Goal: Task Accomplishment & Management: Complete application form

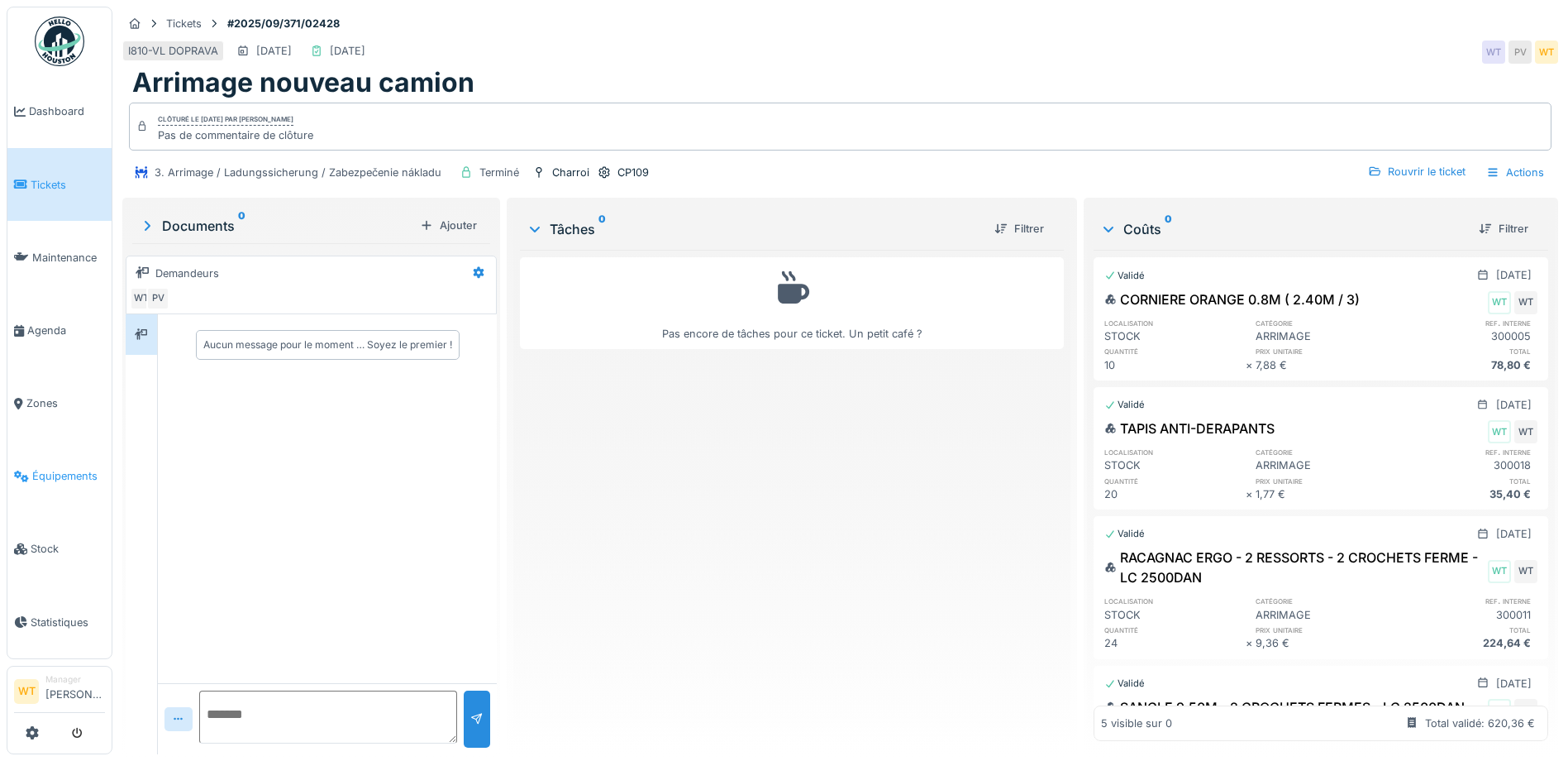
click at [64, 468] on span "Équipements" at bounding box center [69, 476] width 73 height 15
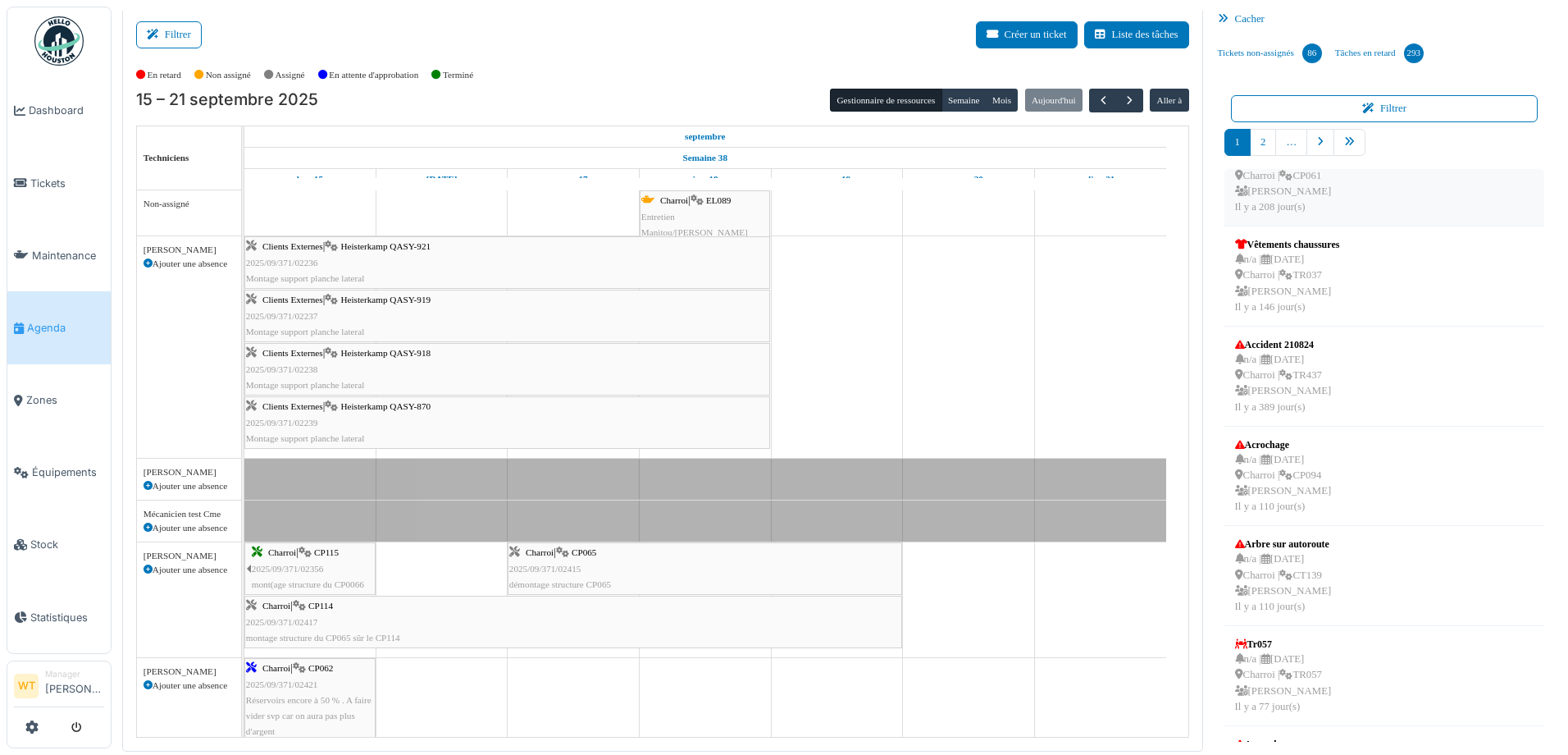
scroll to position [247, 0]
click at [1345, 139] on icon "pager" at bounding box center [1349, 141] width 10 height 10
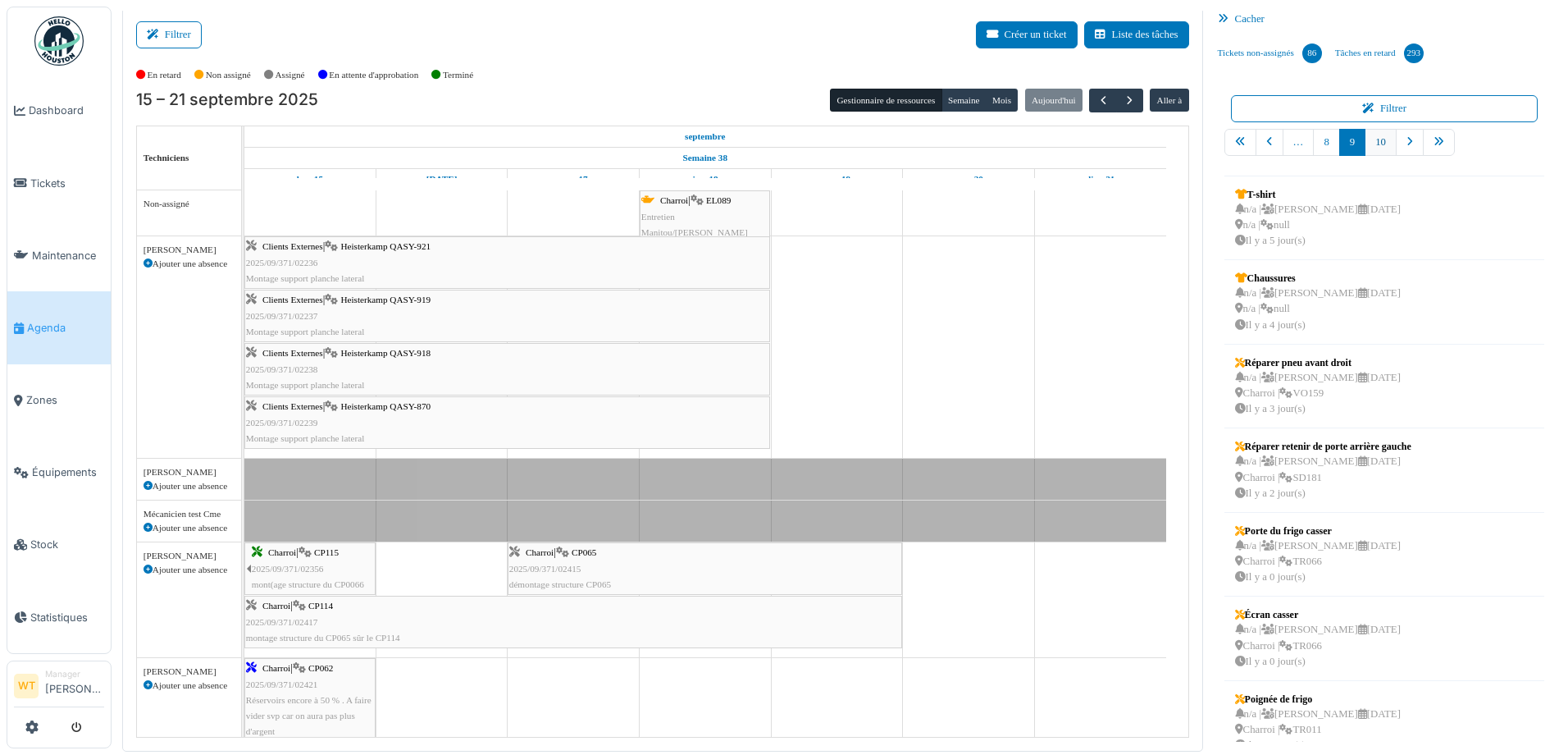
click at [1372, 140] on link "10" at bounding box center [1380, 142] width 32 height 28
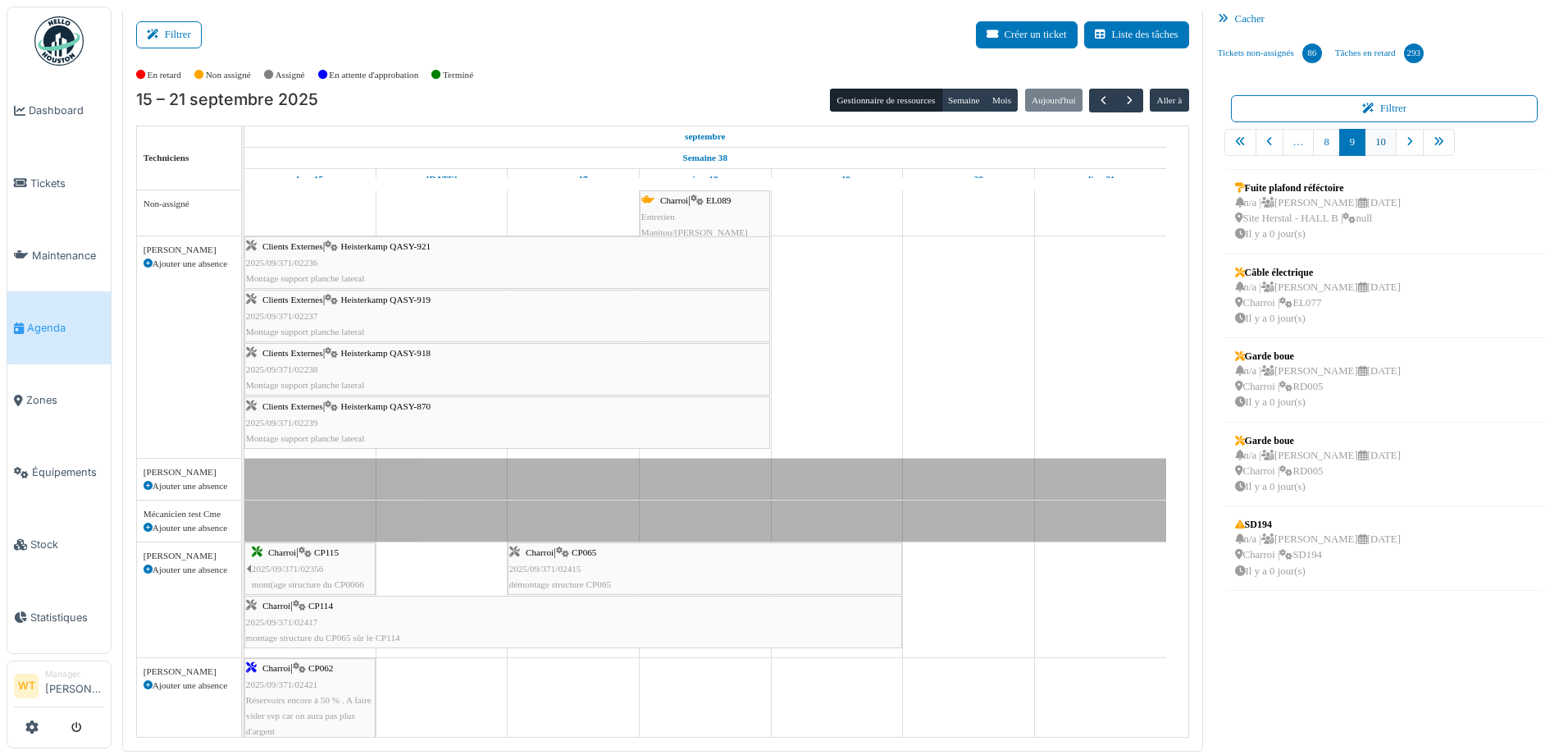
scroll to position [0, 0]
click at [1373, 562] on div "n/a | Michel Bissot 22/09/2025 Charroi | SD194 Il y a 0 jour(s)" at bounding box center [1318, 556] width 166 height 47
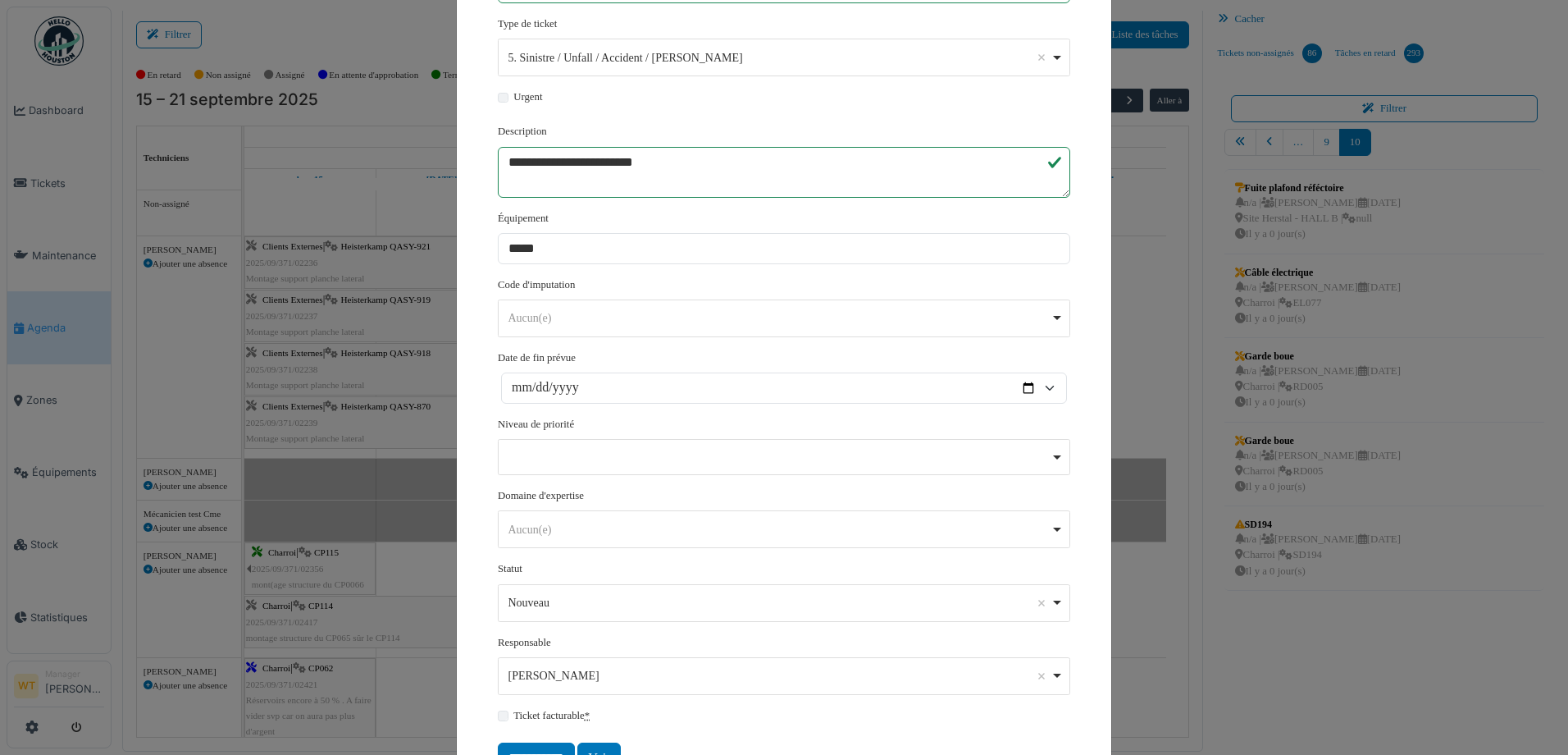
scroll to position [304, 0]
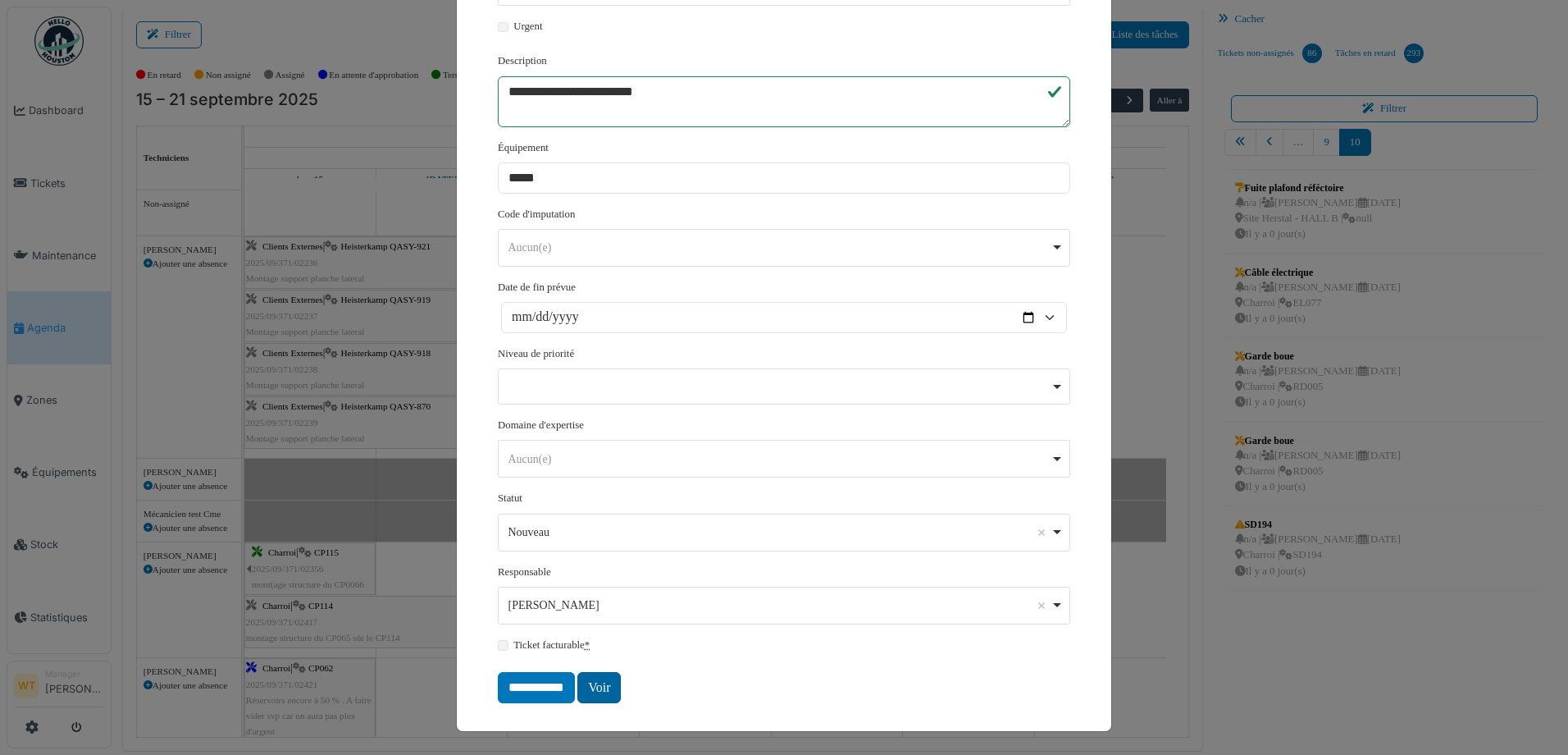
click at [593, 687] on link "Voir" at bounding box center [599, 687] width 44 height 31
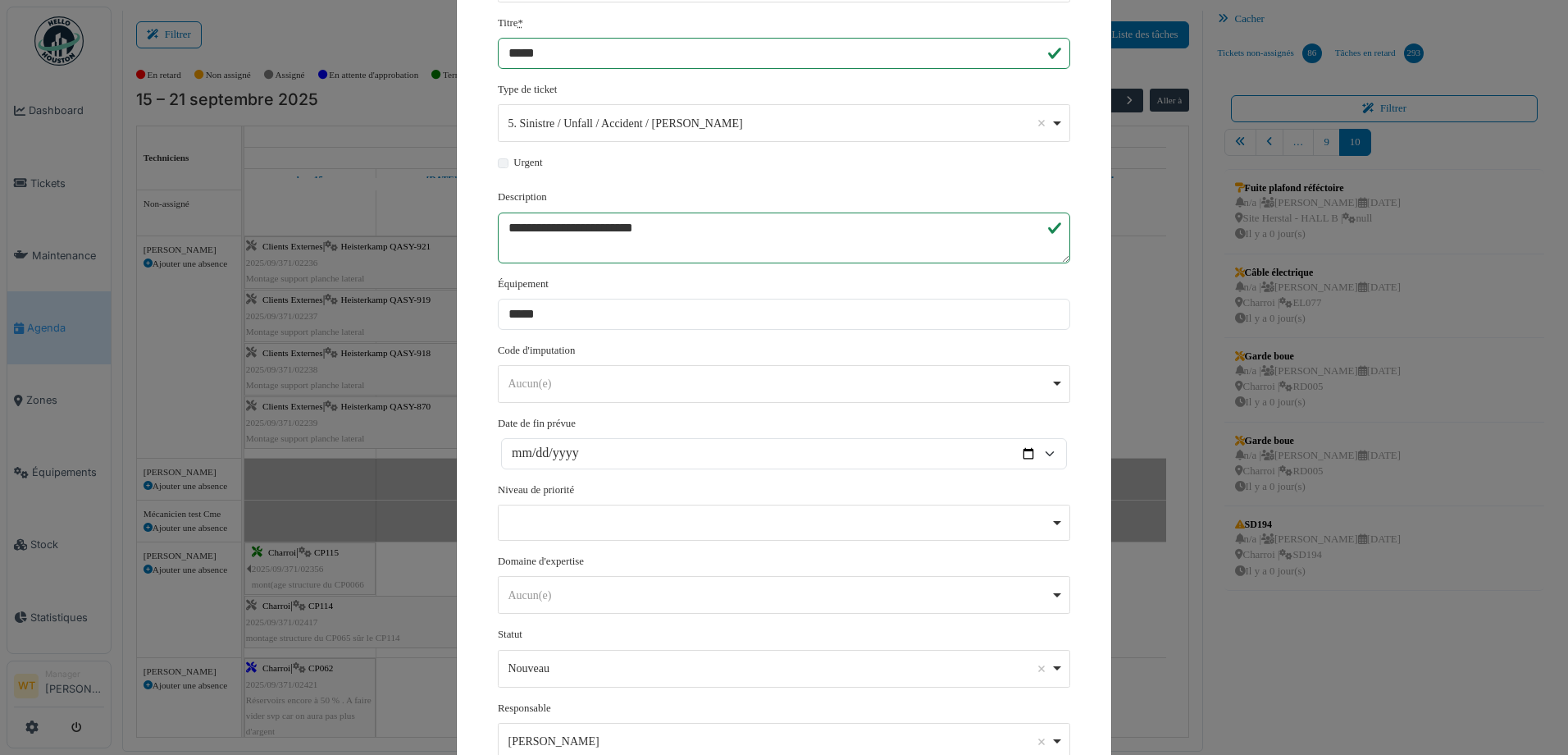
scroll to position [0, 0]
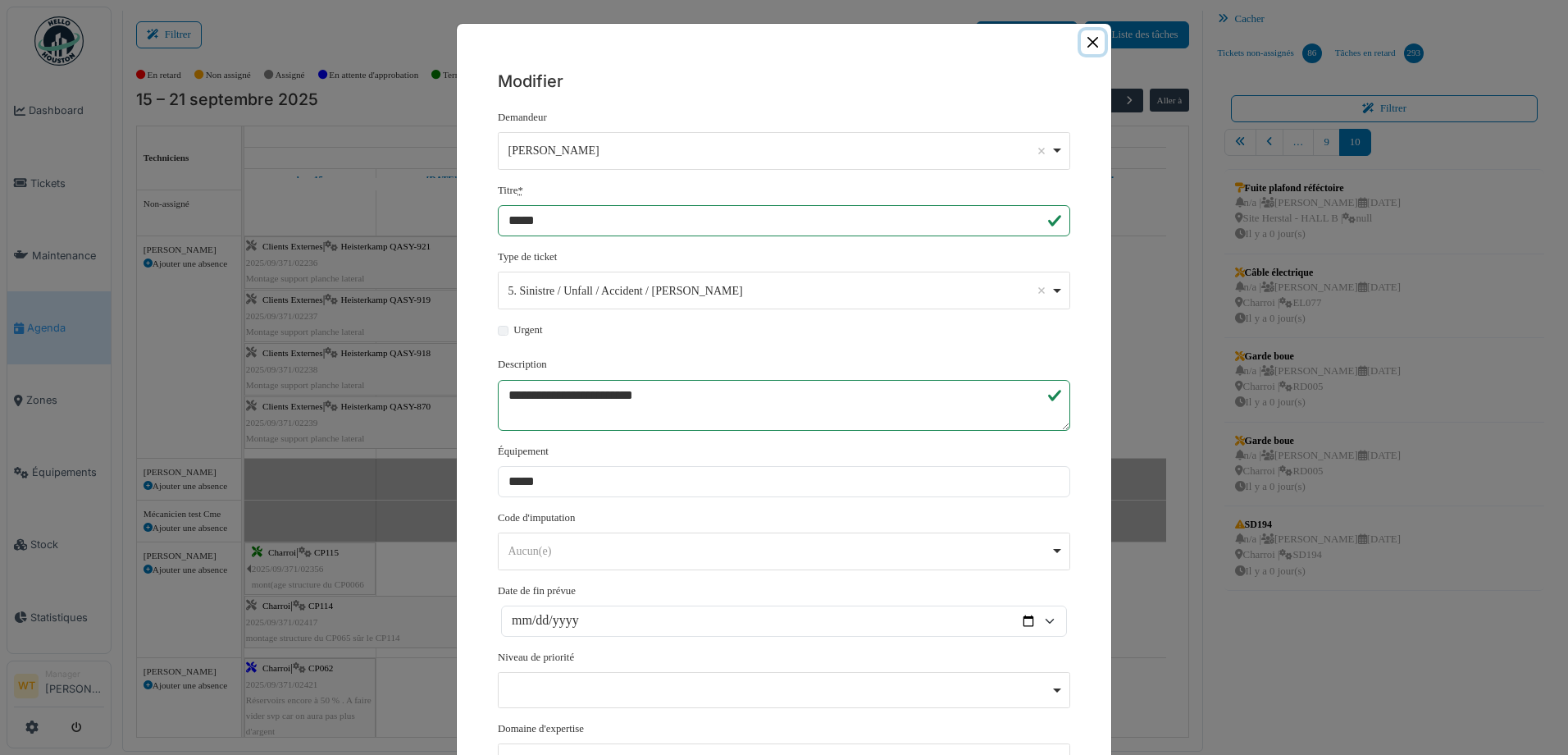
click at [1085, 42] on button "Close" at bounding box center [1092, 42] width 24 height 24
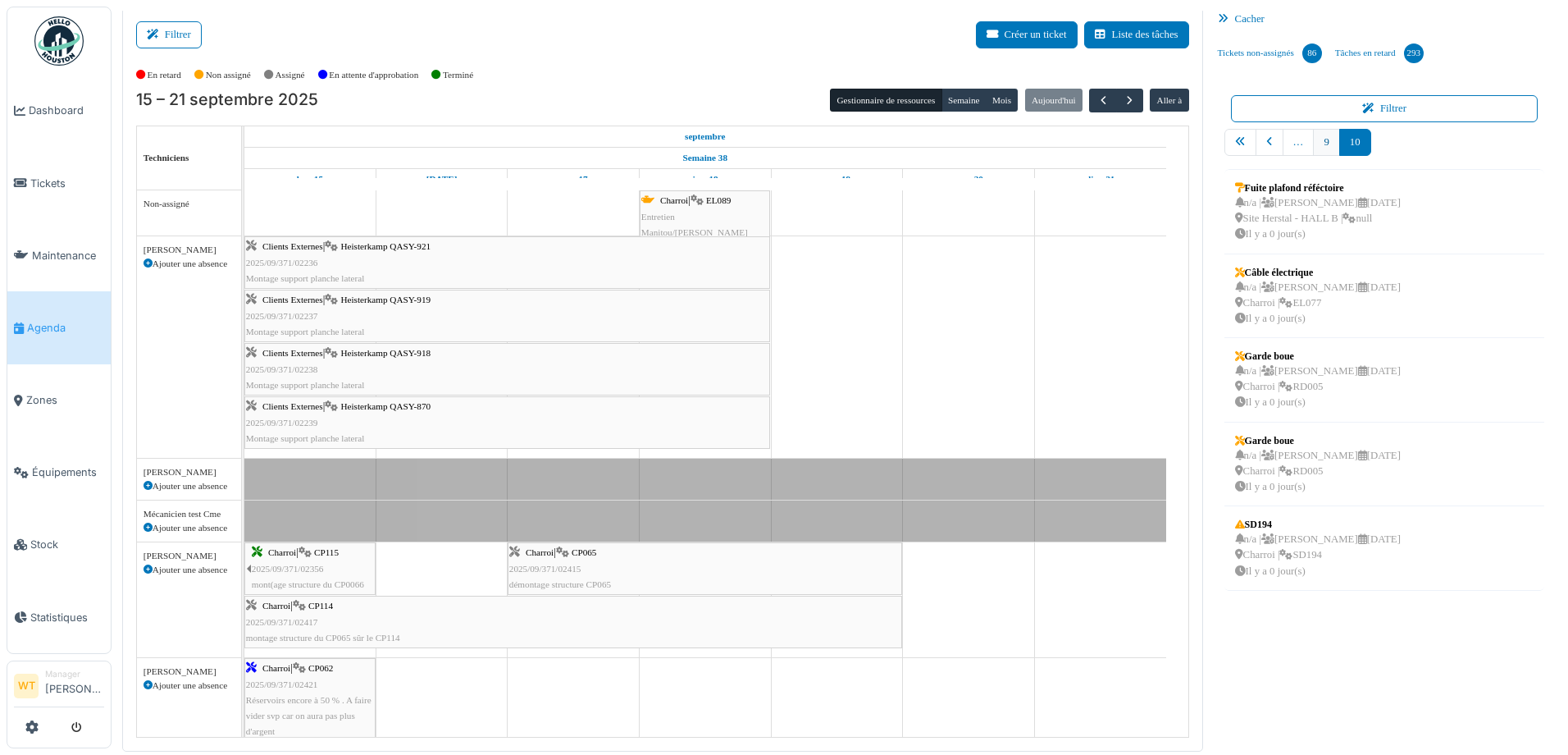
click at [1317, 143] on link "9" at bounding box center [1326, 142] width 27 height 28
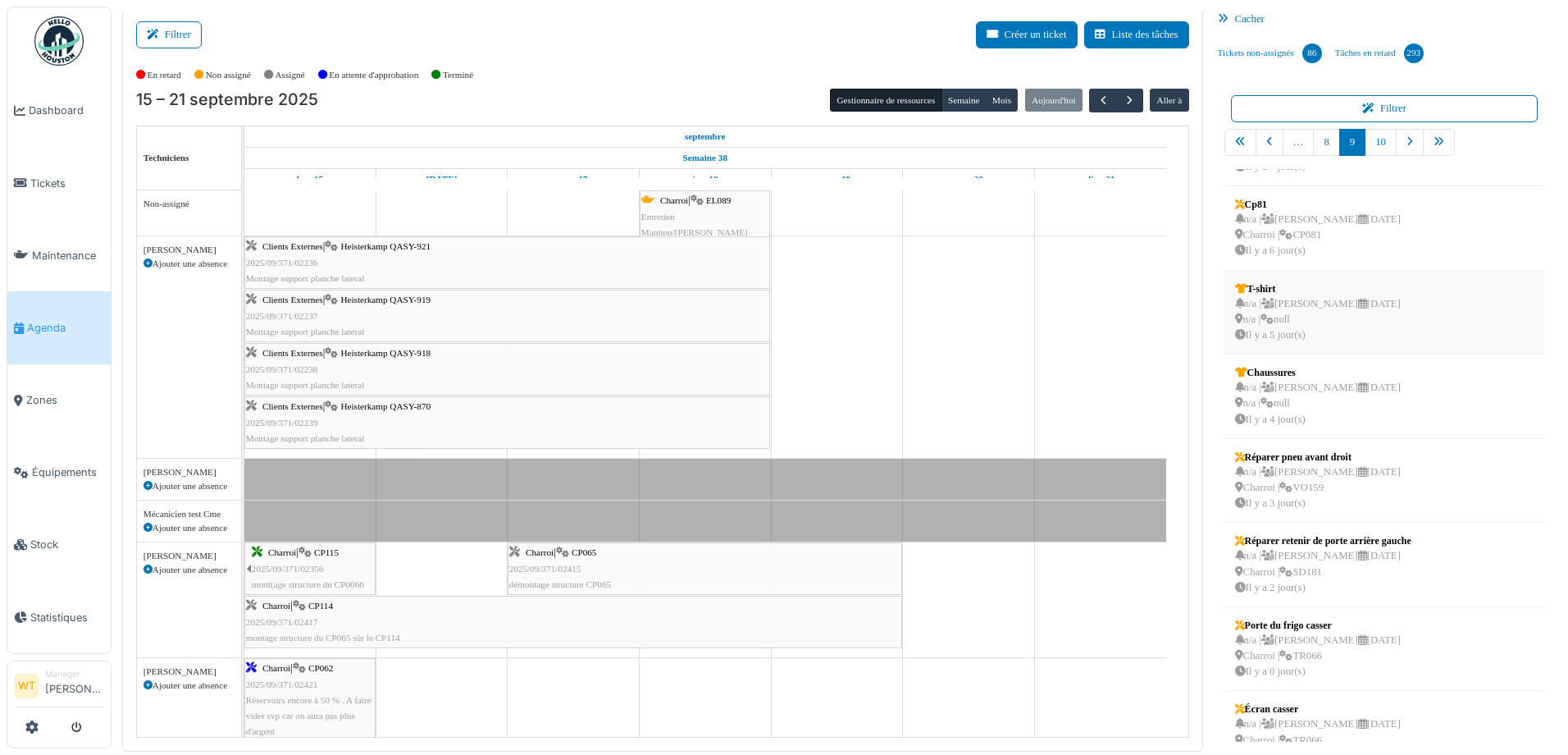
scroll to position [270, 0]
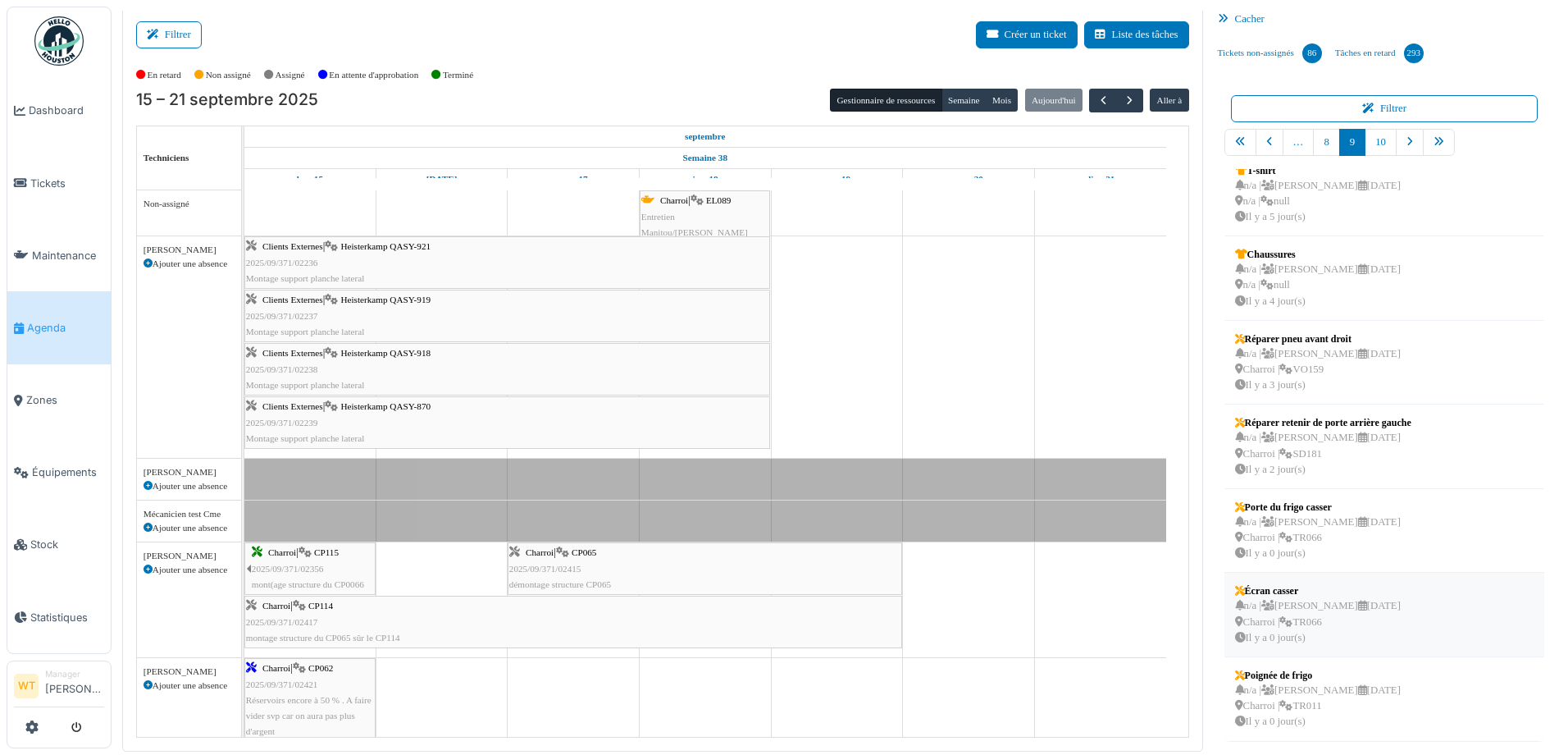
click at [1319, 624] on div "n/a | Marc Vasen 22/09/2025 Charroi | TR066 Il y a 0 jour(s)" at bounding box center [1318, 622] width 166 height 47
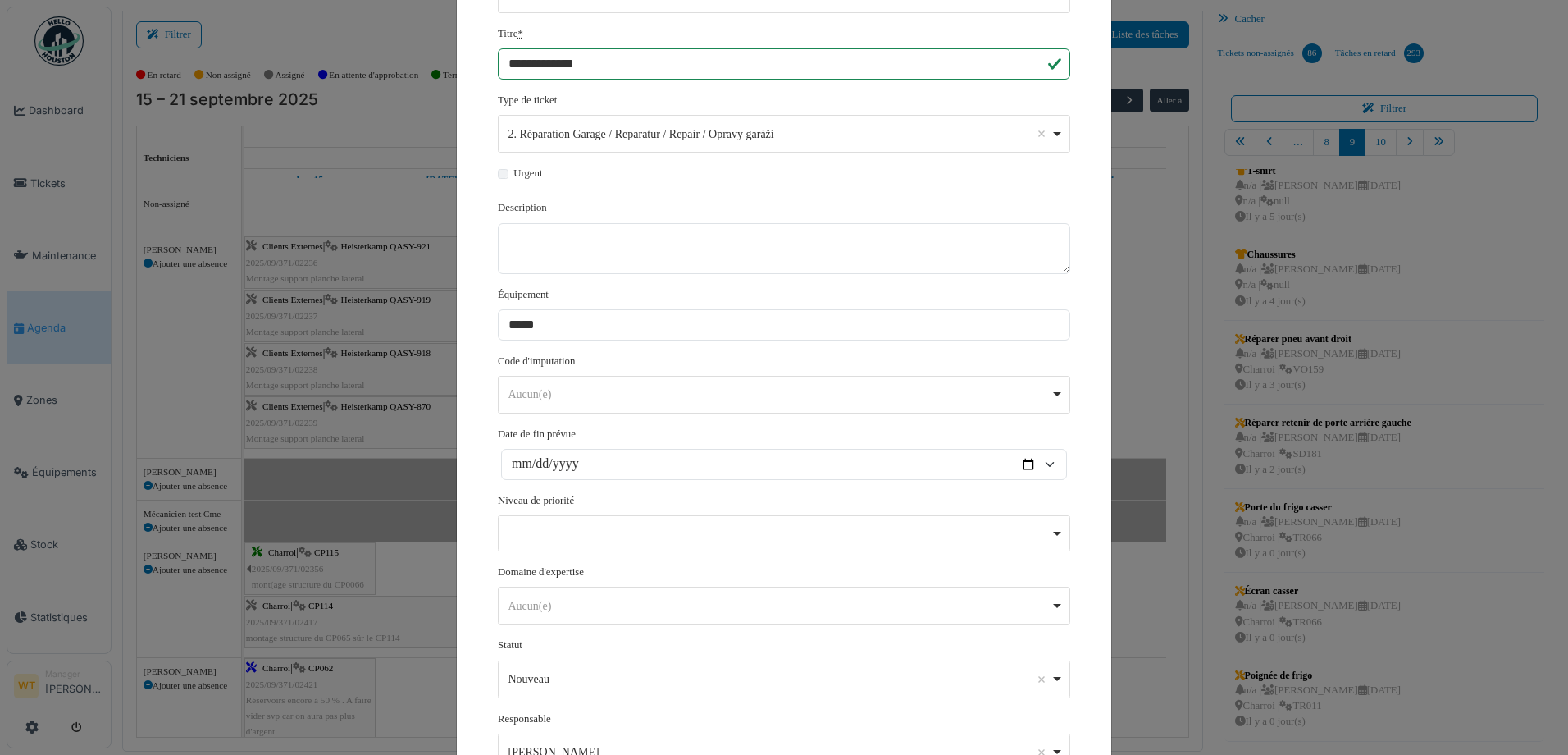
scroll to position [304, 0]
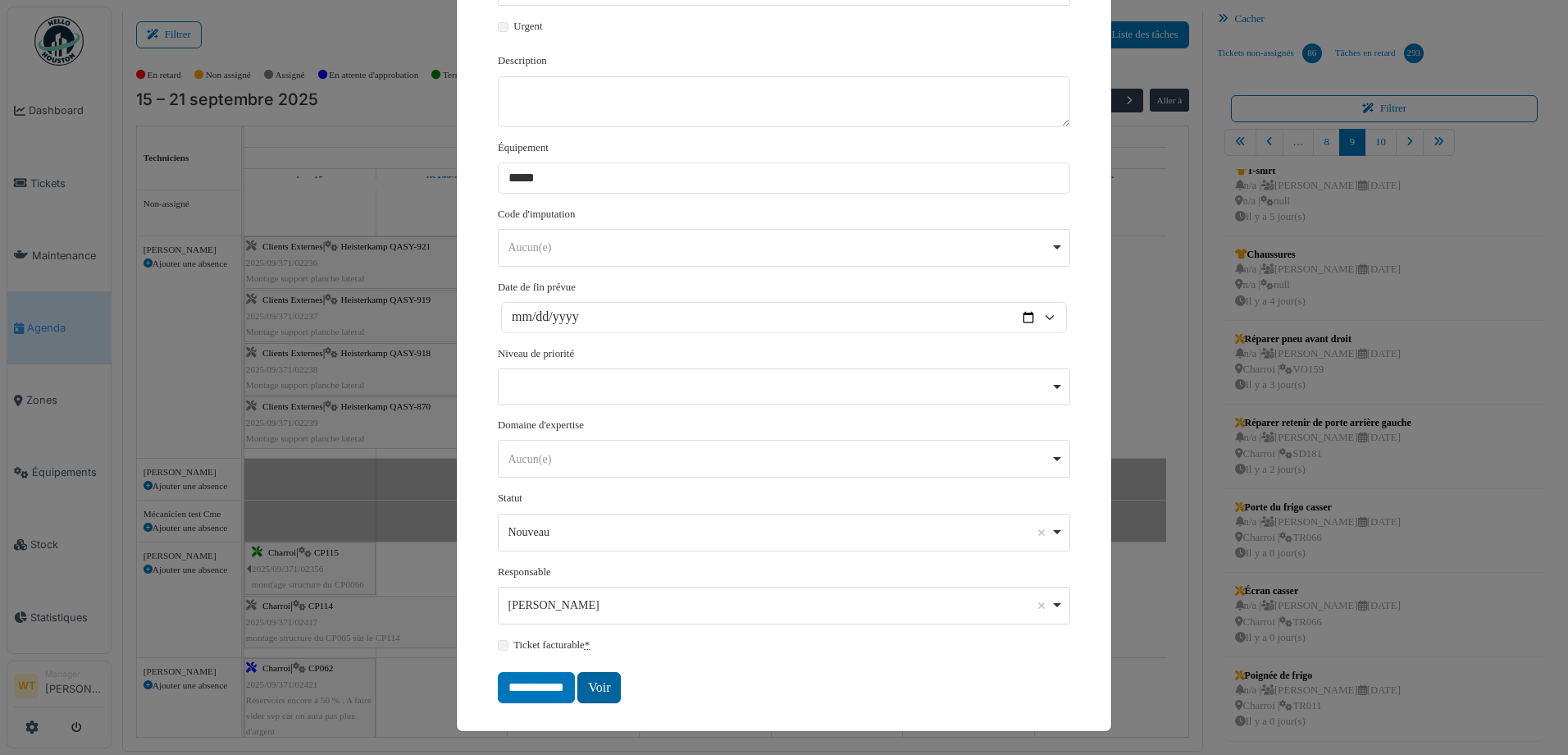
click at [584, 685] on link "Voir" at bounding box center [599, 687] width 44 height 31
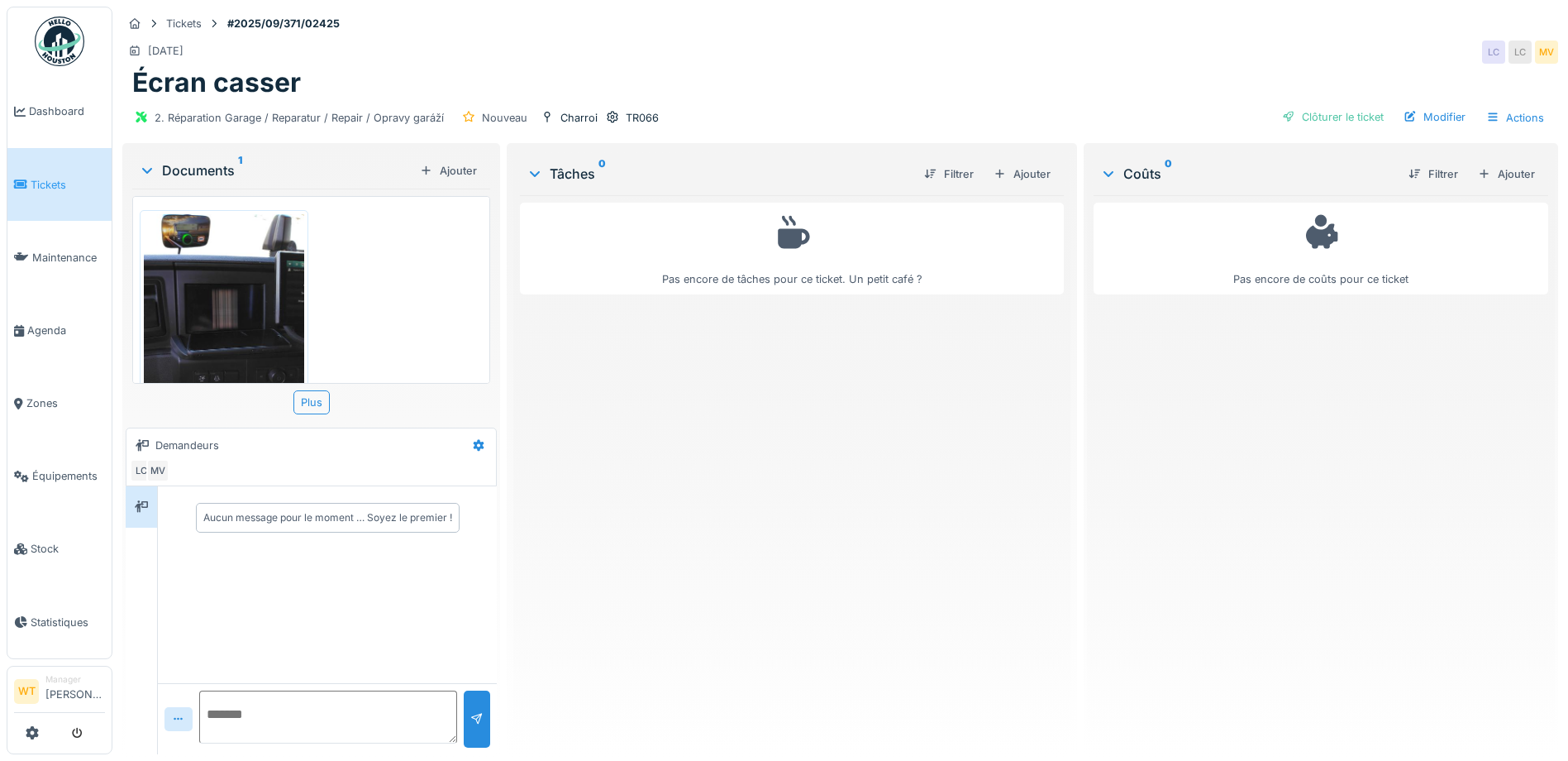
click at [248, 355] on img at bounding box center [225, 320] width 161 height 213
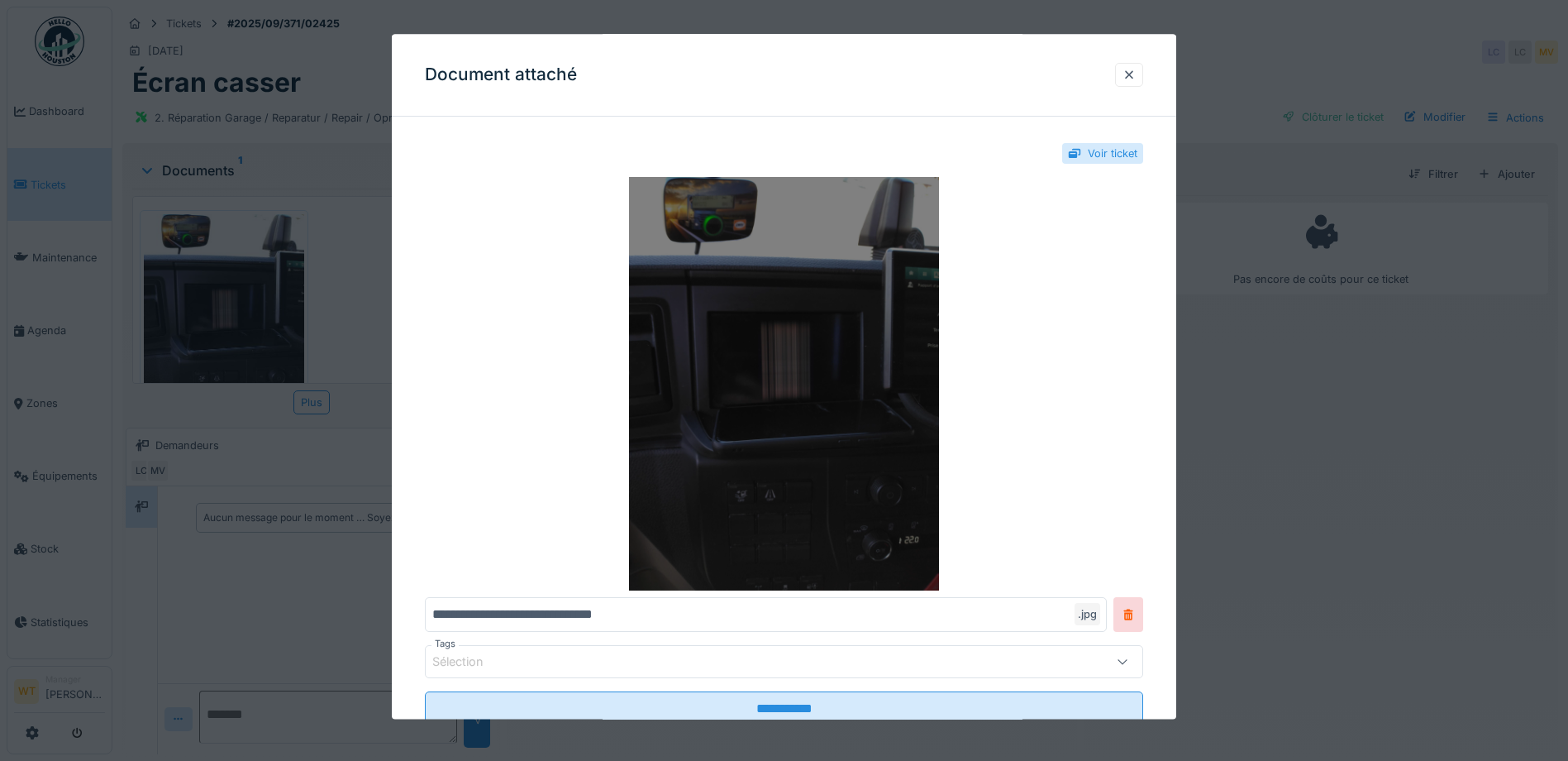
click at [664, 404] on img at bounding box center [784, 384] width 719 height 414
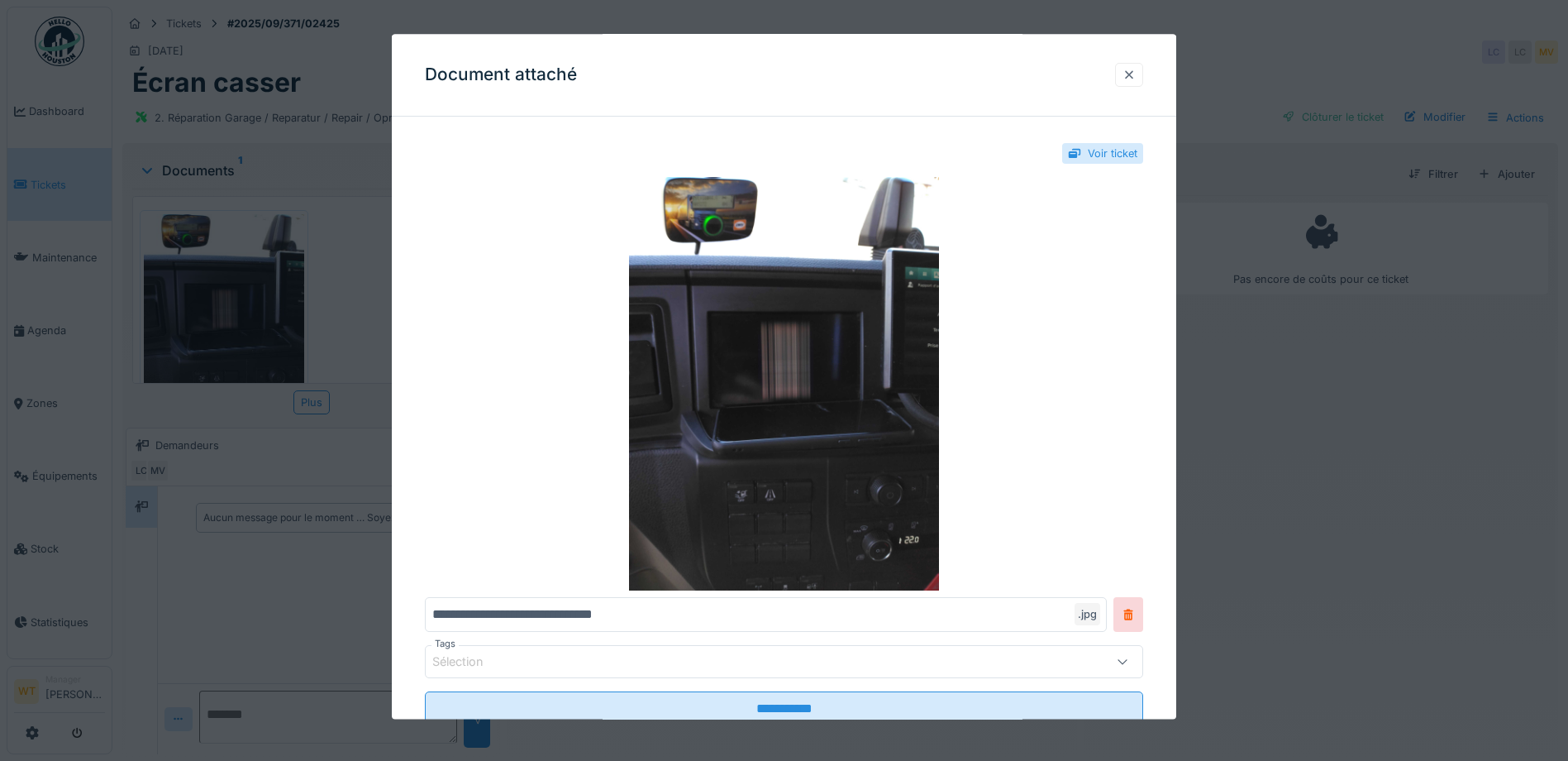
click at [1136, 71] on div at bounding box center [1129, 75] width 13 height 15
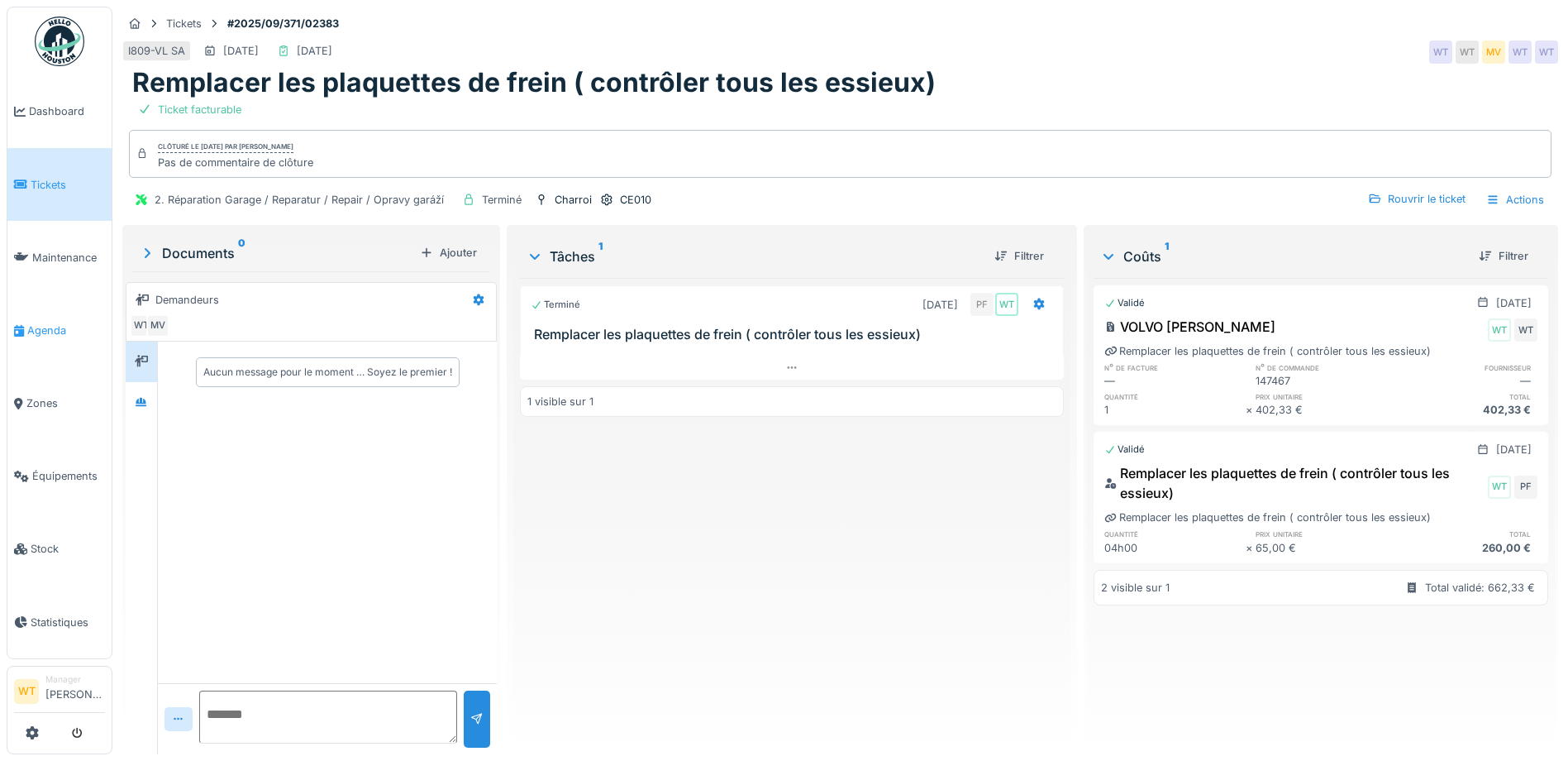
click at [52, 328] on span "Agenda" at bounding box center [66, 330] width 77 height 15
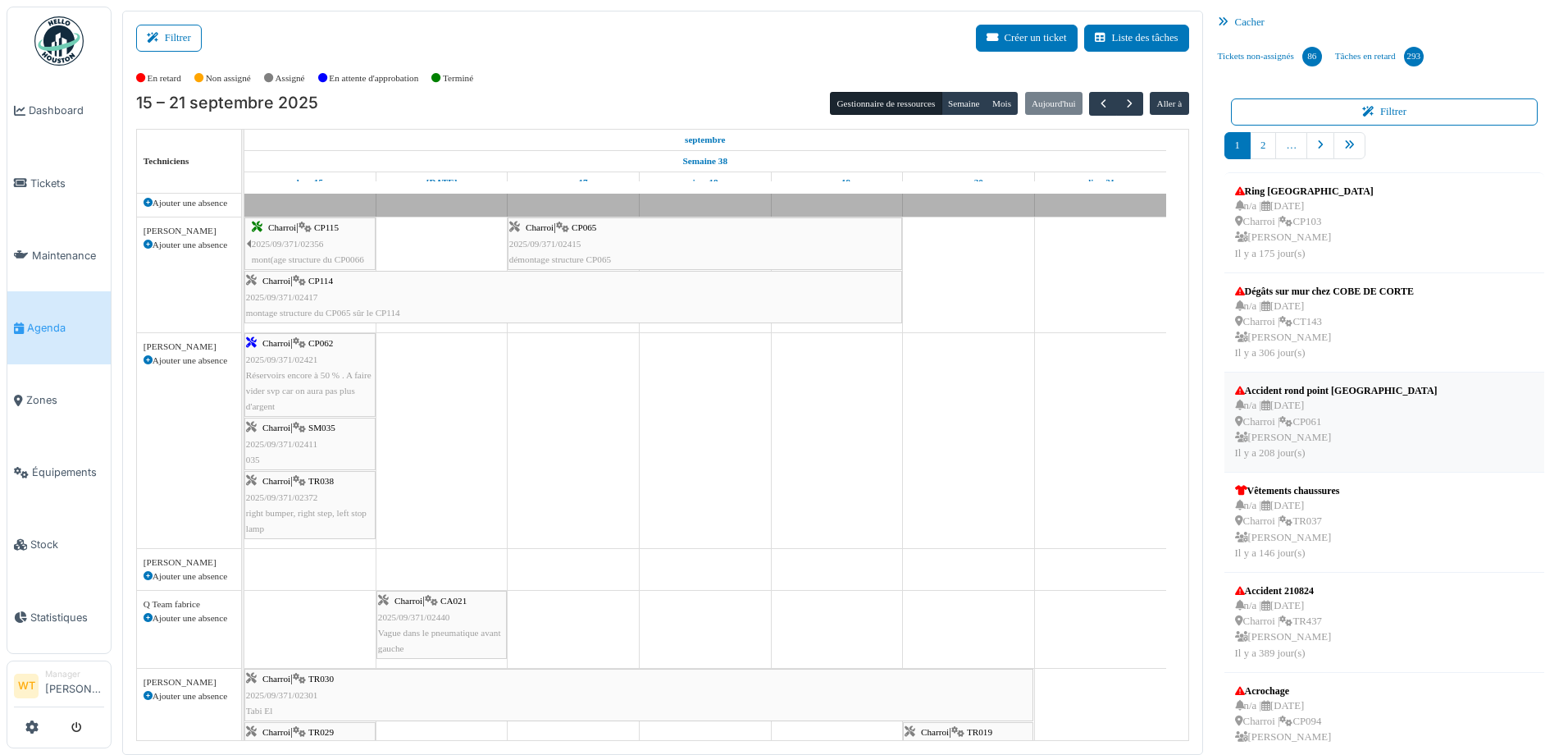
scroll to position [3, 0]
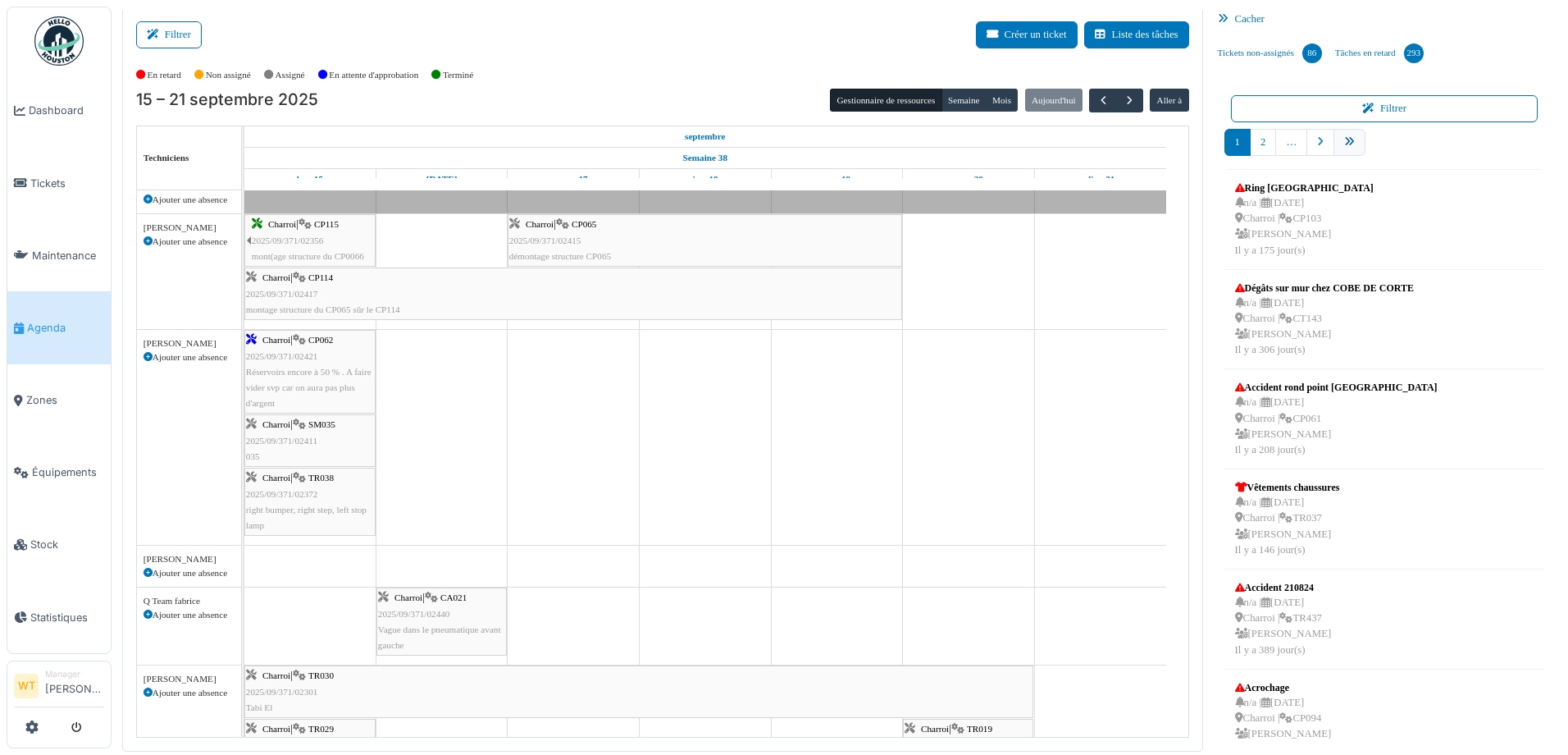
click at [1336, 135] on link "pager" at bounding box center [1350, 142] width 32 height 28
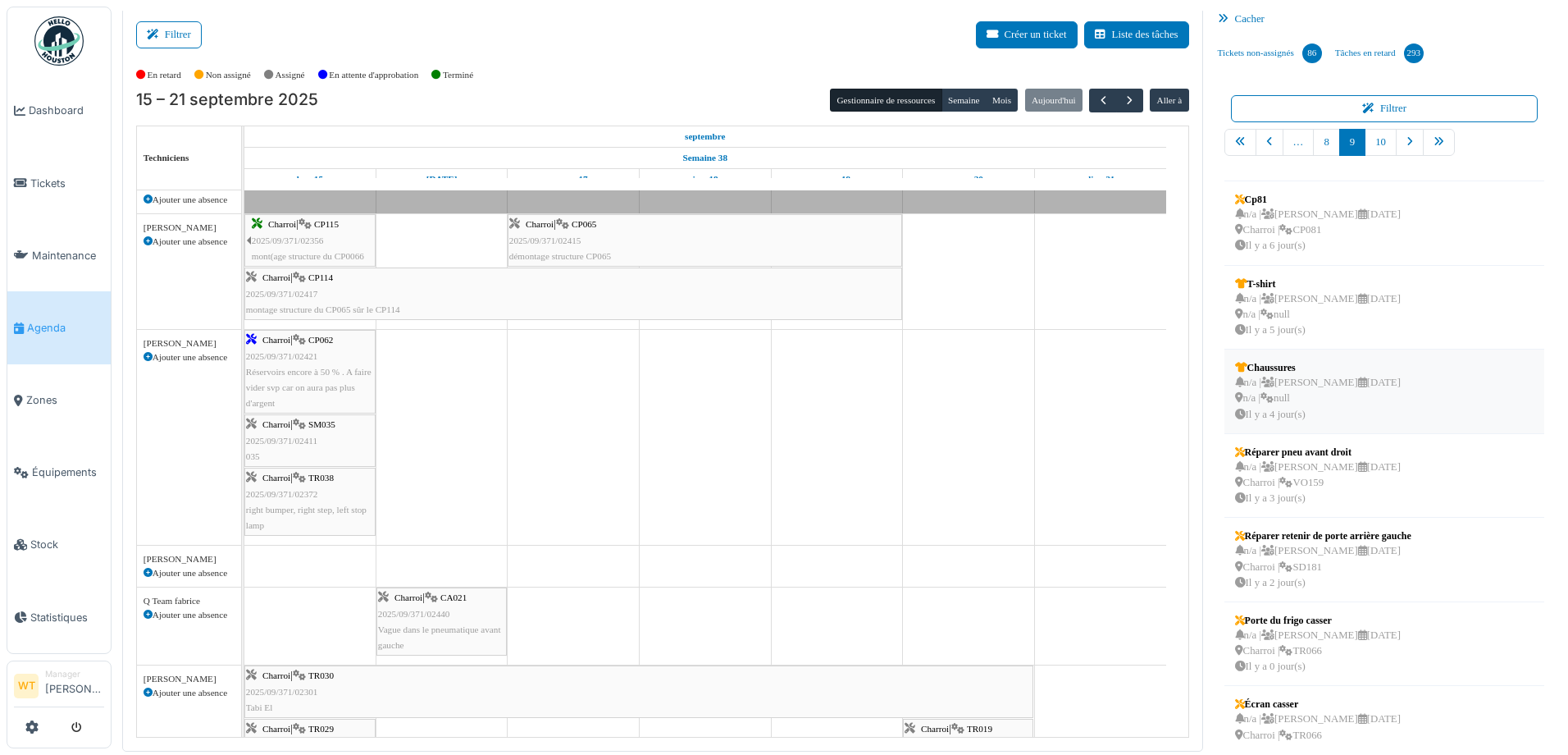
scroll to position [270, 0]
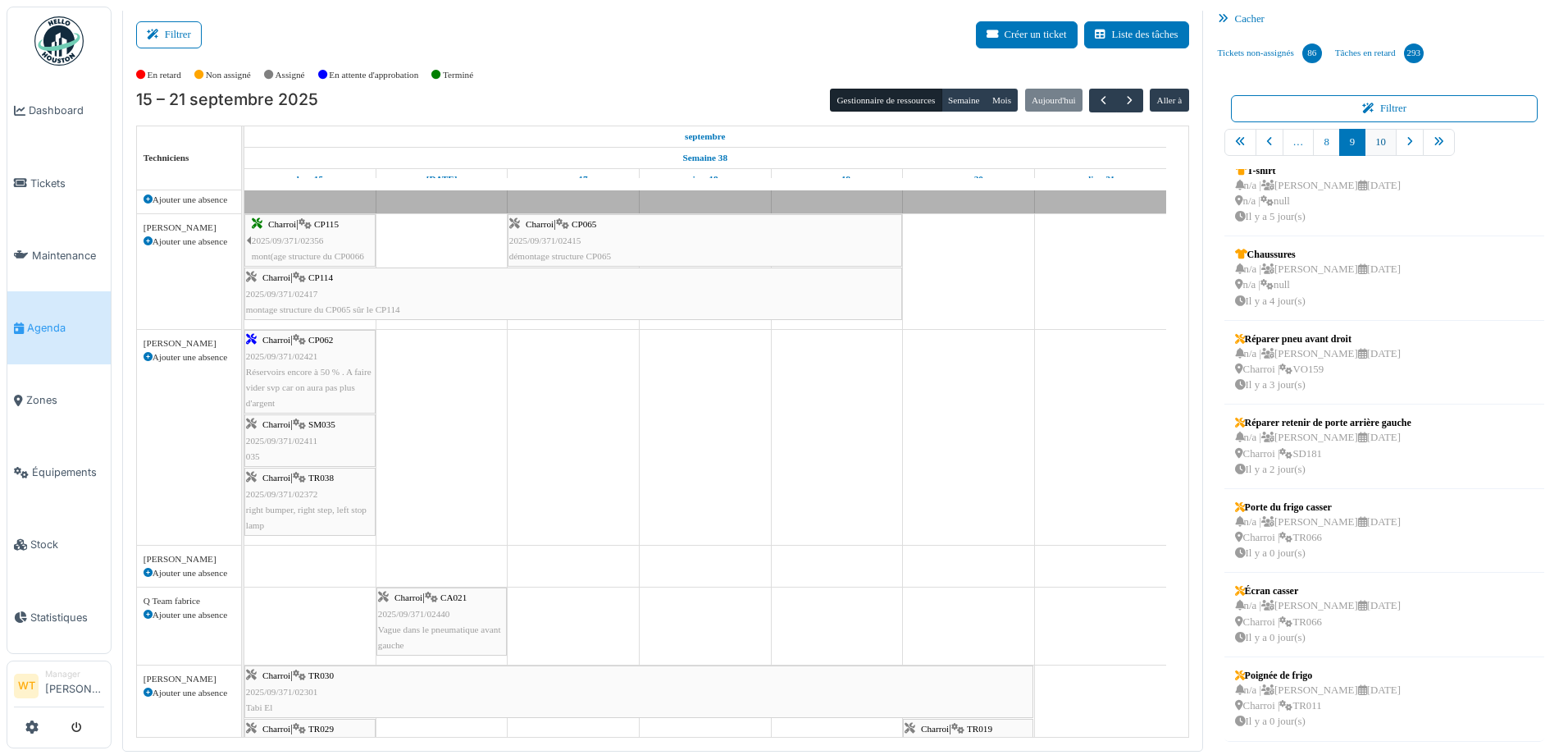
click at [1365, 143] on link "10" at bounding box center [1380, 142] width 32 height 28
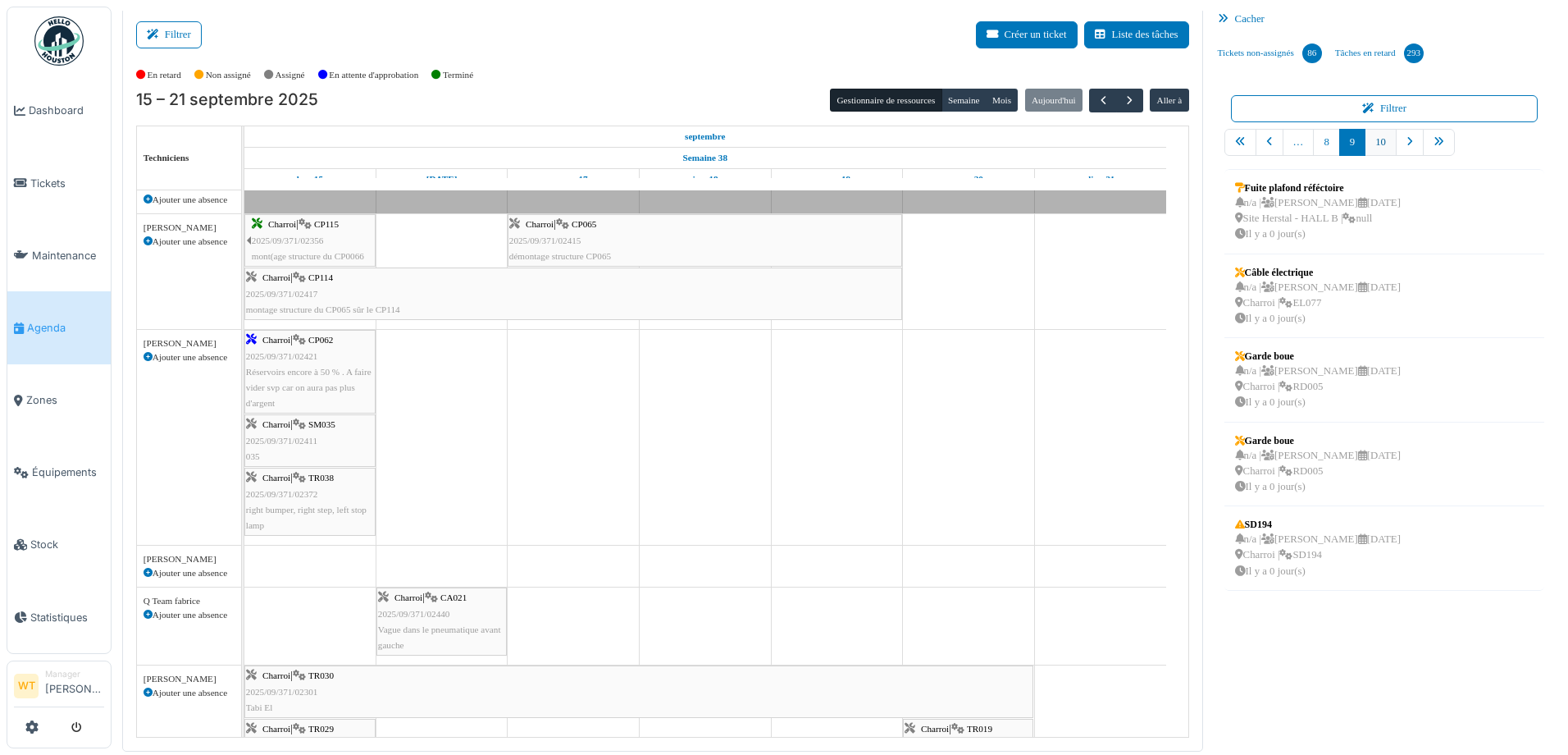
scroll to position [0, 0]
click at [91, 465] on span "Équipements" at bounding box center [68, 472] width 72 height 15
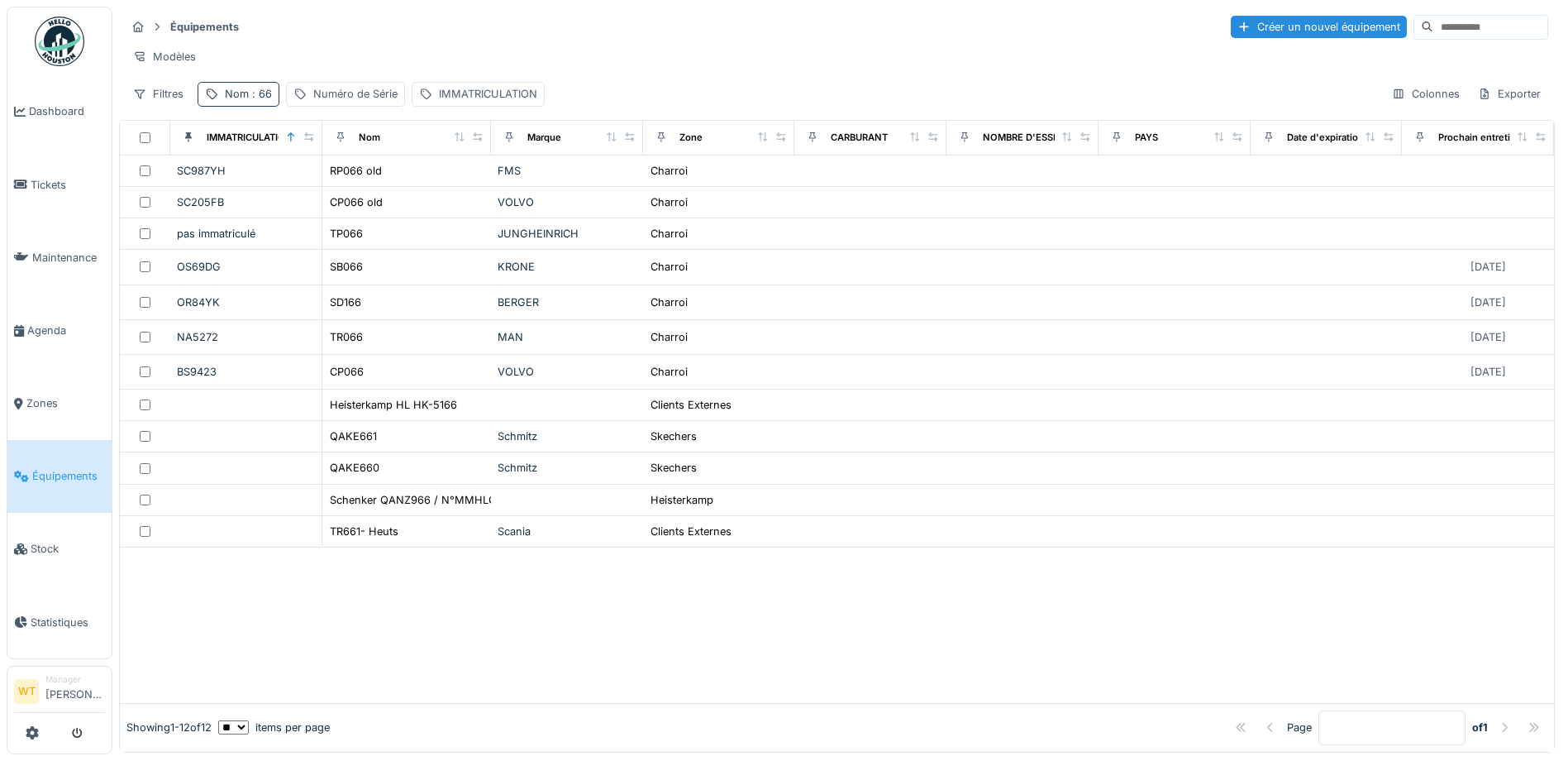
click at [272, 104] on div "Nom : 66" at bounding box center [239, 94] width 82 height 24
click at [313, 194] on input "**" at bounding box center [288, 185] width 164 height 34
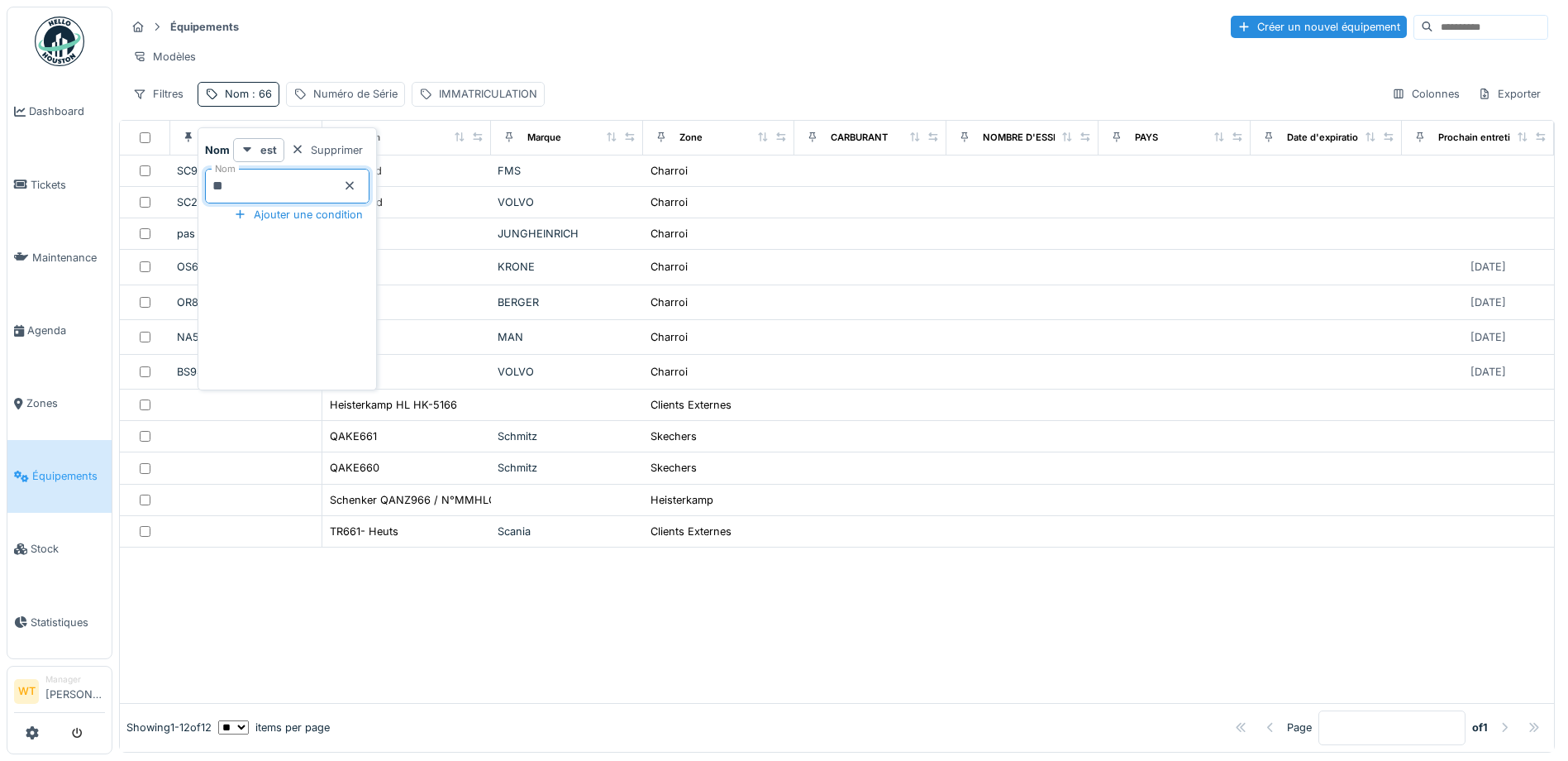
type input "*"
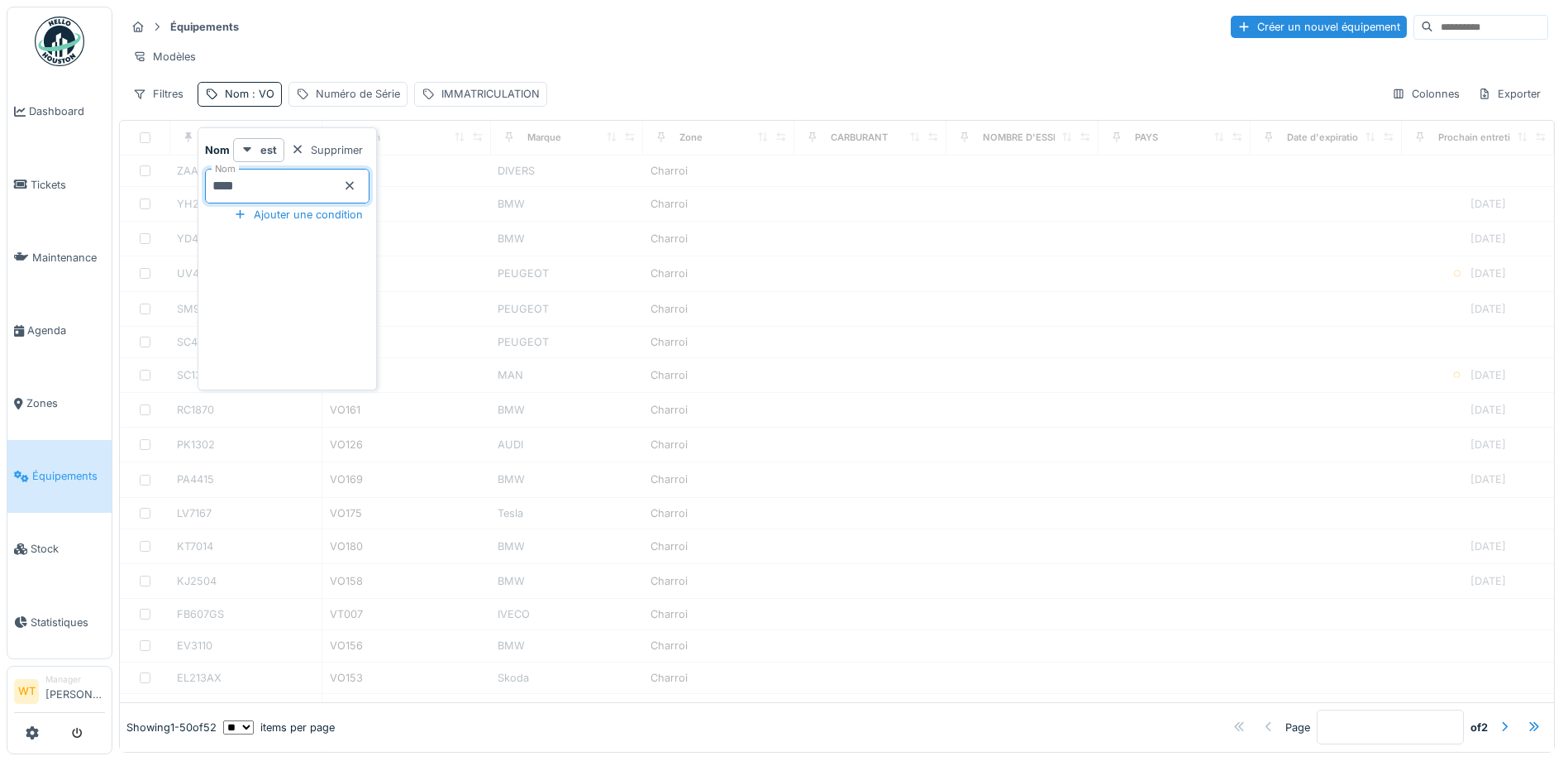
type input "*****"
click at [498, 53] on div "Modèles" at bounding box center [836, 56] width 1423 height 24
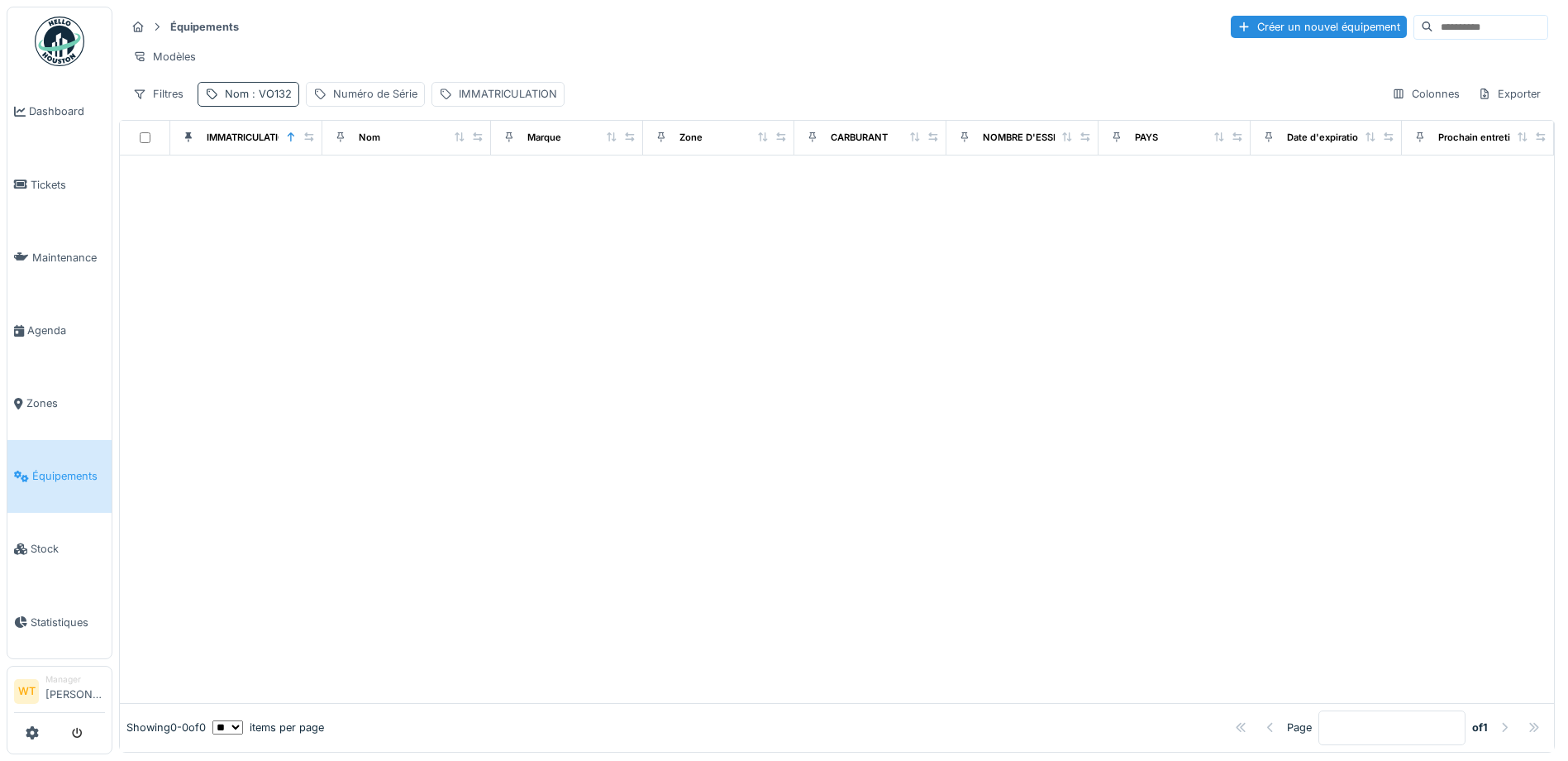
click at [284, 100] on span ": VO132" at bounding box center [269, 94] width 43 height 12
click at [277, 106] on div "Nom : VO132" at bounding box center [248, 94] width 101 height 24
click at [227, 185] on input "*****" at bounding box center [288, 185] width 164 height 34
type input "***"
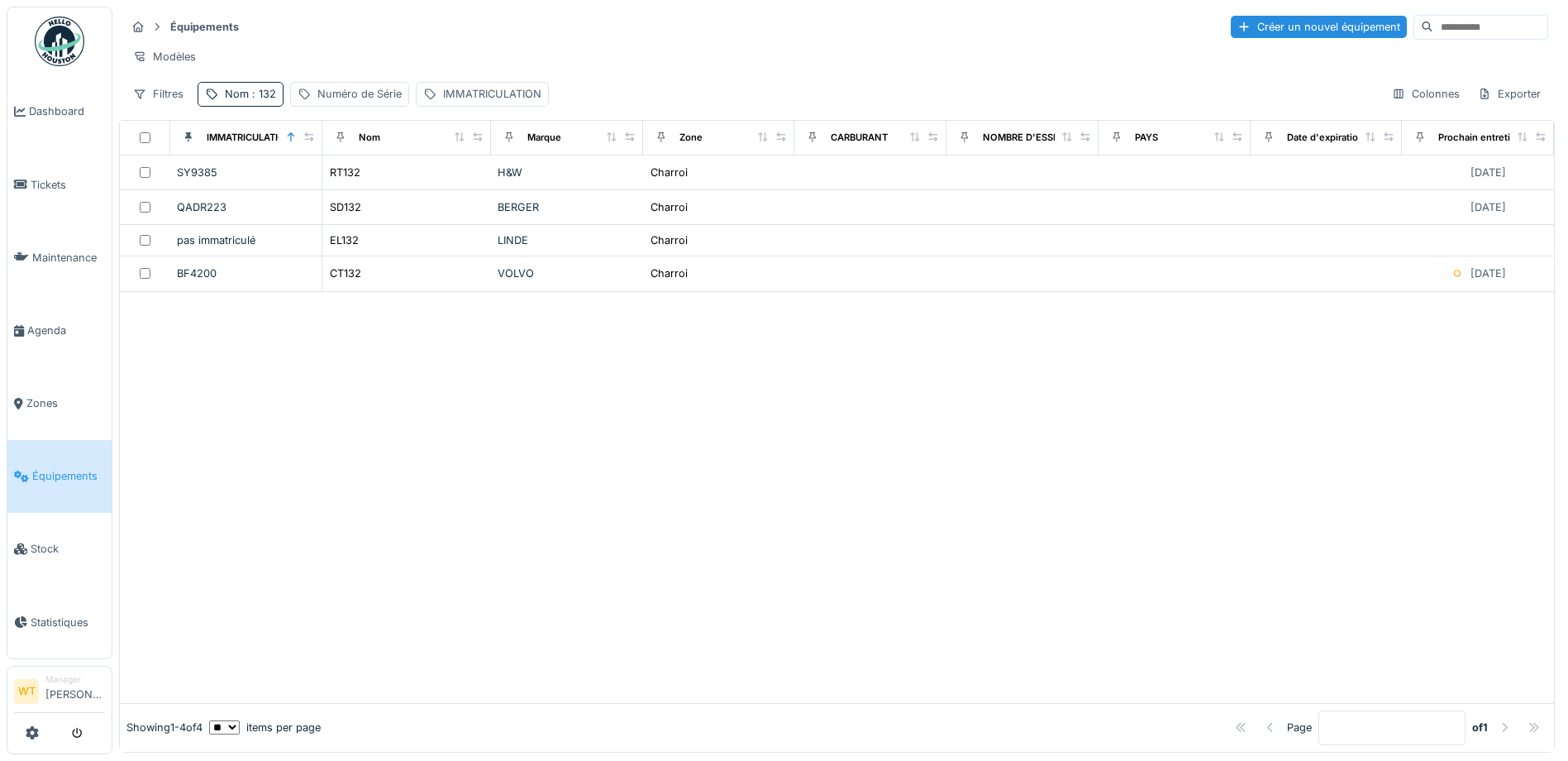
click at [543, 401] on div at bounding box center [836, 497] width 1434 height 411
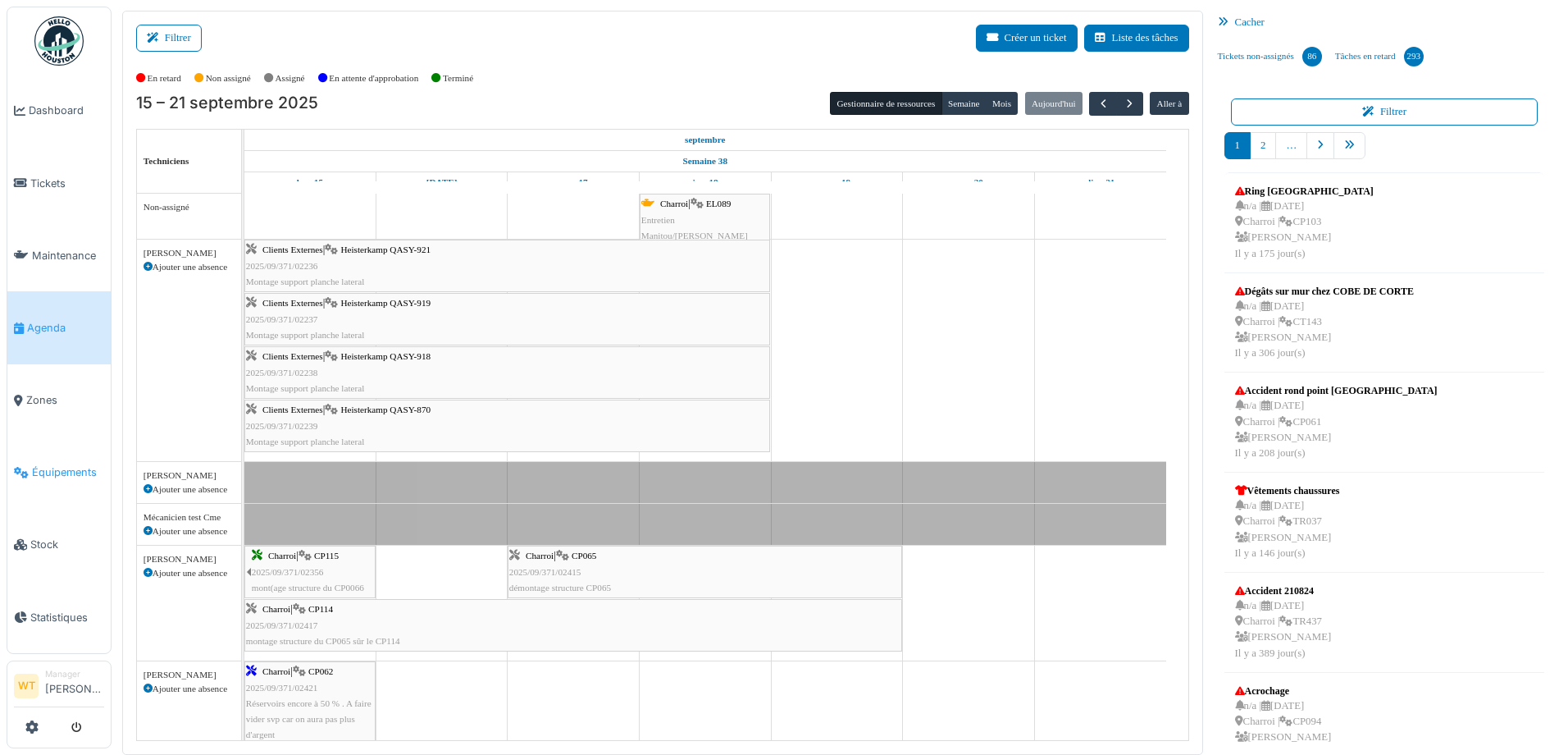
drag, startPoint x: 0, startPoint y: 0, endPoint x: 64, endPoint y: 474, distance: 478.3
click at [64, 474] on link "Équipements" at bounding box center [59, 472] width 103 height 72
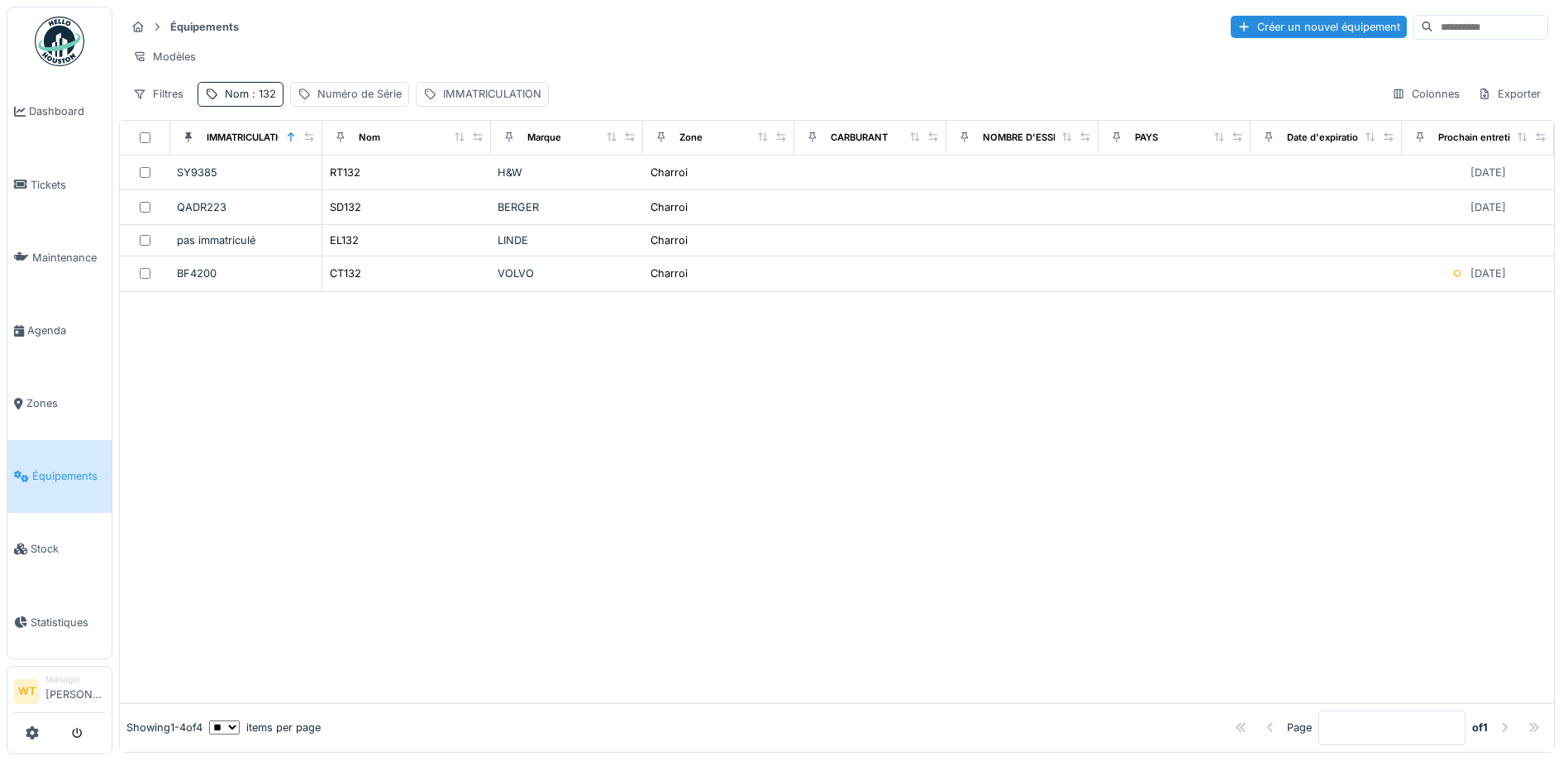
click at [267, 93] on div "Équipements Créer un nouvel équipement Modèles Filtres Nom : 132 Numéro de Séri…" at bounding box center [837, 60] width 1436 height 107
click at [267, 100] on span ": 132" at bounding box center [262, 94] width 28 height 12
click at [279, 188] on input "***" at bounding box center [288, 185] width 164 height 34
type input "*"
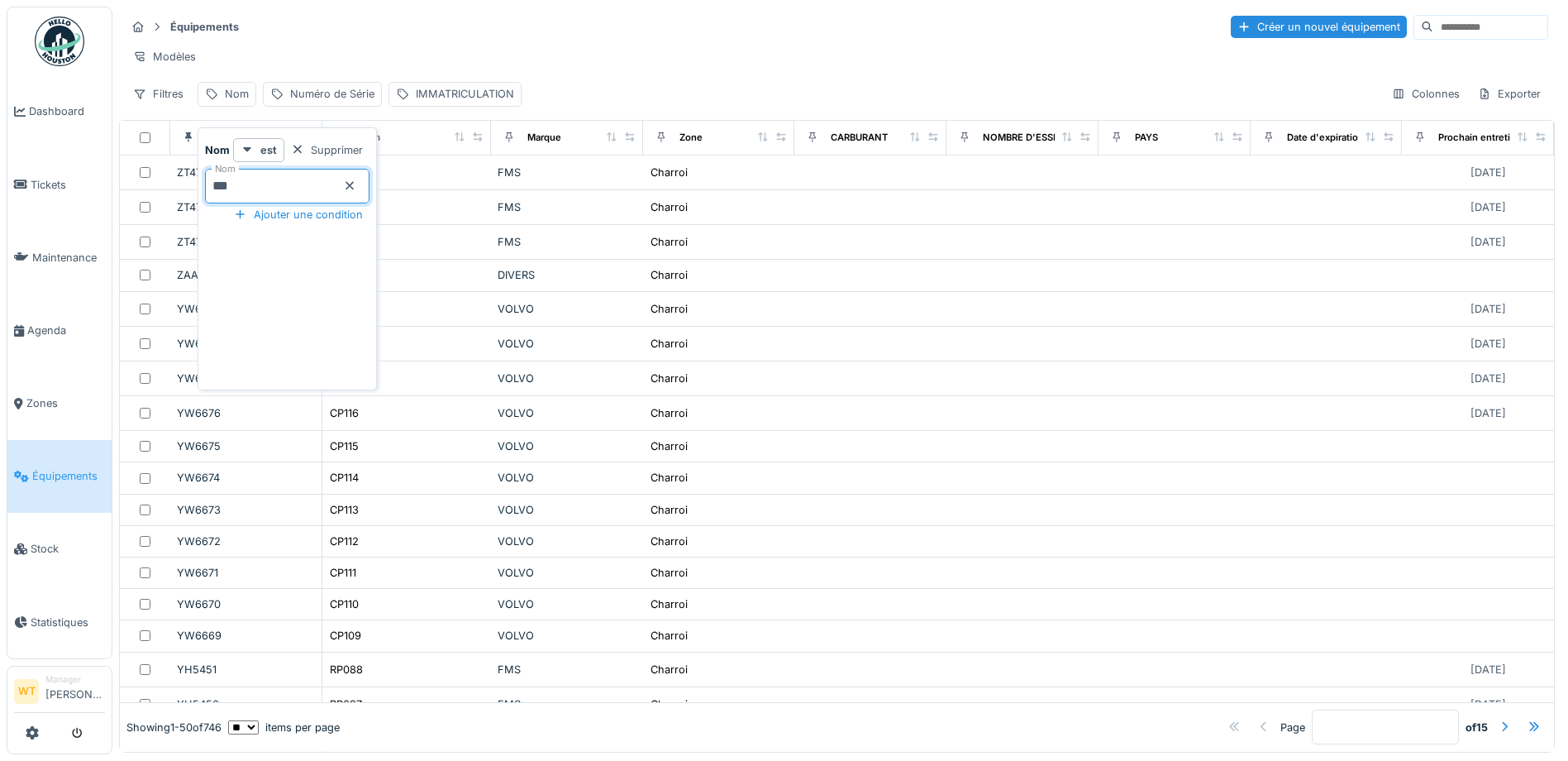
type input "***"
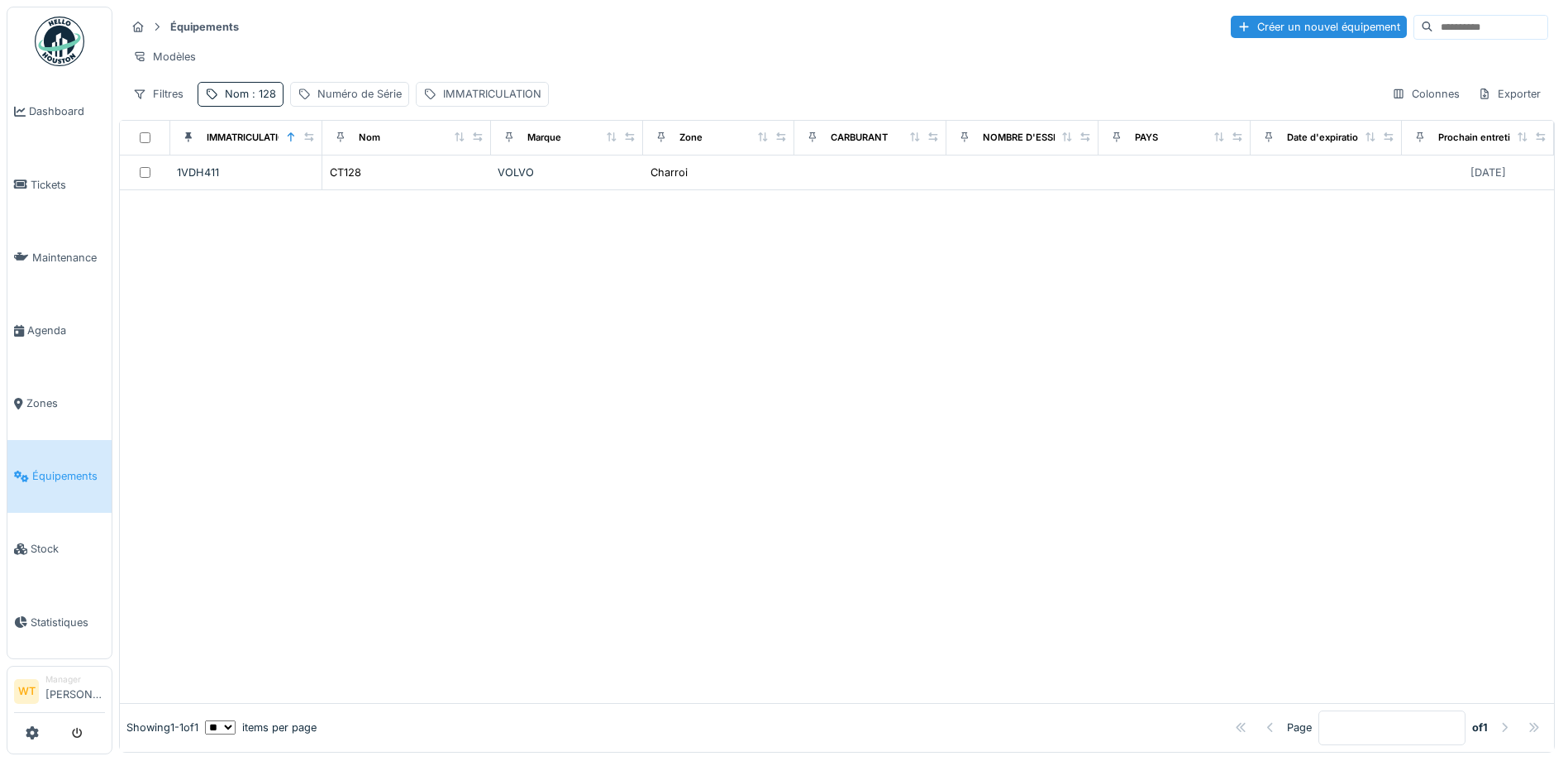
click at [352, 59] on div "Modèles" at bounding box center [836, 56] width 1423 height 24
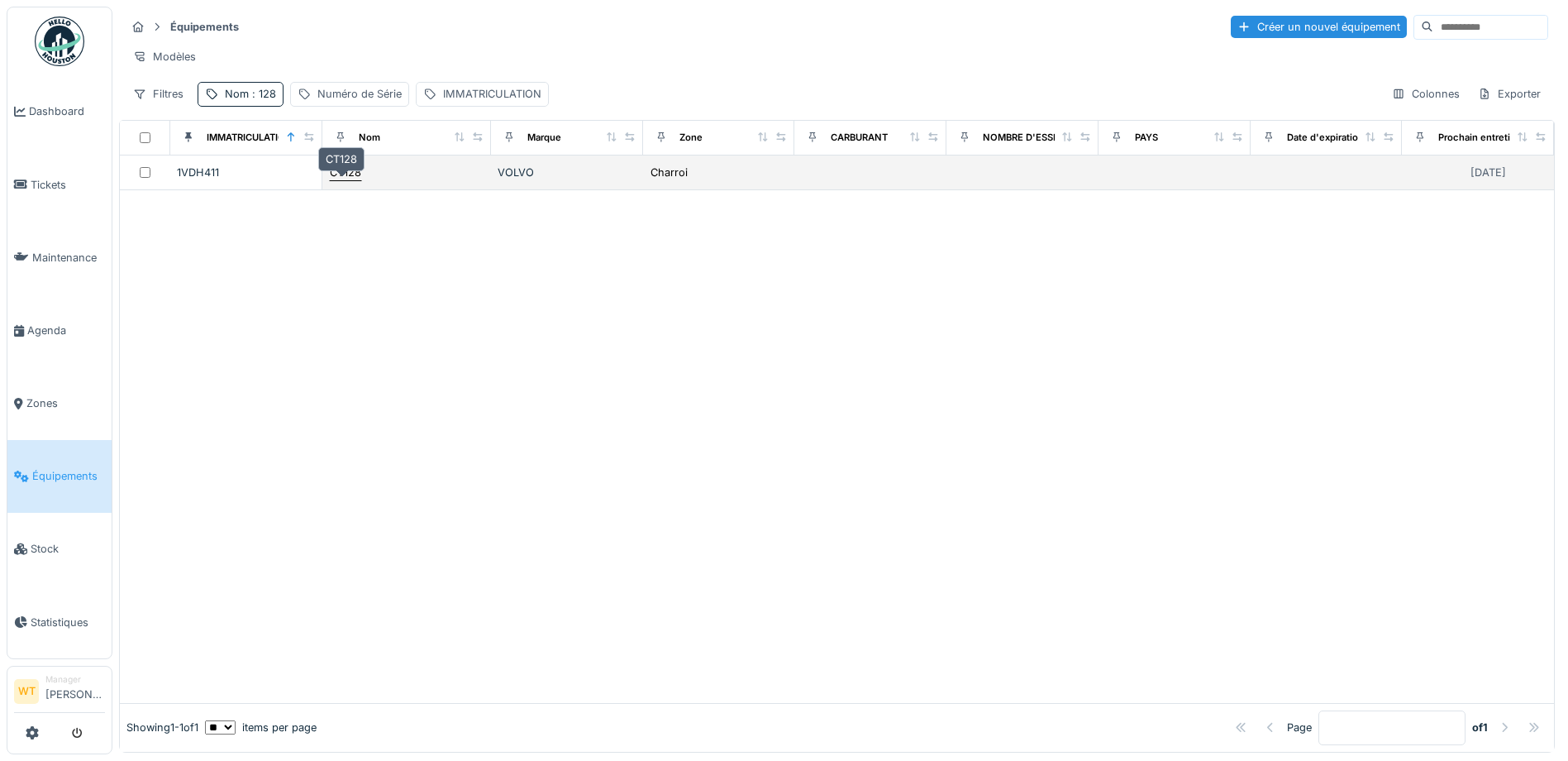
click at [333, 181] on div "CT128" at bounding box center [345, 172] width 32 height 15
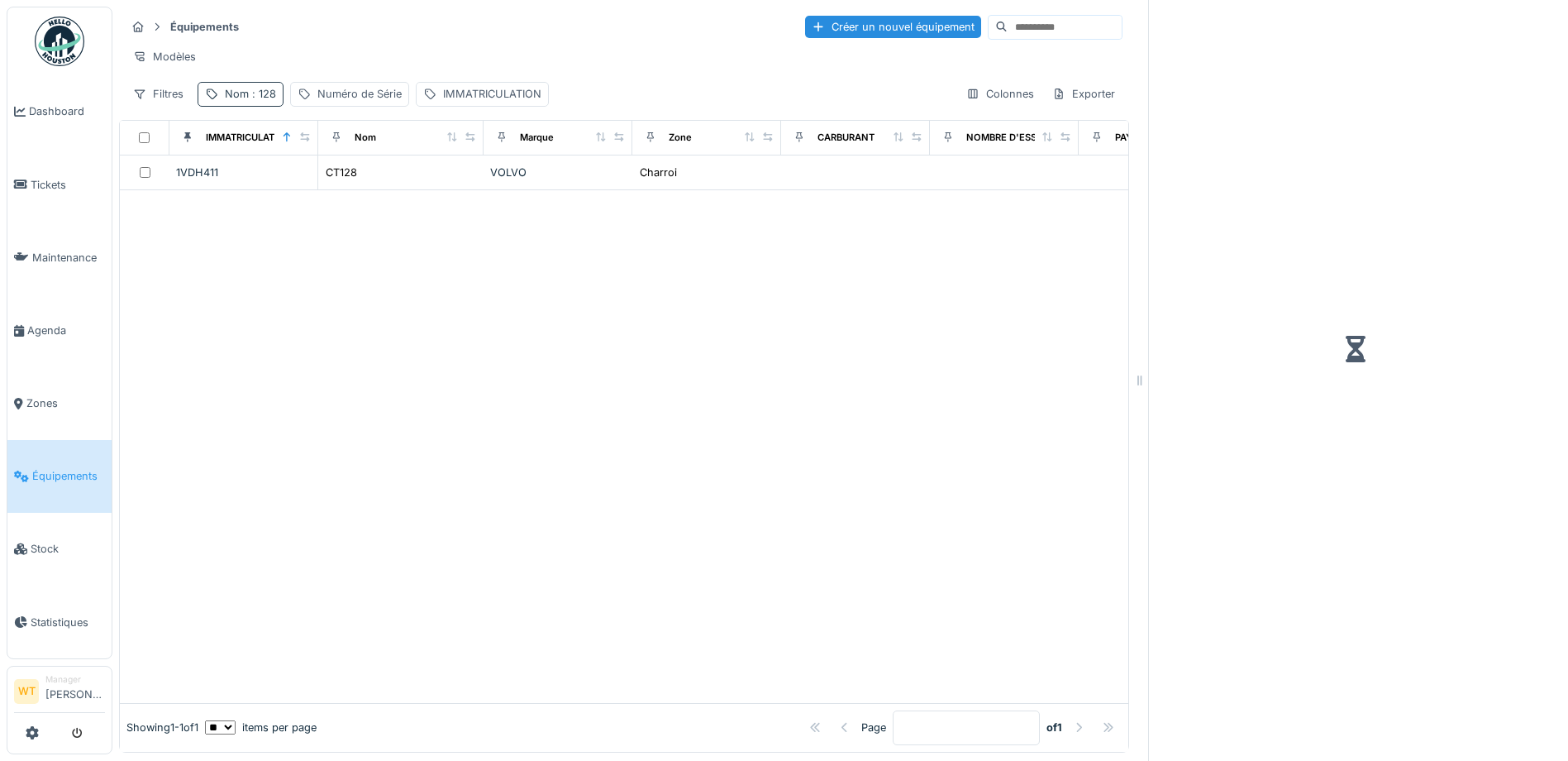
click at [242, 101] on div "Nom : 128" at bounding box center [250, 94] width 52 height 15
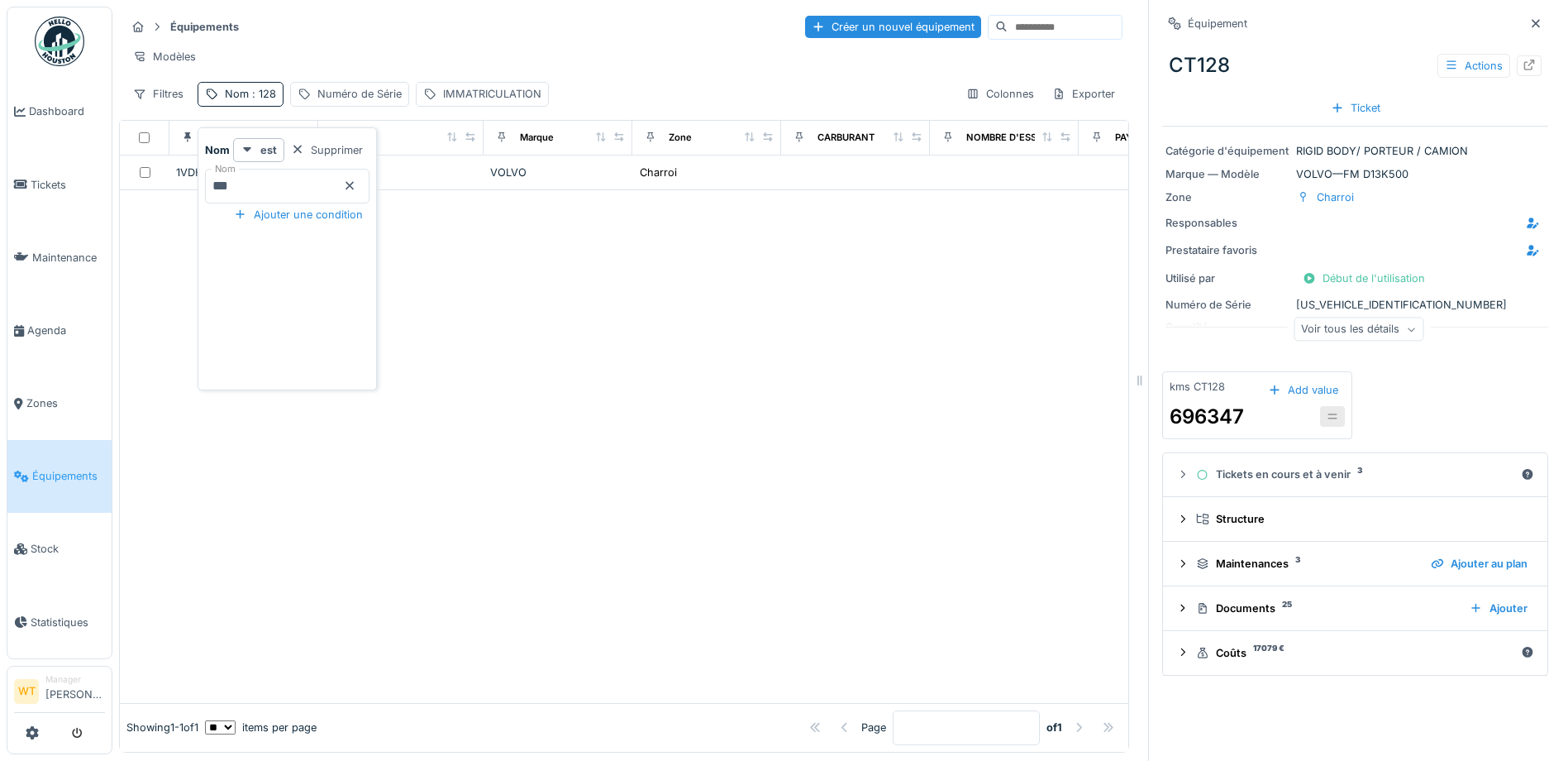
click at [270, 185] on input "***" at bounding box center [288, 185] width 164 height 34
click at [183, 250] on div at bounding box center [623, 446] width 1008 height 512
click at [265, 100] on span ": 128" at bounding box center [262, 94] width 28 height 12
click at [310, 182] on input "***" at bounding box center [288, 185] width 164 height 34
type input "*"
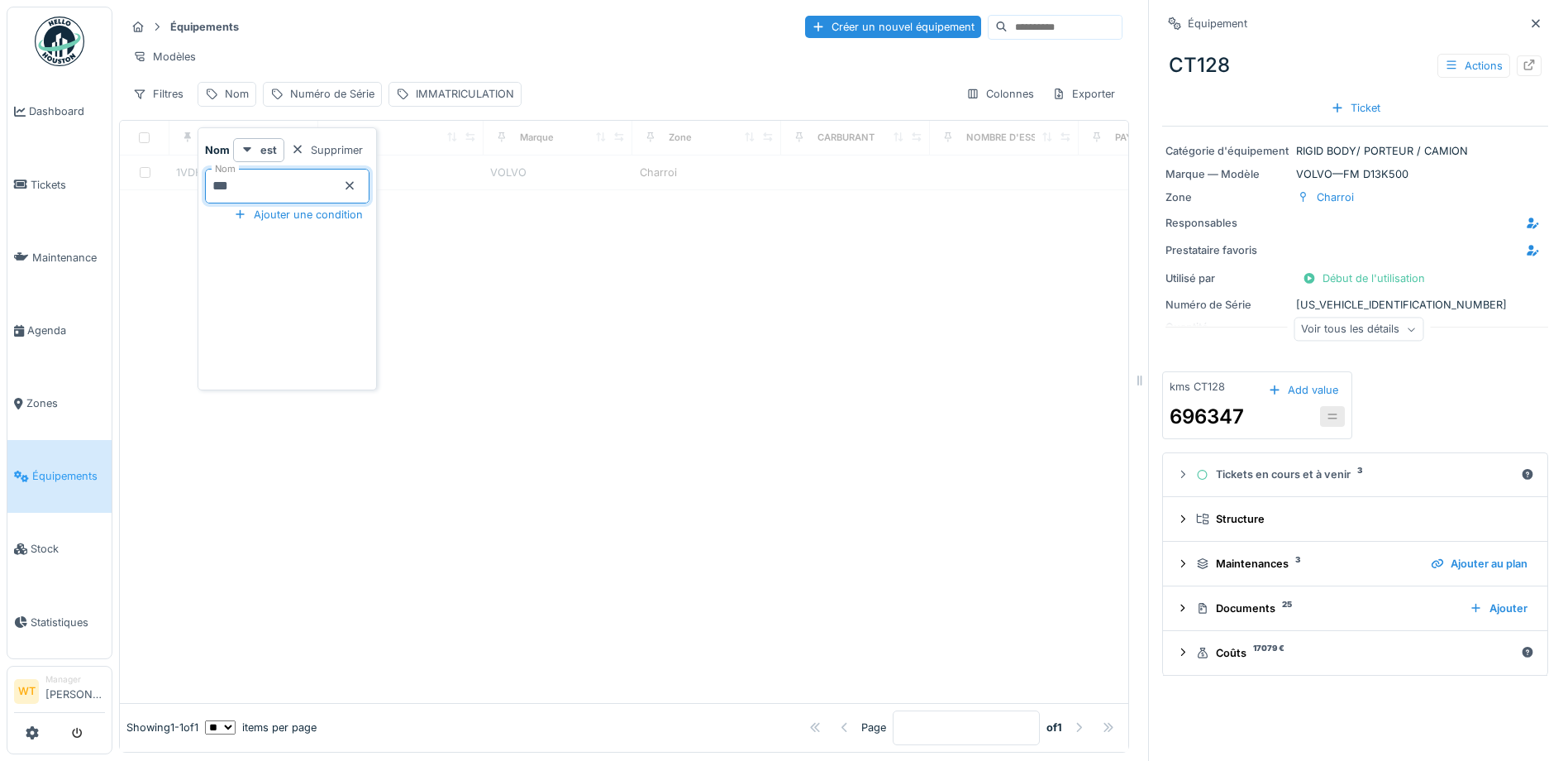
type input "***"
click at [453, 51] on div "Modèles" at bounding box center [623, 56] width 997 height 24
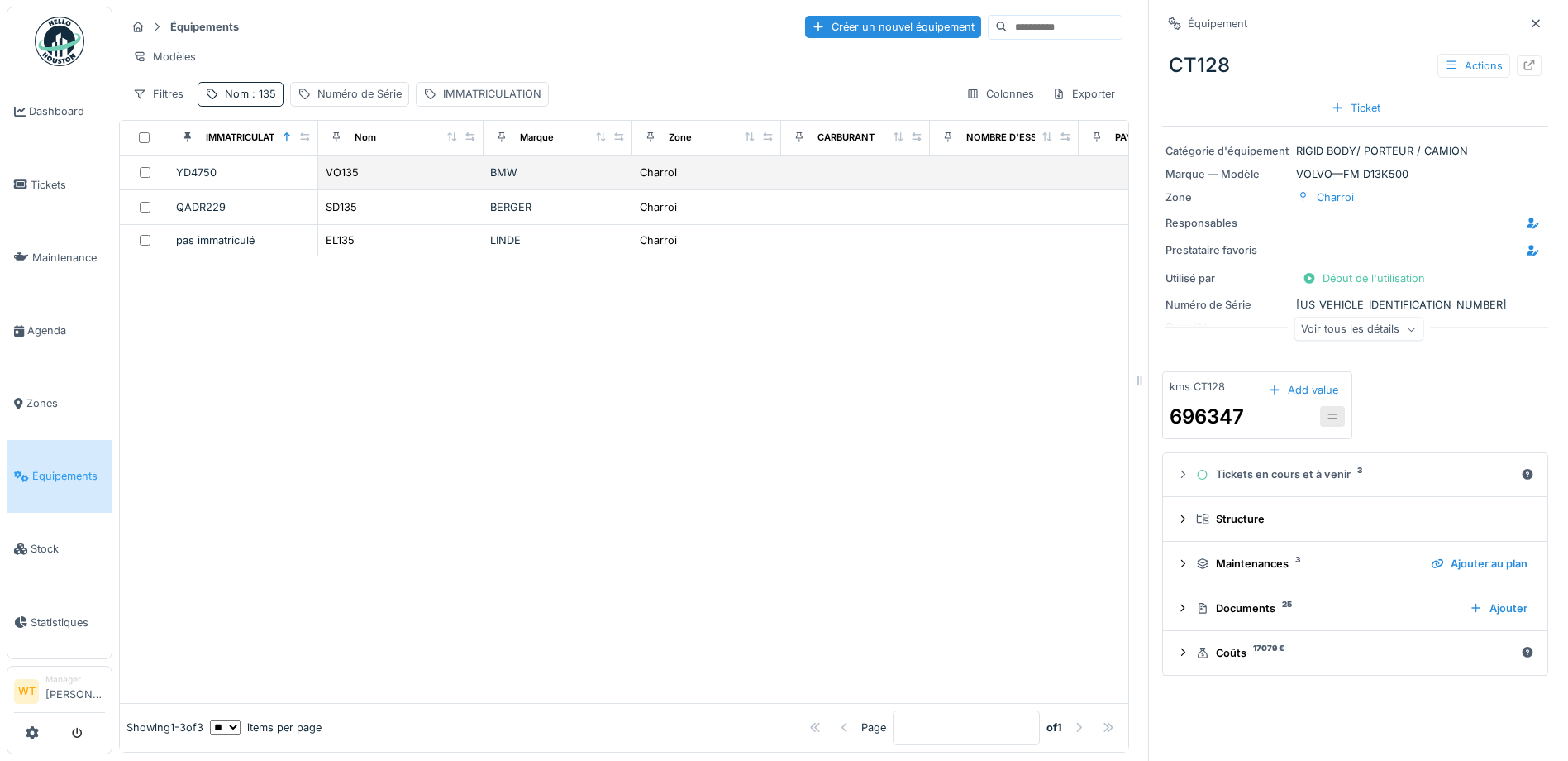
click at [366, 181] on div "VO135" at bounding box center [400, 172] width 152 height 17
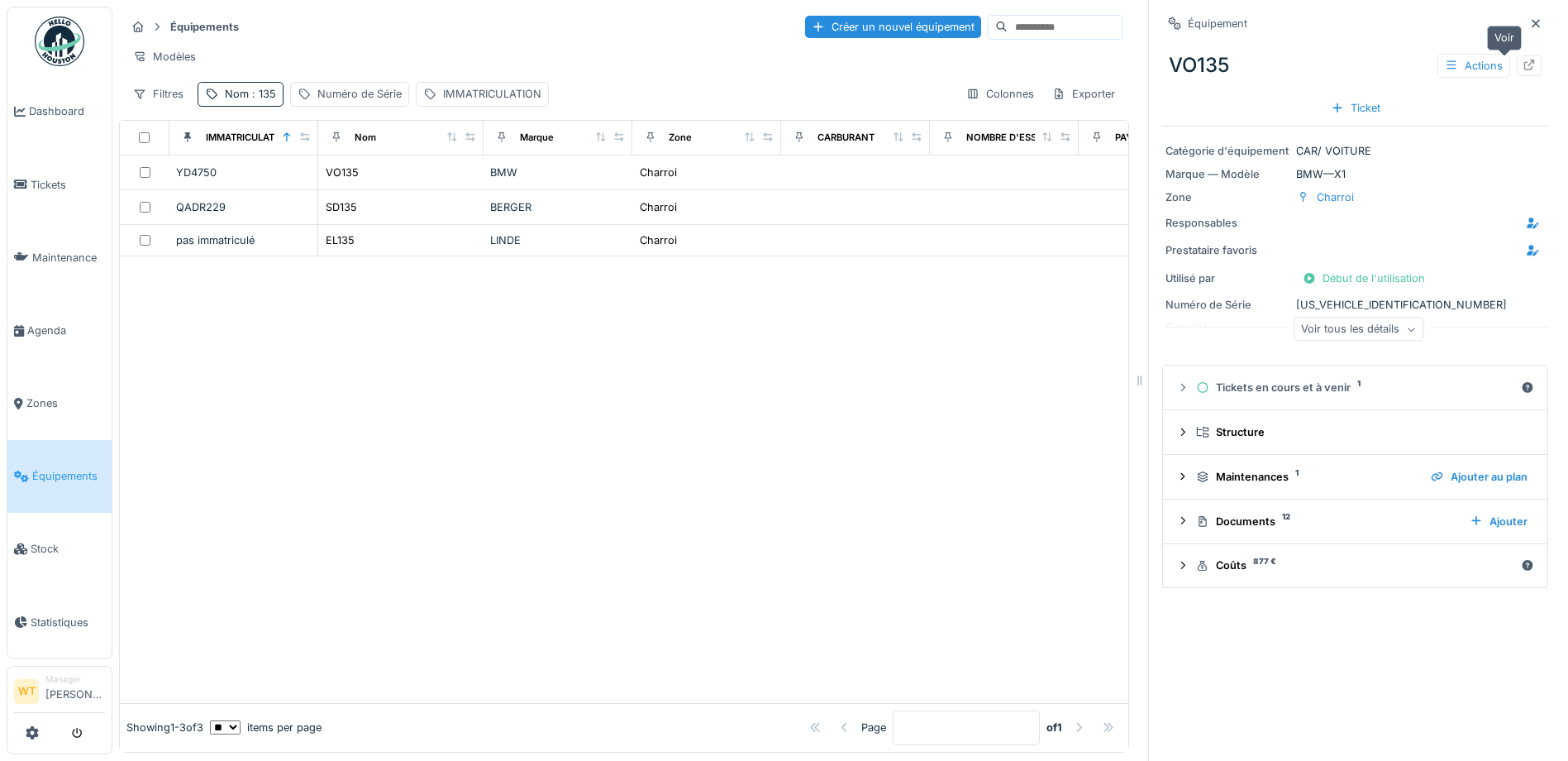
click at [1522, 65] on icon at bounding box center [1529, 64] width 13 height 11
click at [266, 100] on span ": 135" at bounding box center [262, 94] width 28 height 12
click at [354, 185] on icon at bounding box center [350, 185] width 9 height 9
click at [321, 186] on input "Nom" at bounding box center [288, 185] width 164 height 34
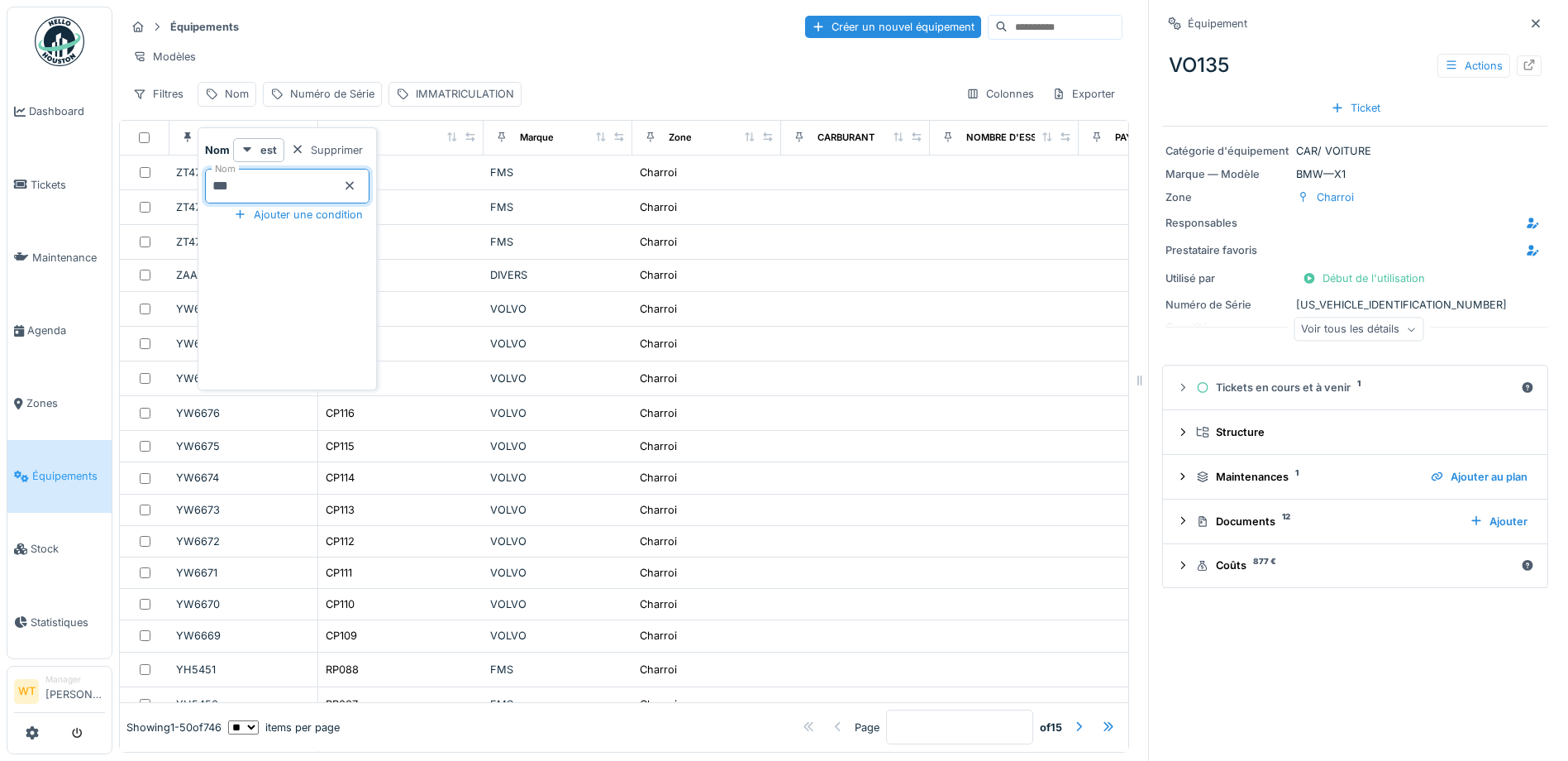
type input "***"
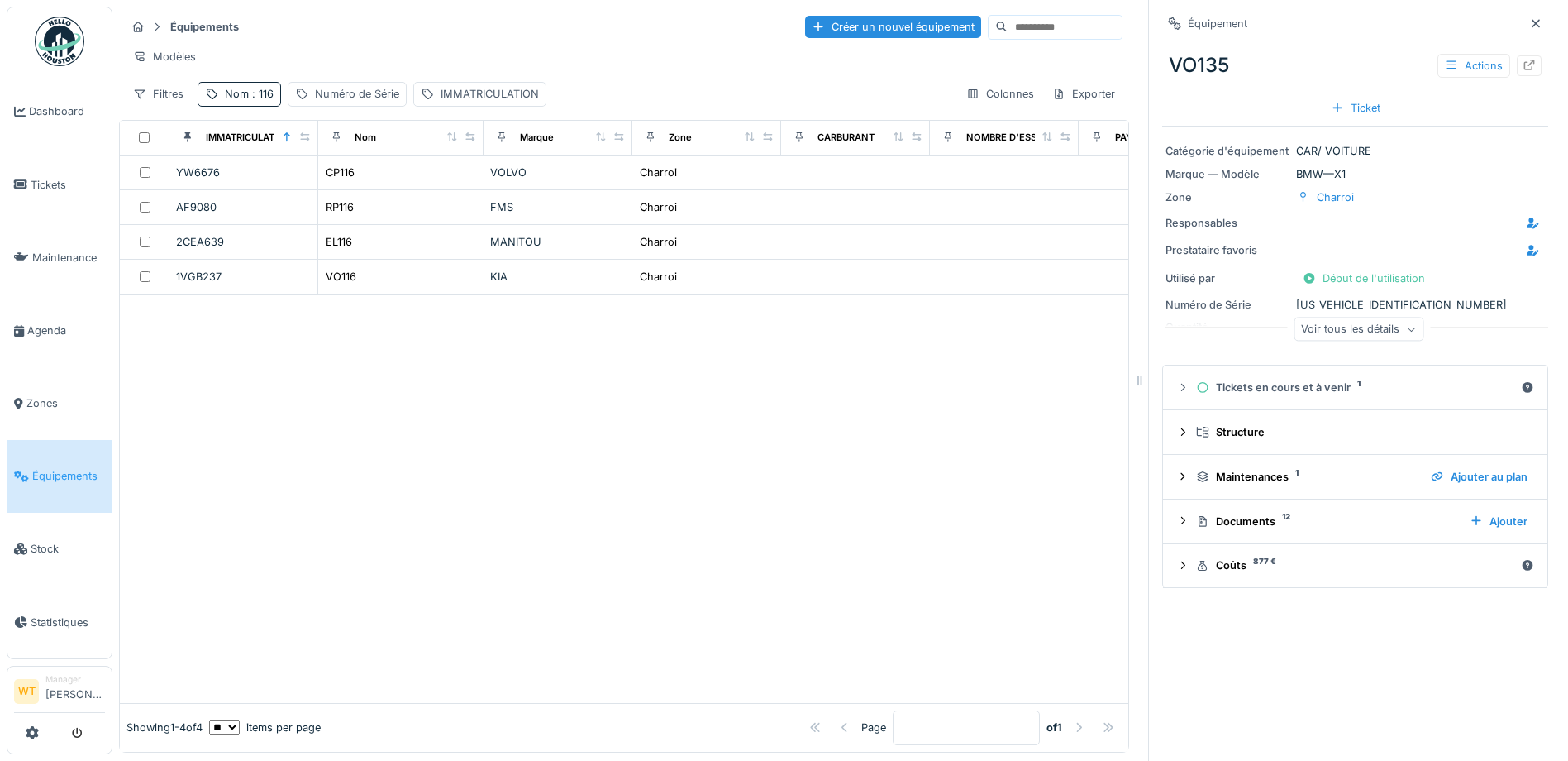
click at [354, 64] on div "Modèles" at bounding box center [623, 56] width 997 height 24
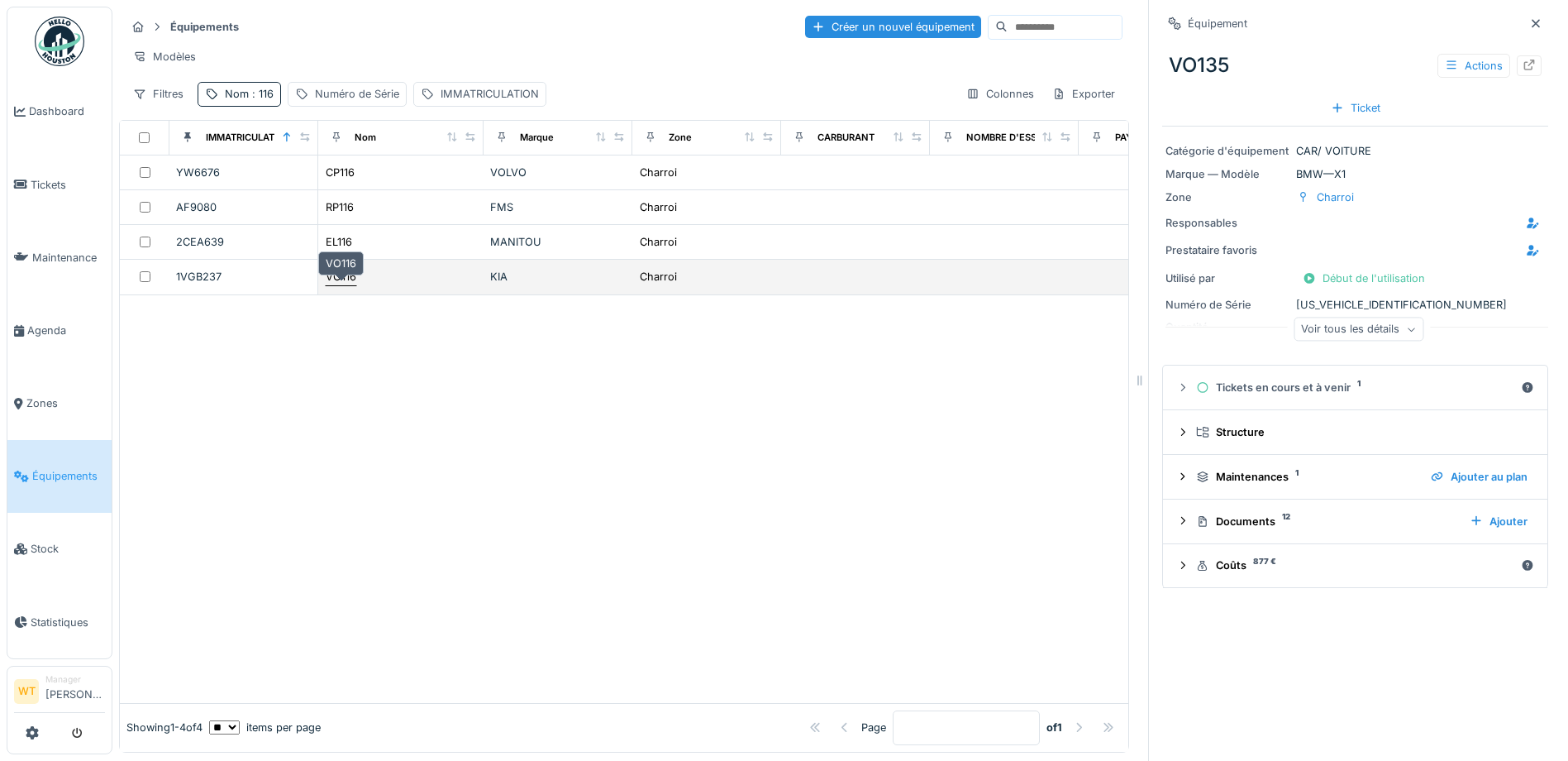
click at [356, 285] on div "VO116" at bounding box center [341, 276] width 32 height 17
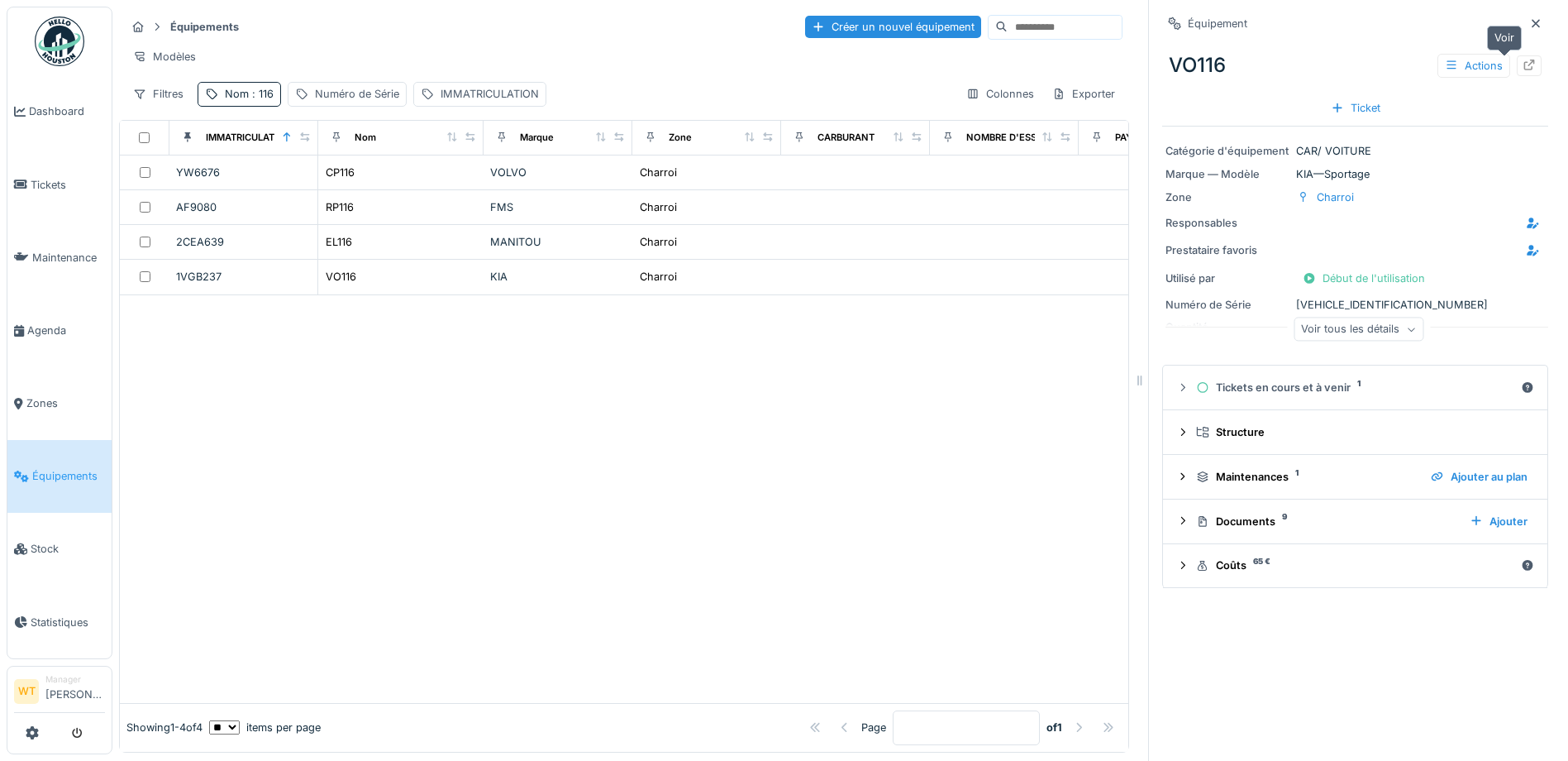
click at [1522, 66] on icon at bounding box center [1529, 64] width 13 height 11
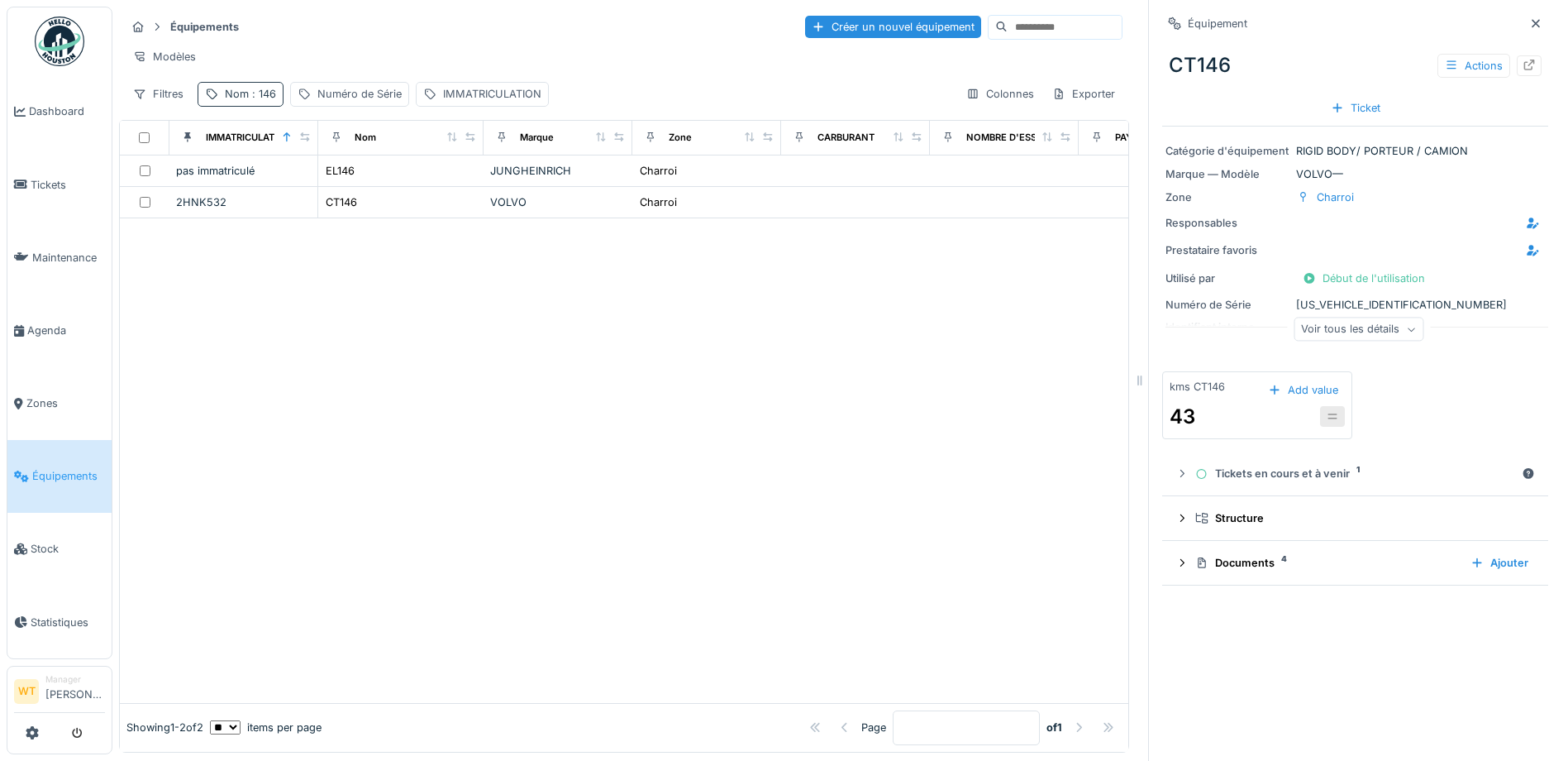
click at [243, 101] on div "Nom : 146" at bounding box center [250, 94] width 52 height 15
click at [356, 178] on div at bounding box center [350, 185] width 13 height 15
click at [301, 193] on input "Nom" at bounding box center [288, 185] width 164 height 34
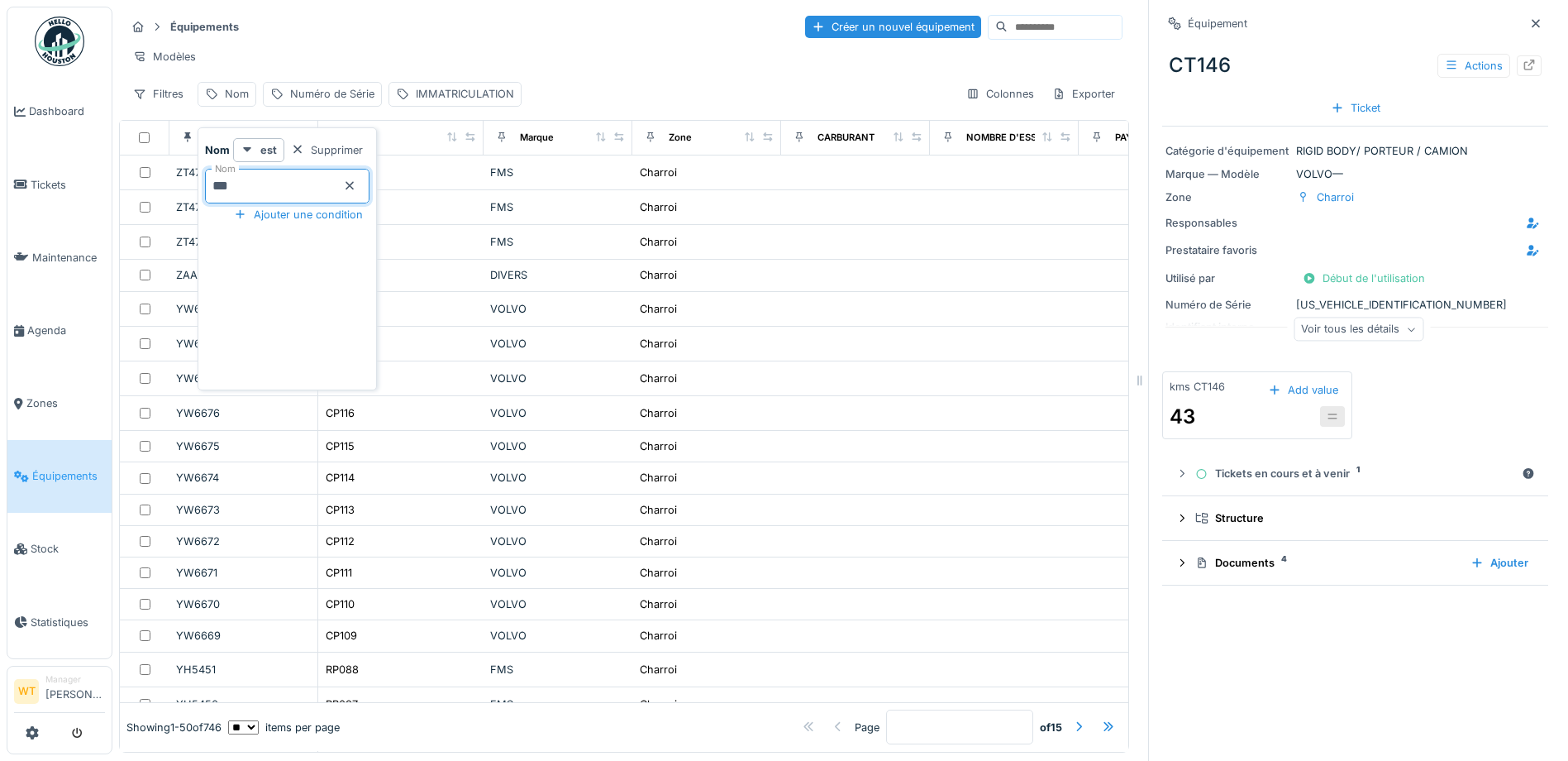
type input "***"
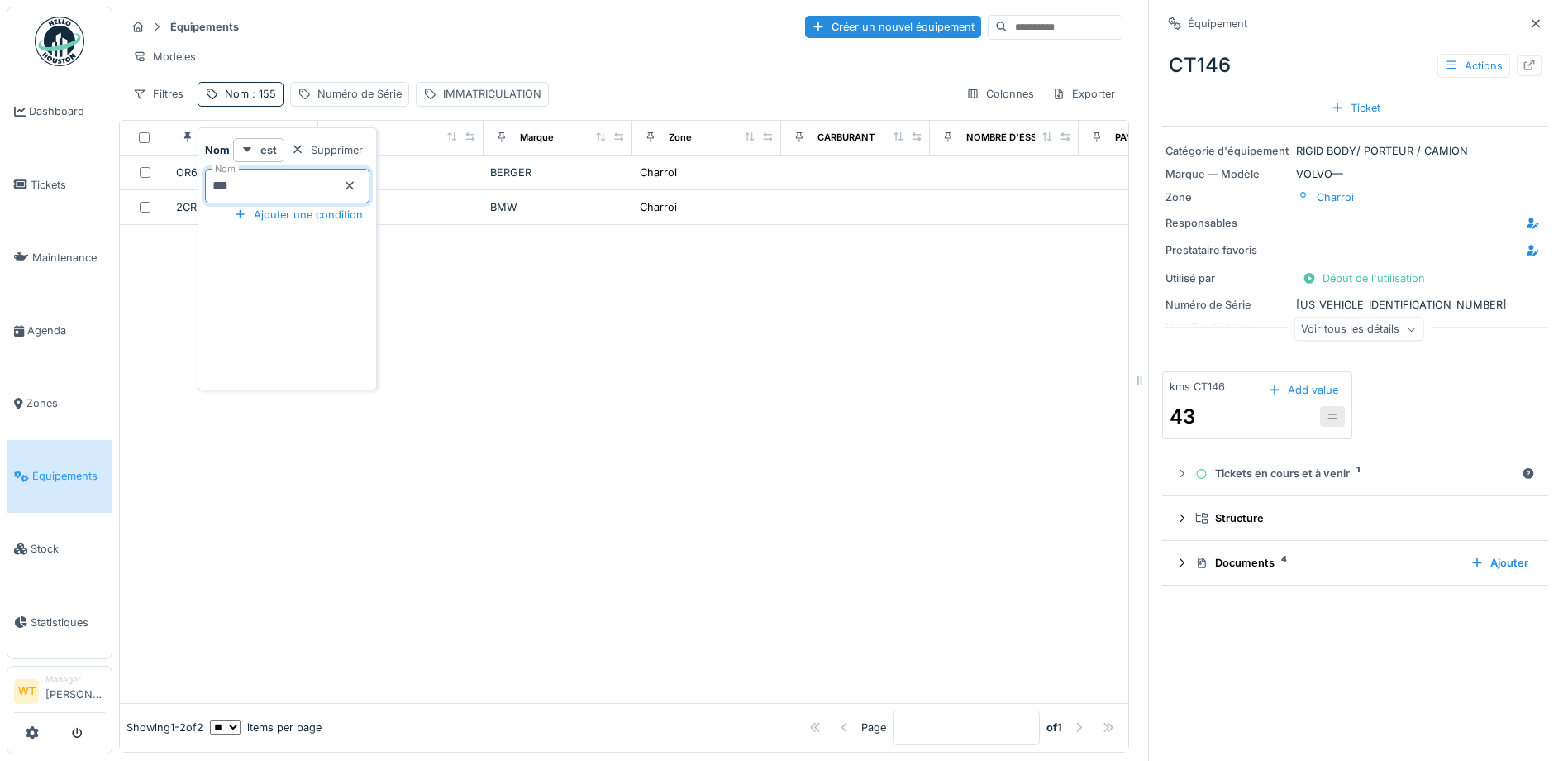
click at [387, 54] on div "Modèles" at bounding box center [623, 56] width 997 height 24
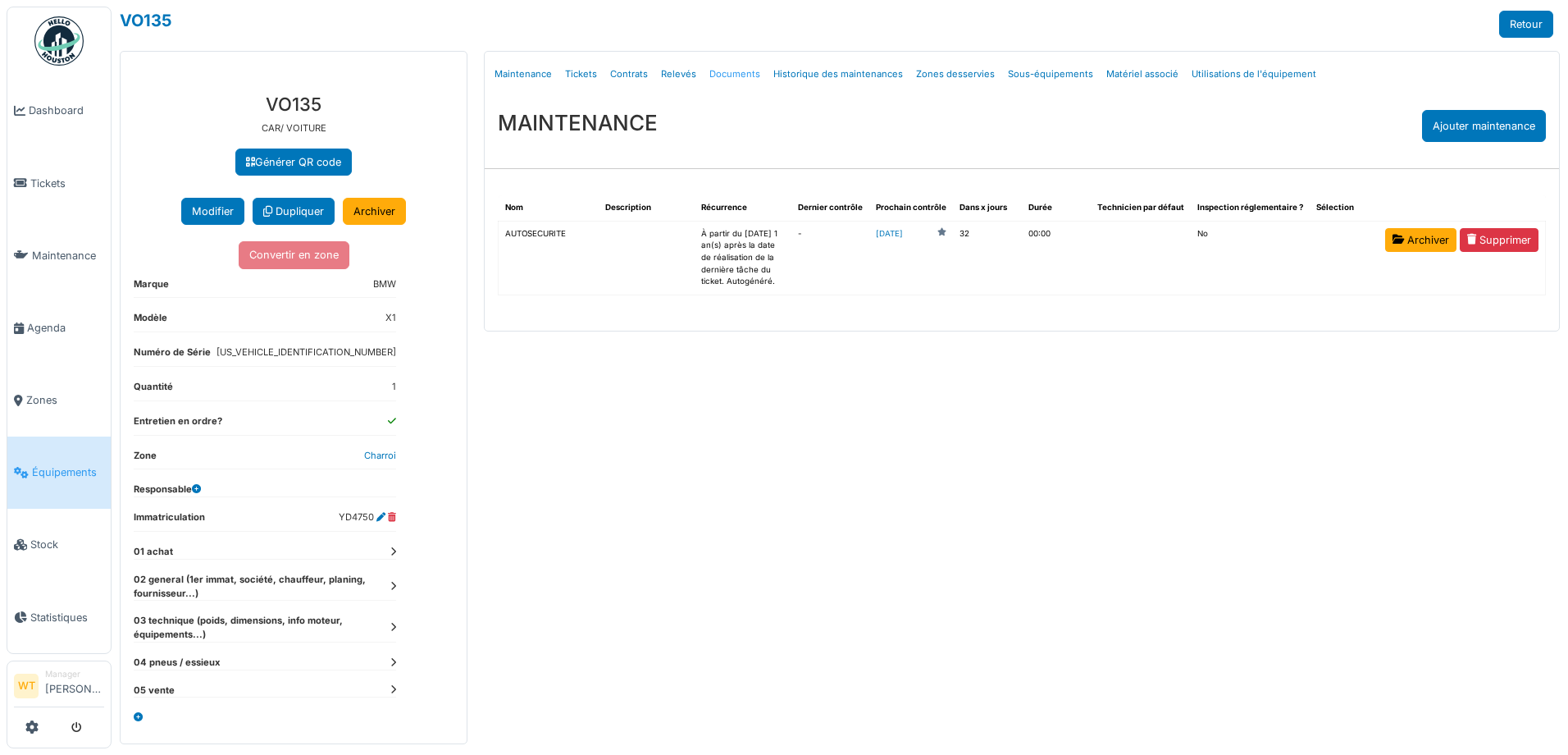
click at [732, 70] on link "Documents" at bounding box center [734, 74] width 64 height 39
select select "***"
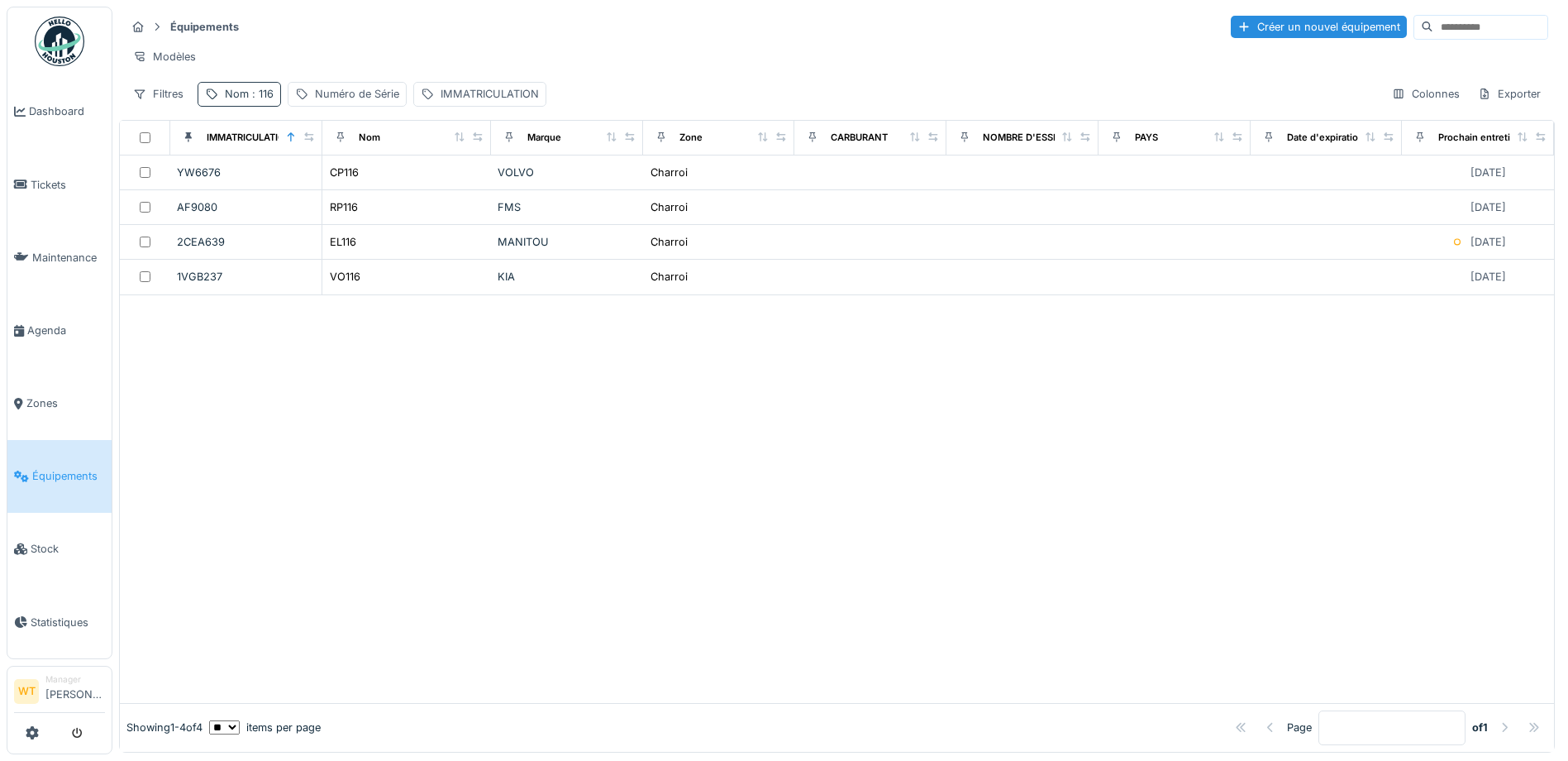
click at [260, 100] on span ": 116" at bounding box center [261, 94] width 25 height 12
click at [369, 183] on input "***" at bounding box center [288, 185] width 164 height 34
click at [356, 186] on icon at bounding box center [350, 185] width 13 height 11
click at [298, 181] on input "Nom" at bounding box center [288, 185] width 164 height 34
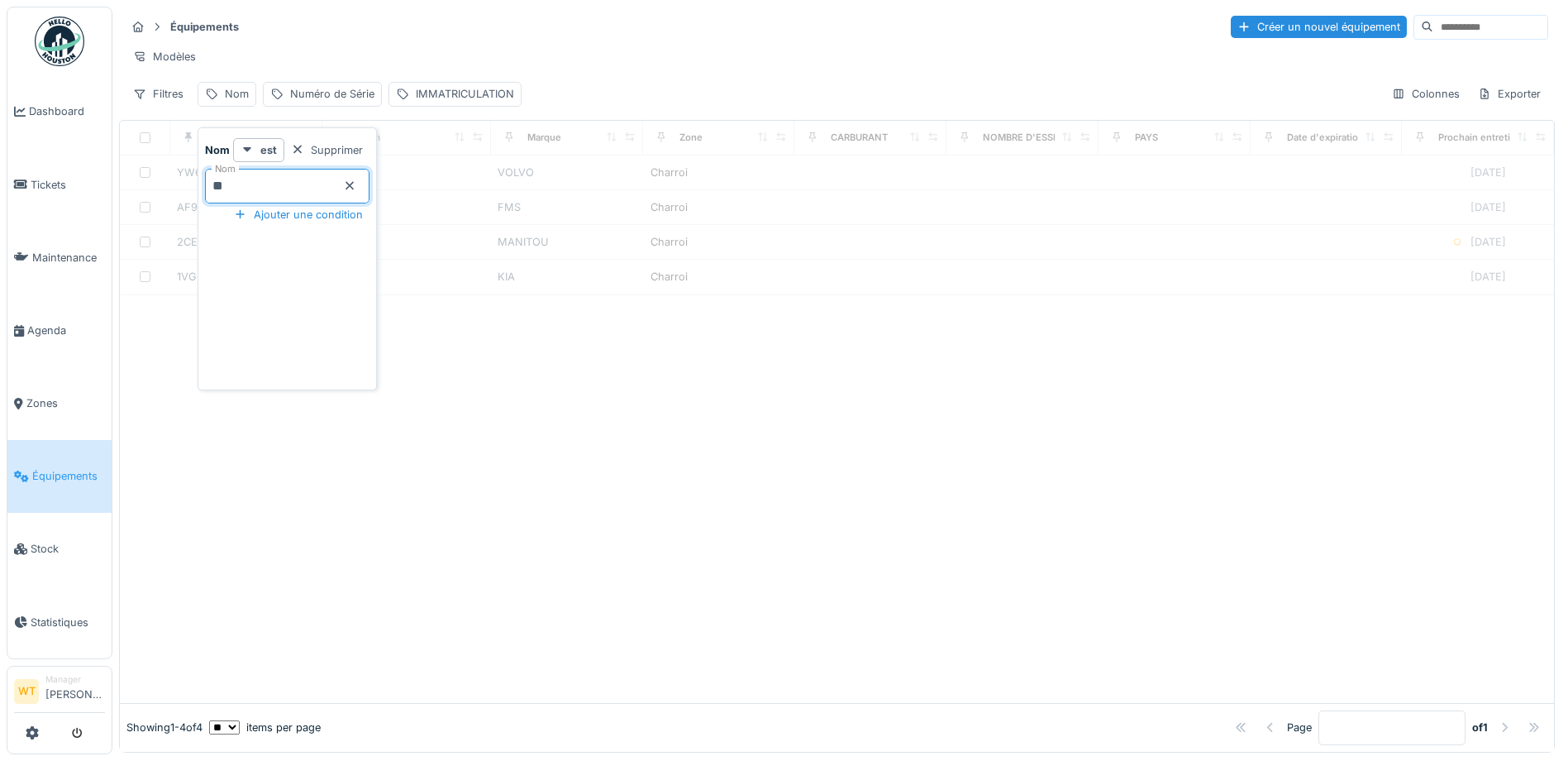
type input "**"
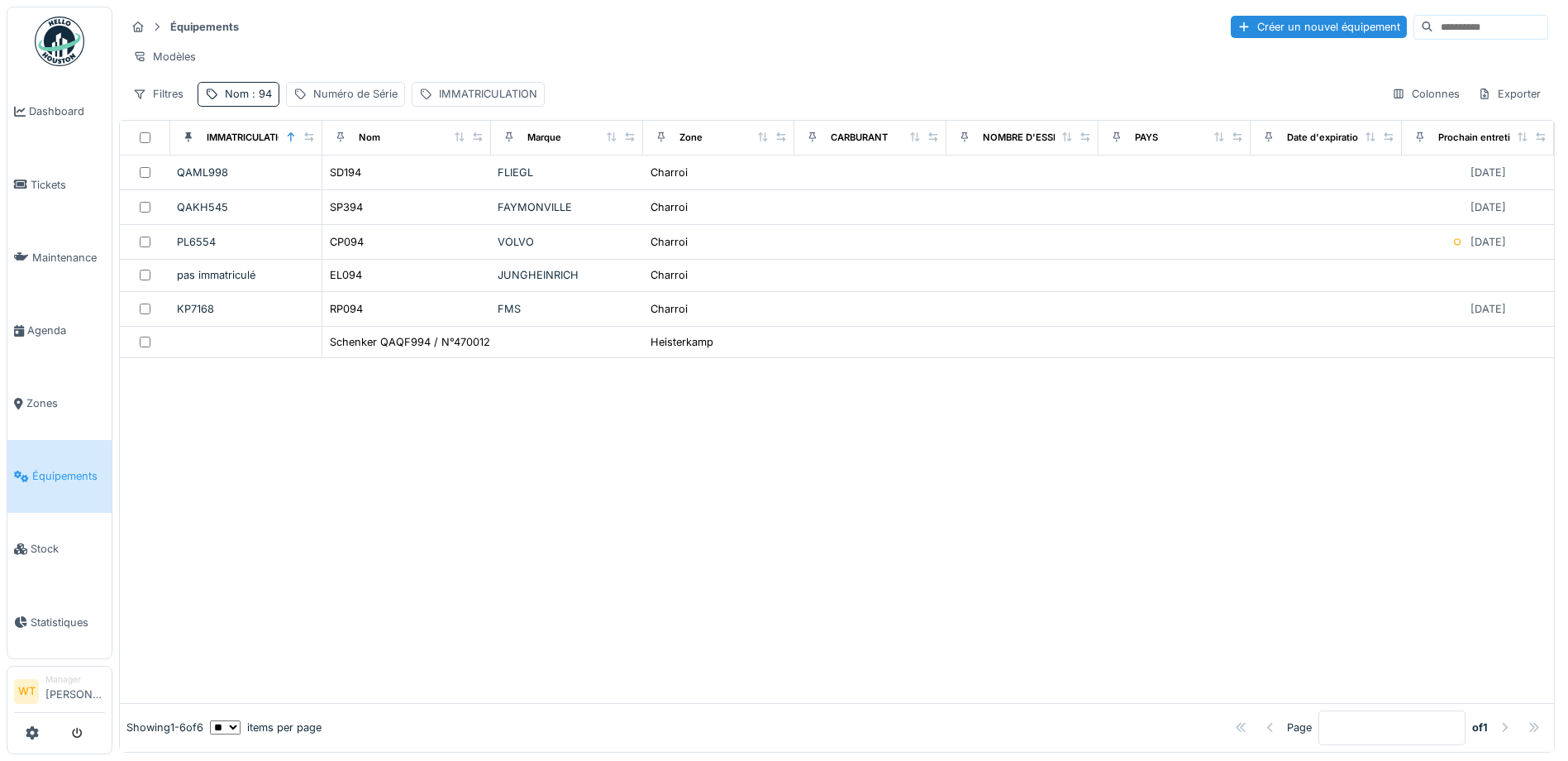
click at [340, 56] on div "Modèles" at bounding box center [836, 56] width 1423 height 24
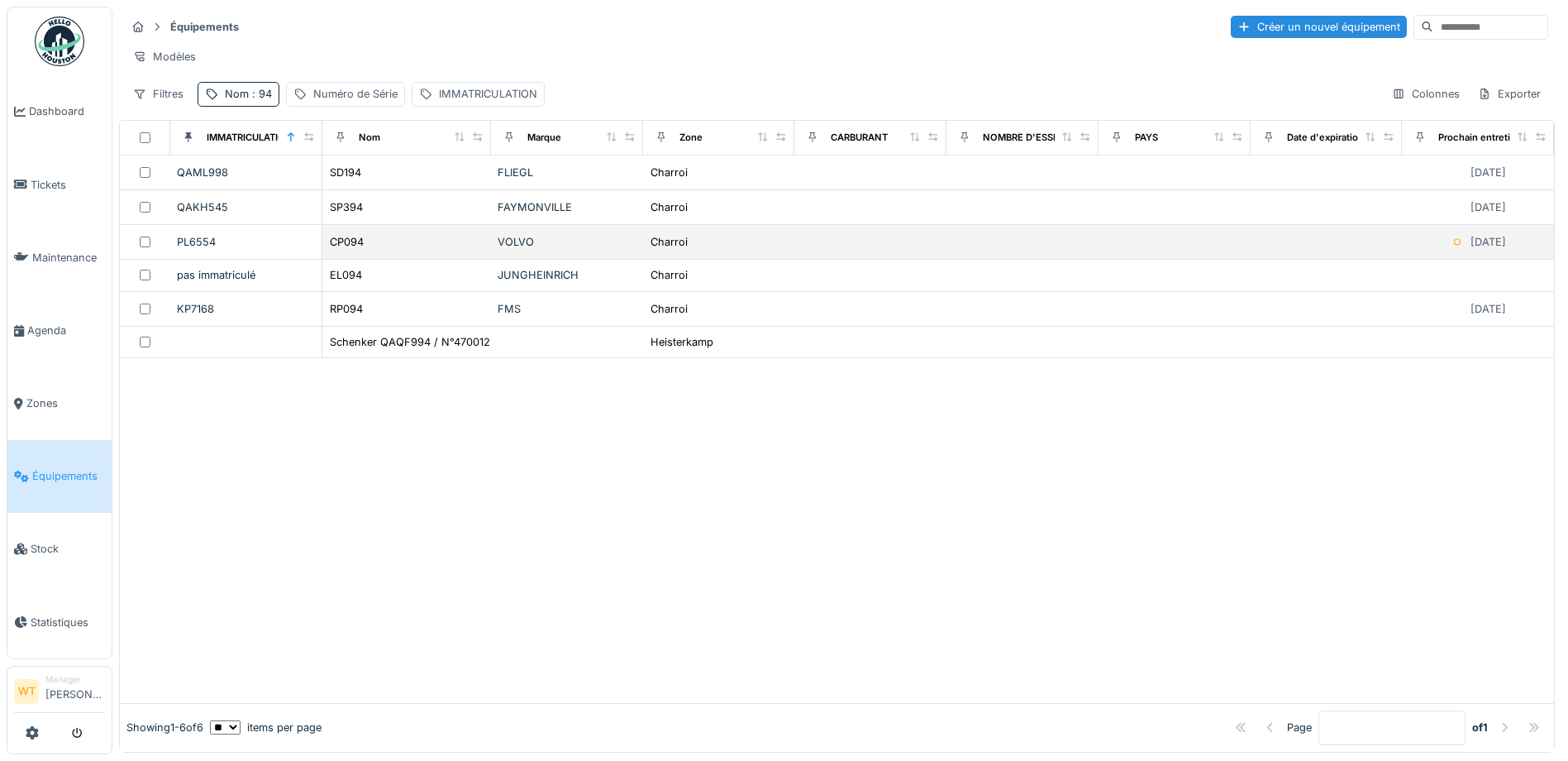
click at [395, 250] on div "CP094" at bounding box center [406, 242] width 156 height 17
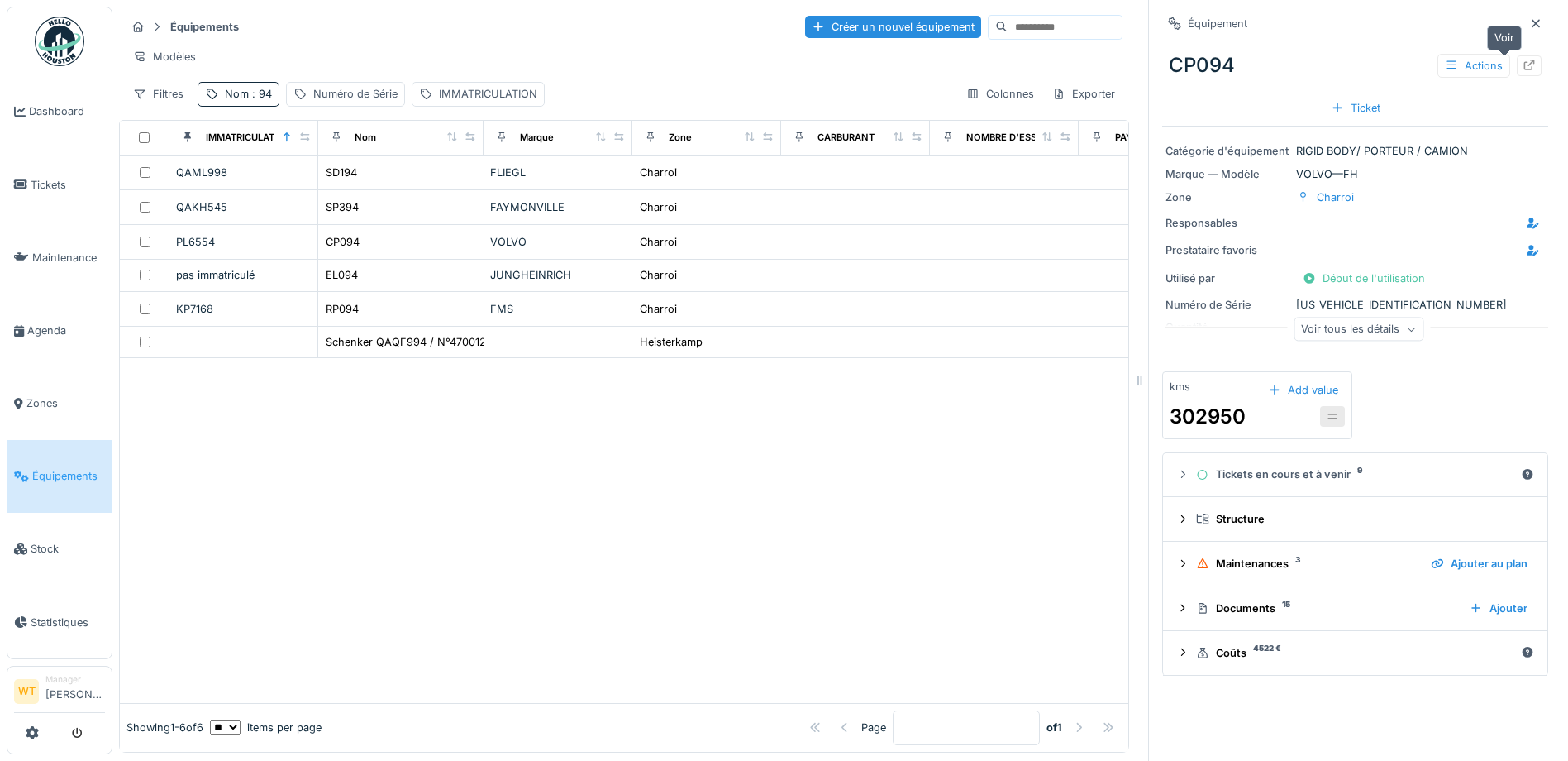
click at [1516, 76] on div at bounding box center [1529, 66] width 25 height 21
drag, startPoint x: 248, startPoint y: 90, endPoint x: 248, endPoint y: 100, distance: 10.0
click at [248, 93] on div "Équipements Créer un nouvel équipement Modèles Filtres Nom : 94 Numéro de Série…" at bounding box center [624, 60] width 1010 height 107
click at [249, 100] on span ": 94" at bounding box center [260, 94] width 23 height 12
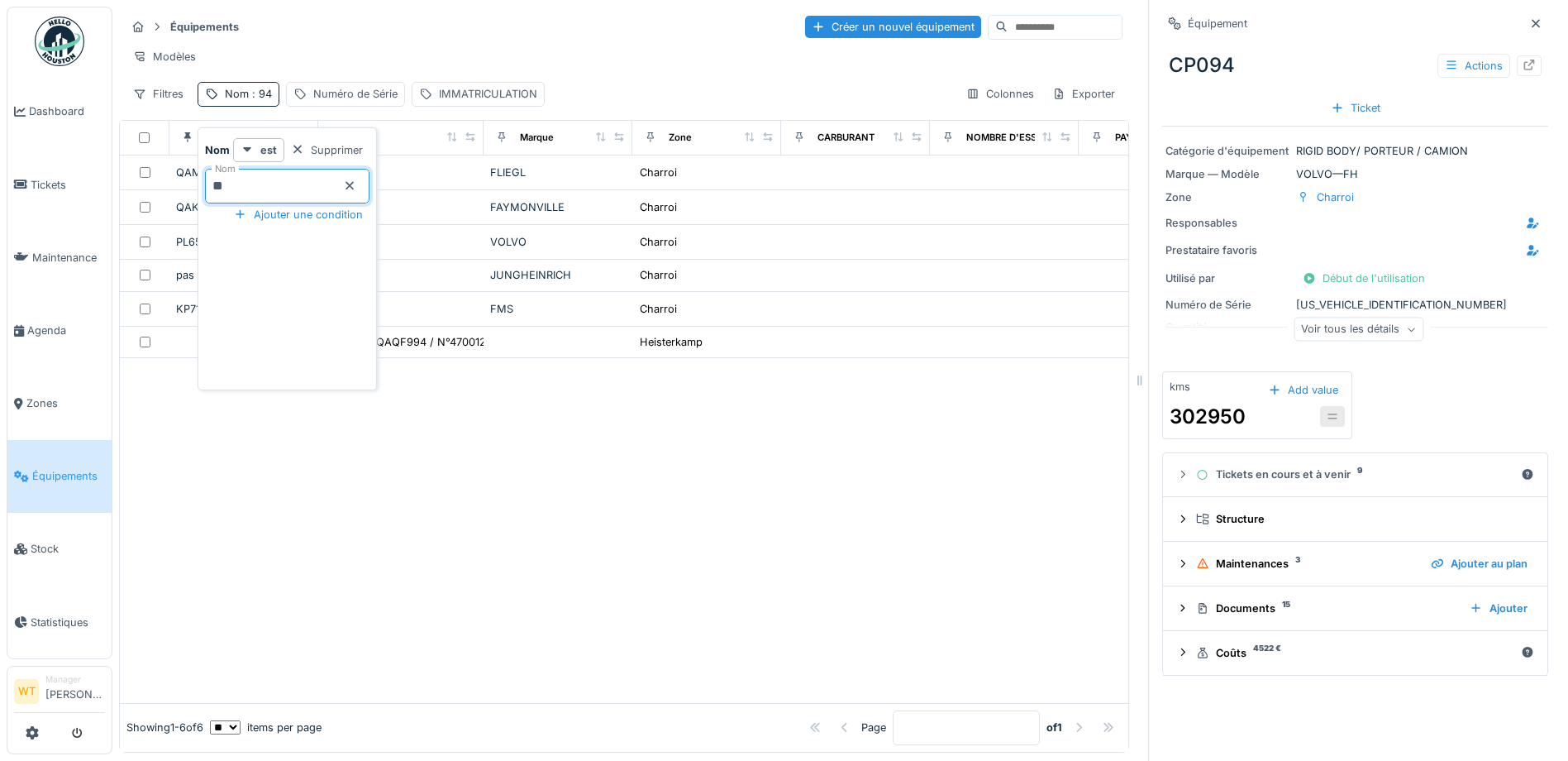
click at [321, 182] on input "**" at bounding box center [288, 185] width 164 height 34
type input "*"
type input "**"
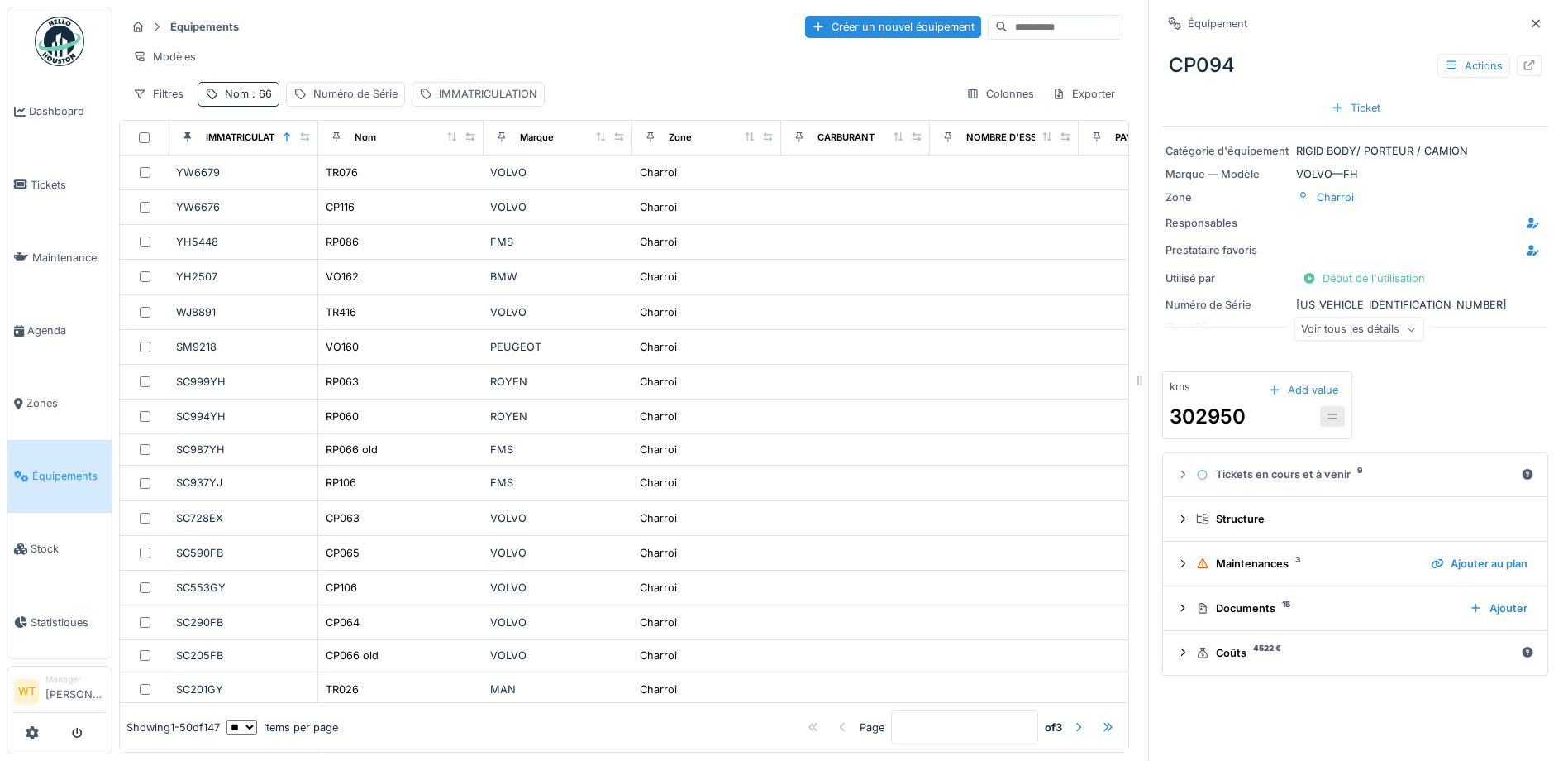
click at [451, 42] on hr at bounding box center [623, 42] width 997 height 1
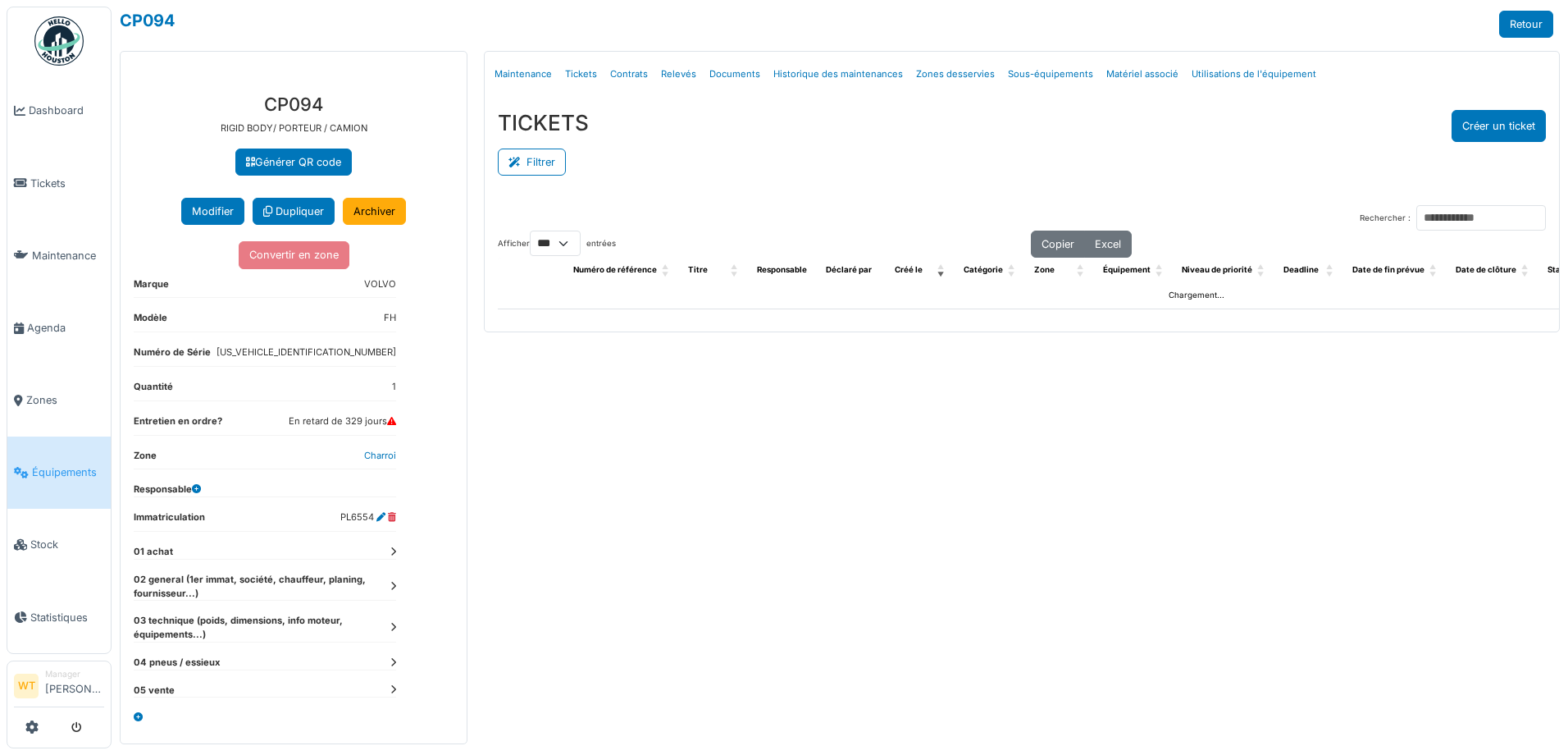
select select "***"
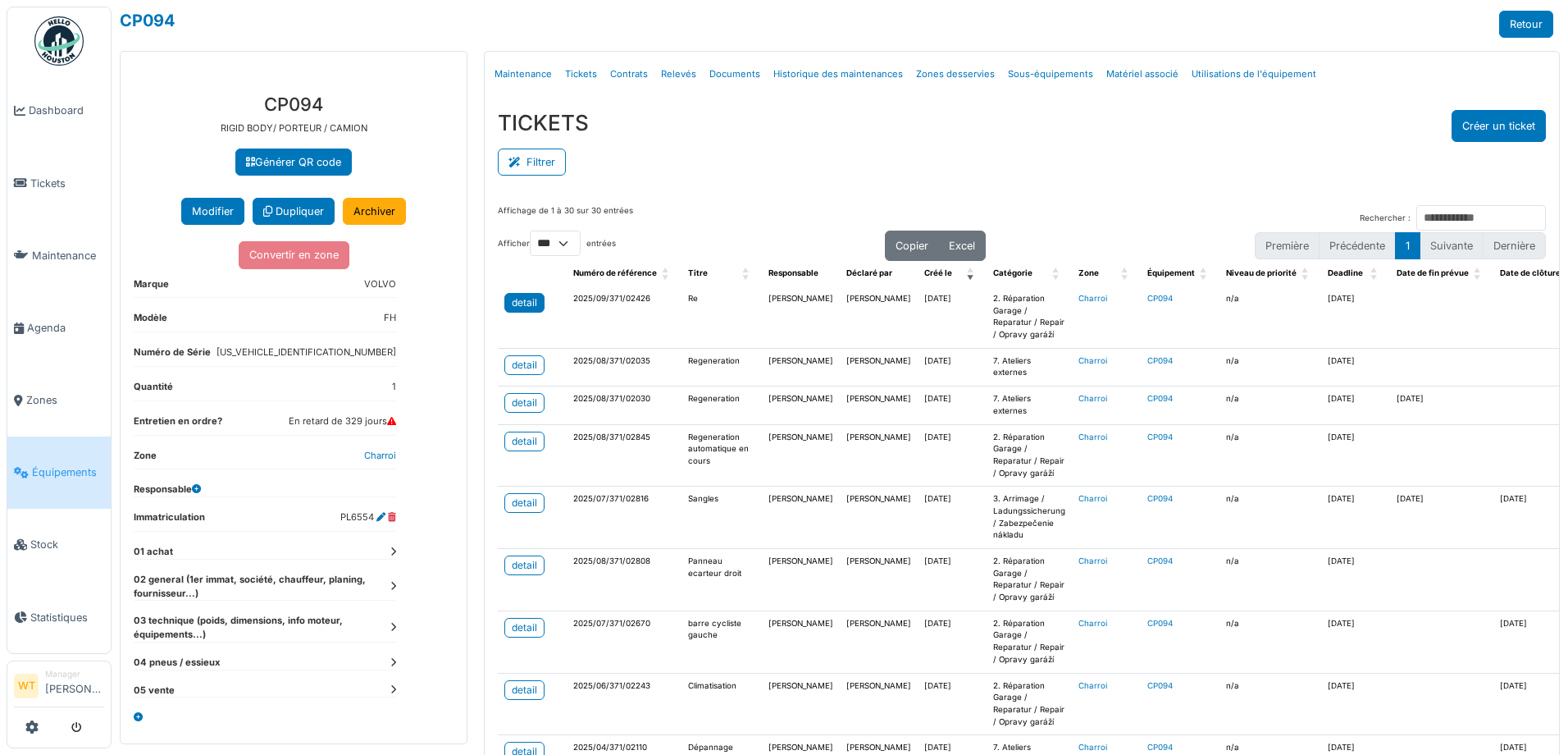
click at [531, 301] on div "detail" at bounding box center [524, 303] width 26 height 15
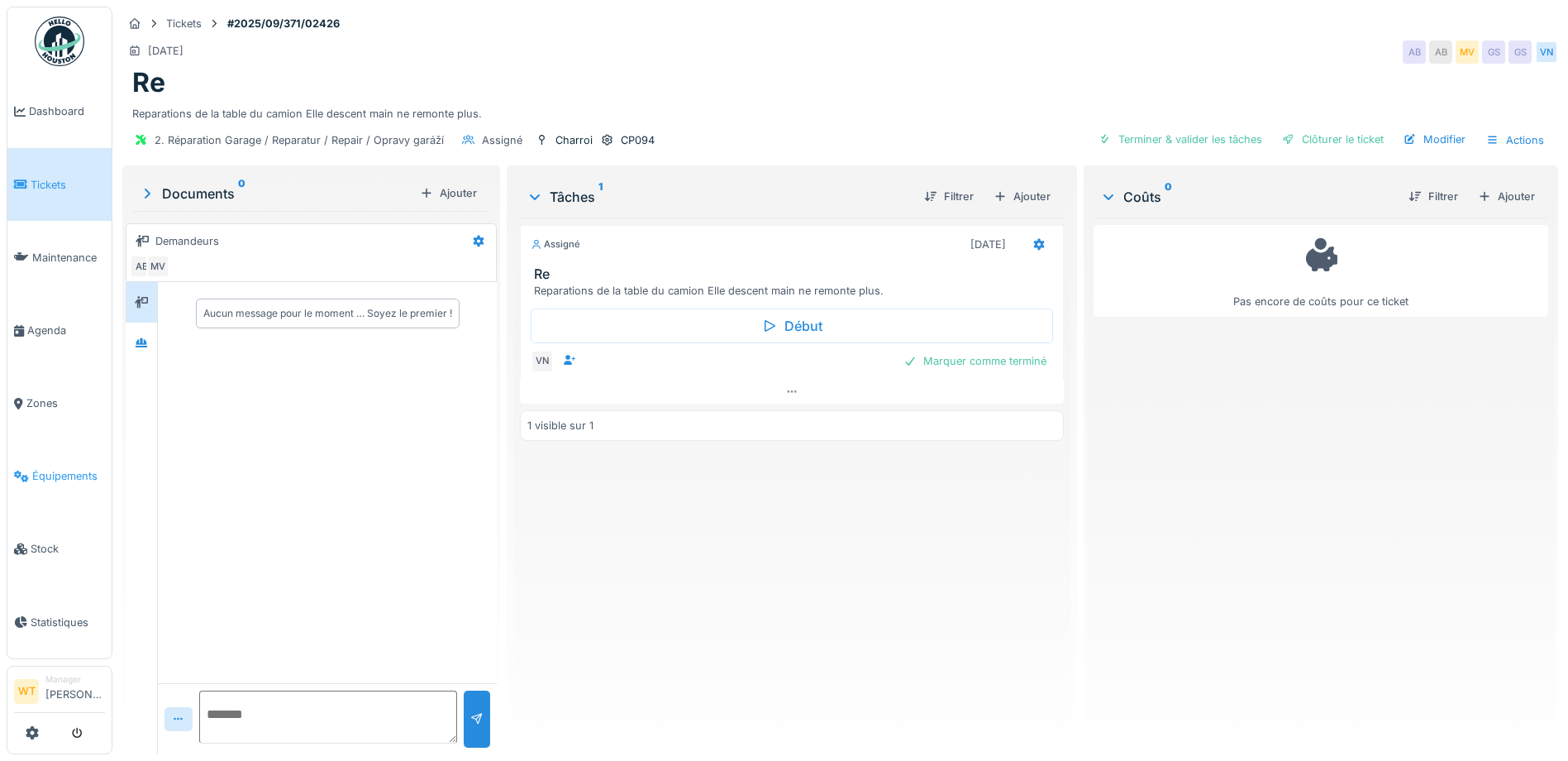
click at [83, 468] on span "Équipements" at bounding box center [69, 476] width 73 height 15
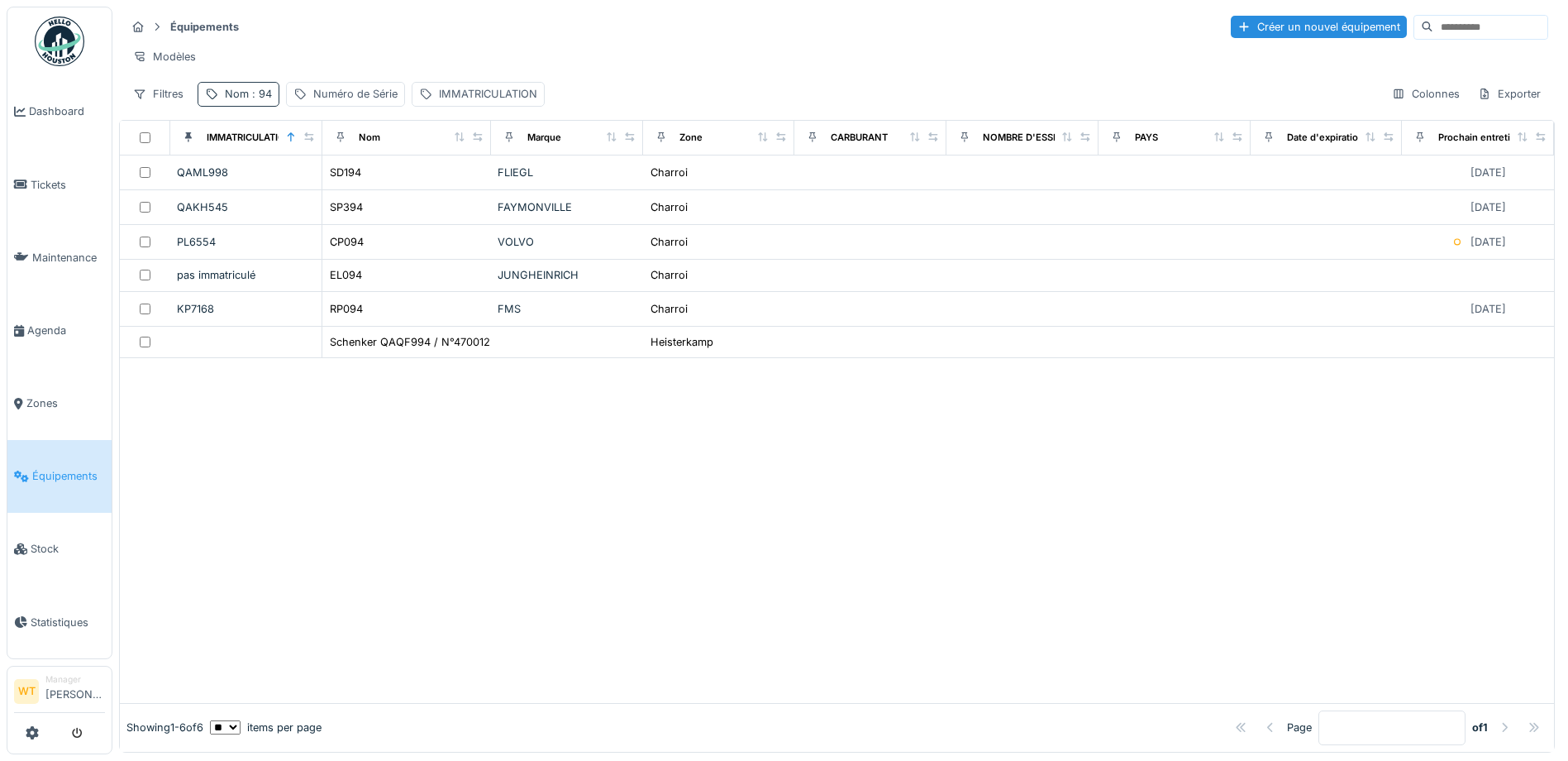
click at [257, 100] on span ": 94" at bounding box center [260, 94] width 23 height 12
click at [356, 183] on icon at bounding box center [350, 185] width 13 height 11
click at [338, 188] on input "Nom" at bounding box center [288, 185] width 164 height 34
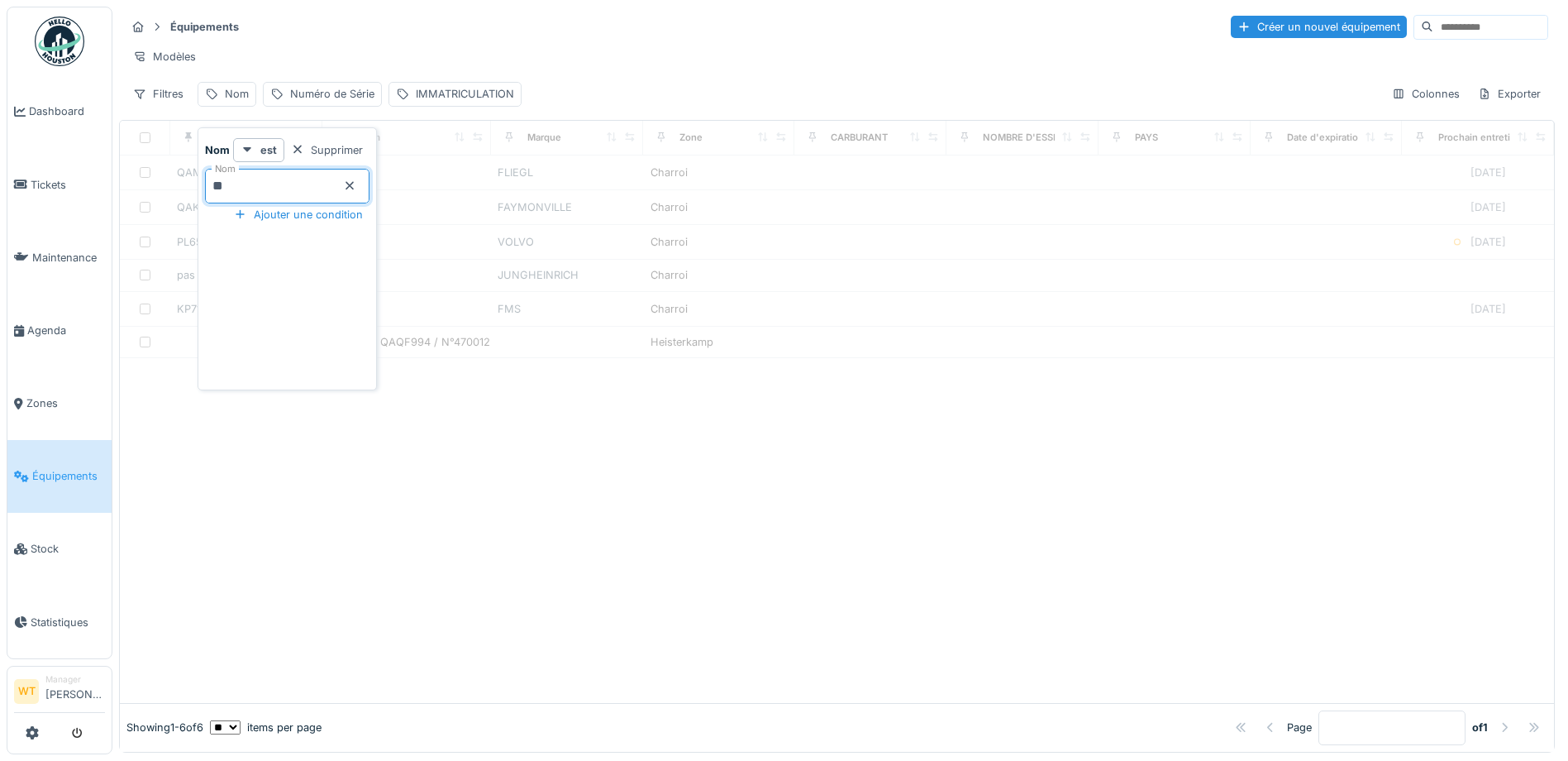
type input "**"
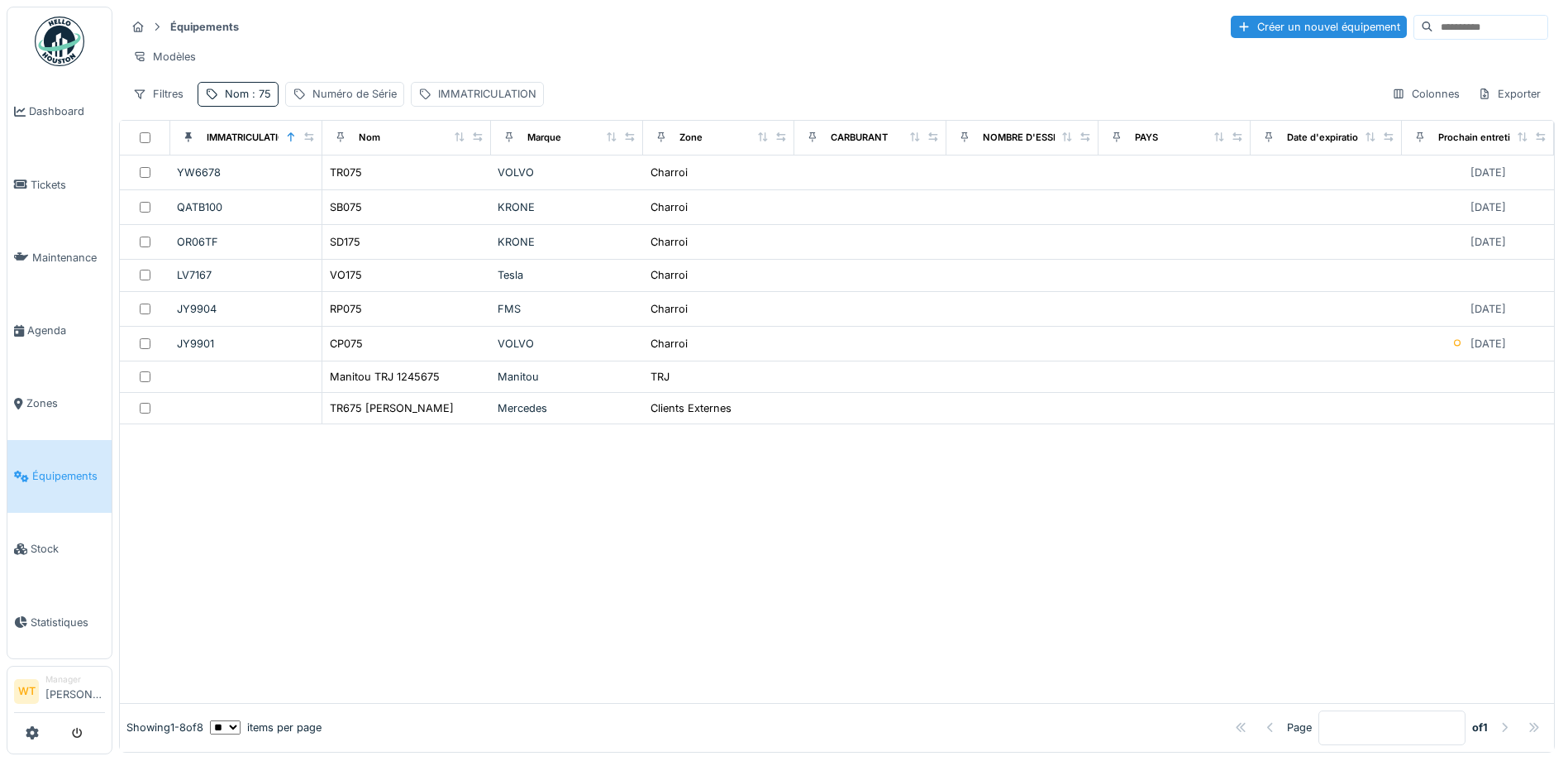
click at [515, 64] on div "Modèles" at bounding box center [836, 56] width 1423 height 24
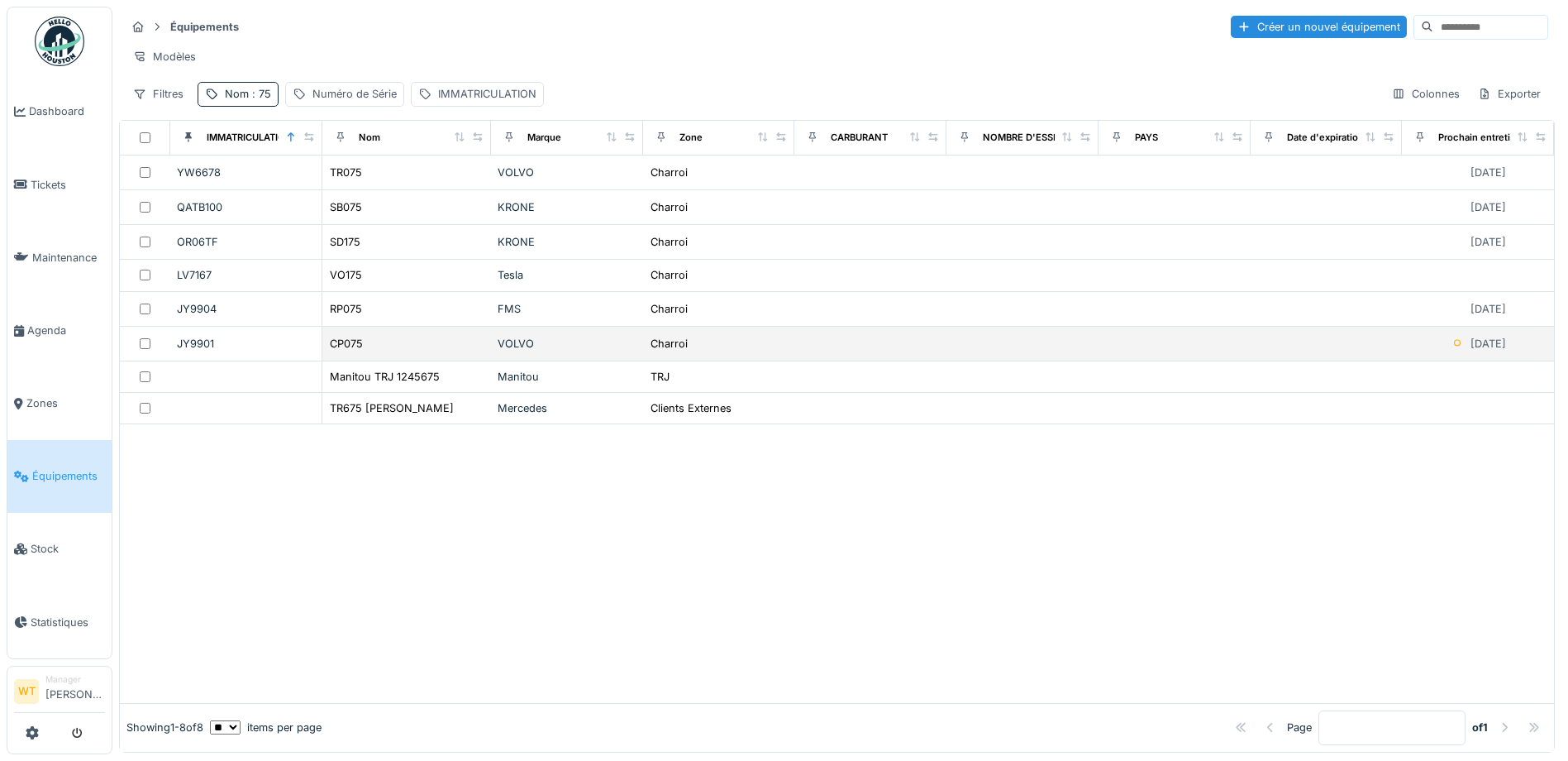
click at [423, 353] on div "CP075" at bounding box center [406, 343] width 156 height 17
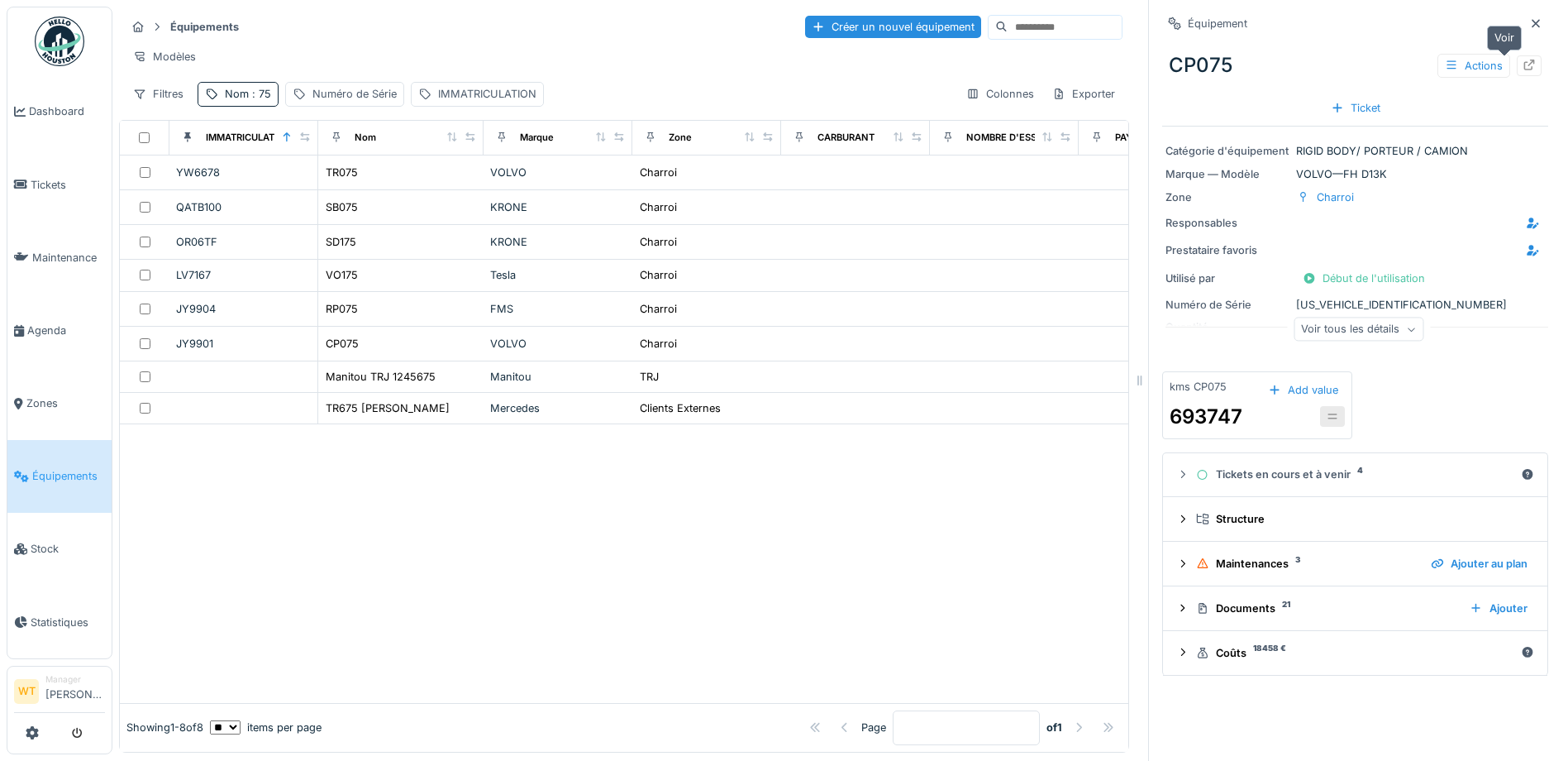
click at [1522, 63] on icon at bounding box center [1529, 64] width 13 height 11
click at [37, 332] on link "Agenda" at bounding box center [59, 330] width 104 height 73
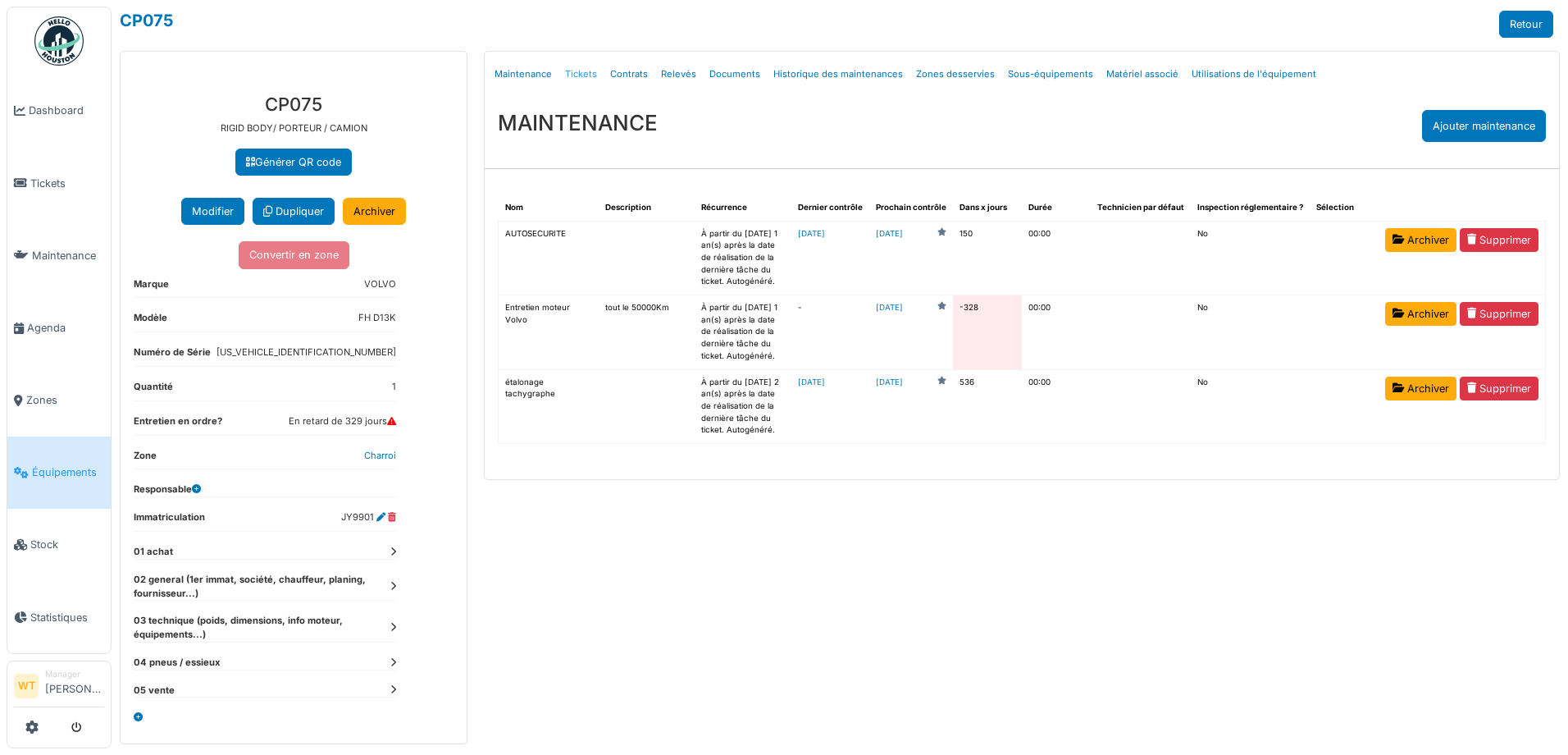
drag, startPoint x: 0, startPoint y: 0, endPoint x: 565, endPoint y: 75, distance: 570.0
click at [565, 75] on link "Tickets" at bounding box center [581, 74] width 46 height 39
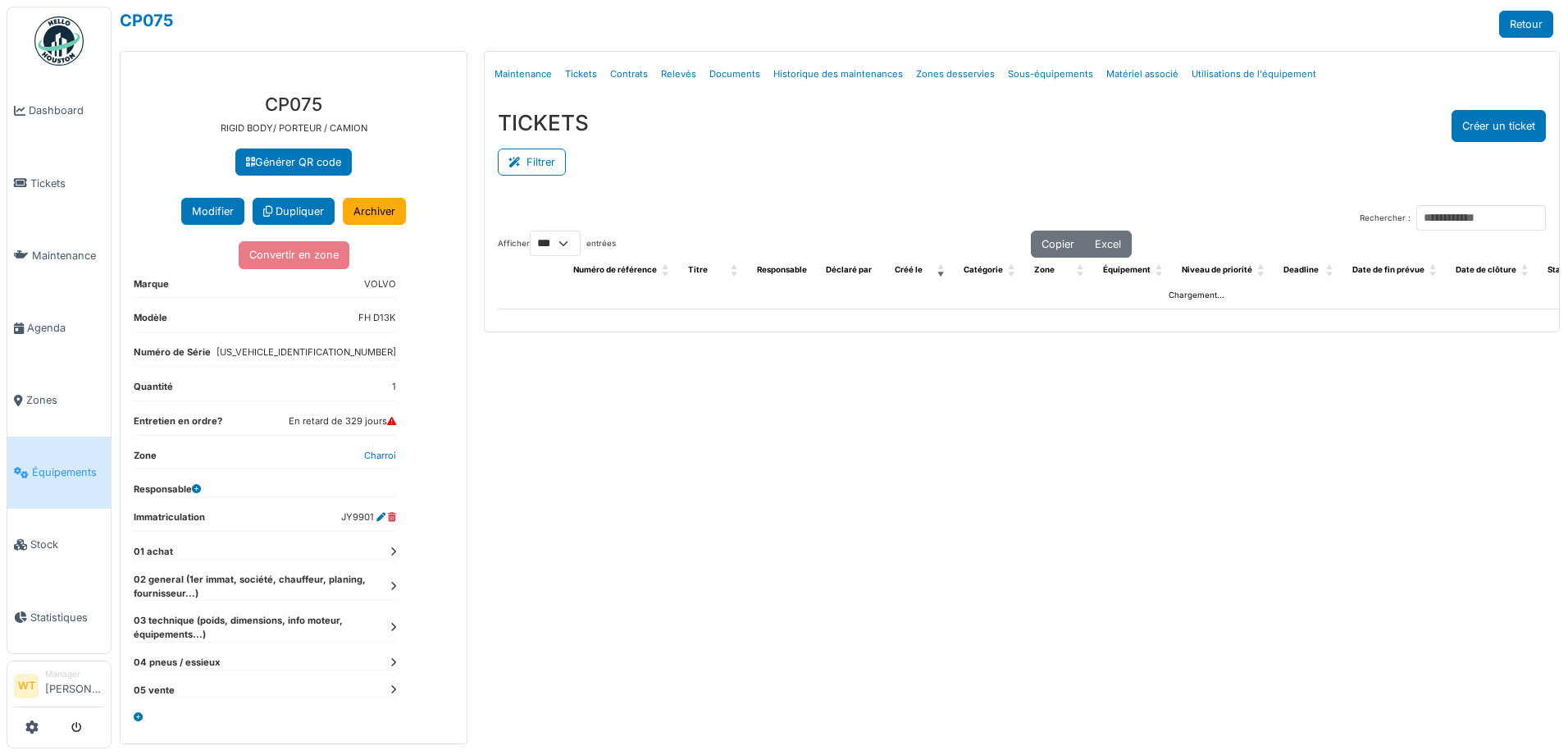
select select "***"
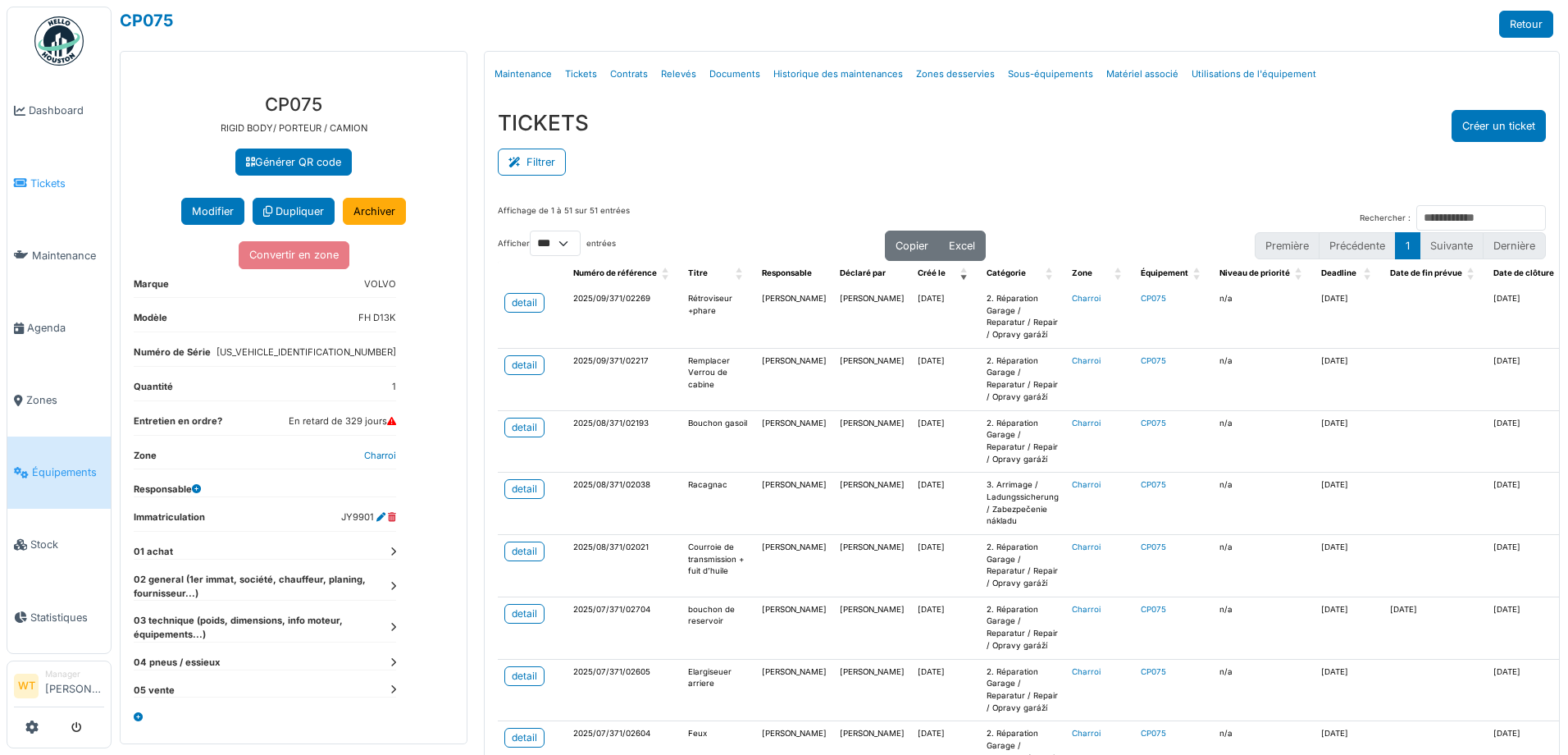
click at [64, 187] on span "Tickets" at bounding box center [67, 183] width 74 height 15
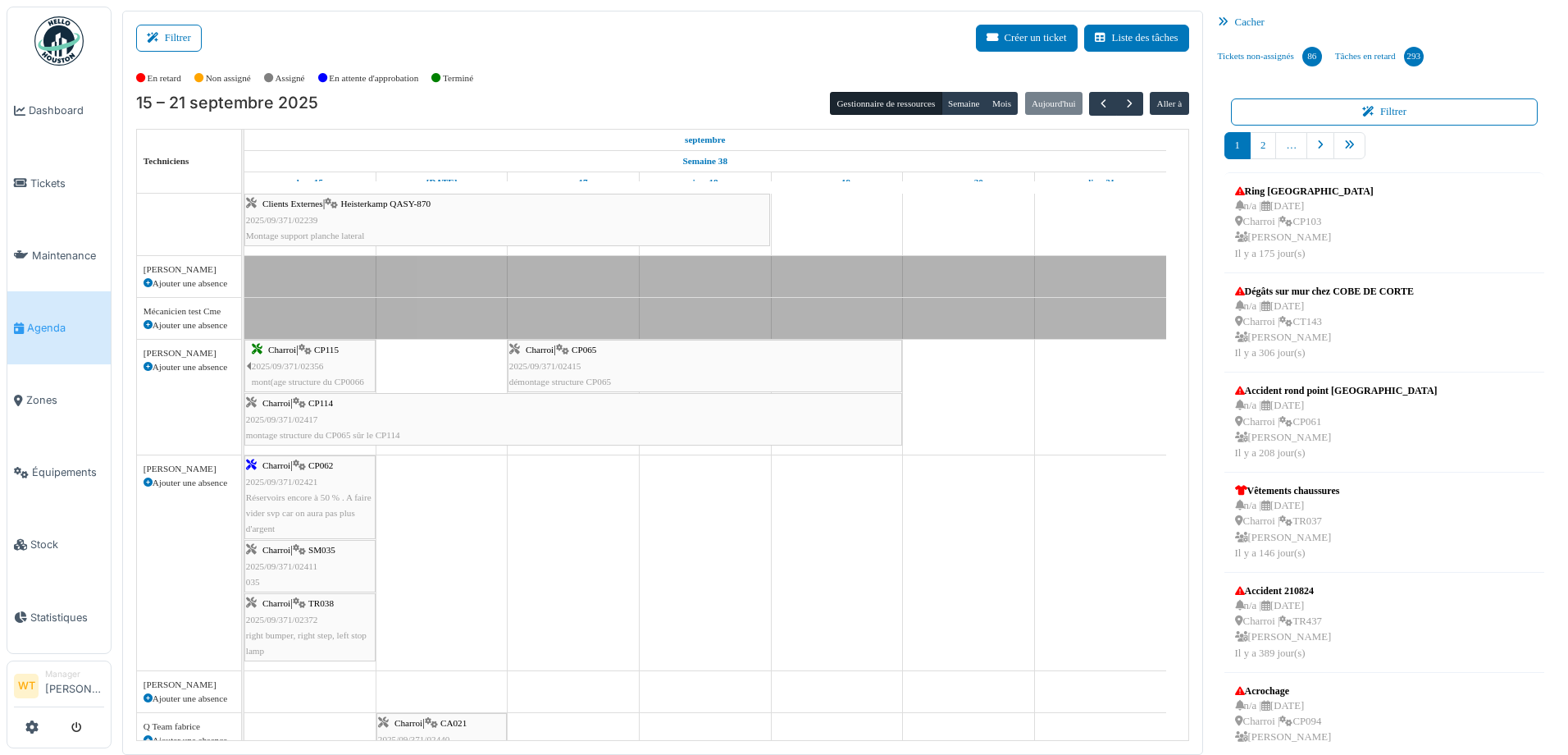
scroll to position [247, 0]
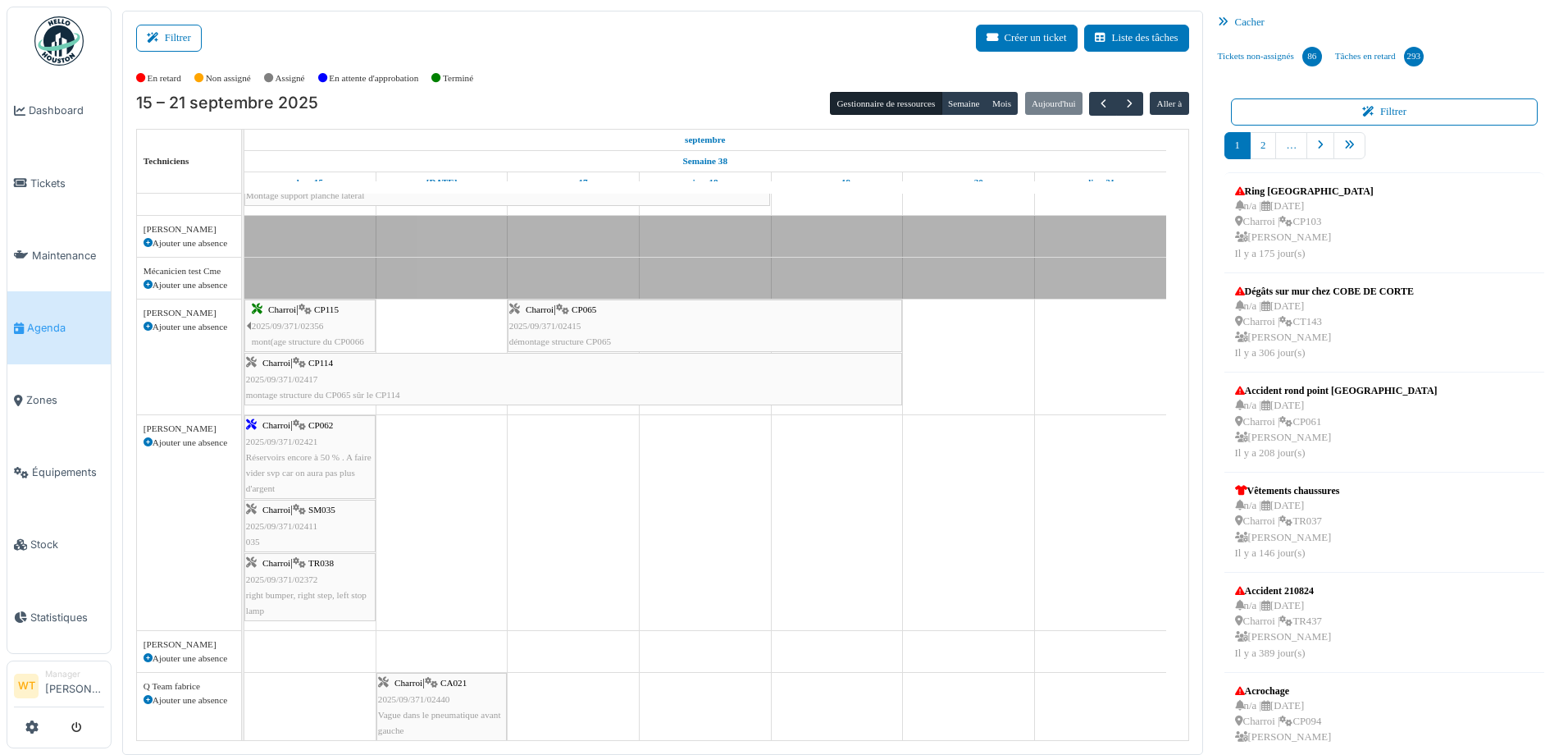
click at [329, 453] on span "Réservoirs encore à 50 % . A faire vider svp car on aura pas plus d'argent" at bounding box center [309, 472] width 125 height 41
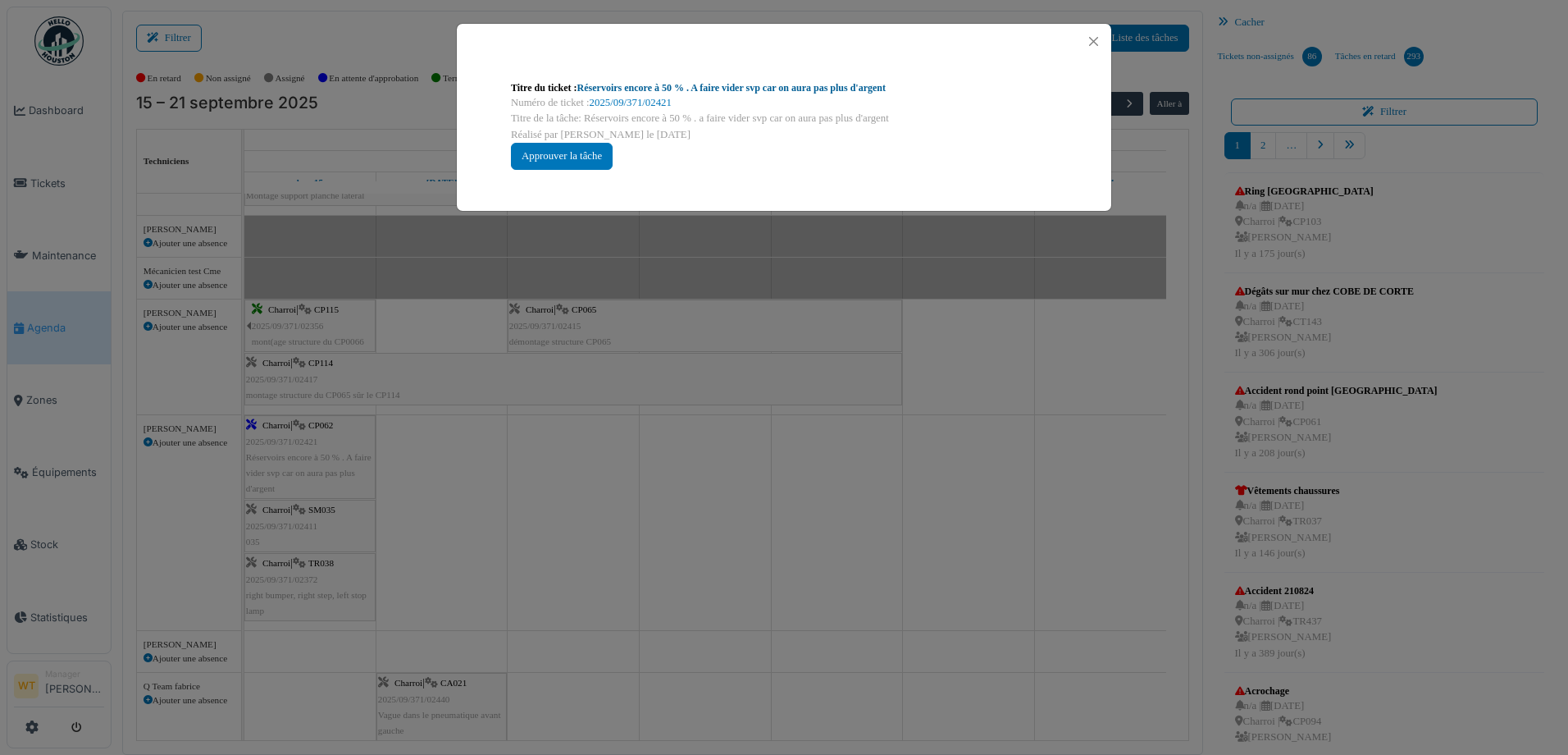
click at [635, 84] on link "Réservoirs encore à 50 % . A faire vider svp car on aura pas plus d'argent" at bounding box center [731, 88] width 308 height 11
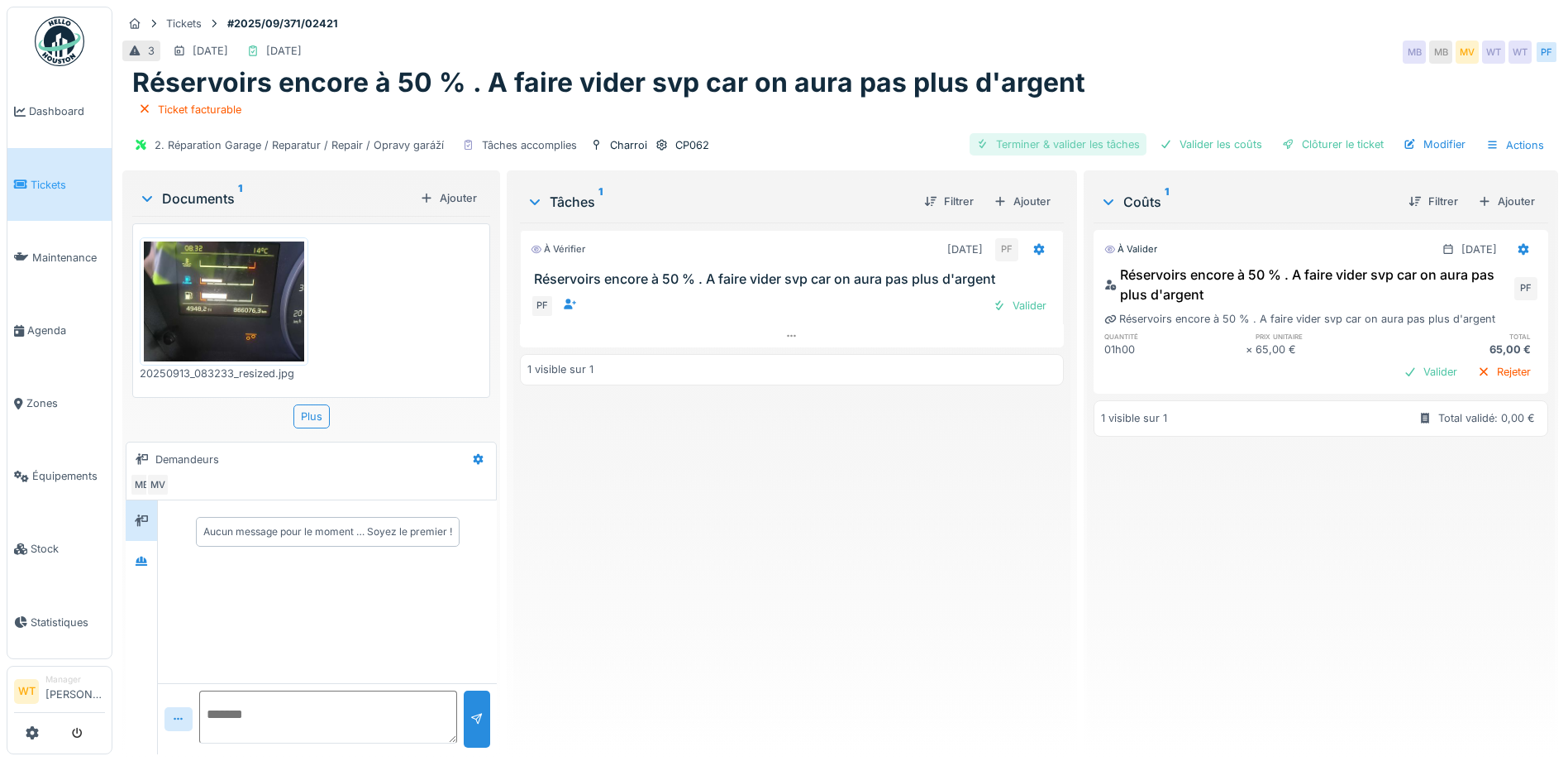
click at [1085, 146] on div "Terminer & valider les tâches" at bounding box center [1058, 143] width 177 height 22
click at [1205, 153] on div "Valider les coûts" at bounding box center [1211, 143] width 116 height 22
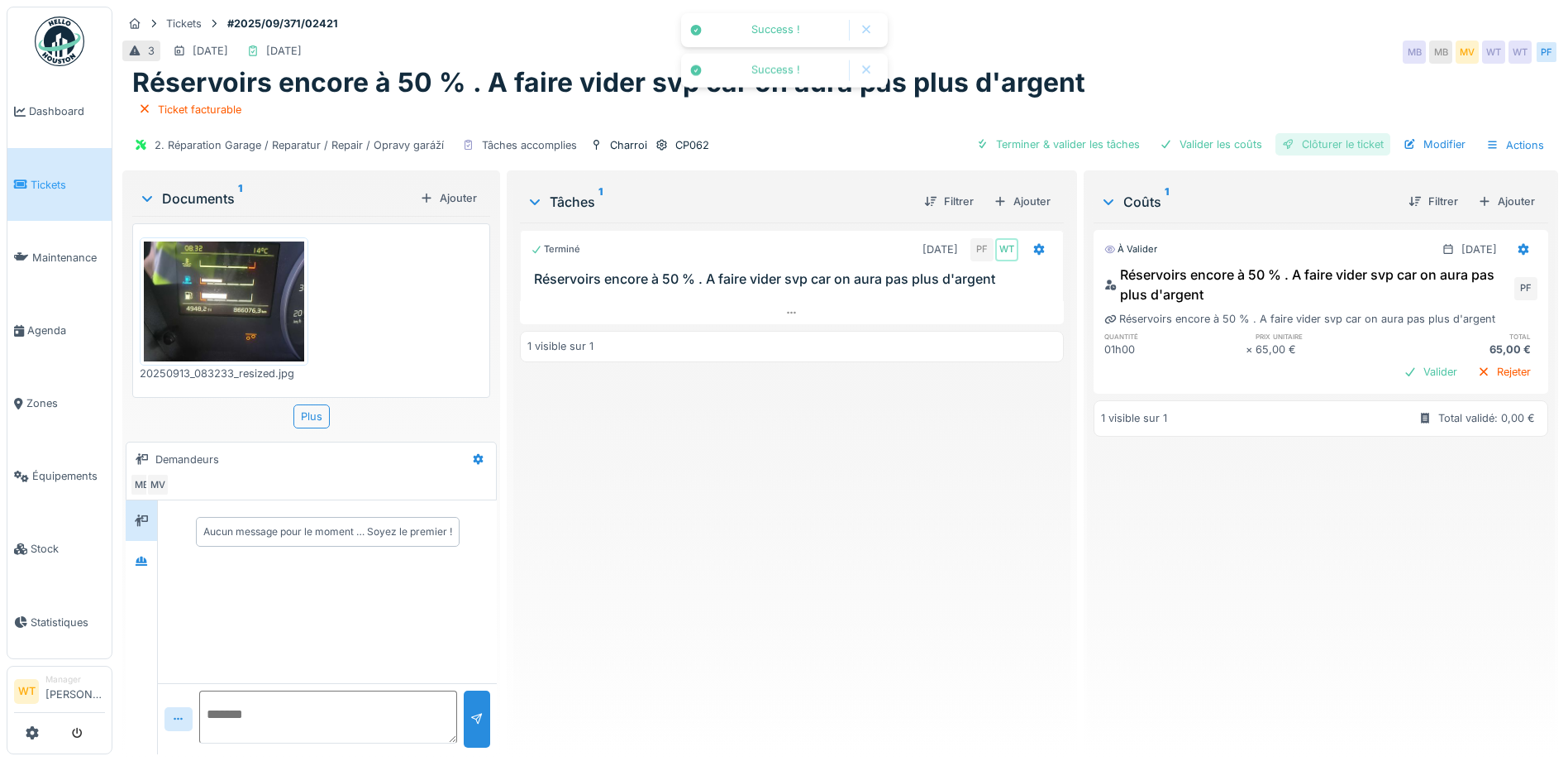
click at [1303, 147] on div "Clôturer le ticket" at bounding box center [1333, 143] width 115 height 22
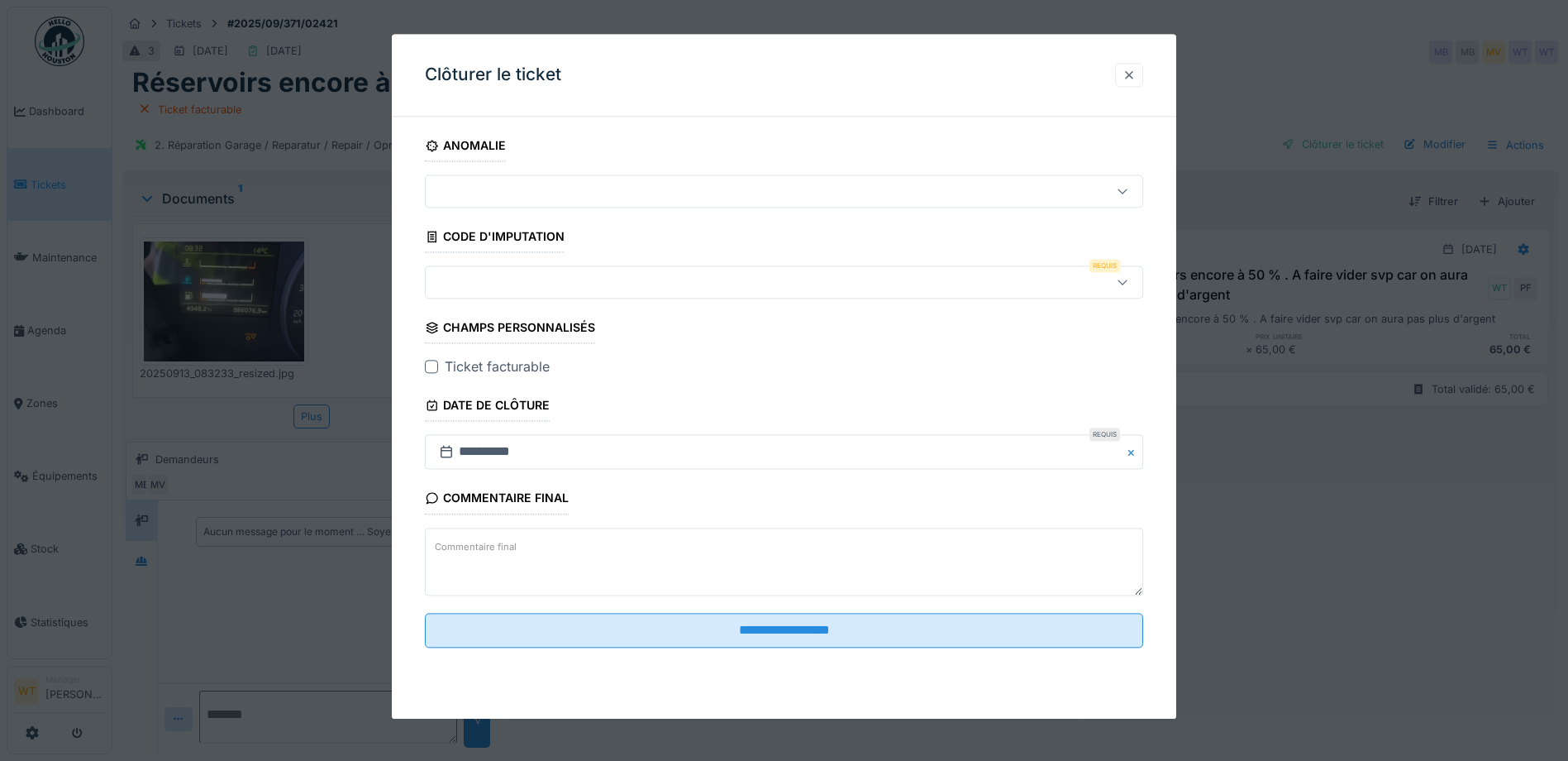
click at [1143, 78] on div at bounding box center [1128, 75] width 28 height 24
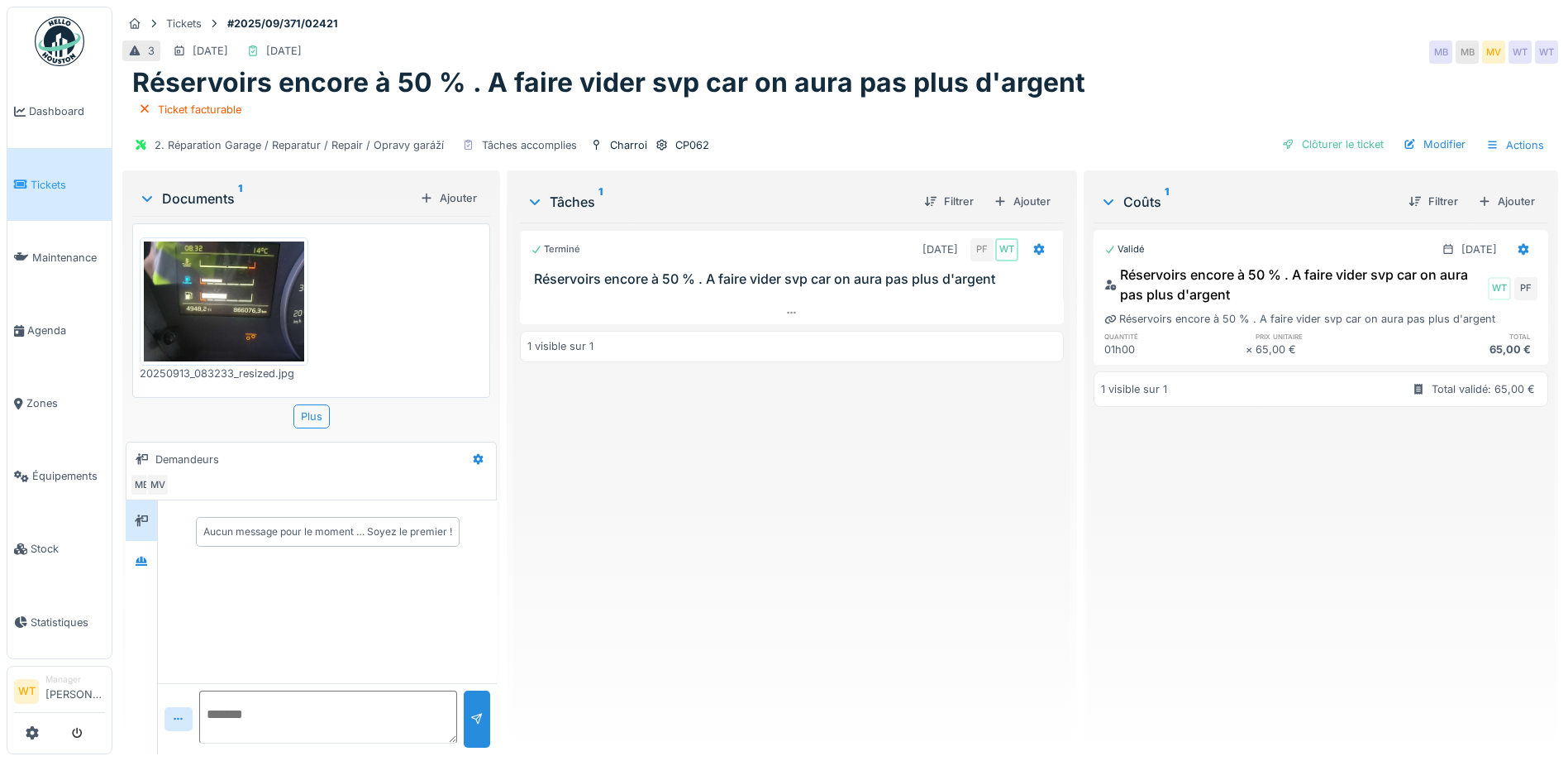
click at [666, 141] on div "CP062" at bounding box center [682, 145] width 55 height 17
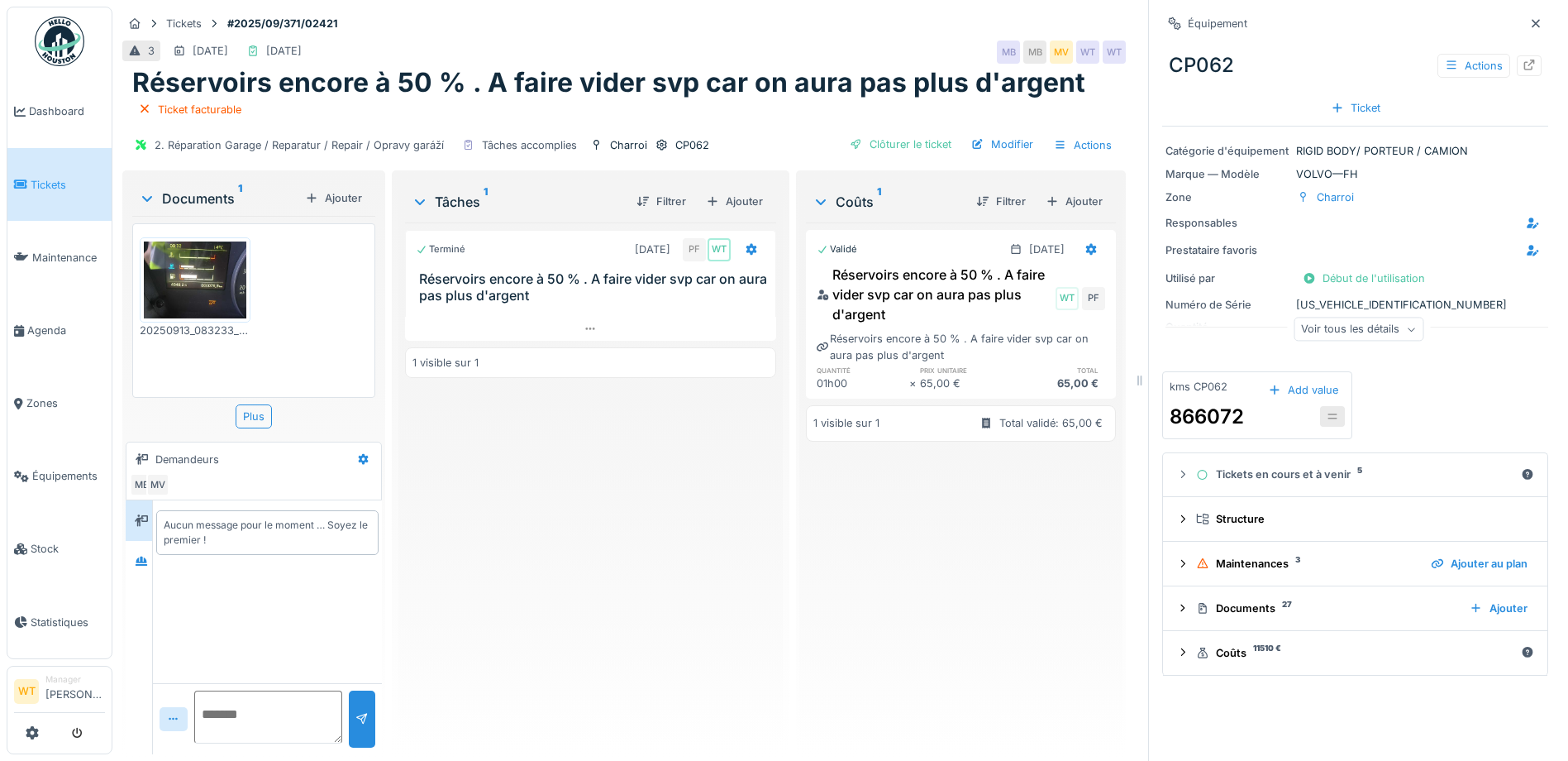
click at [1310, 318] on div "Voir tous les détails" at bounding box center [1359, 331] width 386 height 53
click at [1311, 324] on div "Voir tous les détails" at bounding box center [1359, 329] width 130 height 24
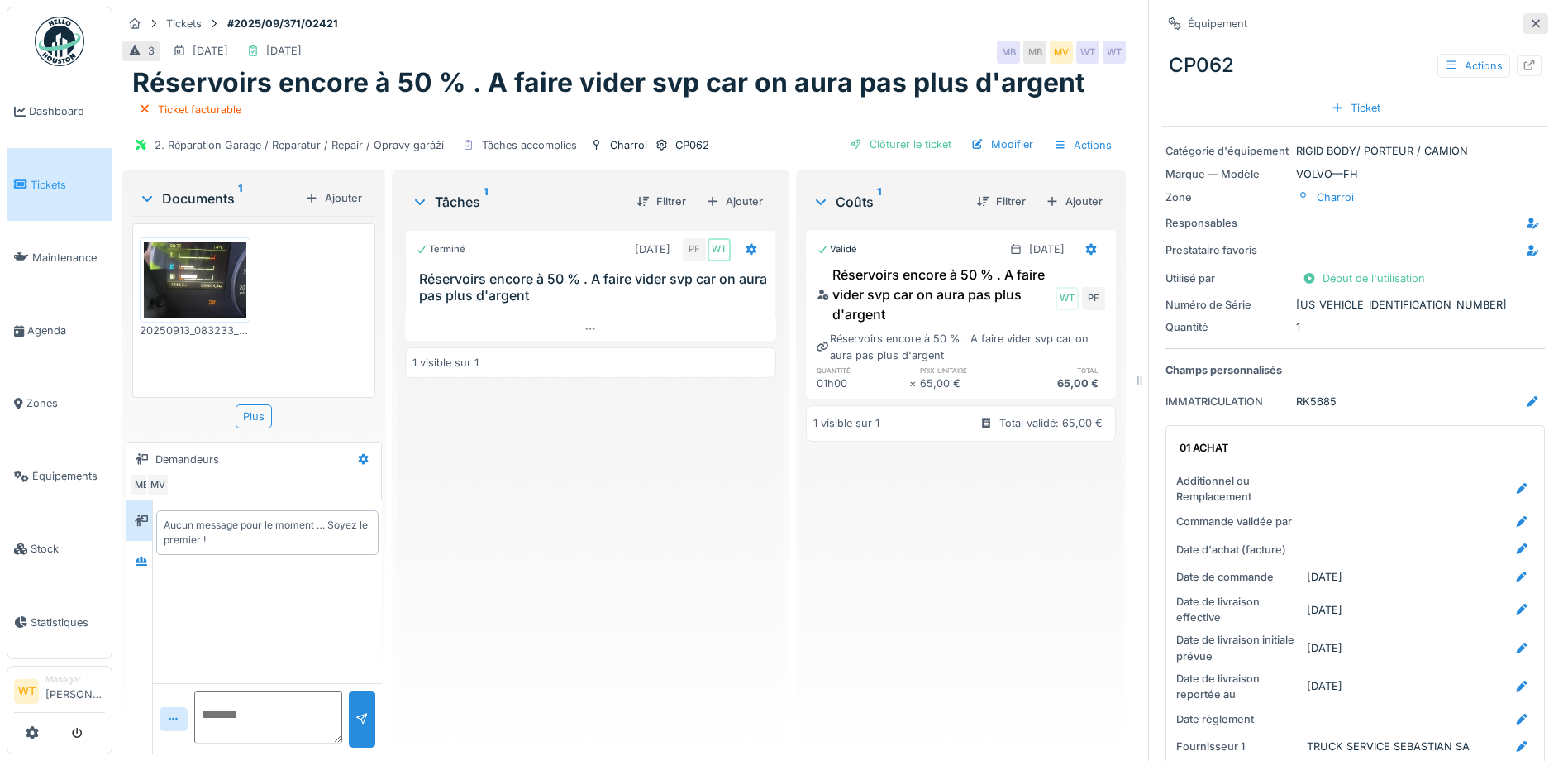
click at [1529, 18] on icon at bounding box center [1536, 23] width 13 height 11
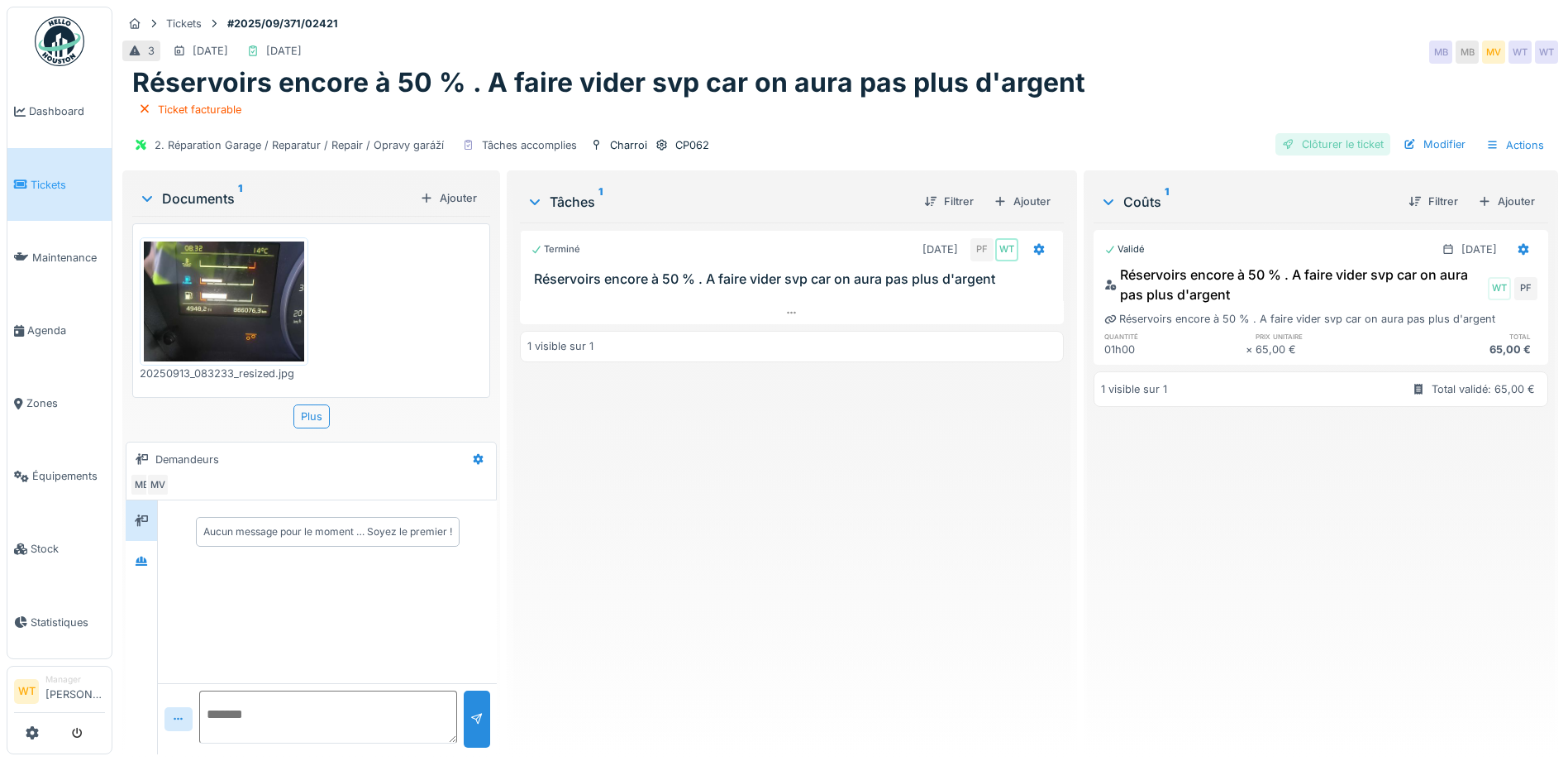
click at [1285, 152] on div "Clôturer le ticket" at bounding box center [1333, 143] width 115 height 22
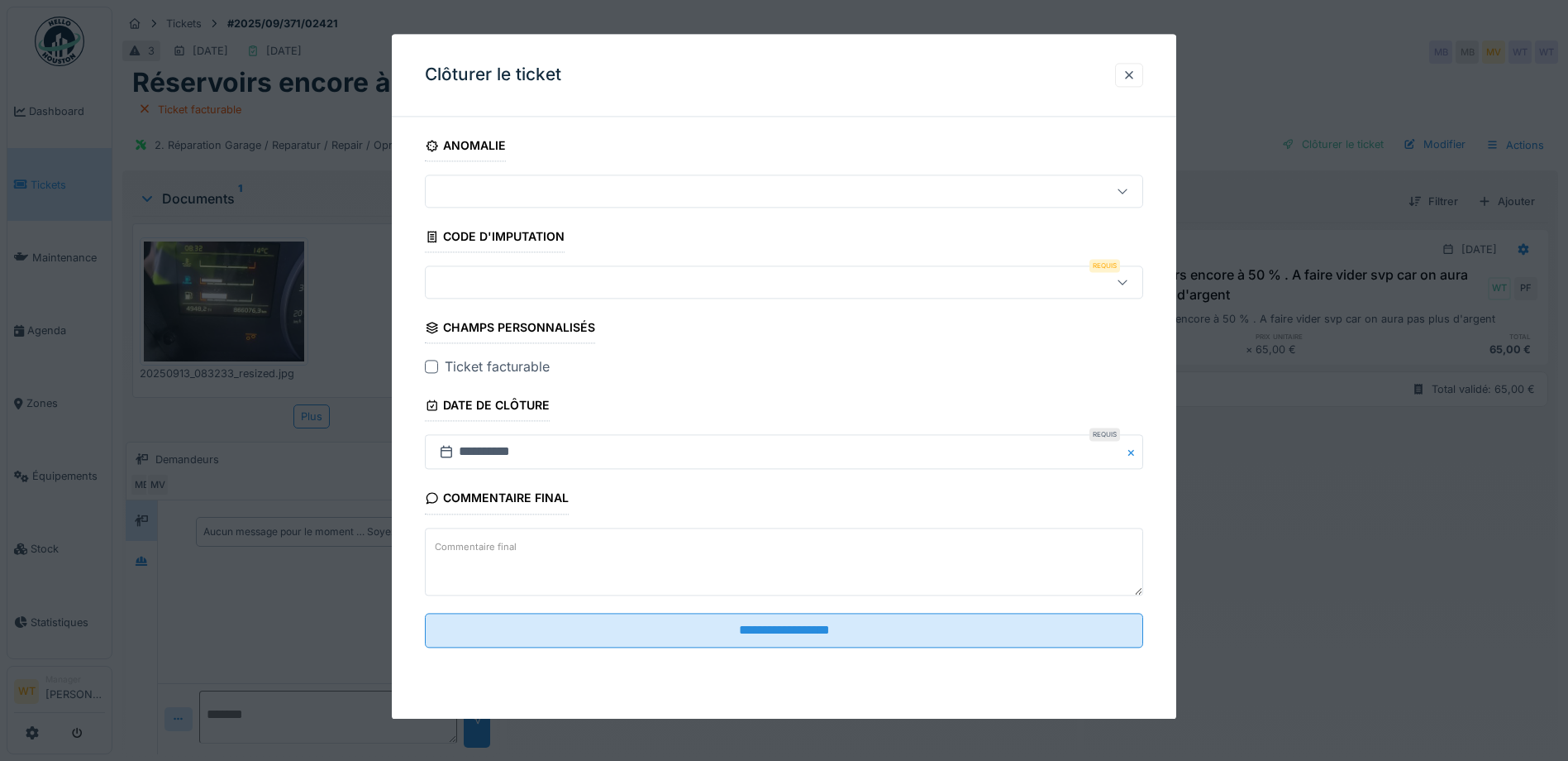
click at [534, 289] on div at bounding box center [741, 282] width 619 height 18
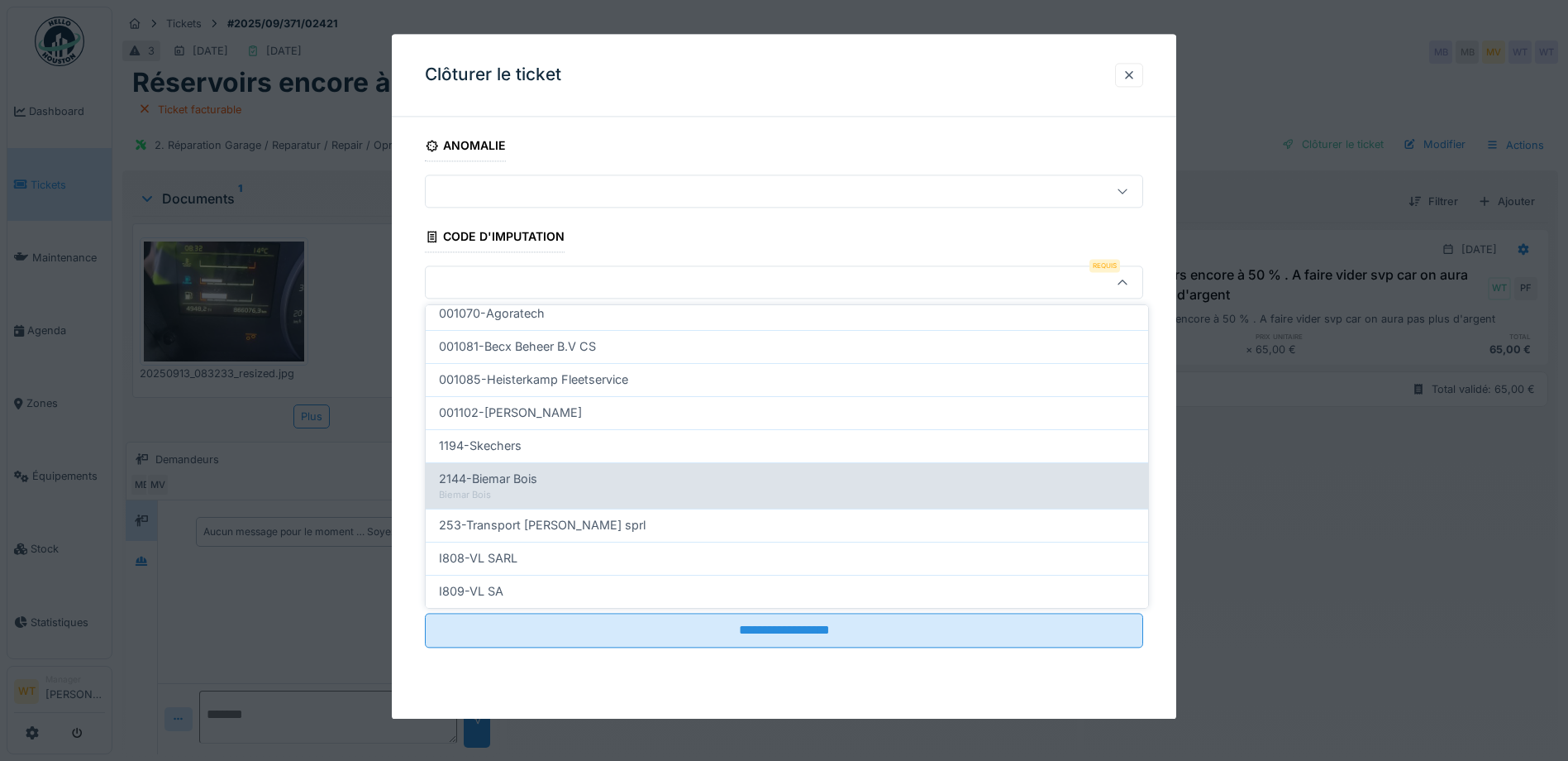
scroll to position [529, 0]
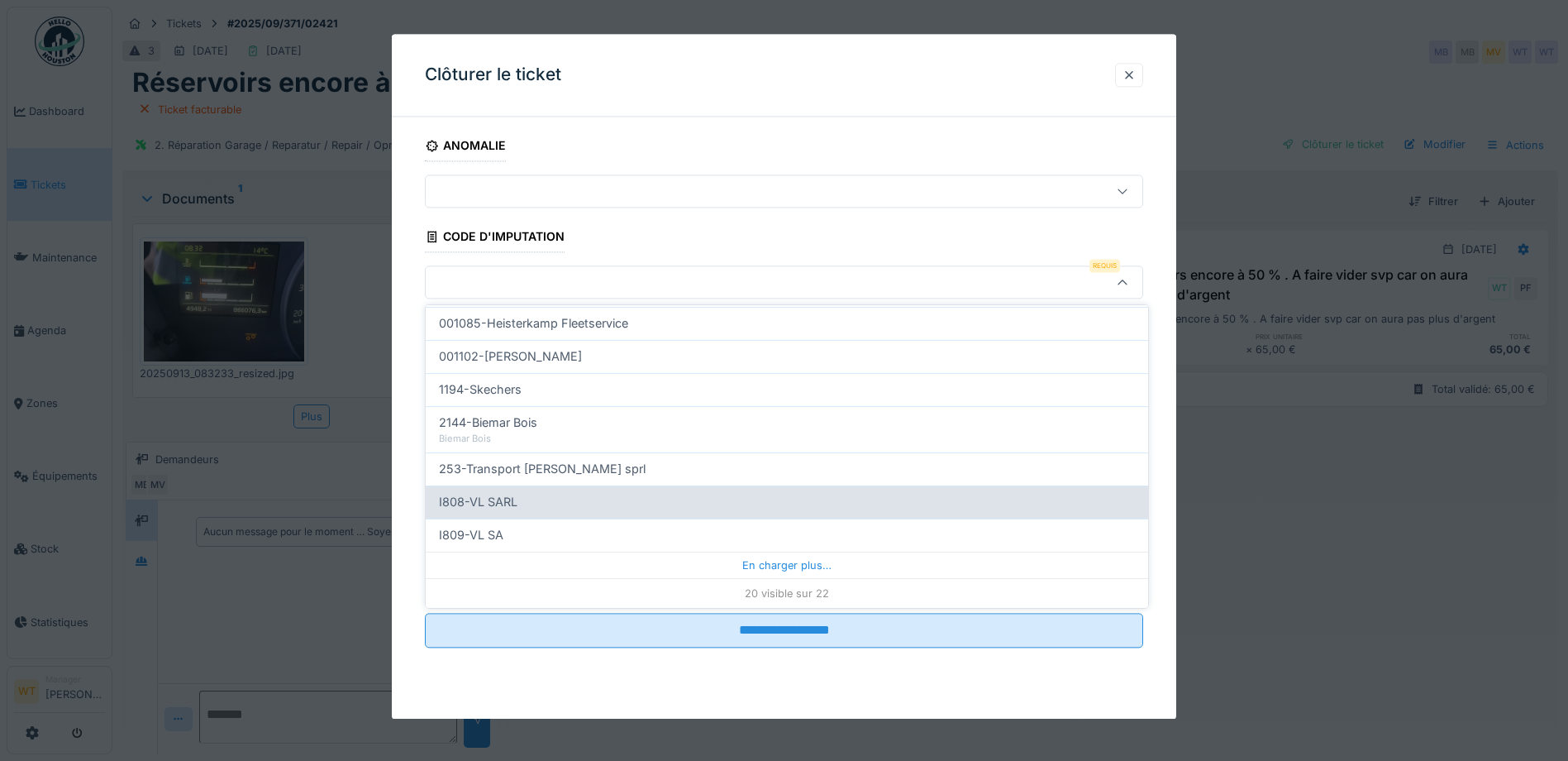
click at [562, 512] on div "I808-VL SARL" at bounding box center [786, 502] width 722 height 33
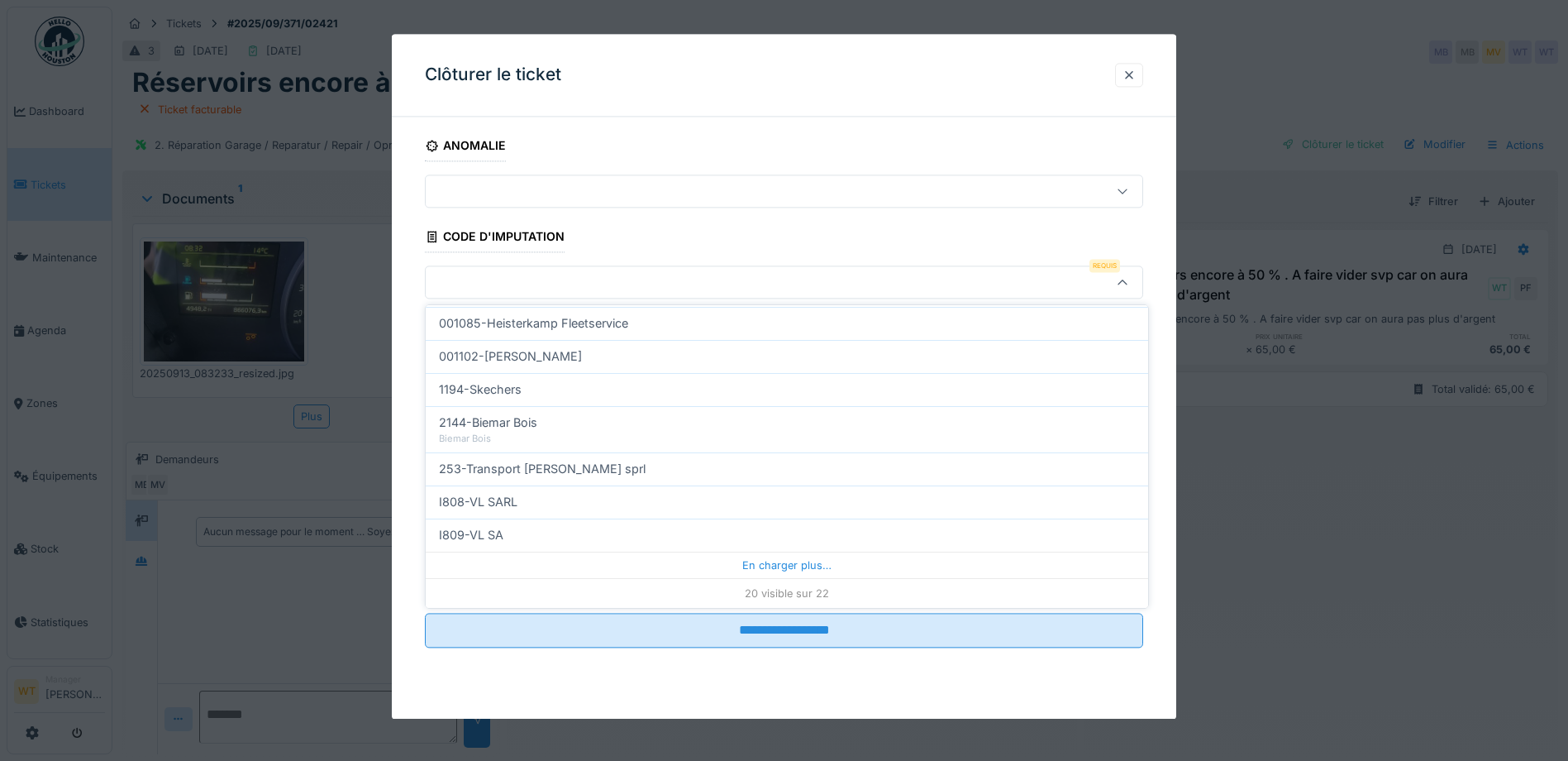
type input "***"
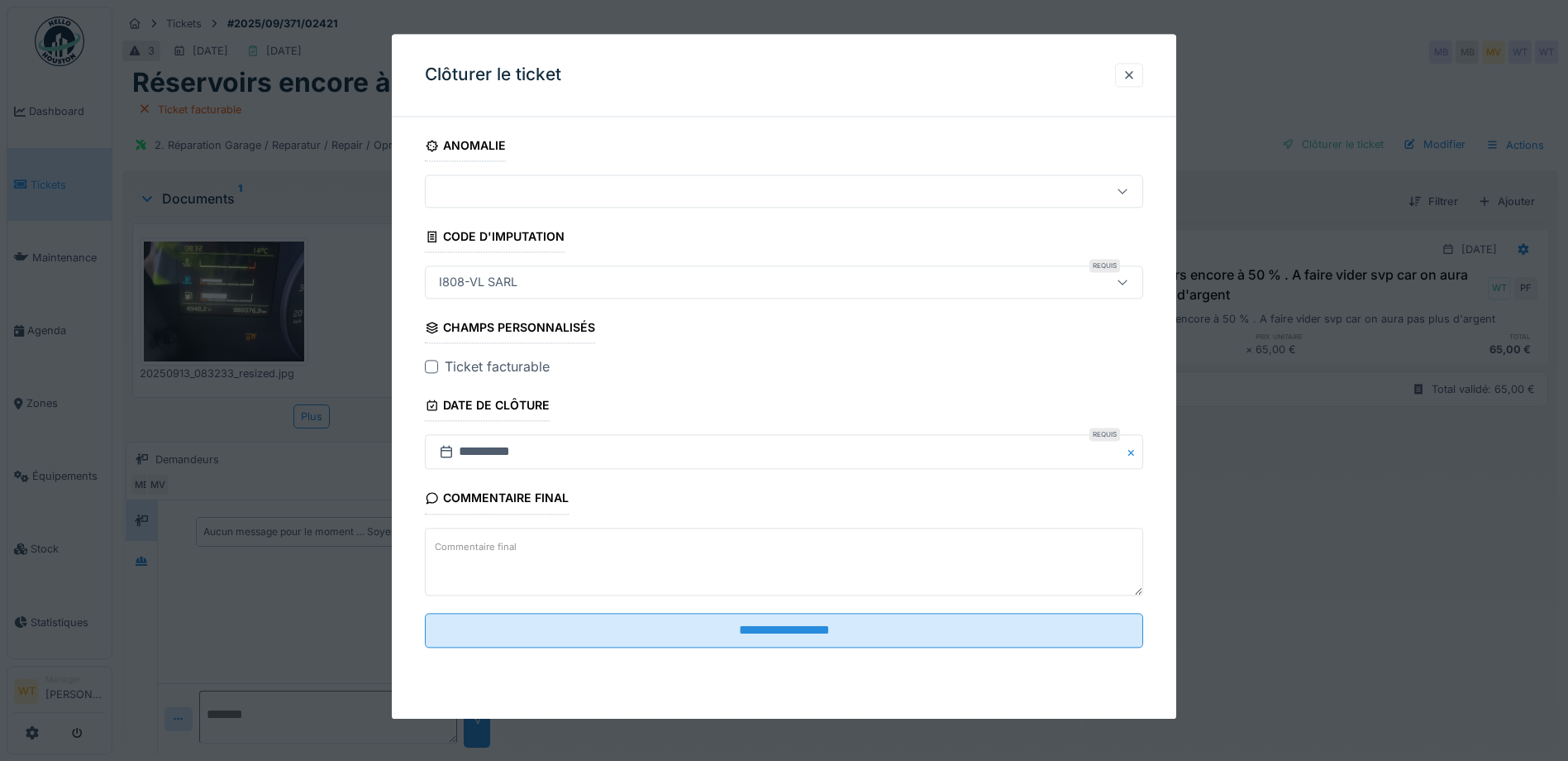
click at [433, 370] on div at bounding box center [432, 367] width 13 height 13
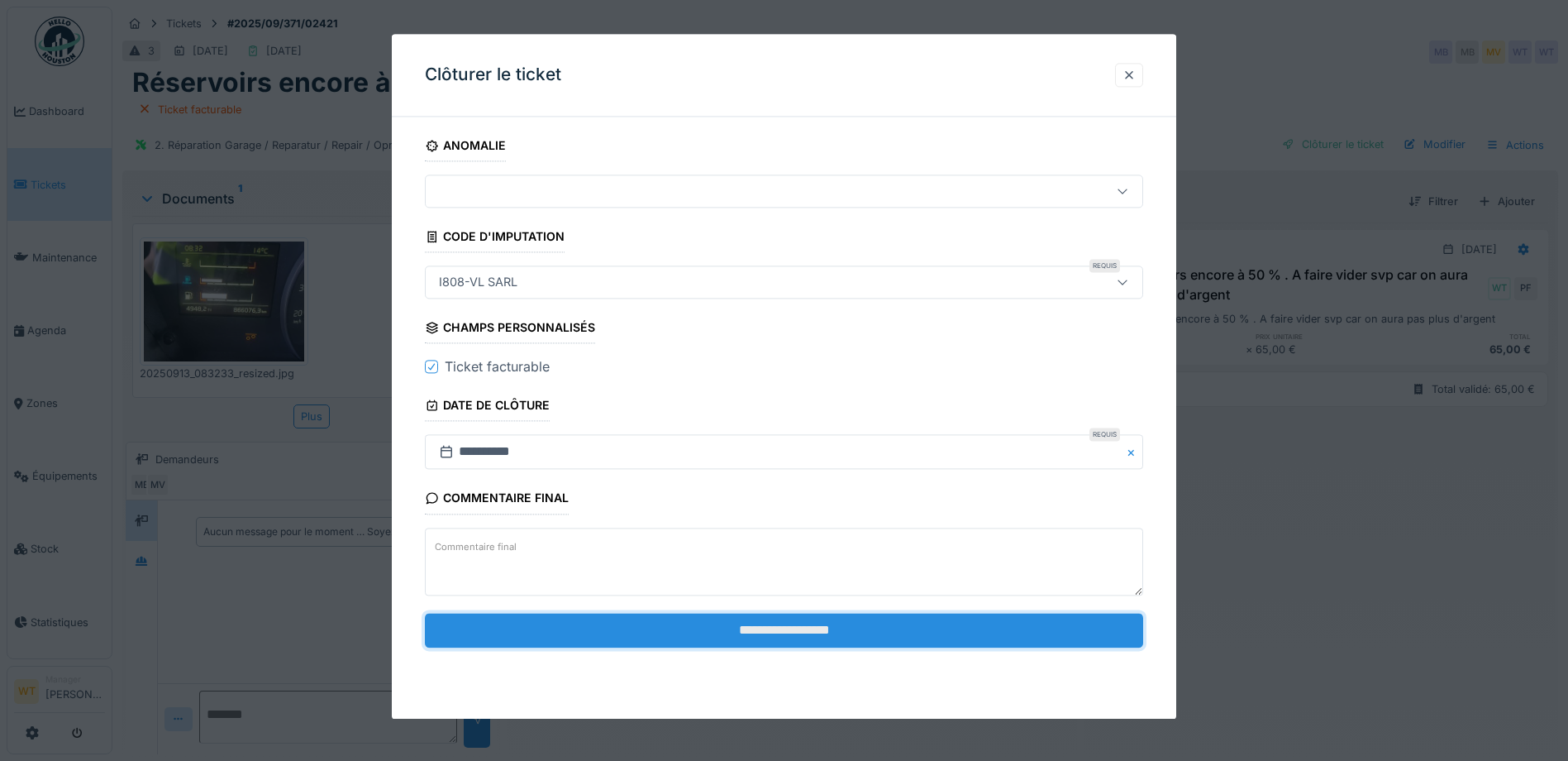
click at [589, 630] on input "**********" at bounding box center [784, 630] width 719 height 34
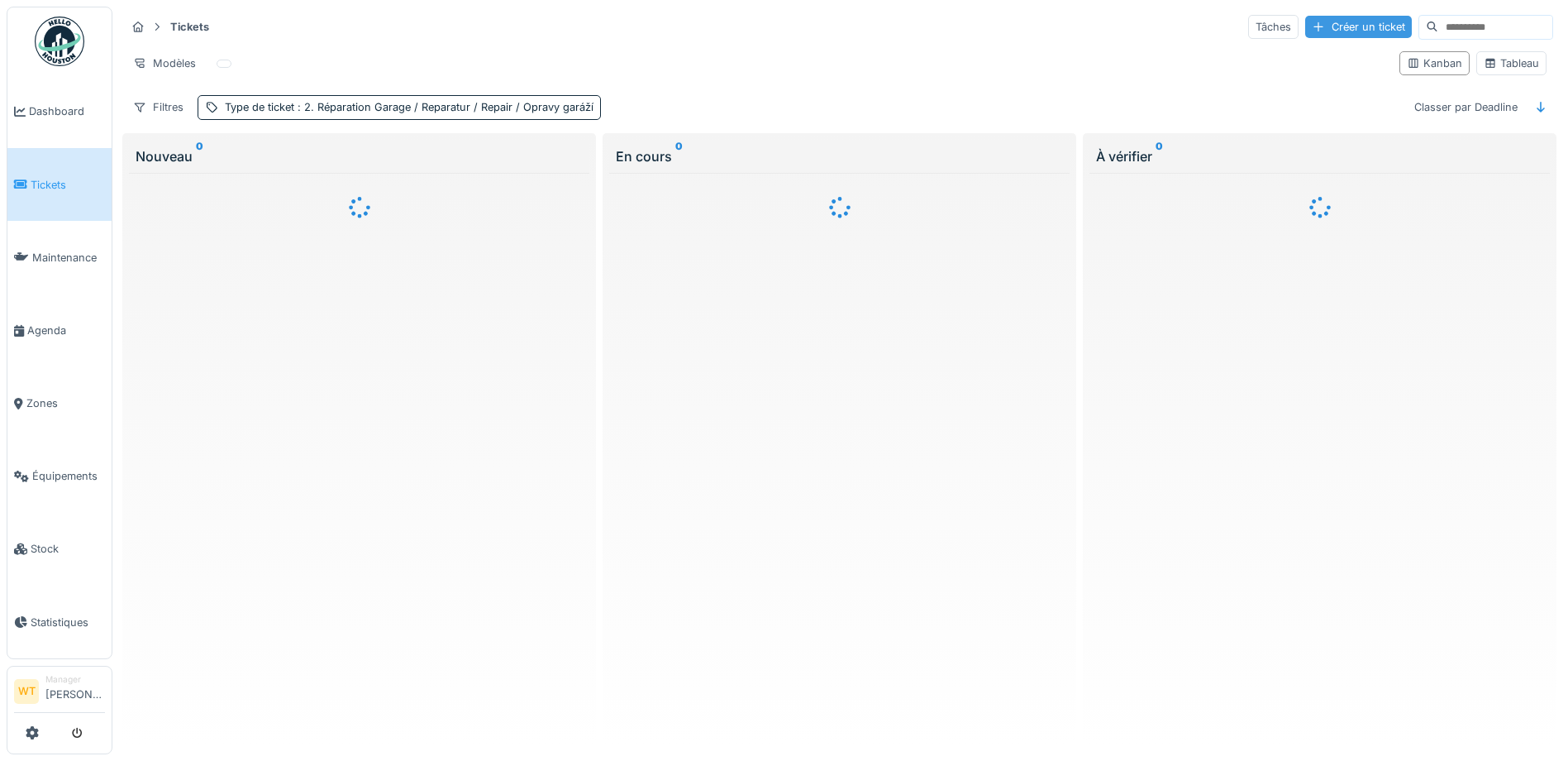
click at [1312, 22] on div at bounding box center [1319, 27] width 13 height 15
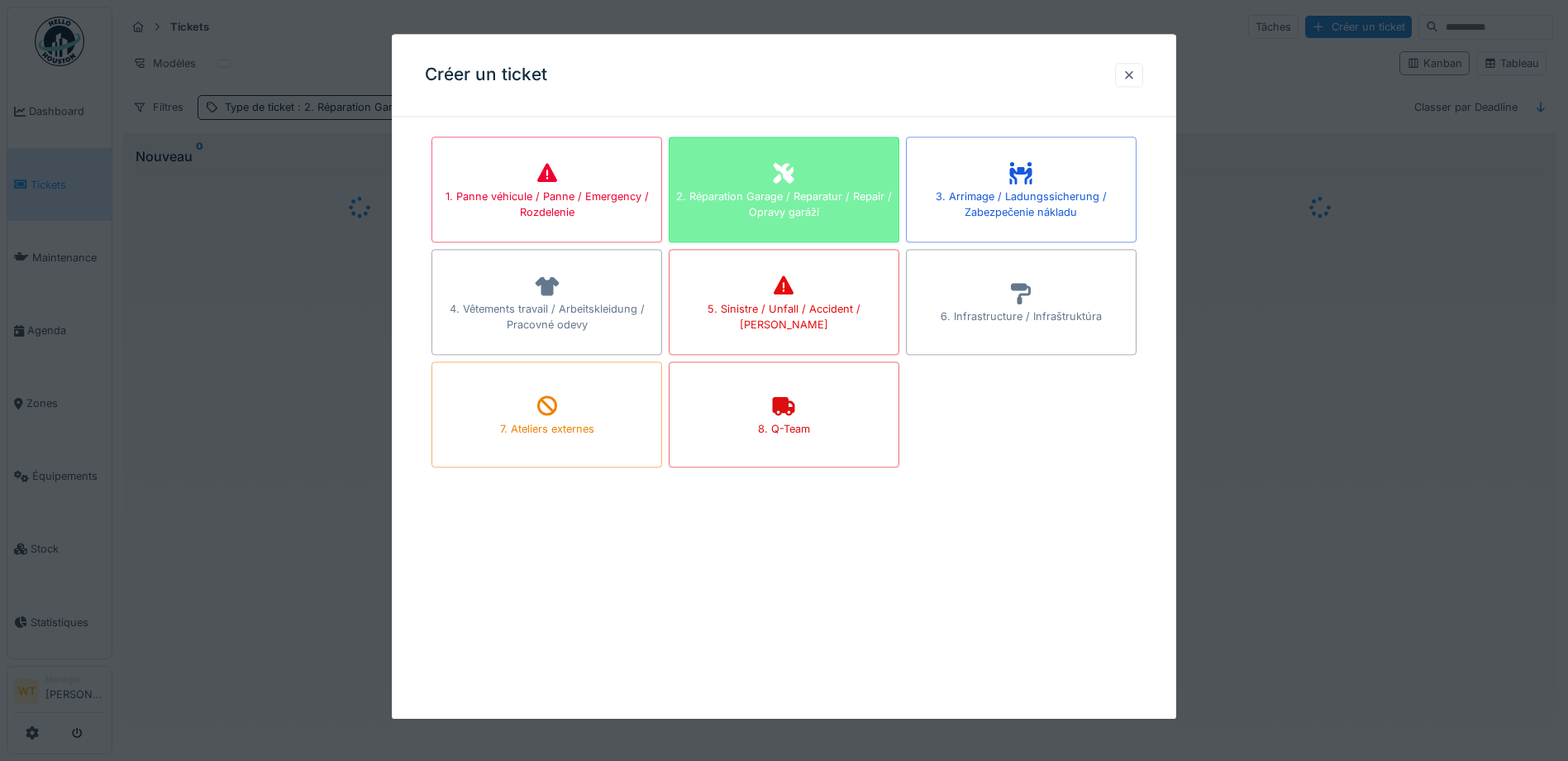
click at [831, 187] on div "2. Réparation Garage / Reparatur / Repair / Opravy garáží" at bounding box center [784, 189] width 230 height 106
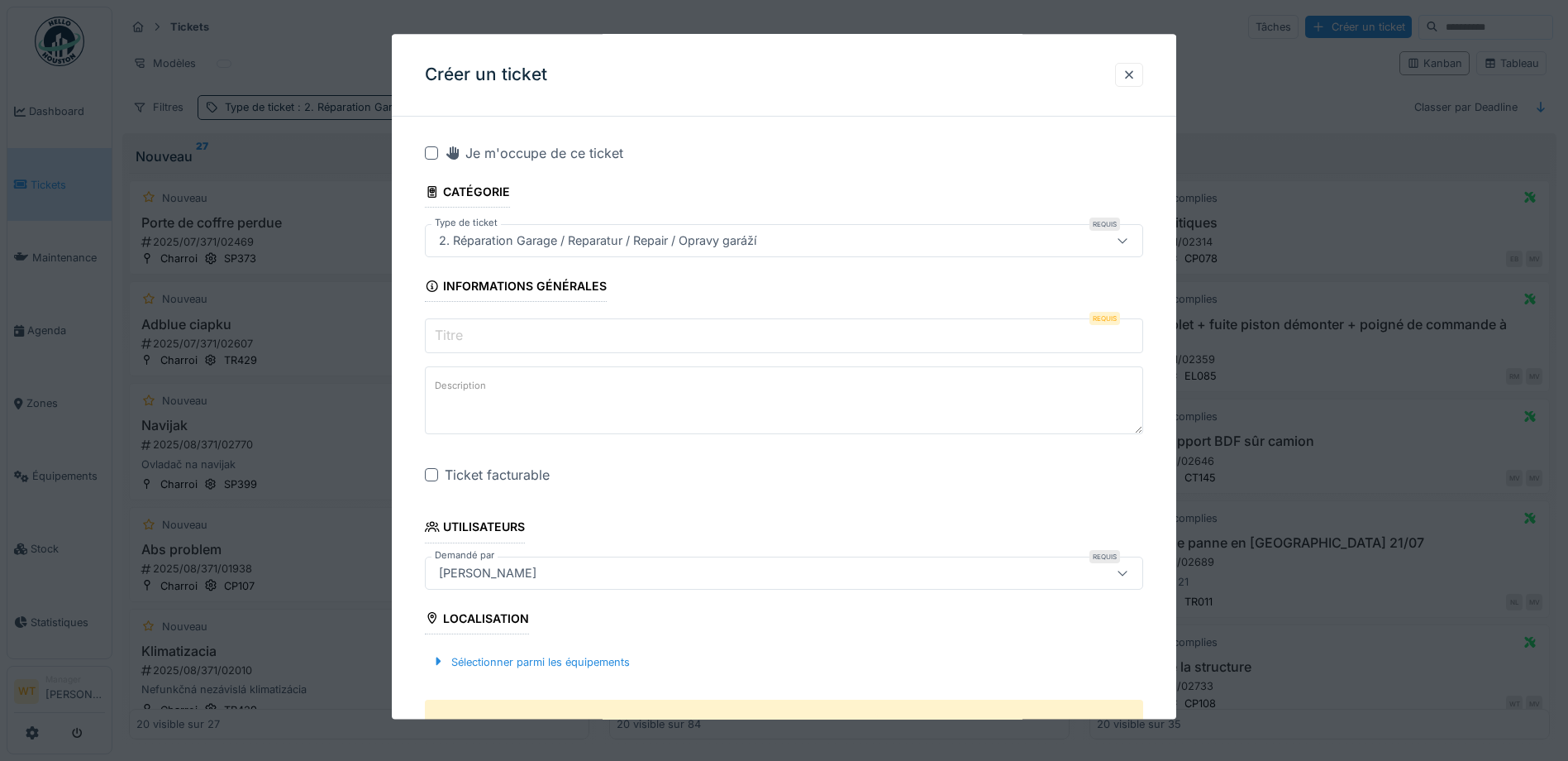
click at [600, 338] on input "Titre" at bounding box center [784, 337] width 719 height 34
click at [430, 475] on div at bounding box center [432, 475] width 13 height 13
click at [566, 340] on input "**********" at bounding box center [784, 337] width 719 height 34
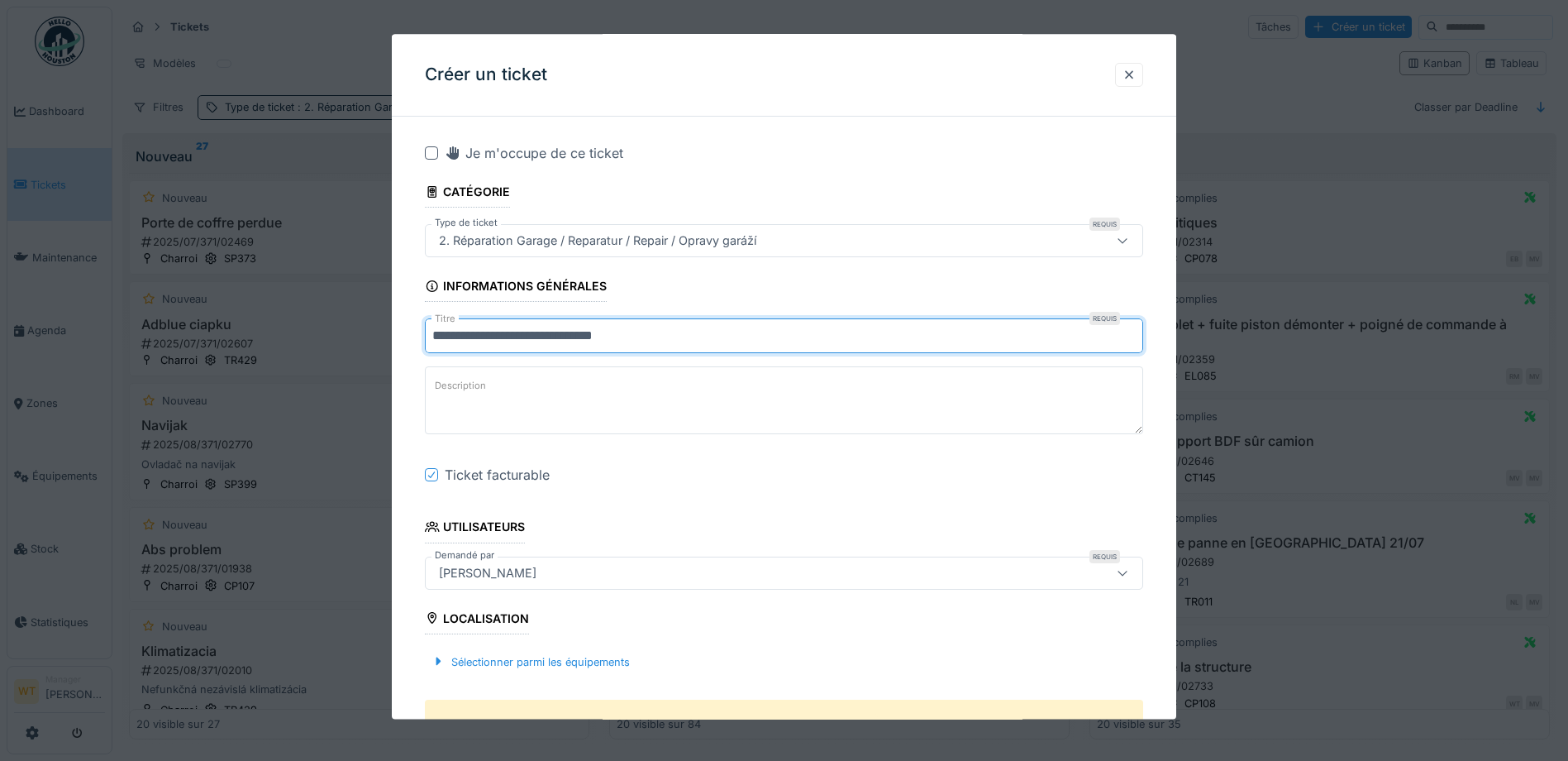
click at [539, 333] on input "**********" at bounding box center [784, 337] width 719 height 34
click at [695, 337] on input "**********" at bounding box center [784, 337] width 719 height 34
type input "**********"
click at [556, 659] on div "Sélectionner parmi les équipements" at bounding box center [530, 662] width 211 height 22
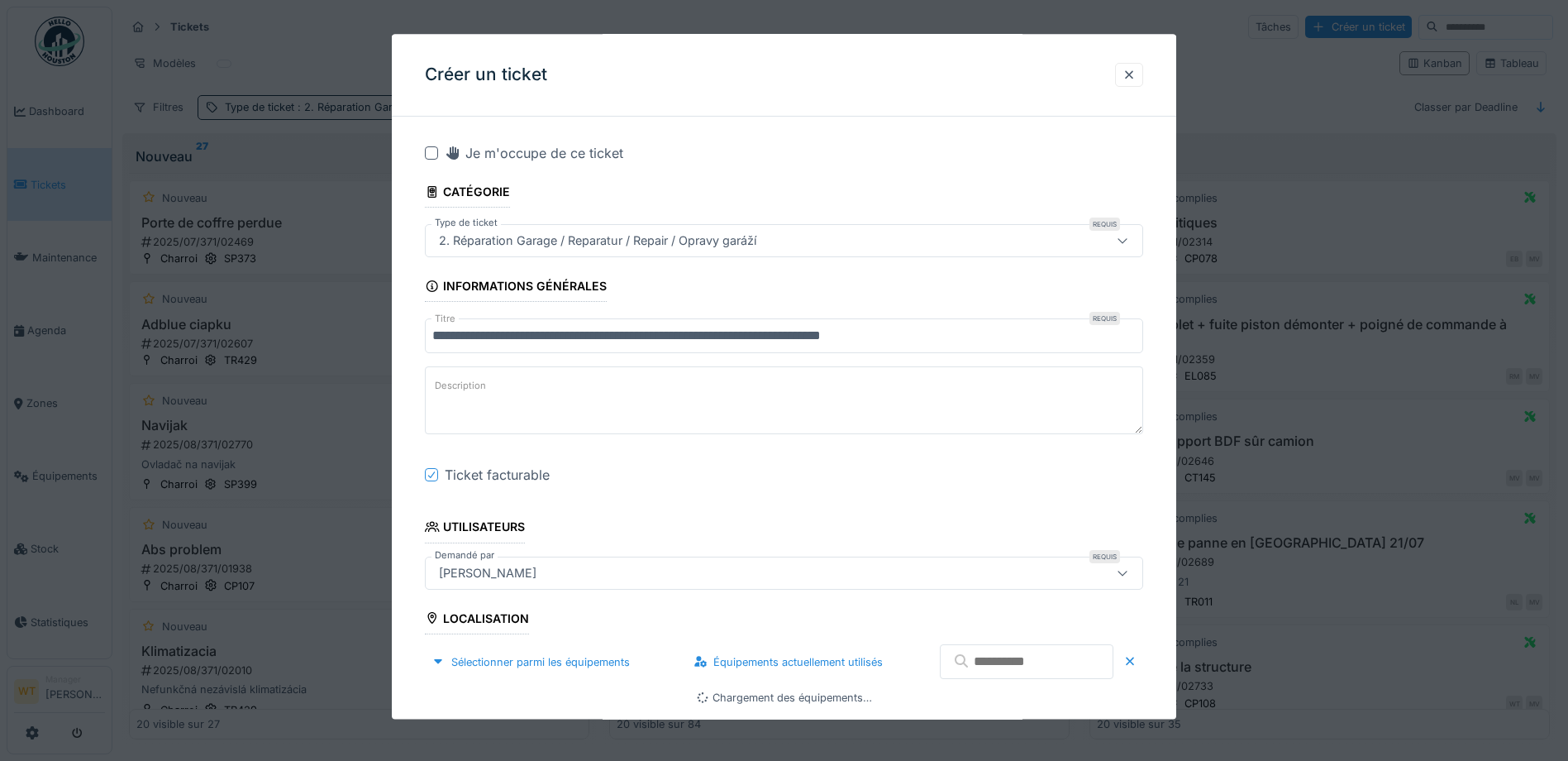
click at [953, 663] on input "text" at bounding box center [1027, 663] width 174 height 34
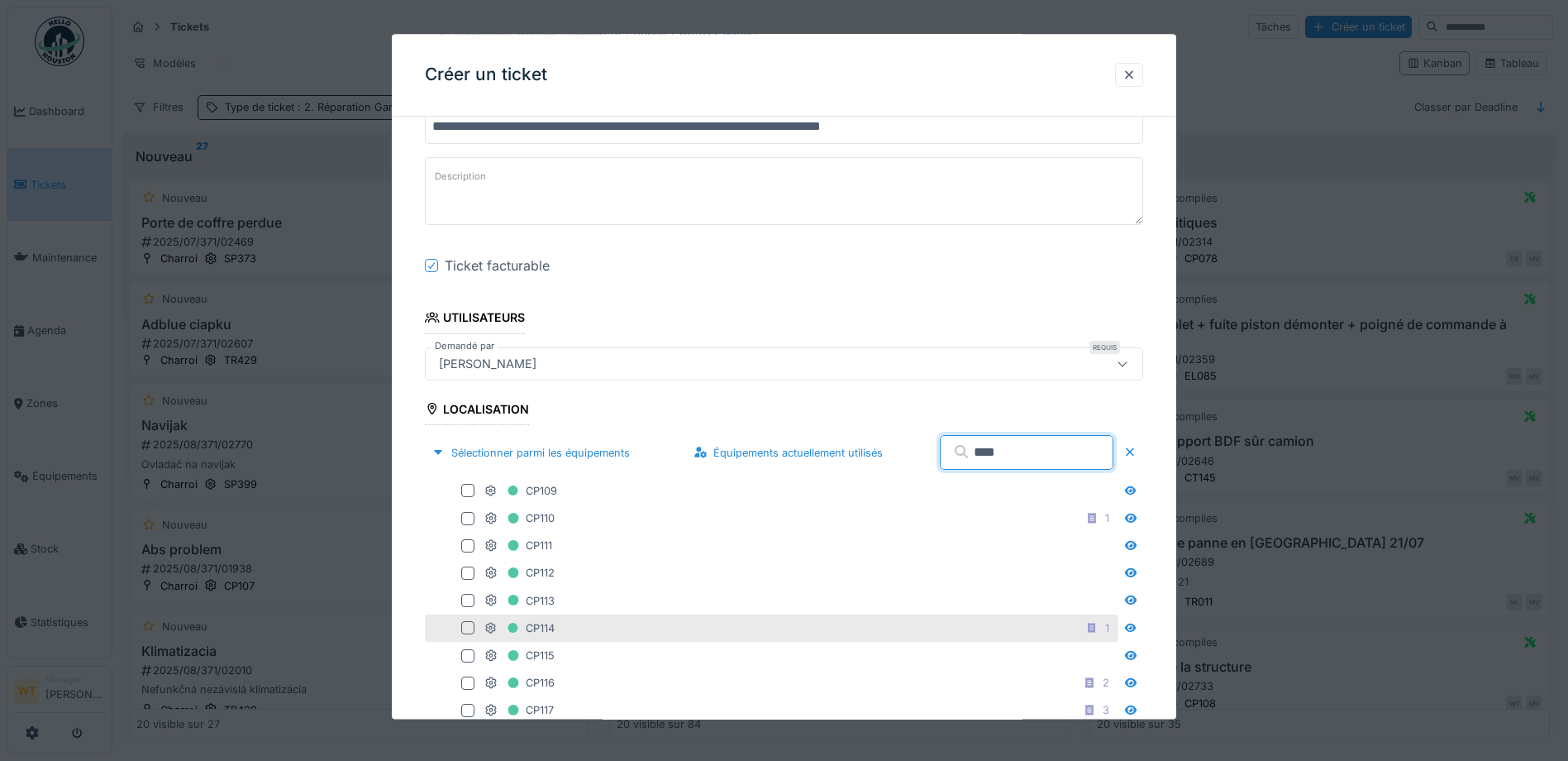
scroll to position [249, 0]
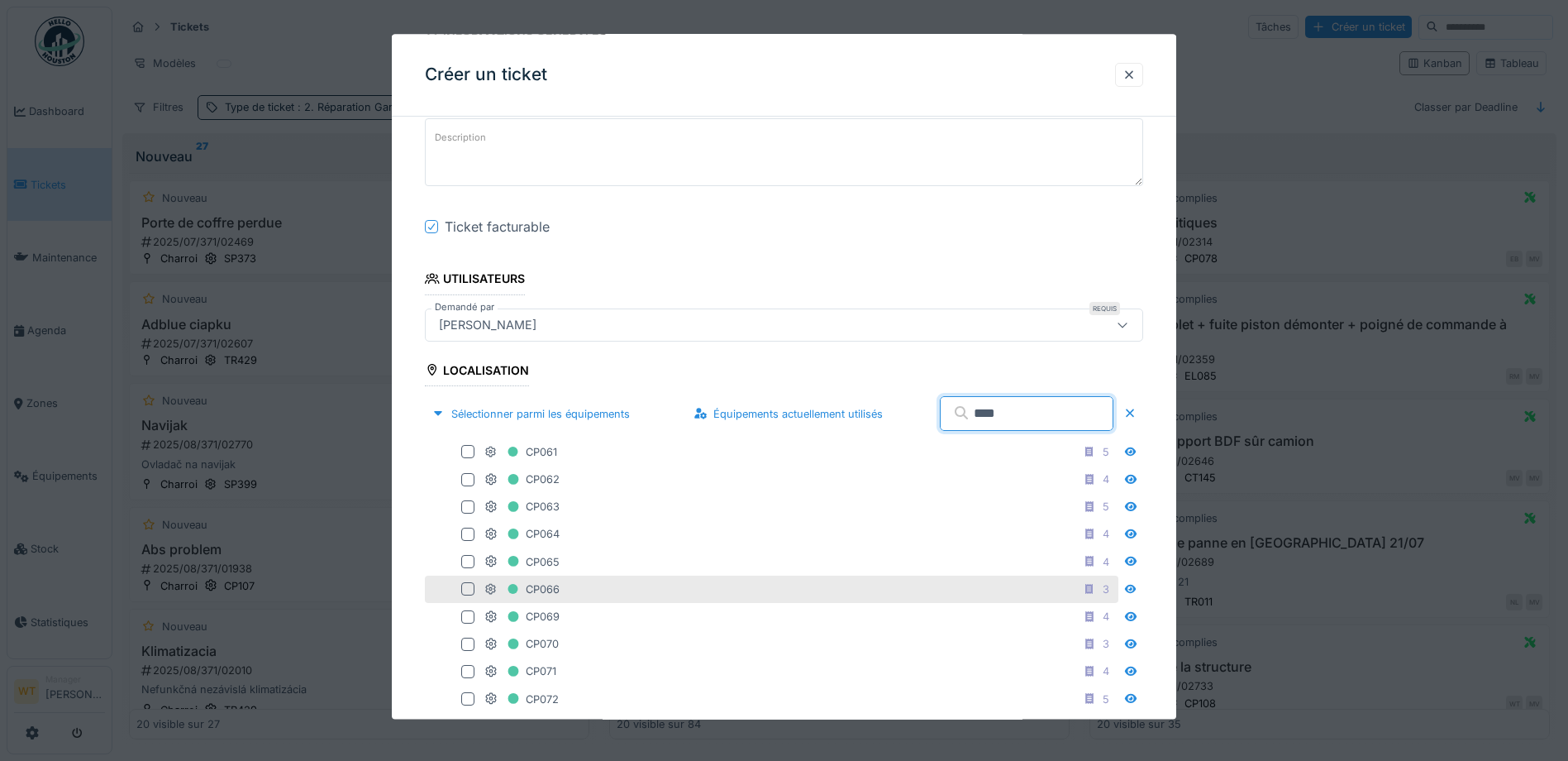
type input "****"
click at [590, 586] on div "CP066 3" at bounding box center [800, 590] width 631 height 21
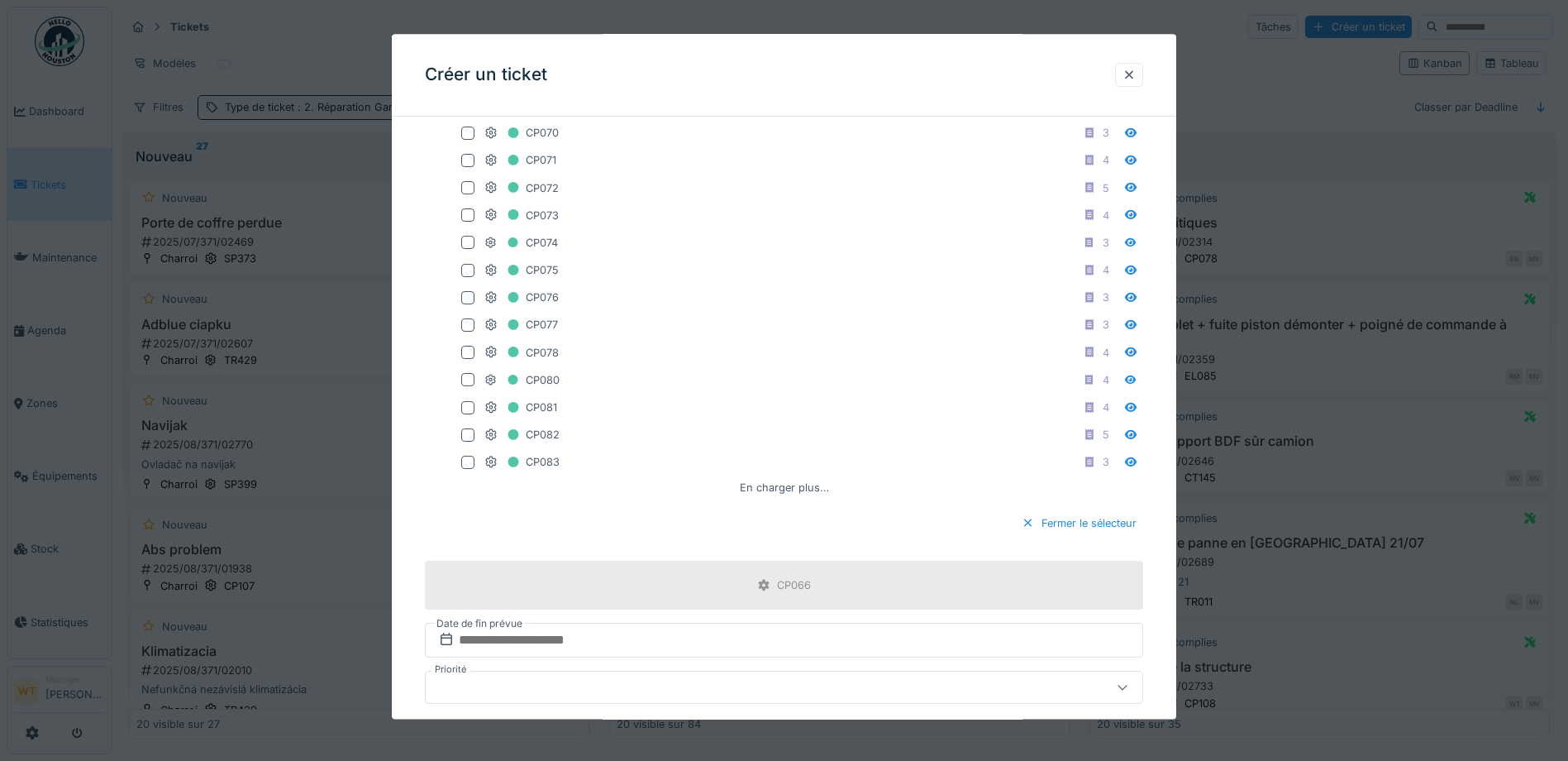
scroll to position [910, 0]
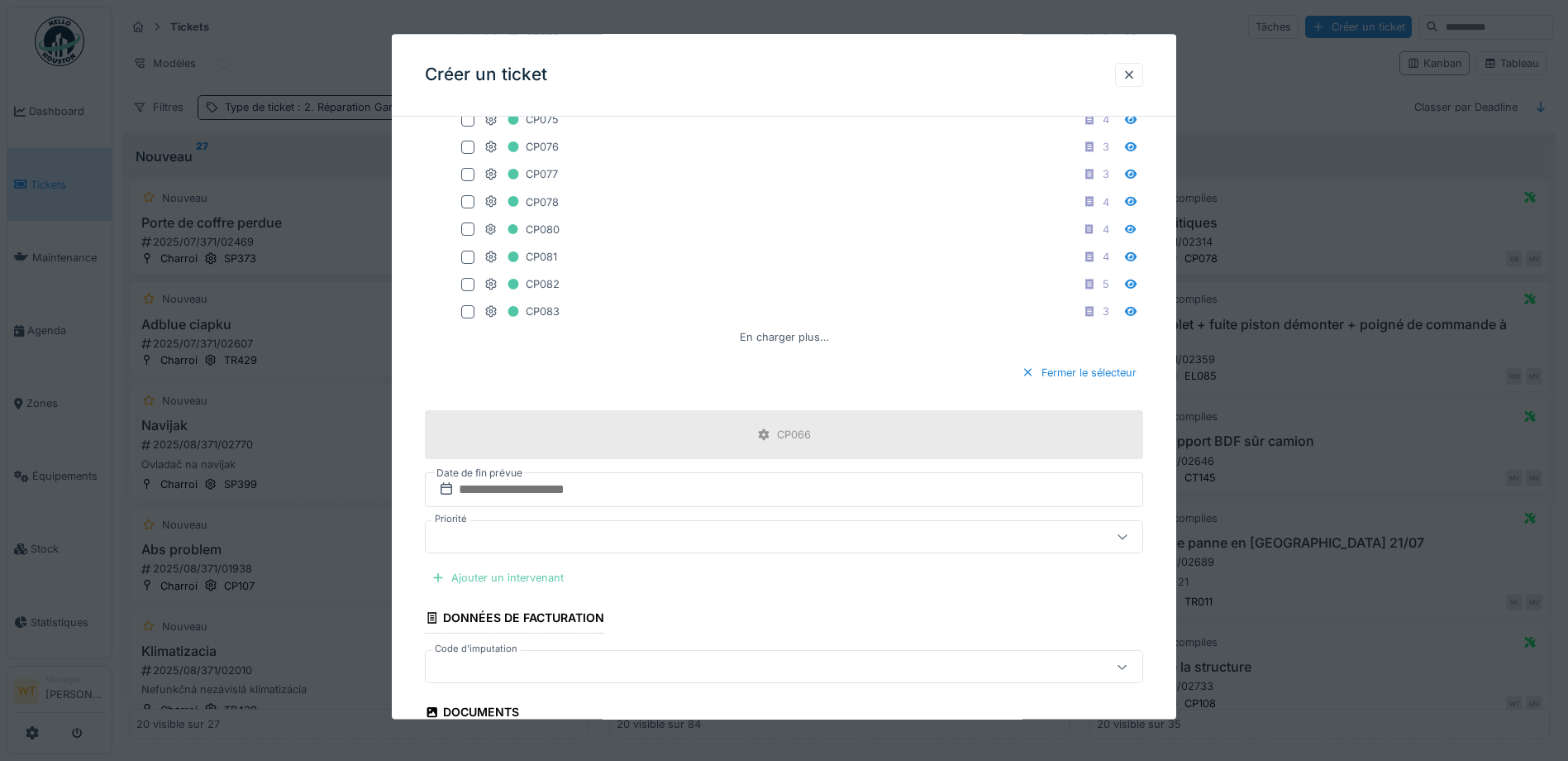
click at [540, 579] on div "Ajouter un intervenant" at bounding box center [498, 577] width 145 height 22
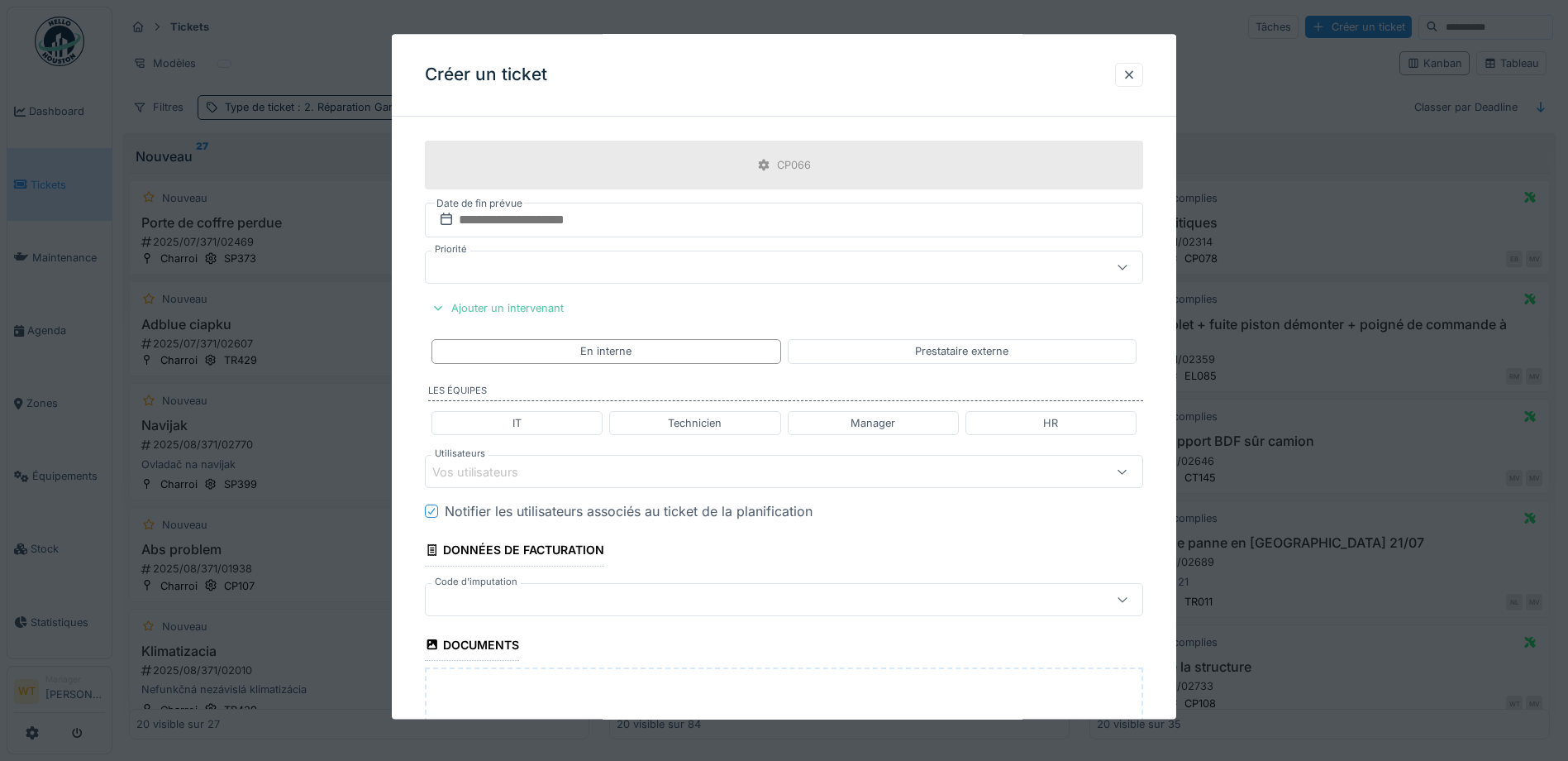
scroll to position [1241, 0]
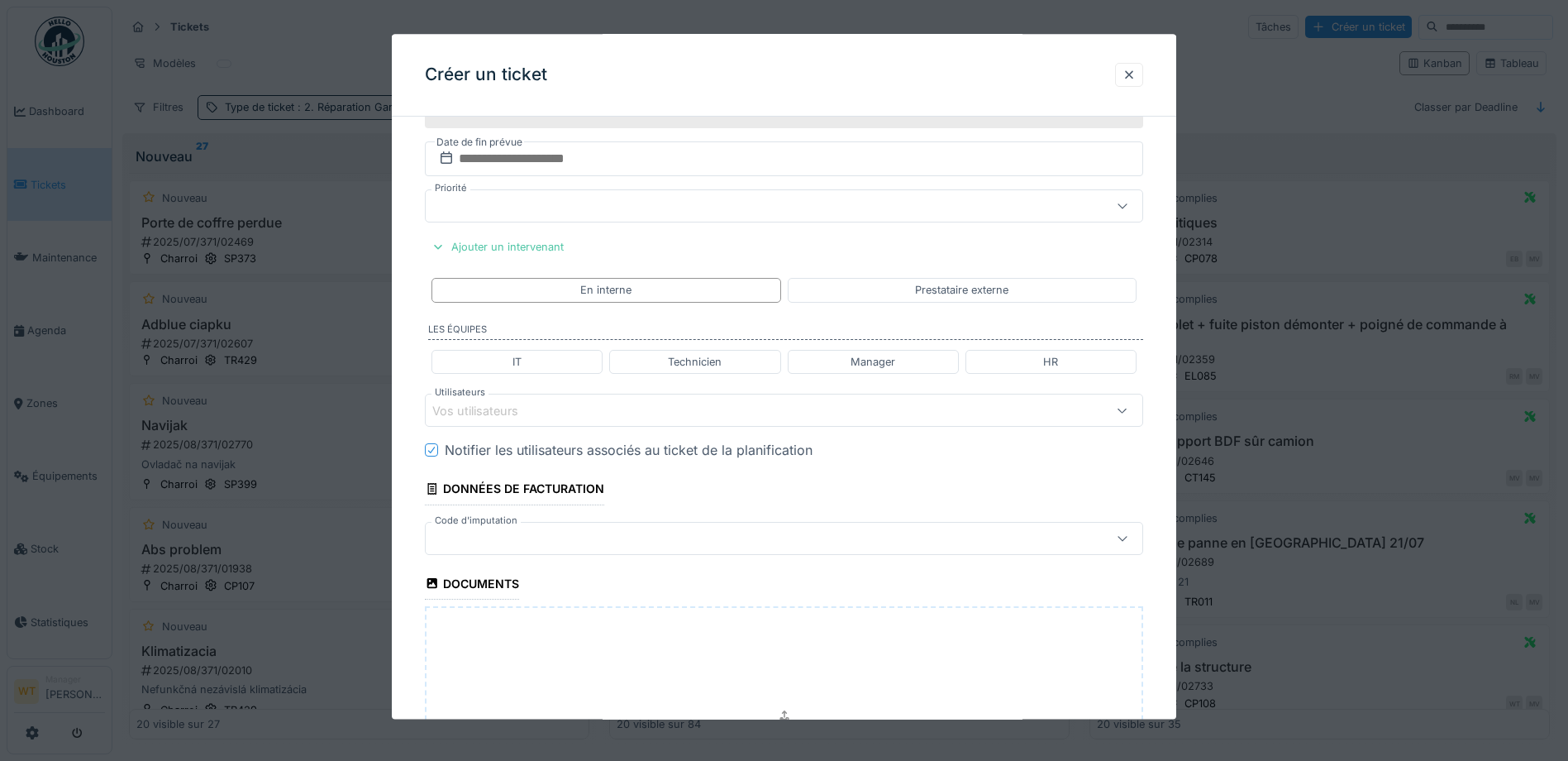
click at [549, 407] on div "Vos utilisateurs" at bounding box center [741, 410] width 619 height 18
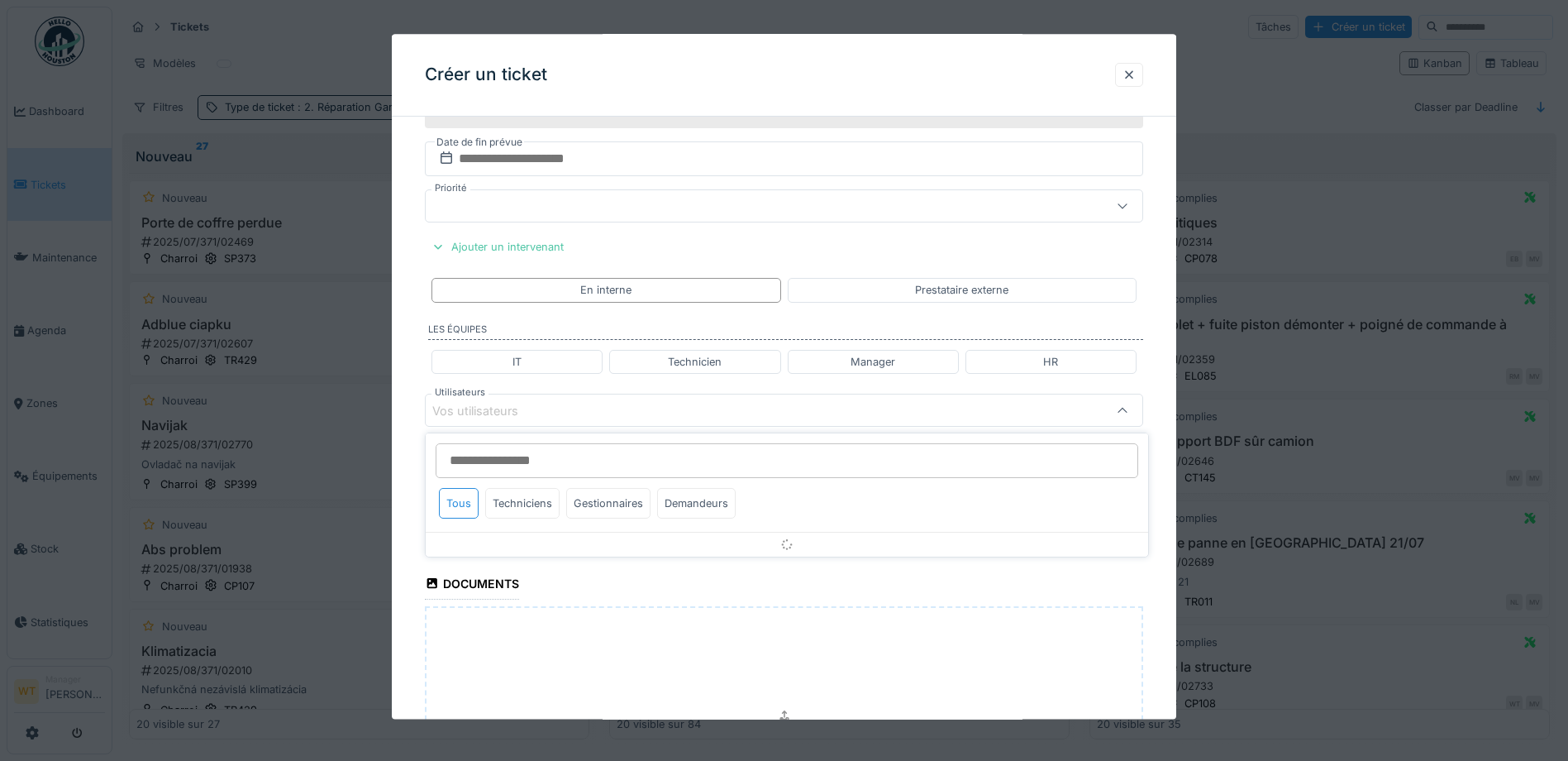
scroll to position [1274, 0]
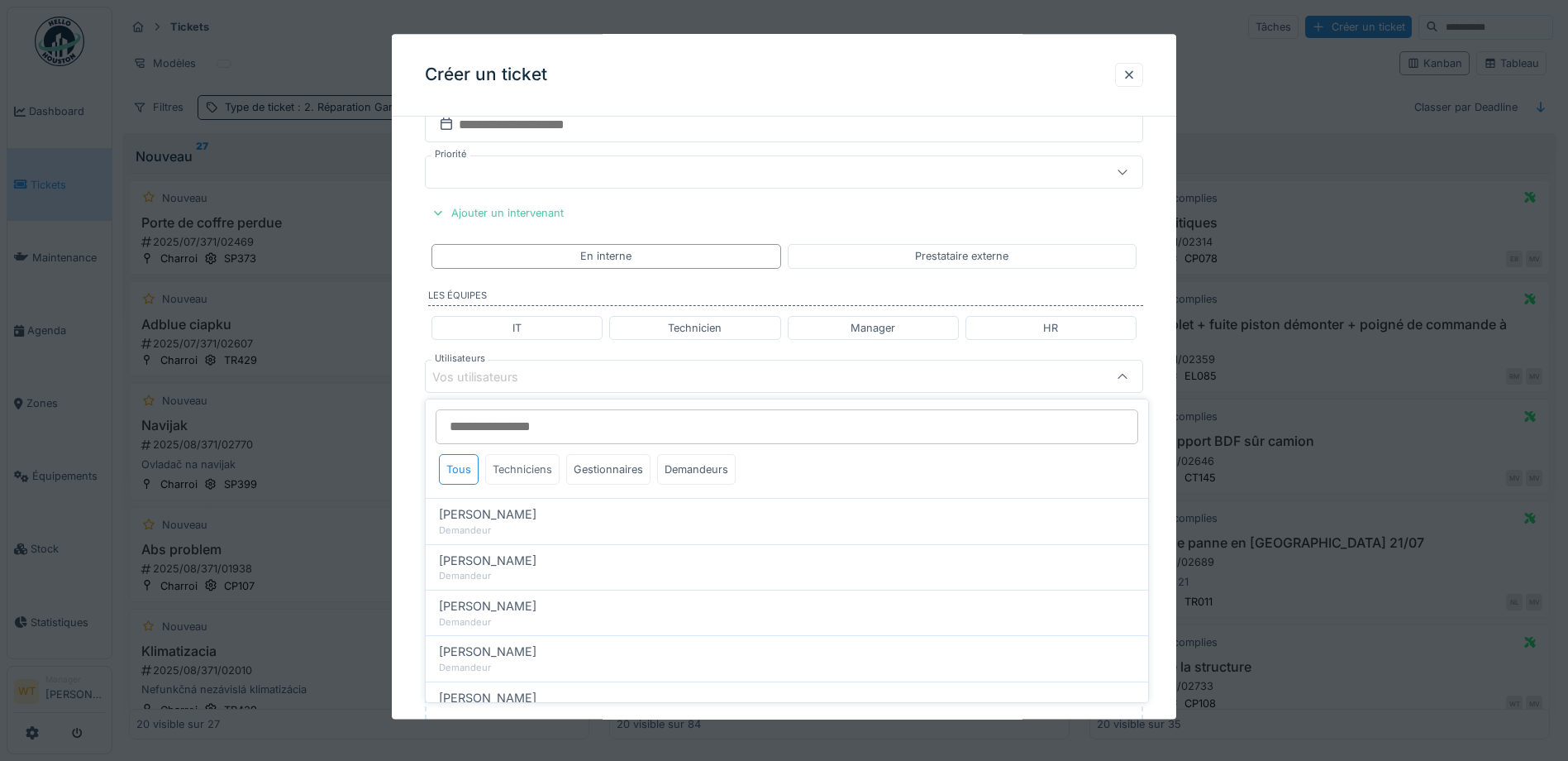
click at [513, 472] on div "Techniciens" at bounding box center [523, 469] width 75 height 31
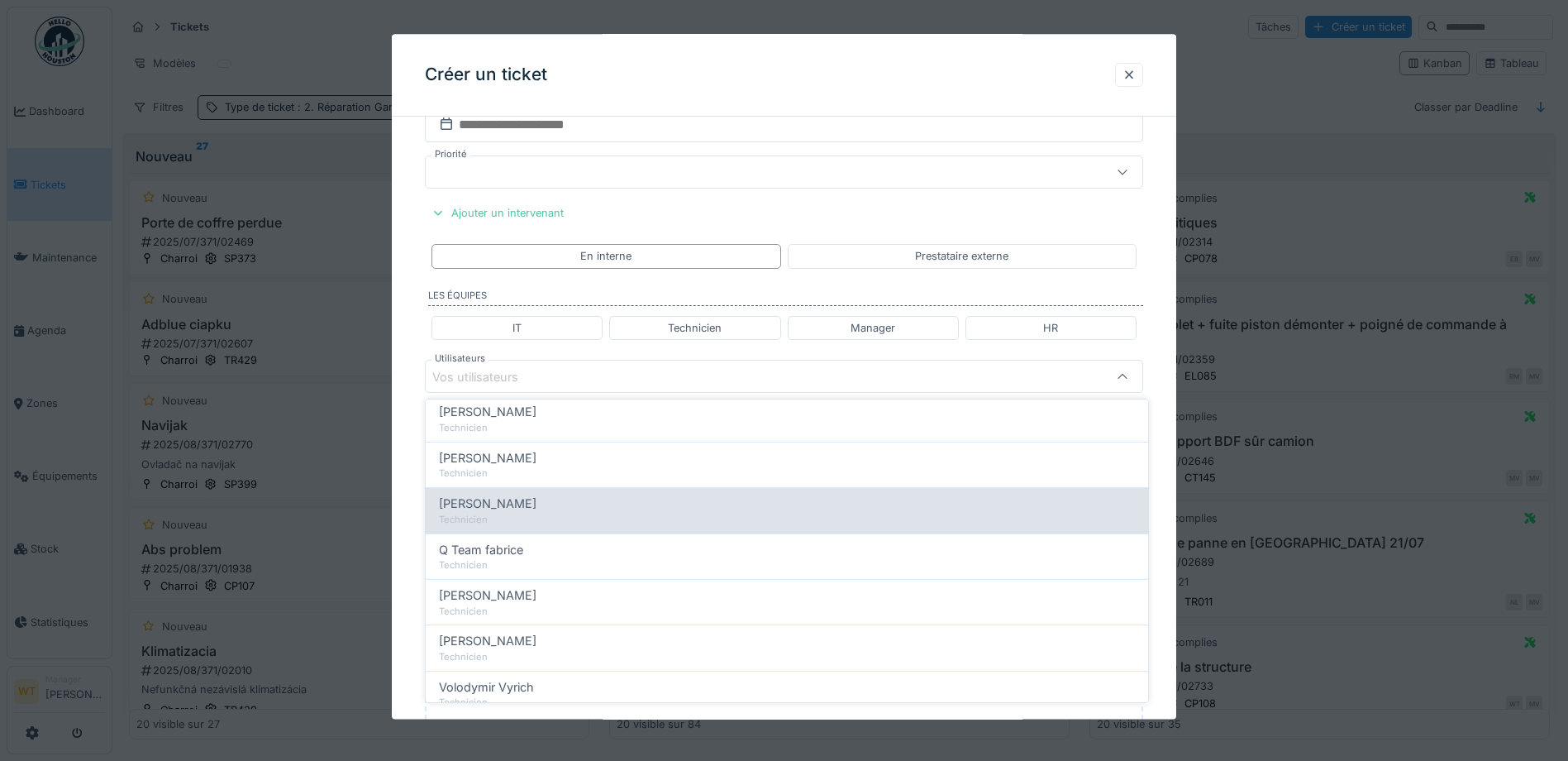
scroll to position [284, 0]
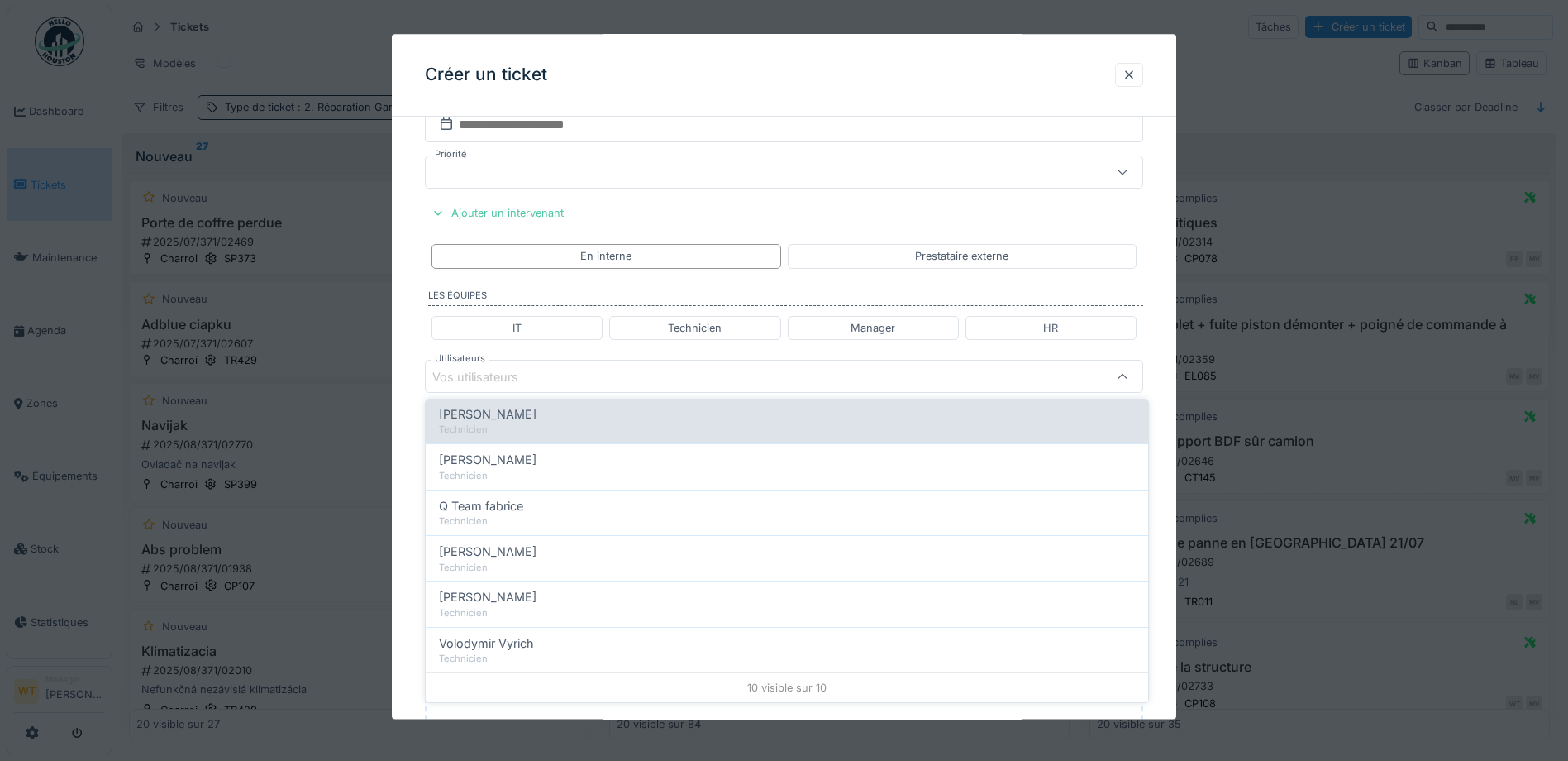
click at [649, 418] on div "[PERSON_NAME]" at bounding box center [786, 414] width 696 height 18
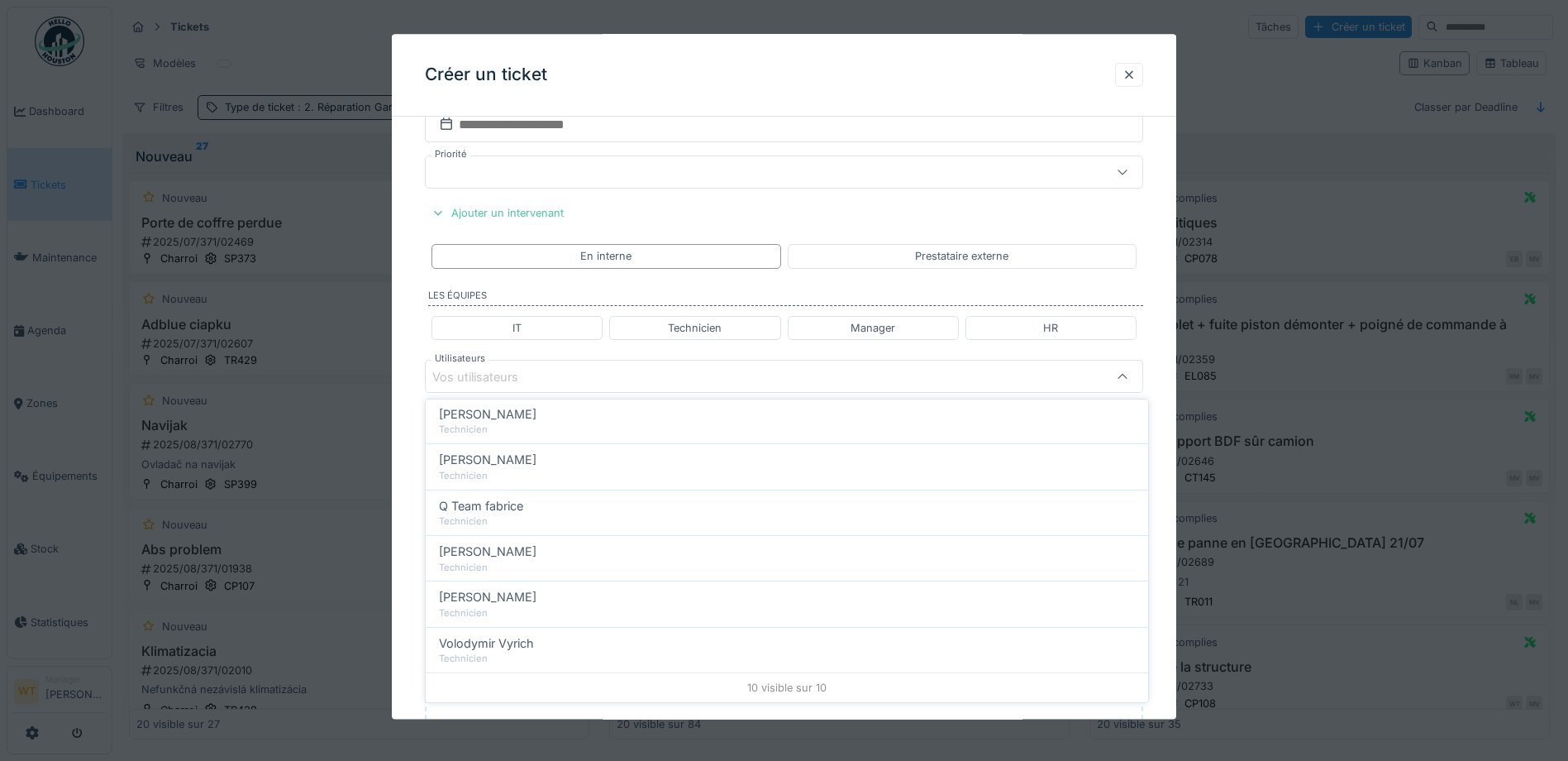
type input "*****"
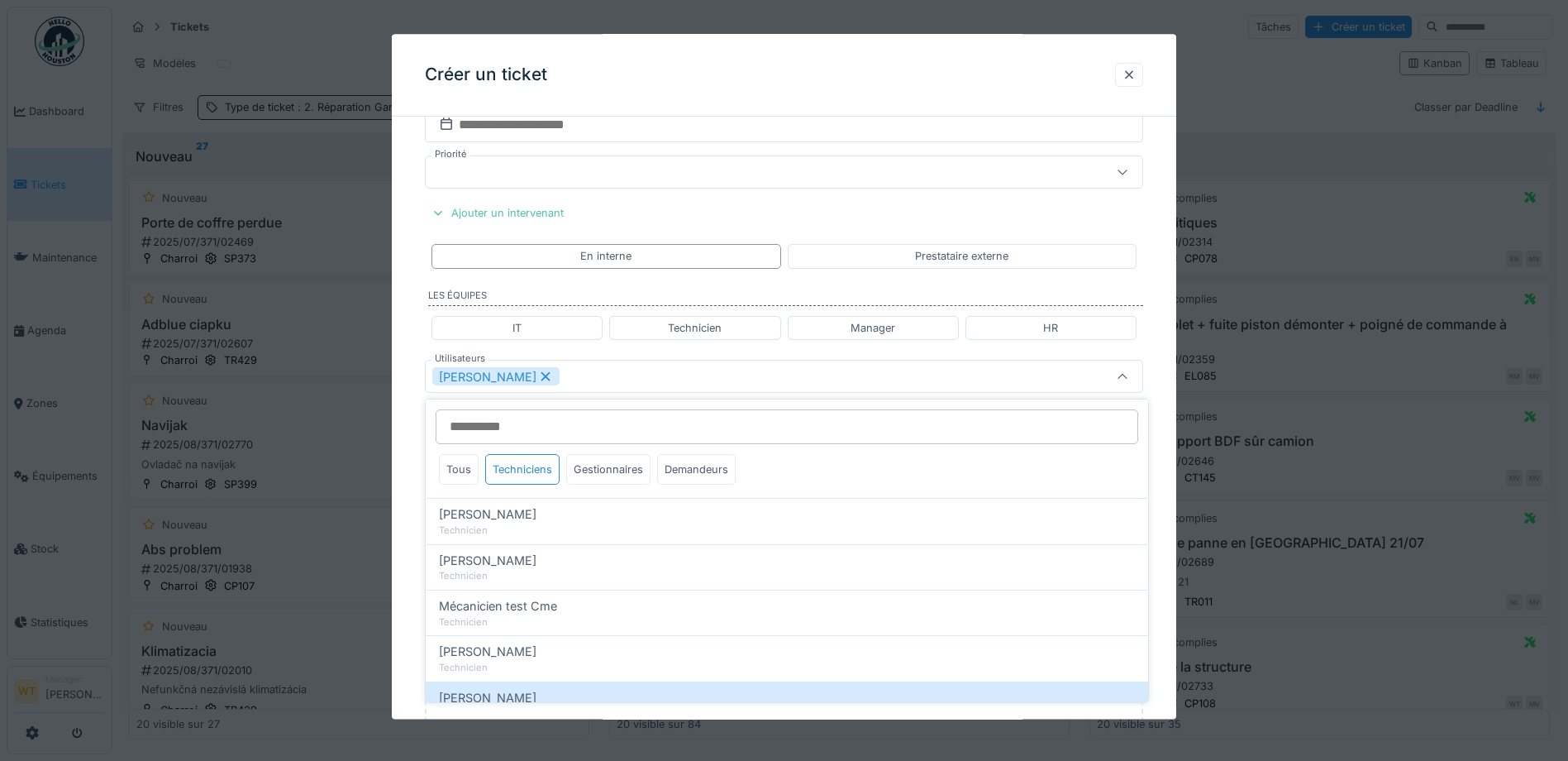
click at [698, 381] on div "[PERSON_NAME]" at bounding box center [741, 377] width 619 height 18
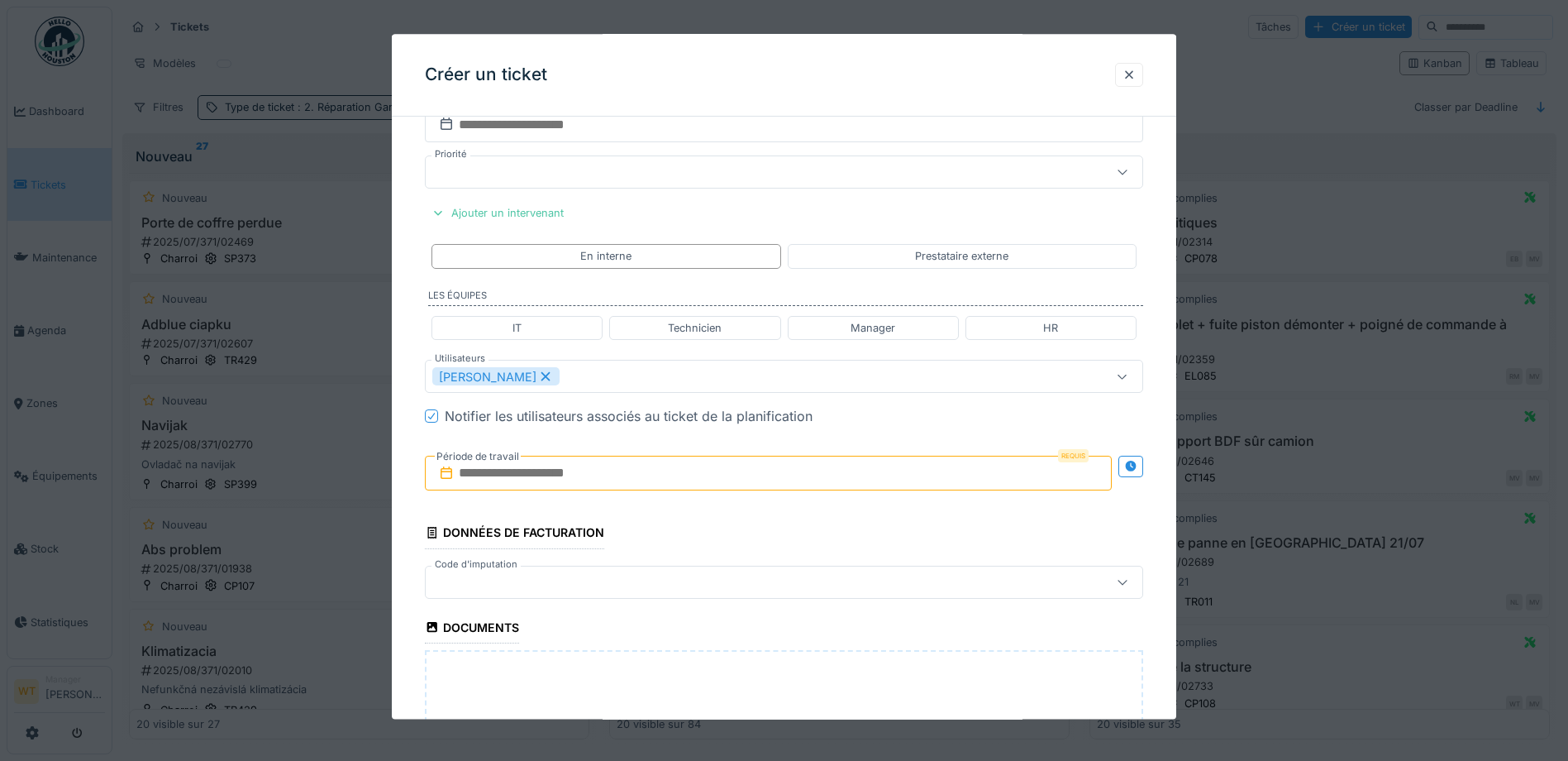
click at [546, 466] on input "text" at bounding box center [768, 474] width 687 height 34
click at [719, 634] on div "16" at bounding box center [718, 635] width 22 height 22
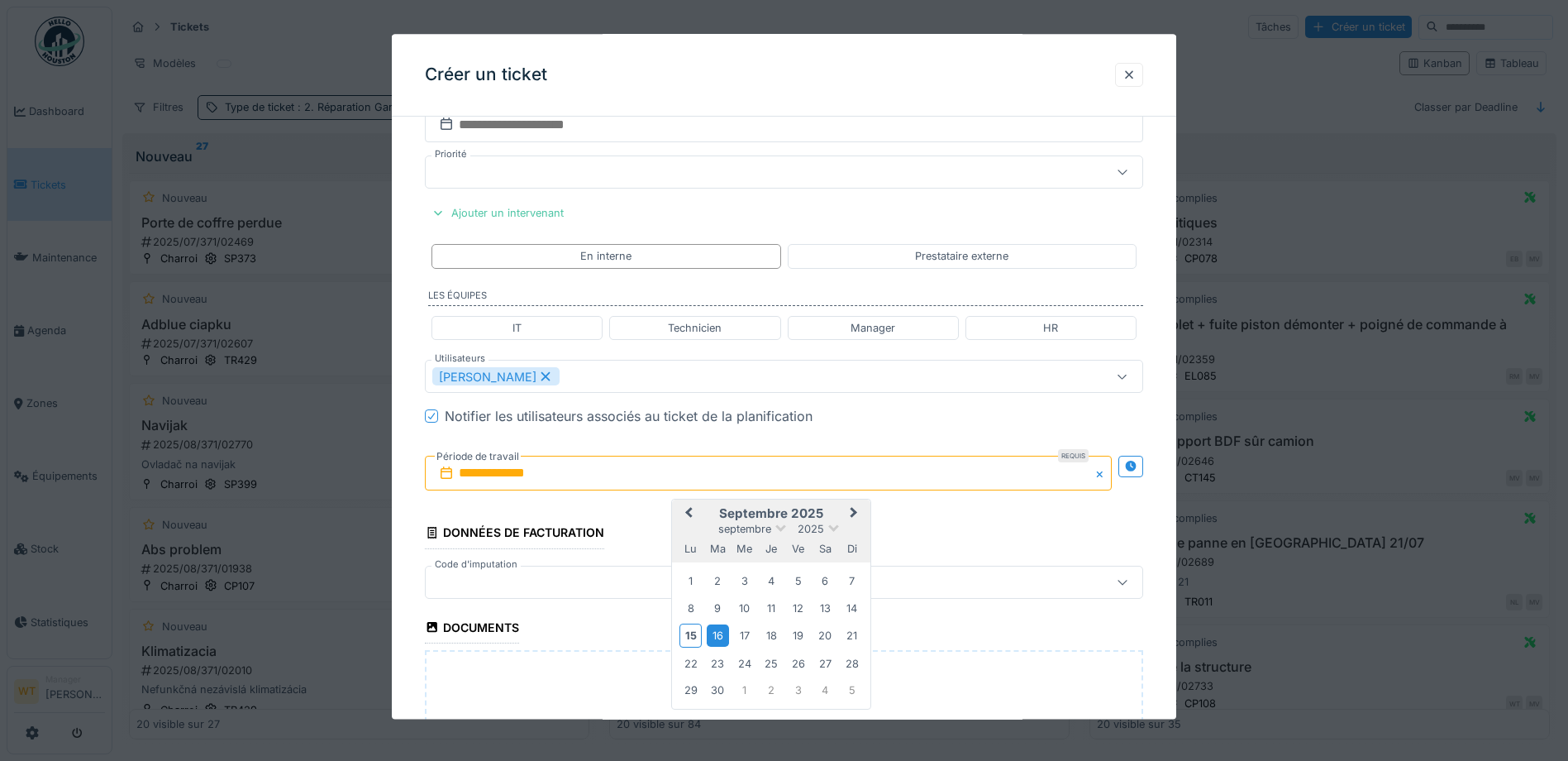
click at [719, 634] on div "16" at bounding box center [718, 635] width 22 height 22
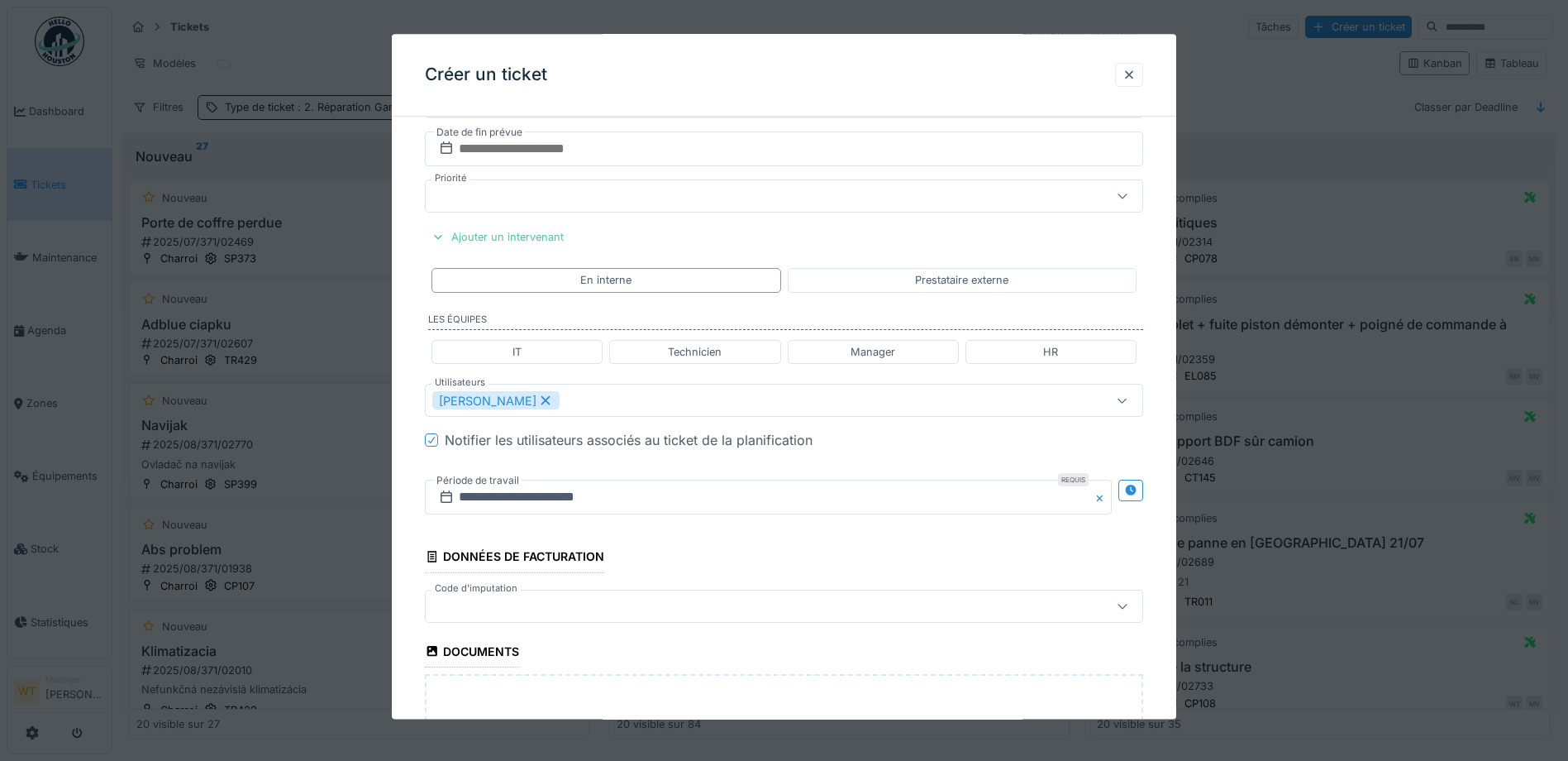
scroll to position [1561, 0]
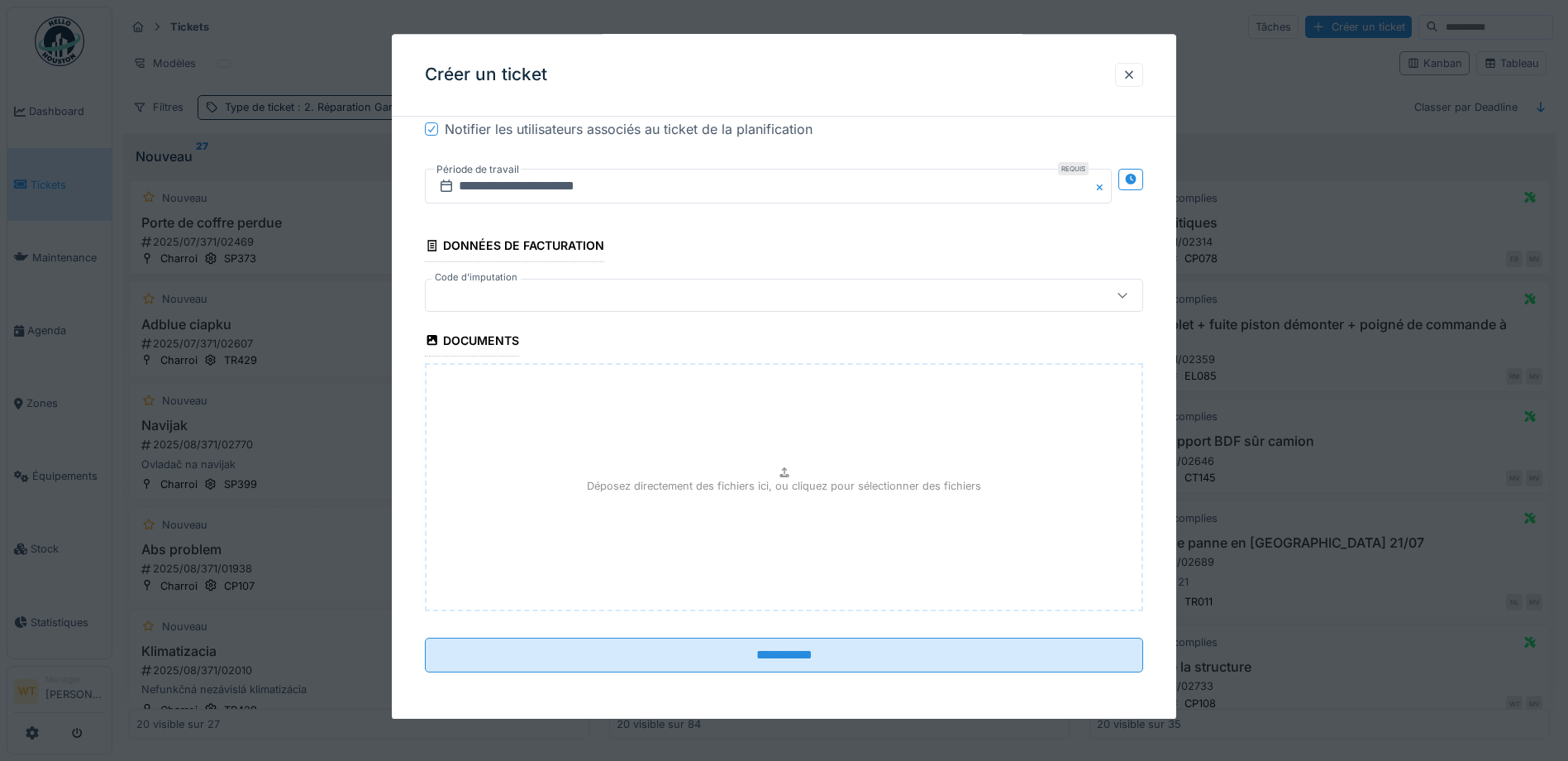
click at [566, 305] on div at bounding box center [784, 295] width 719 height 33
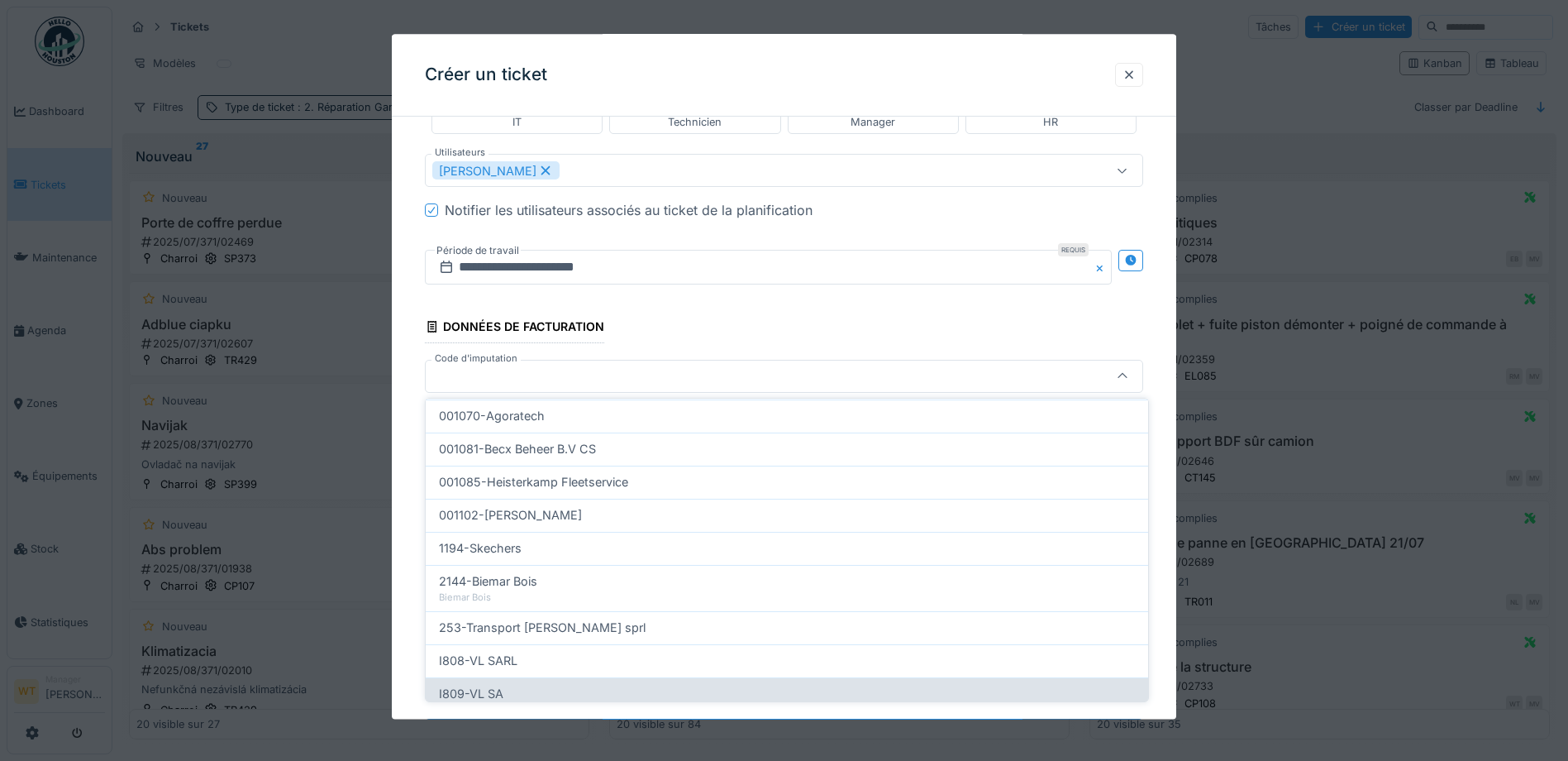
scroll to position [529, 0]
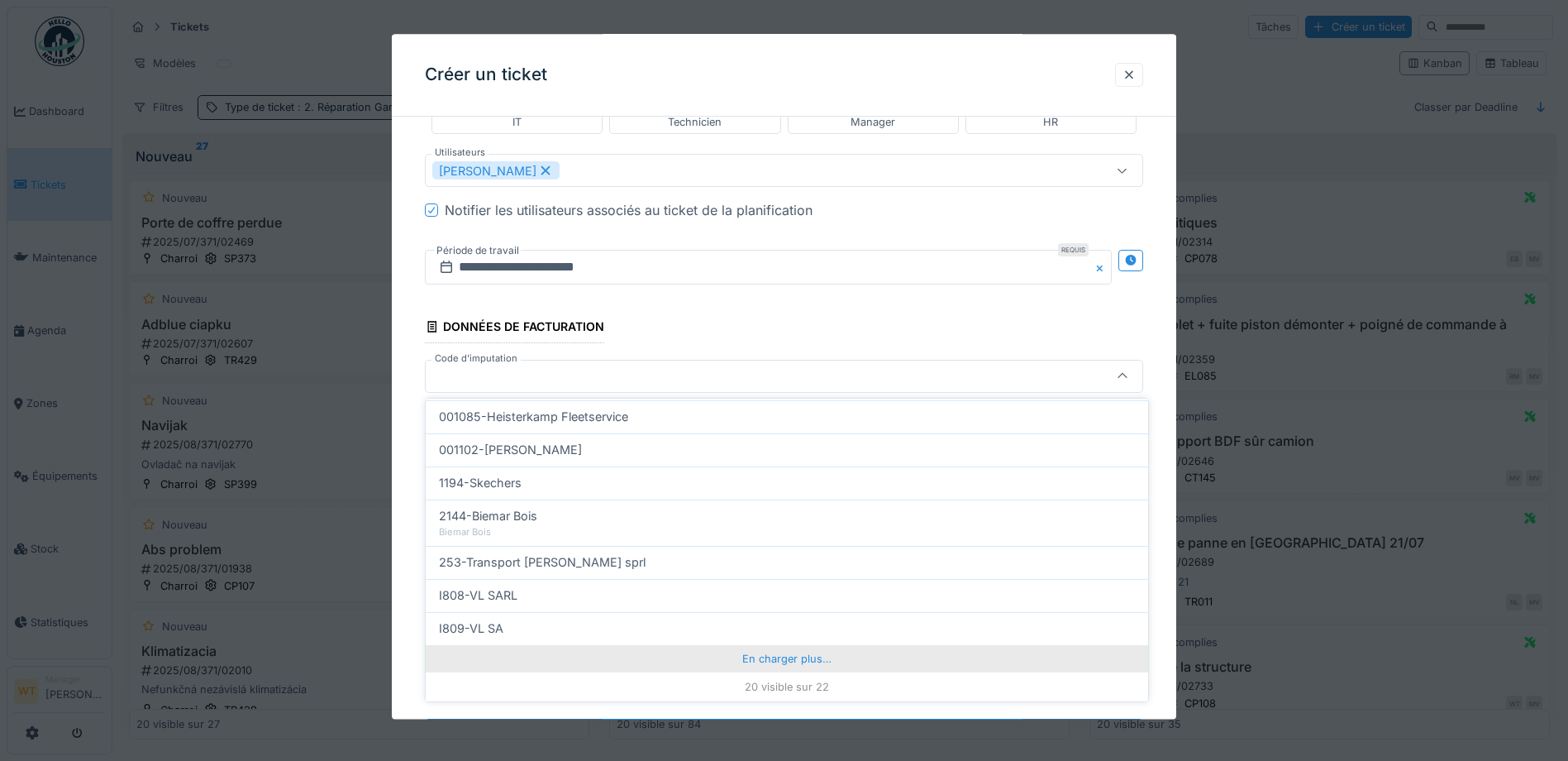
click at [662, 661] on div "En charger plus…" at bounding box center [786, 659] width 722 height 27
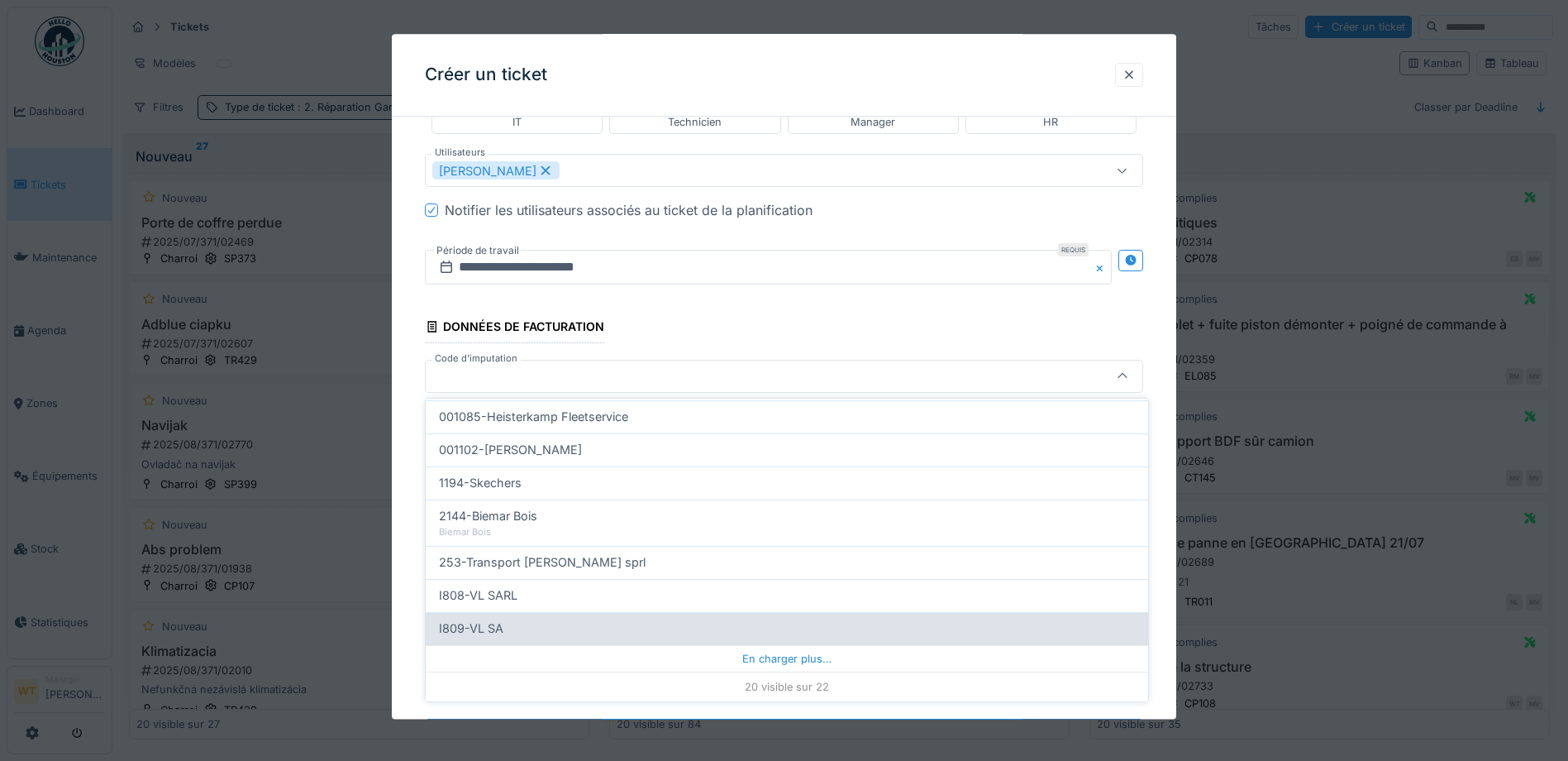
scroll to position [497, 0]
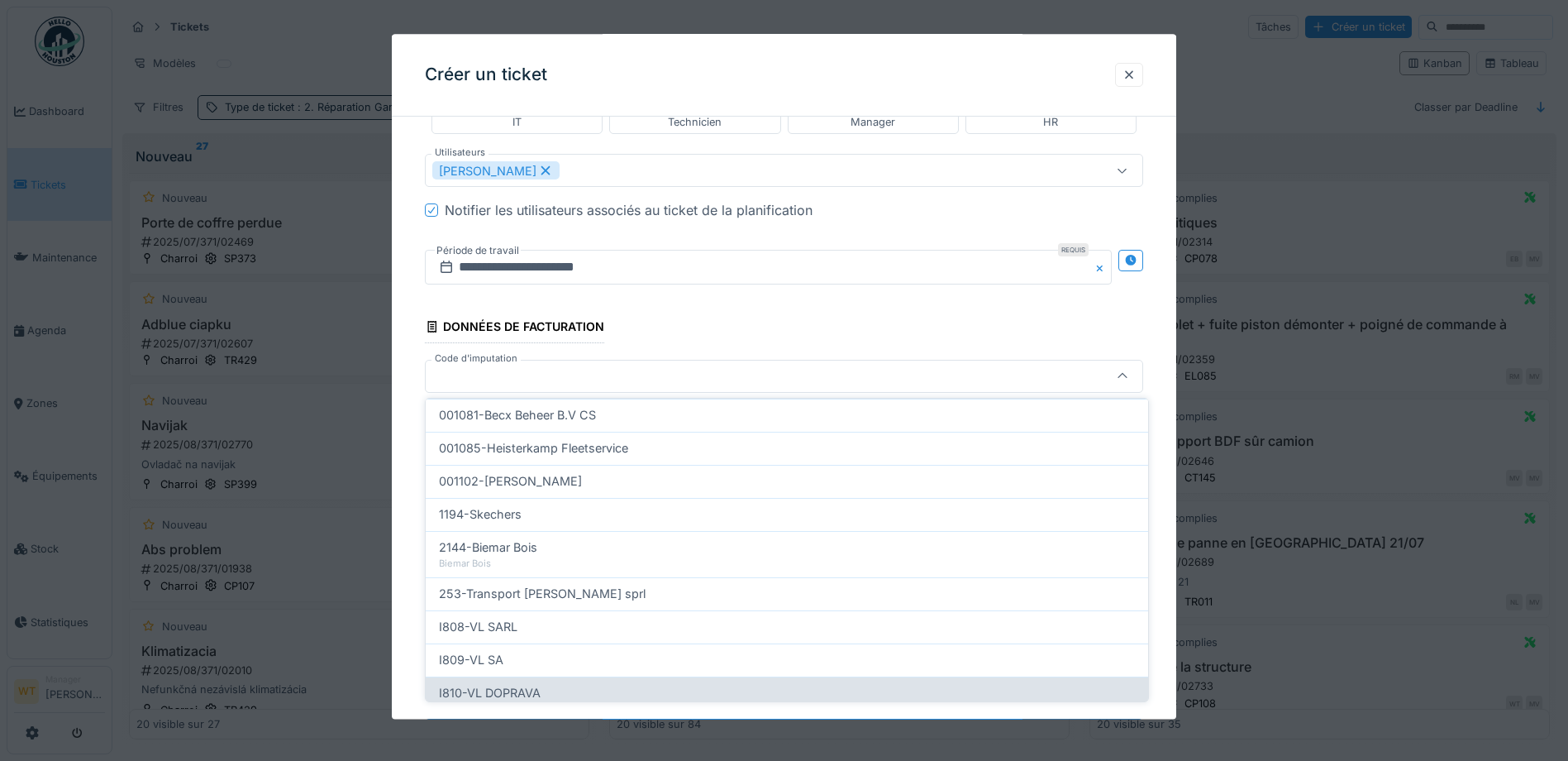
click at [536, 688] on span "I810-VL DOPRAVA" at bounding box center [489, 692] width 101 height 18
type input "***"
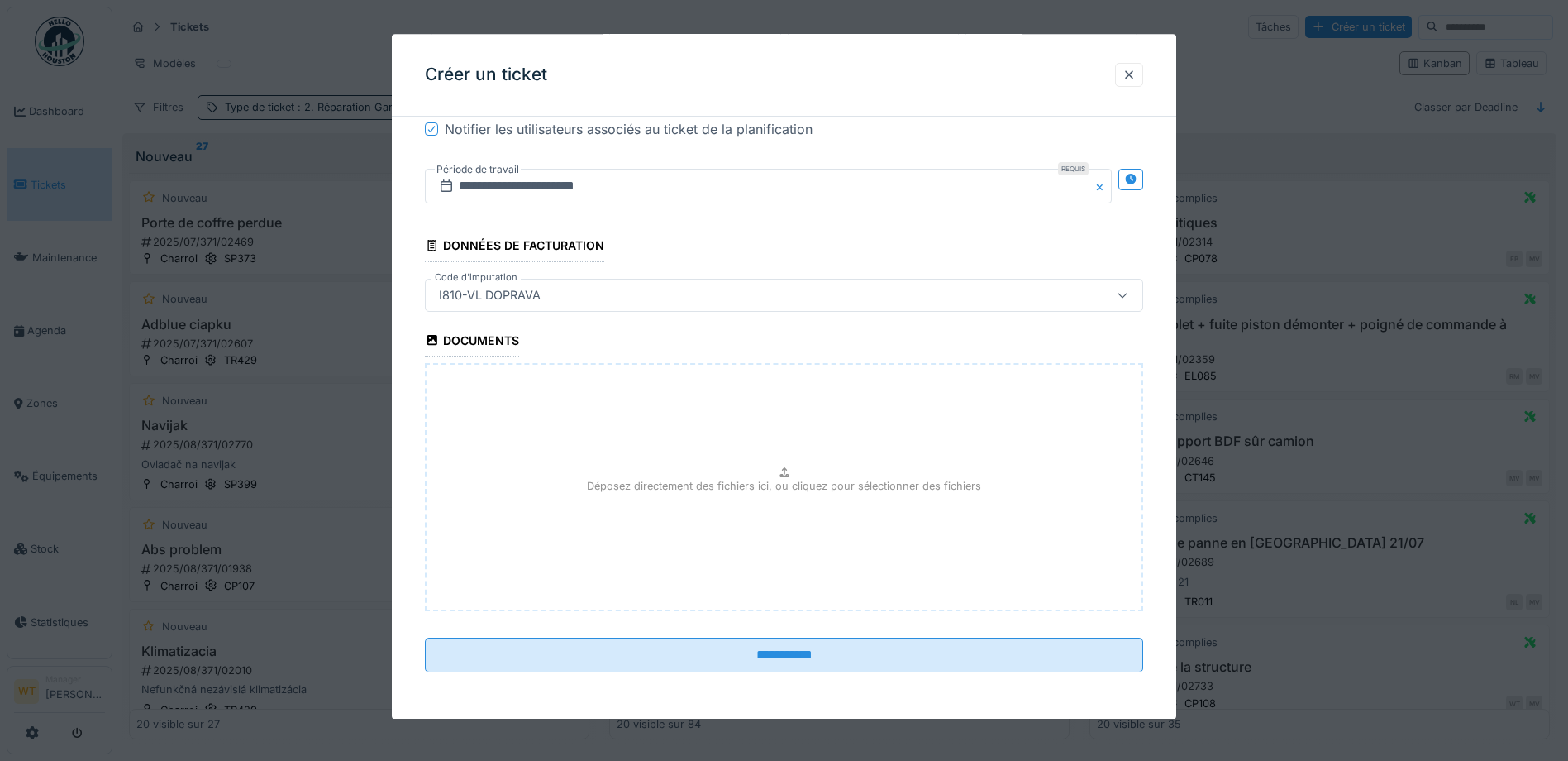
scroll to position [11, 0]
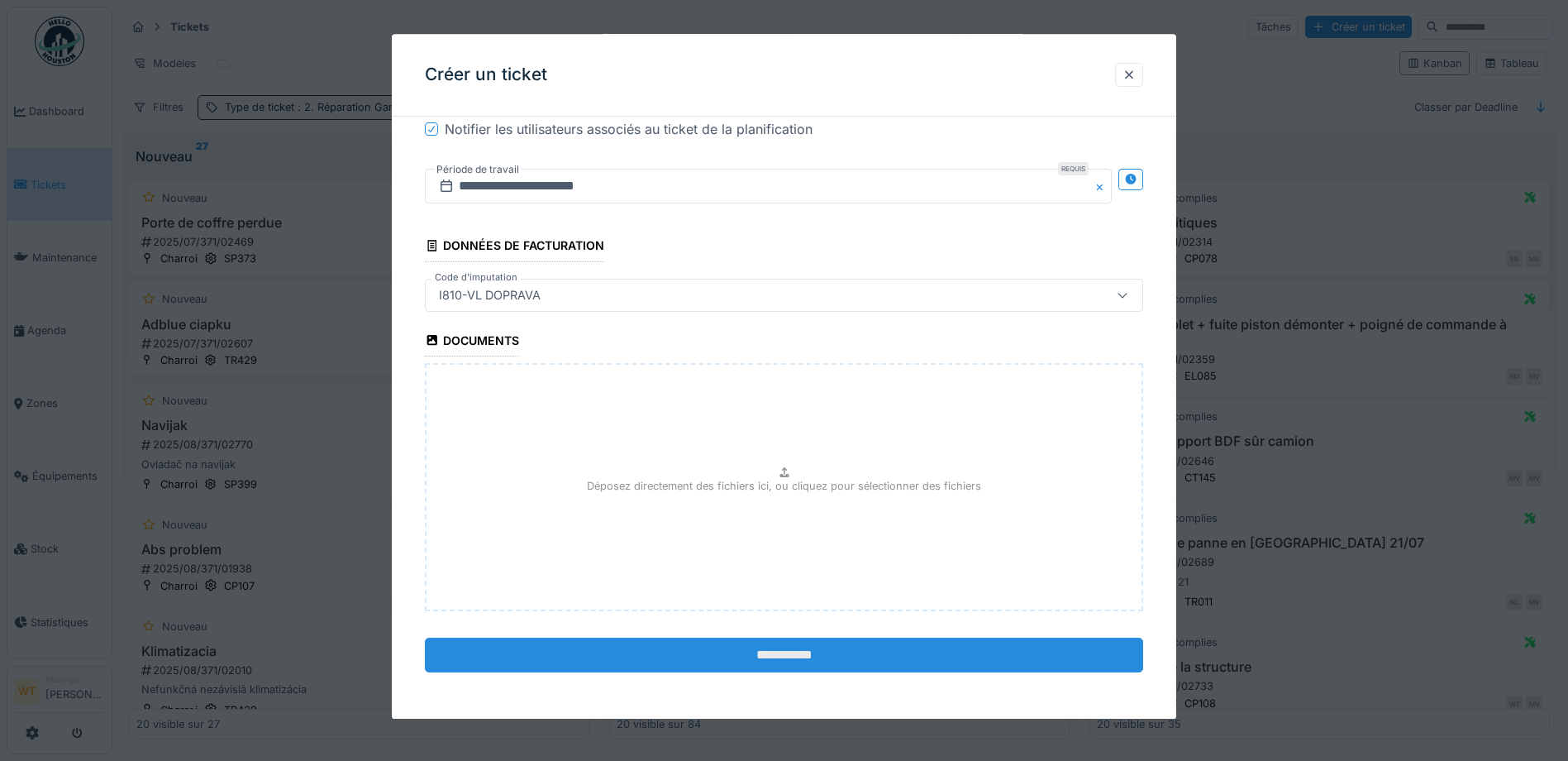
click at [685, 664] on input "**********" at bounding box center [784, 655] width 719 height 34
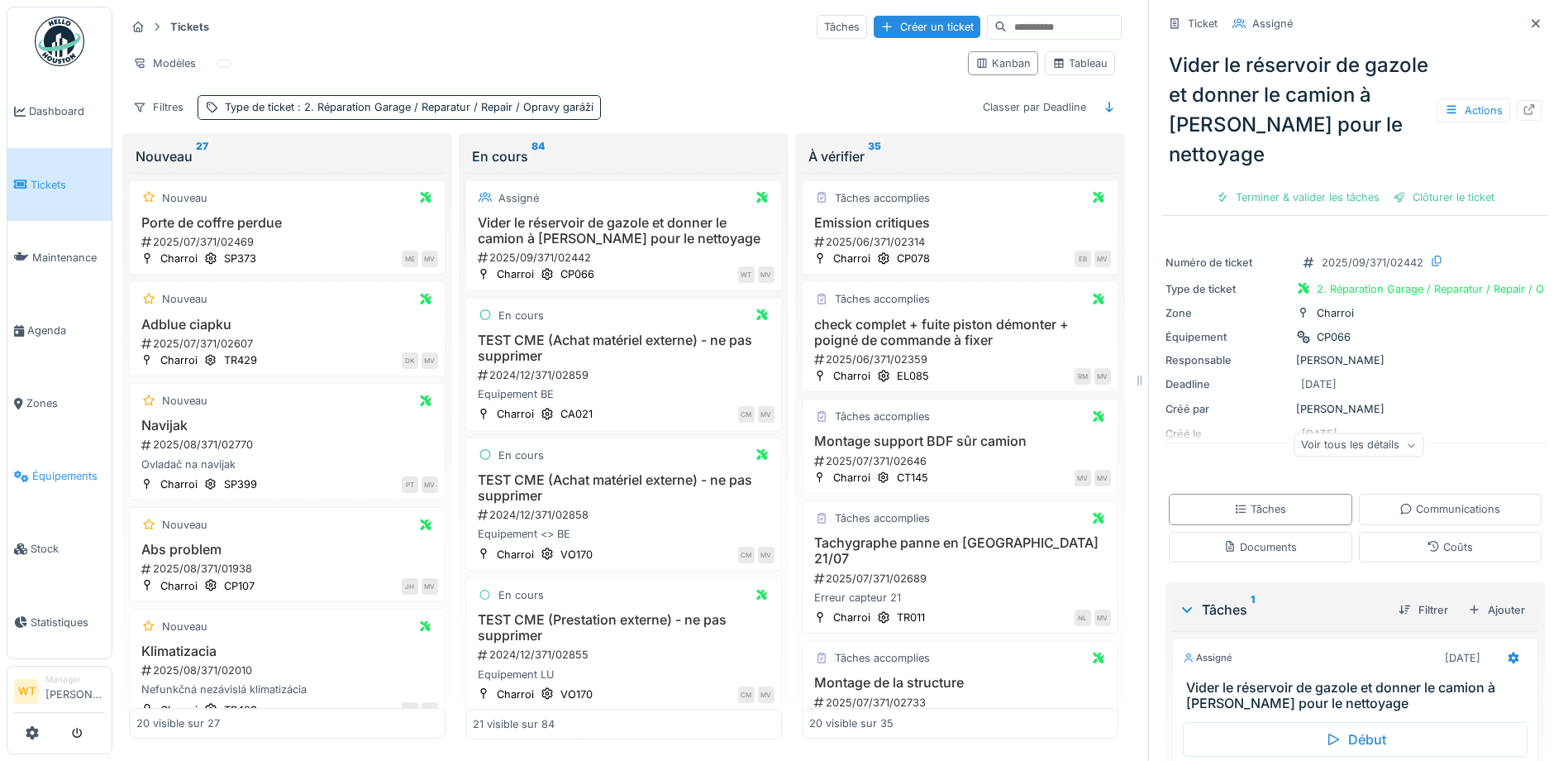
drag, startPoint x: 80, startPoint y: 465, endPoint x: 22, endPoint y: 448, distance: 60.4
click at [80, 468] on span "Équipements" at bounding box center [69, 476] width 73 height 15
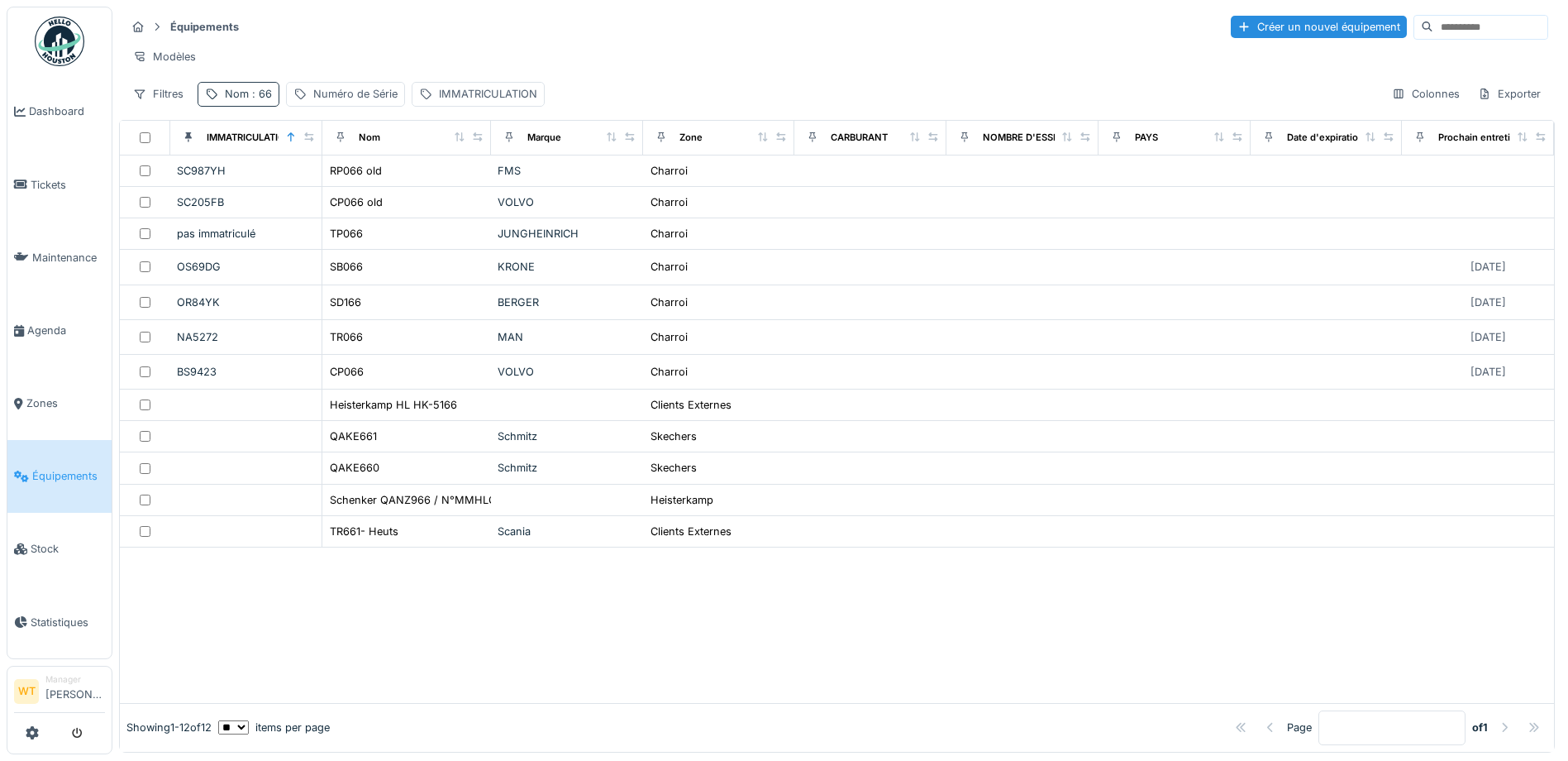
click at [248, 100] on span ": 66" at bounding box center [260, 94] width 23 height 12
click at [356, 187] on icon at bounding box center [350, 185] width 13 height 11
click at [446, 101] on div "IMMATRICULATION" at bounding box center [487, 94] width 98 height 15
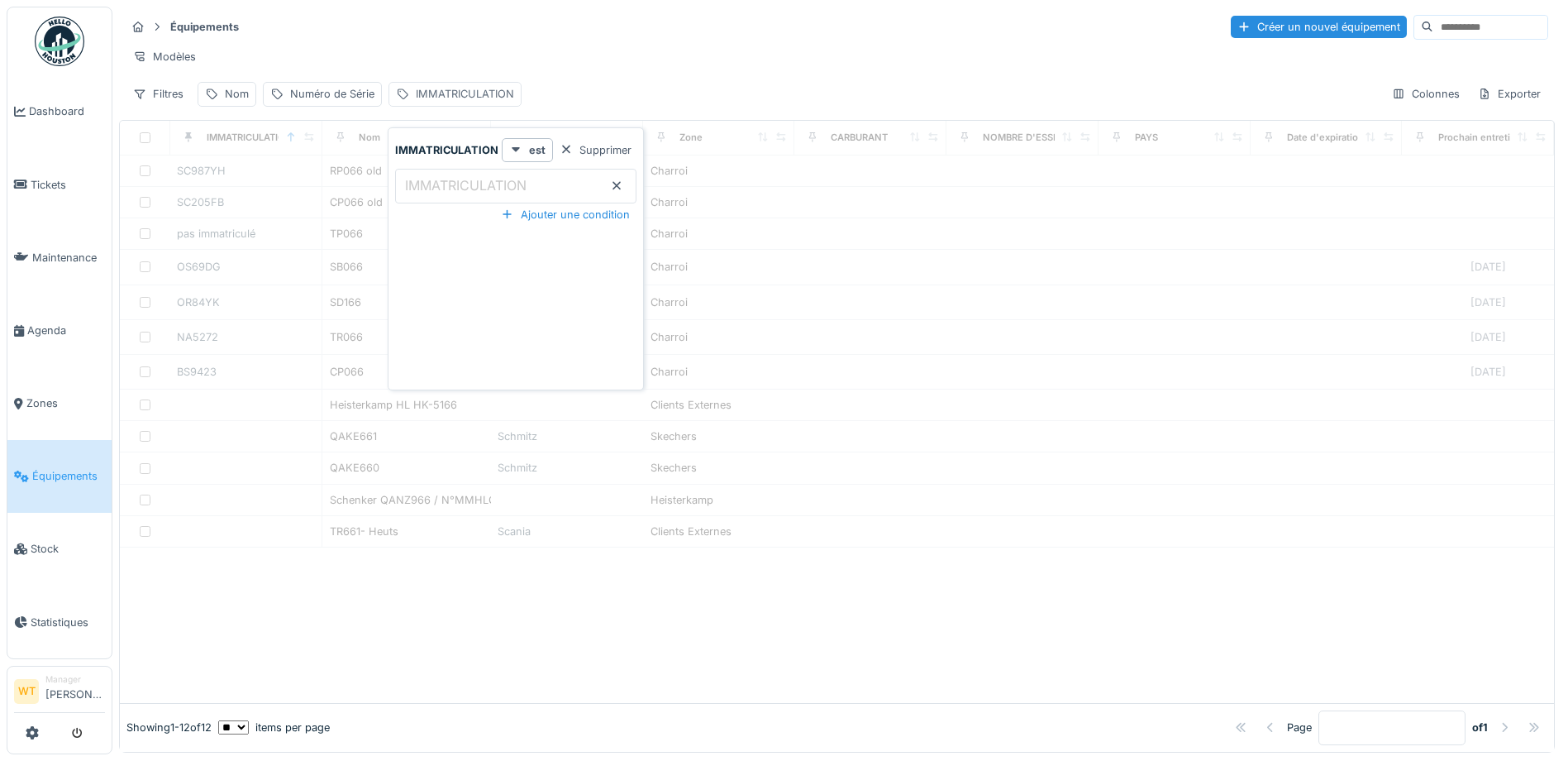
click at [453, 101] on div "IMMATRICULATION" at bounding box center [464, 94] width 98 height 15
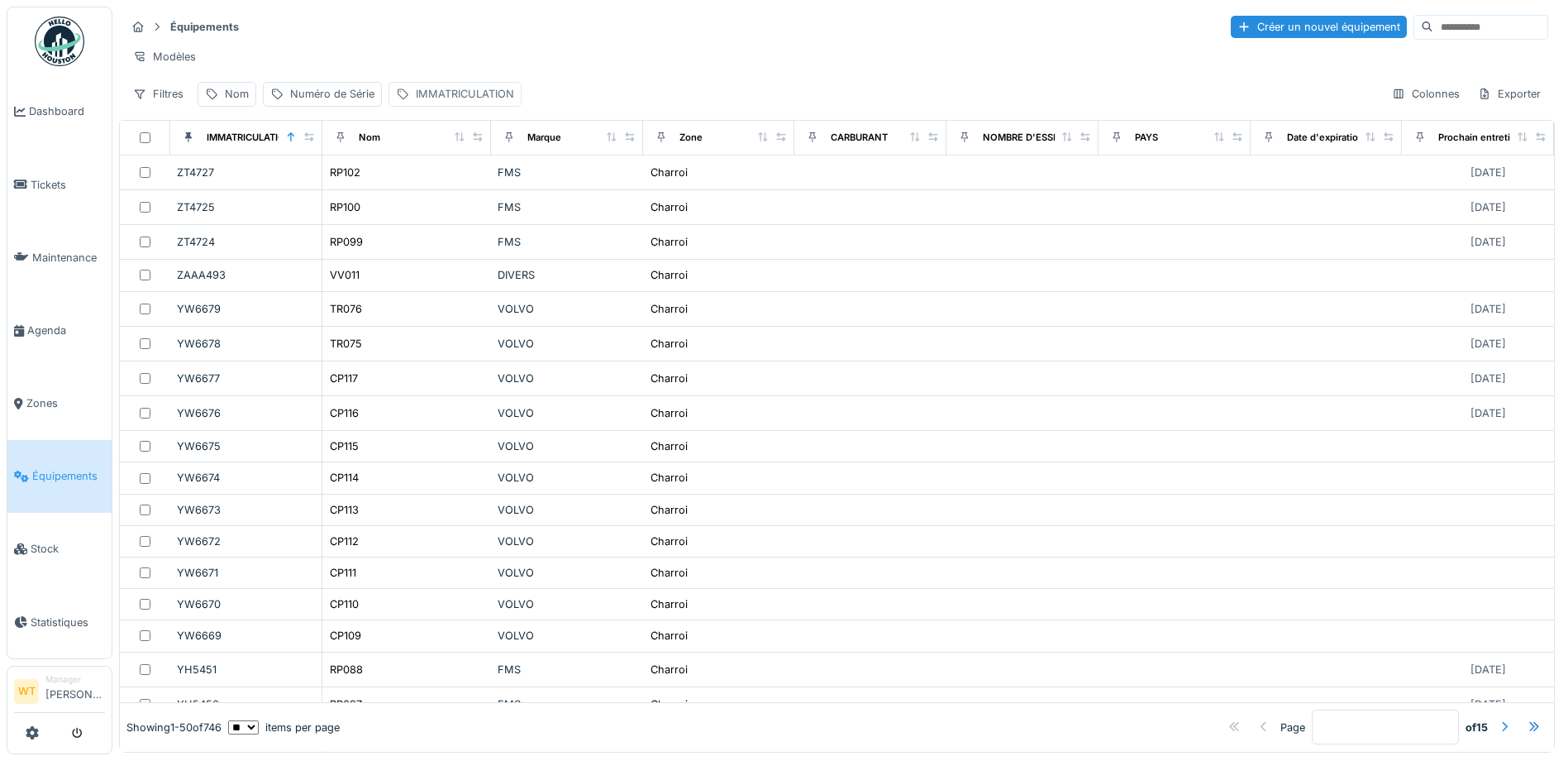
click at [446, 101] on div "IMMATRICULATION" at bounding box center [464, 94] width 98 height 15
click at [475, 185] on label "IMMATRICULATION" at bounding box center [465, 185] width 128 height 20
click at [475, 185] on input "IMMATRICULATION" at bounding box center [515, 185] width 242 height 34
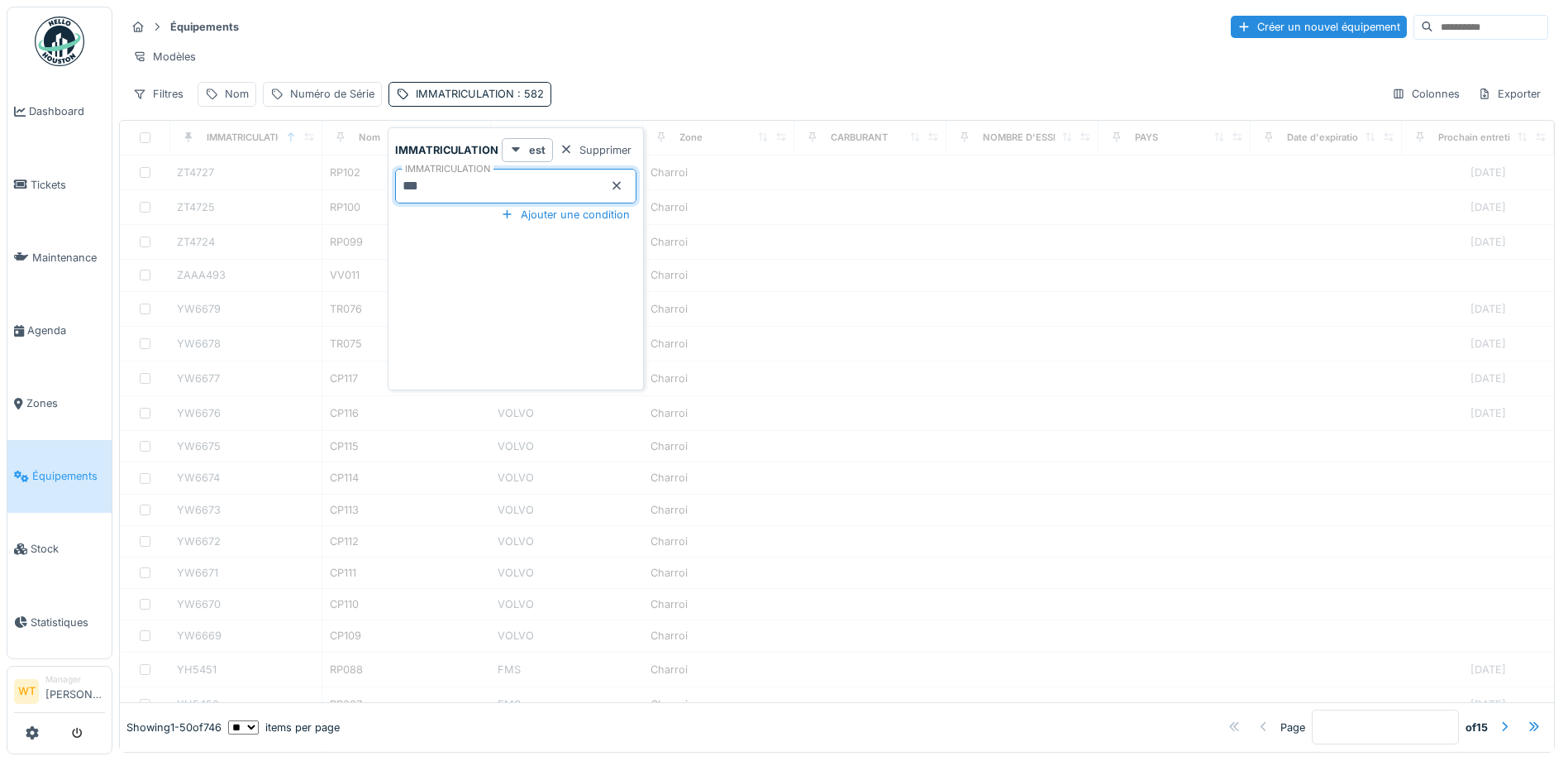
type input "****"
click at [343, 228] on div at bounding box center [836, 446] width 1434 height 512
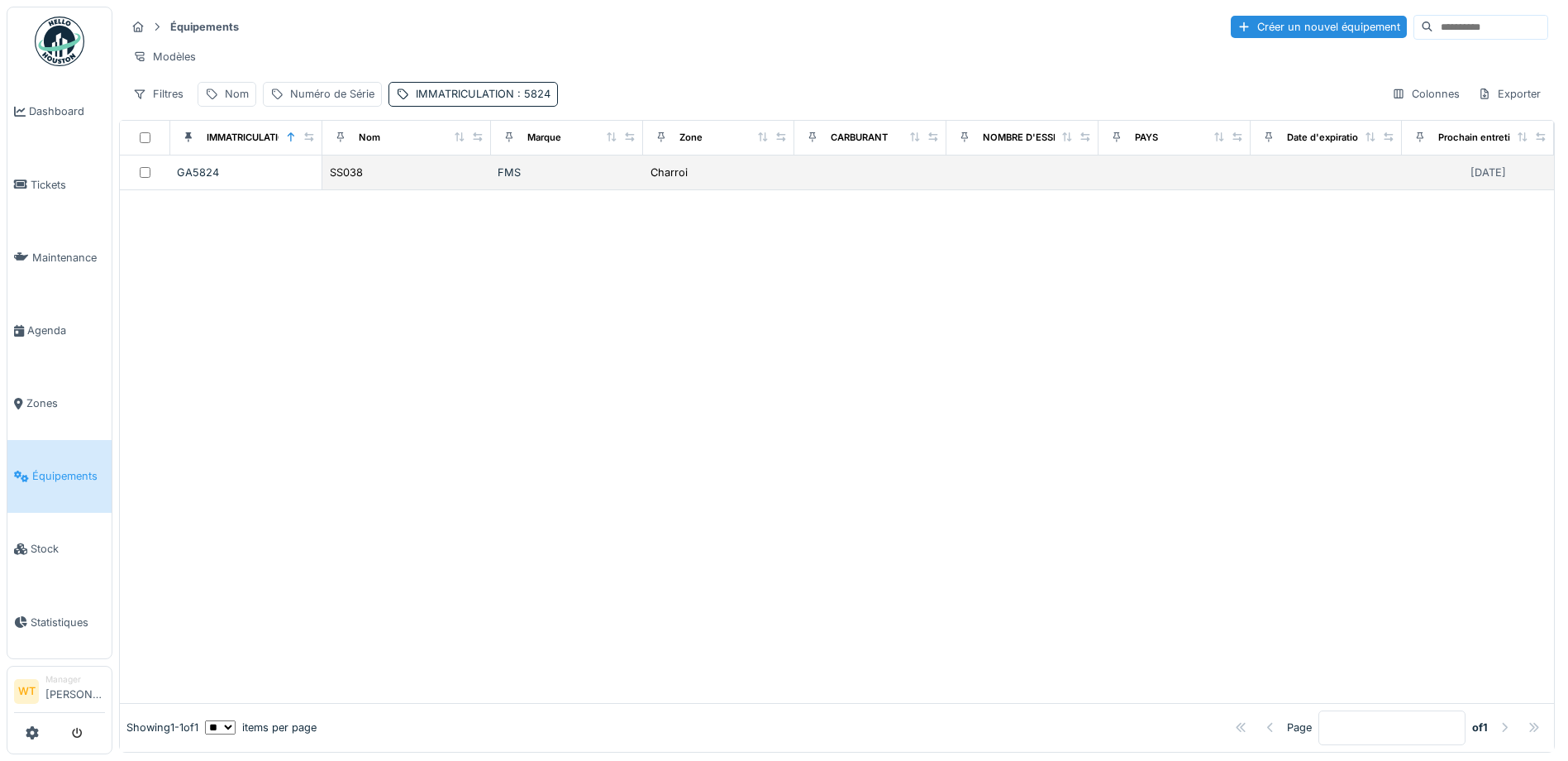
click at [199, 181] on div "GA5824" at bounding box center [246, 172] width 138 height 15
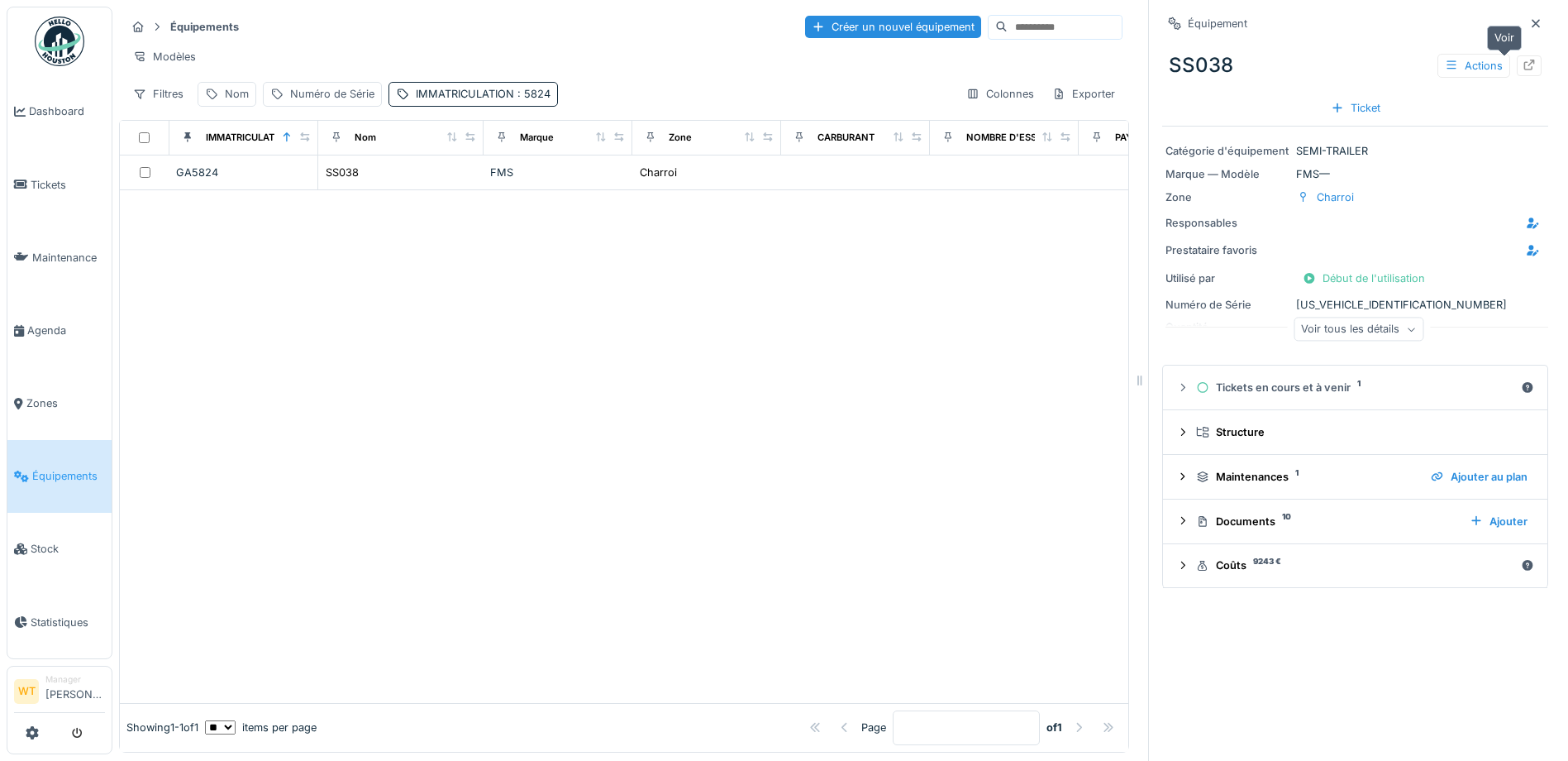
click at [1516, 64] on div at bounding box center [1529, 66] width 25 height 21
click at [49, 322] on span "Agenda" at bounding box center [66, 330] width 77 height 15
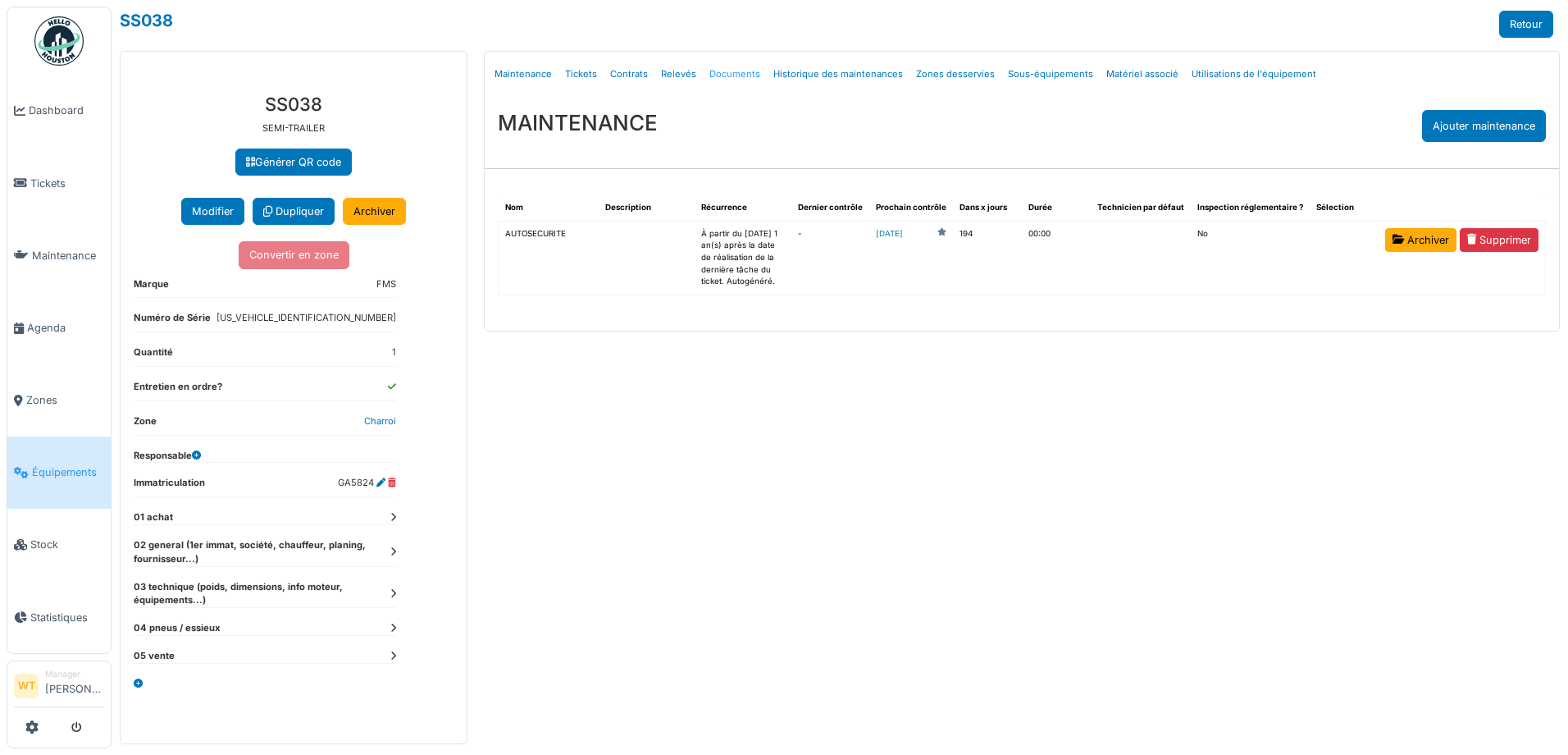
click at [718, 73] on link "Documents" at bounding box center [734, 74] width 64 height 39
select select "***"
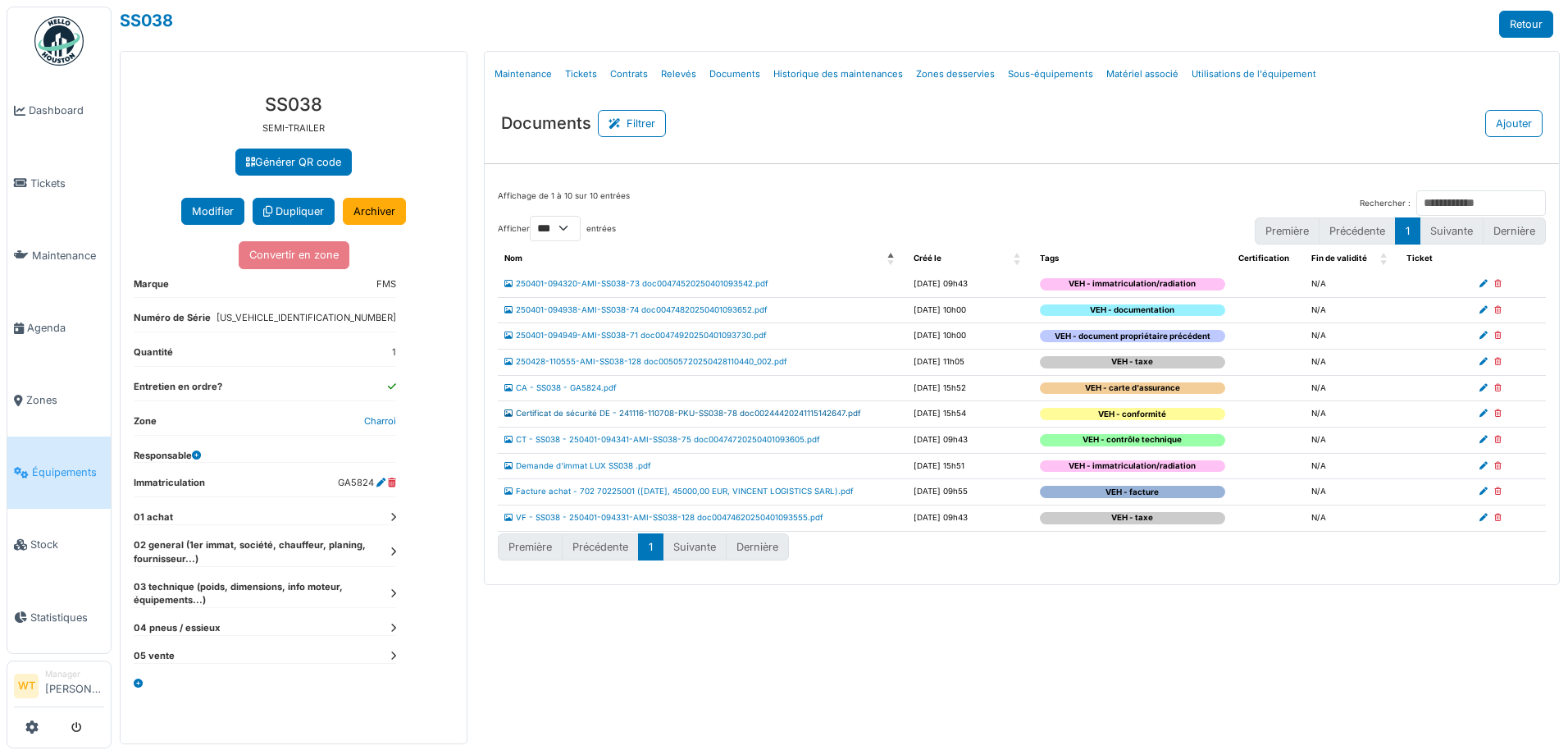
click at [669, 411] on link "Certificat de sécurité DE - 241116-110708-PKU-SS038-78 doc00244420241115142647.…" at bounding box center [683, 414] width 356 height 9
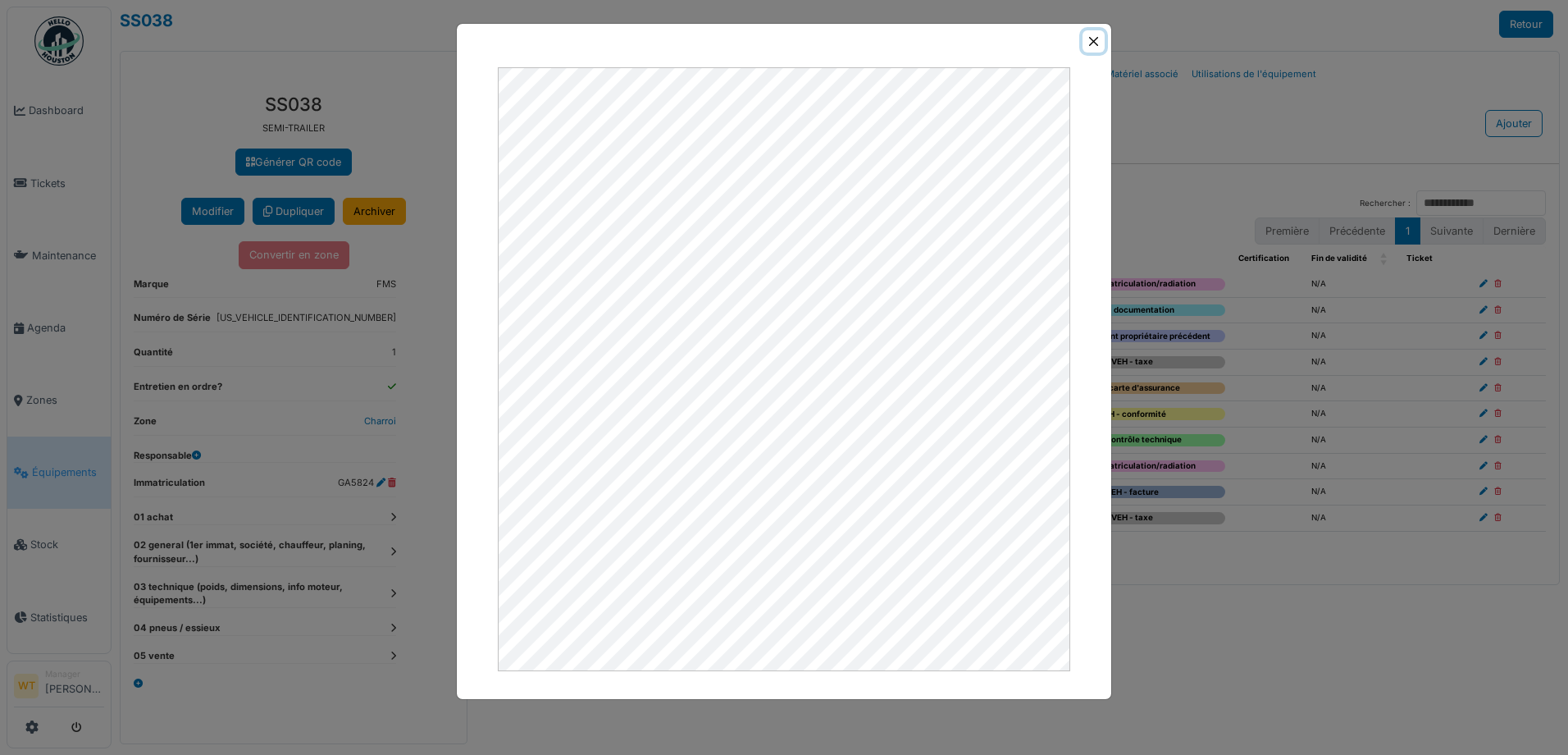
click at [1099, 37] on button "Close" at bounding box center [1093, 41] width 22 height 22
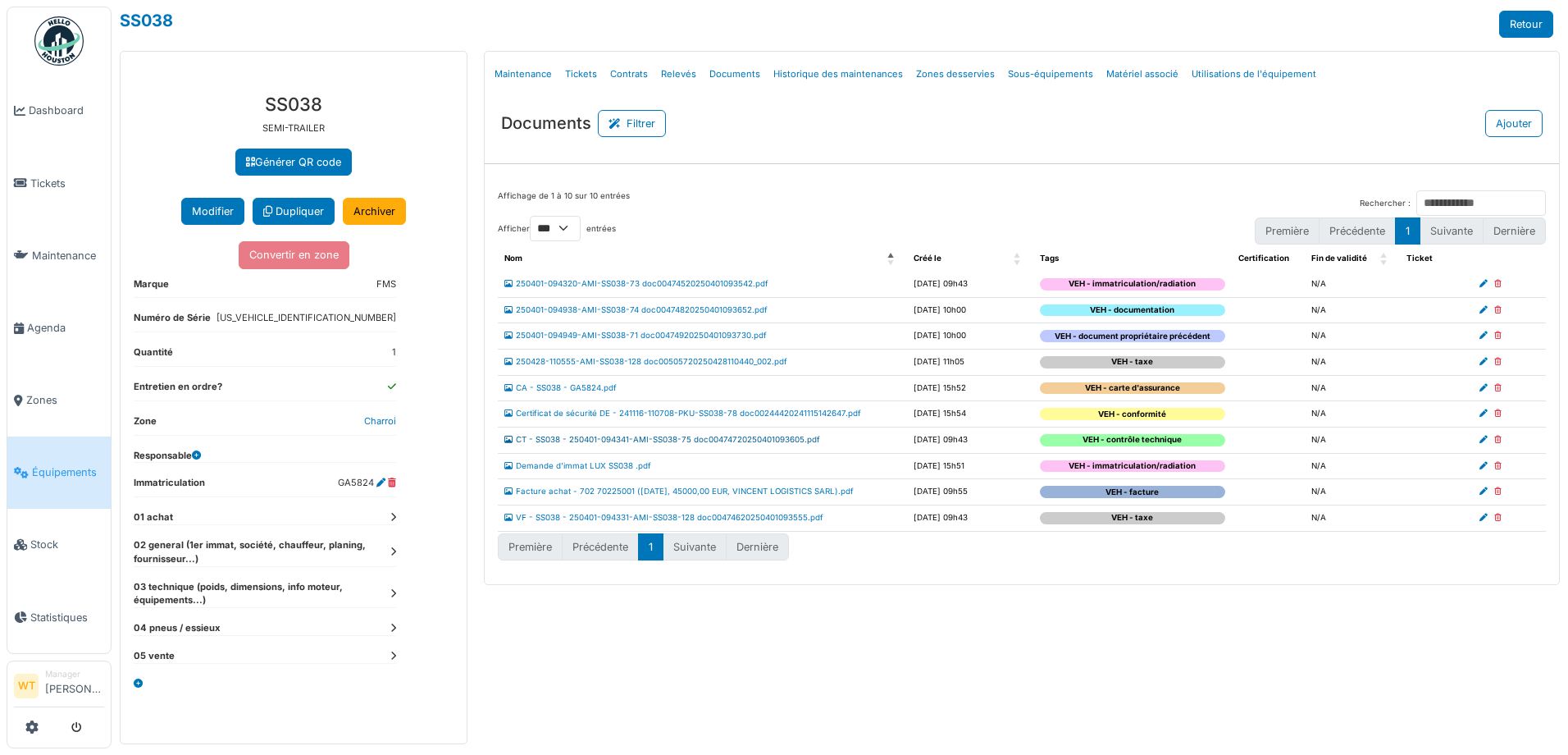
click at [680, 439] on link "CT - SS038 - 250401-094341-AMI-SS038-75 doc00474720250401093605.pdf" at bounding box center [662, 439] width 316 height 9
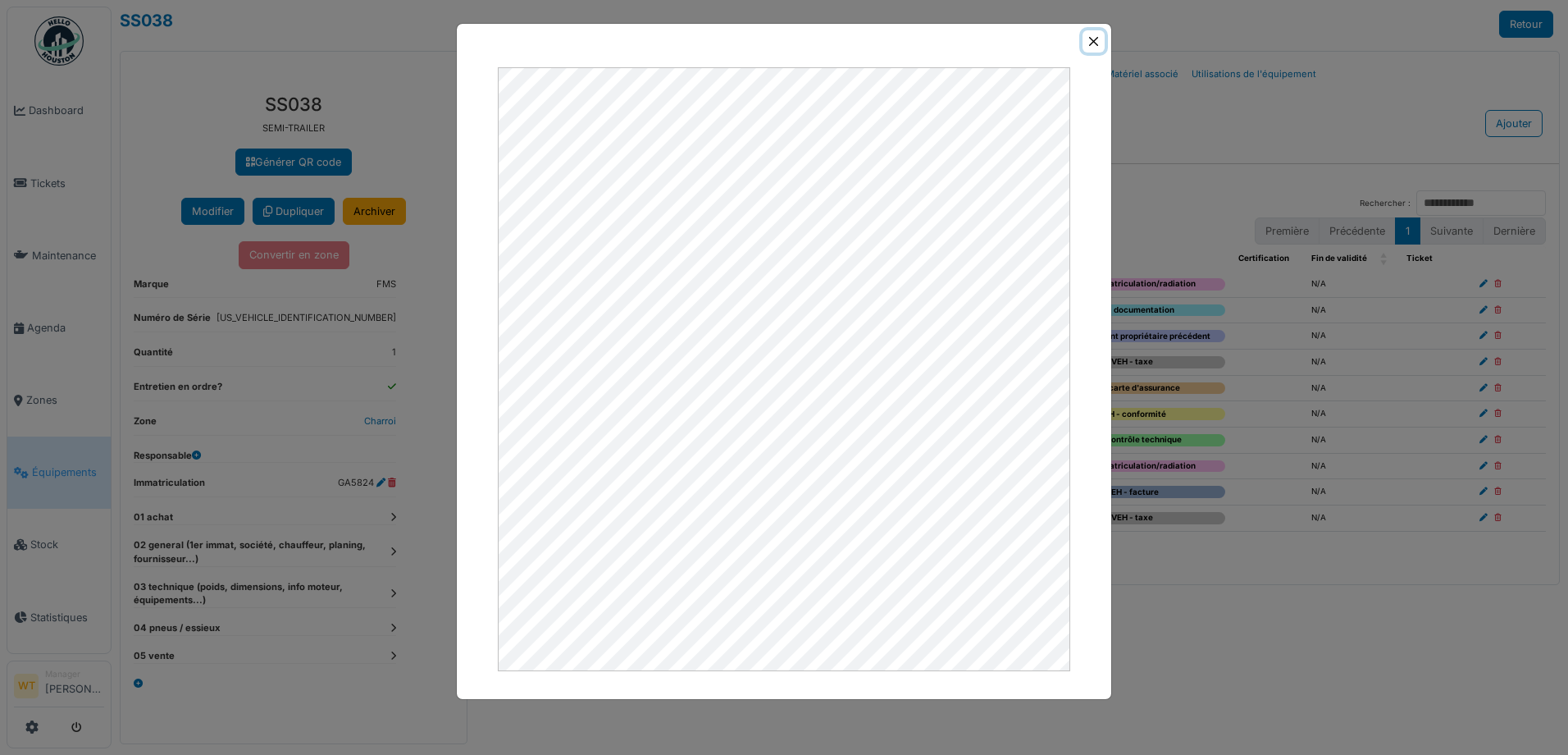
click at [1095, 36] on button "Close" at bounding box center [1093, 41] width 22 height 22
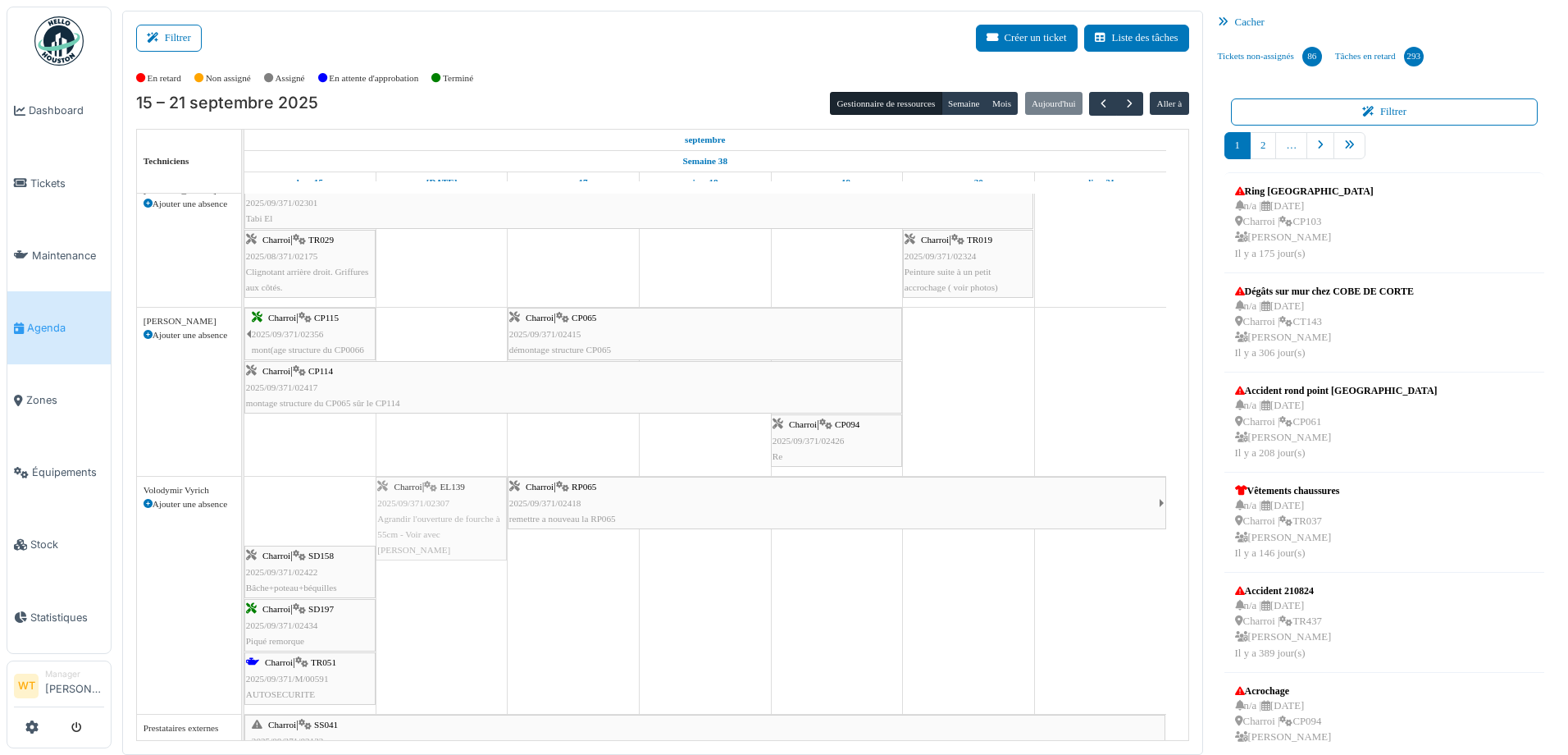
drag, startPoint x: 283, startPoint y: 526, endPoint x: 391, endPoint y: 535, distance: 108.4
click at [245, 535] on div "Charroi | EL139 2025/09/371/02307 Agrandir l'ouverture de fourche à 55cm - Voir…" at bounding box center [245, 596] width 0 height 237
drag, startPoint x: 316, startPoint y: 502, endPoint x: 412, endPoint y: 560, distance: 112.2
click at [412, 560] on div "Charroi | EL089 Entretien Manitou/Moffett Clients Externes | Heisterkamp QASY-9…" at bounding box center [717, 215] width 944 height 1685
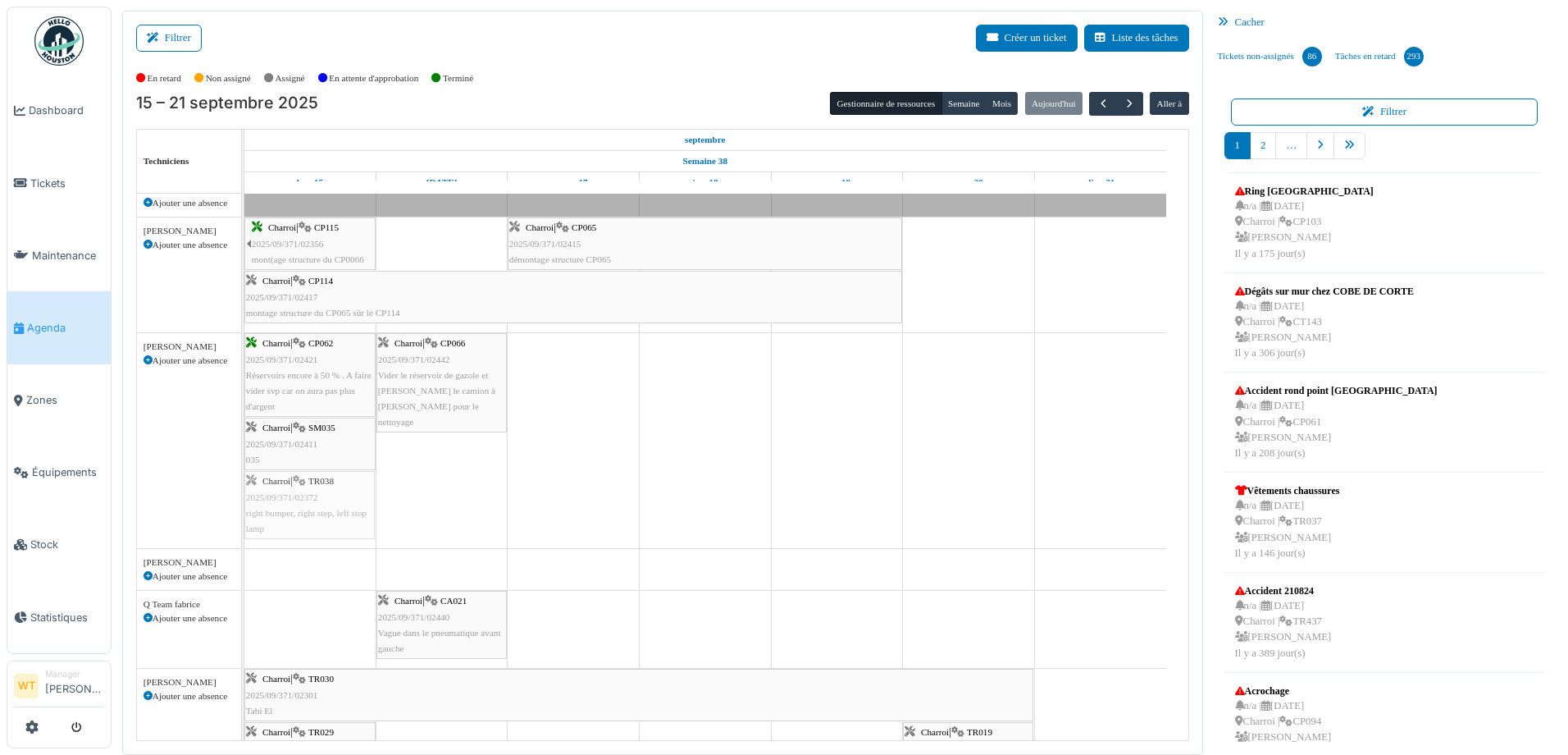
drag, startPoint x: 335, startPoint y: 486, endPoint x: 390, endPoint y: 486, distance: 55.0
click at [390, 486] on div "Charroi | EL089 Entretien Manitou/Moffett Clients Externes | Heisterkamp QASY-9…" at bounding box center [717, 689] width 944 height 1647
drag, startPoint x: 390, startPoint y: 486, endPoint x: 433, endPoint y: 482, distance: 43.2
click at [428, 483] on td at bounding box center [441, 689] width 132 height 1647
drag, startPoint x: 303, startPoint y: 510, endPoint x: 392, endPoint y: 506, distance: 89.1
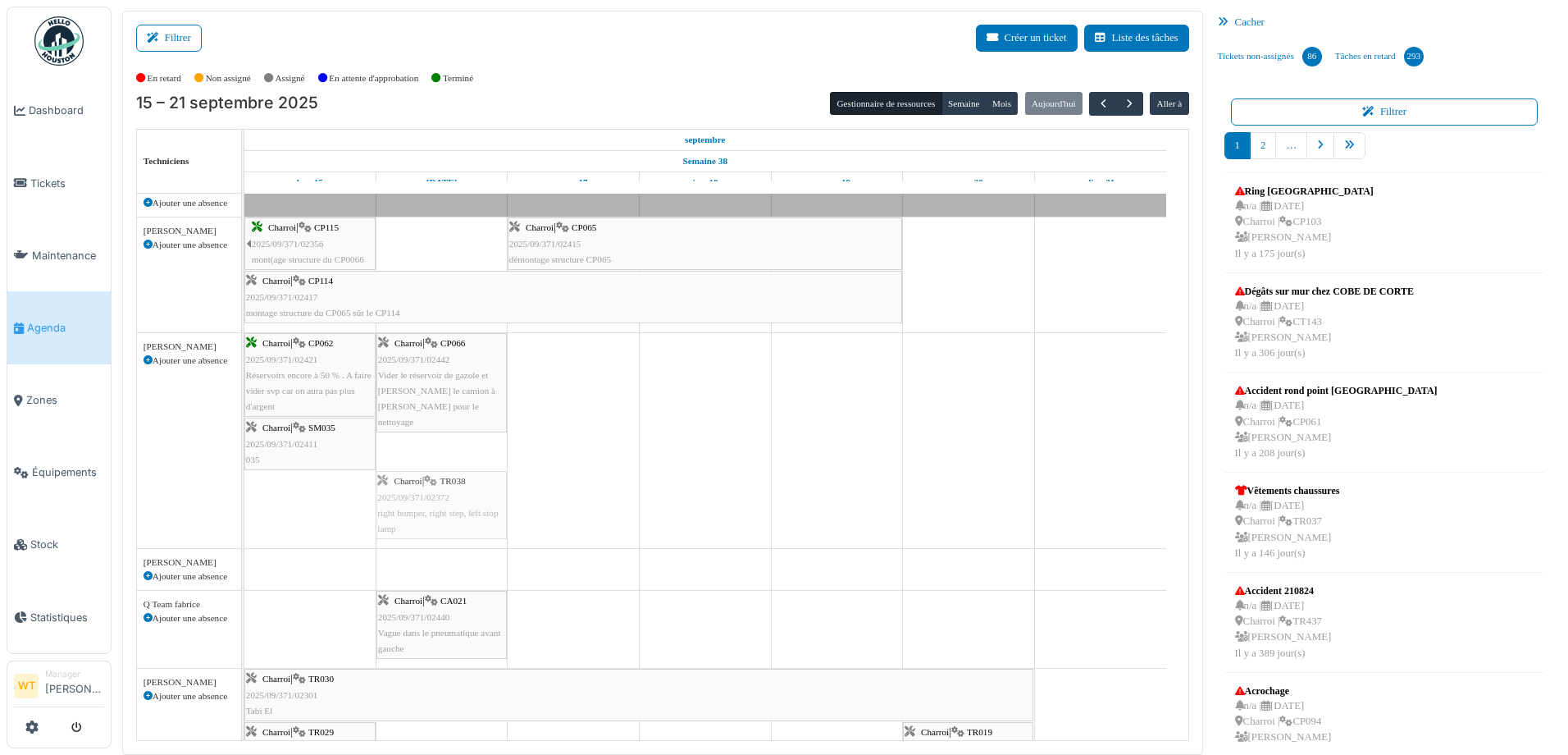
click at [245, 506] on div "Charroi | CP062 2025/09/371/02421 Réservoirs encore à 50 % . A faire vider svp …" at bounding box center [245, 440] width 0 height 215
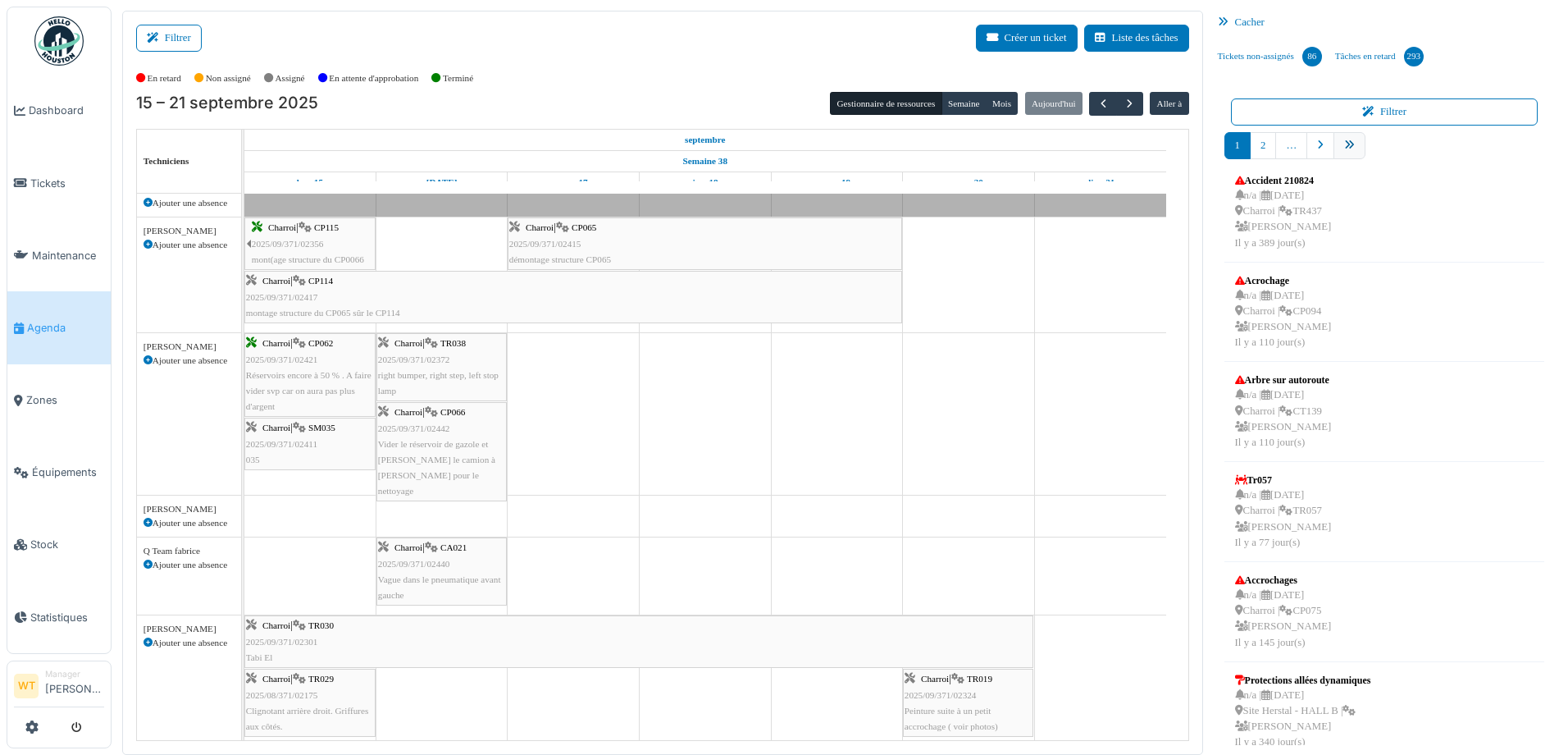
click at [1336, 137] on link "pager" at bounding box center [1350, 145] width 32 height 28
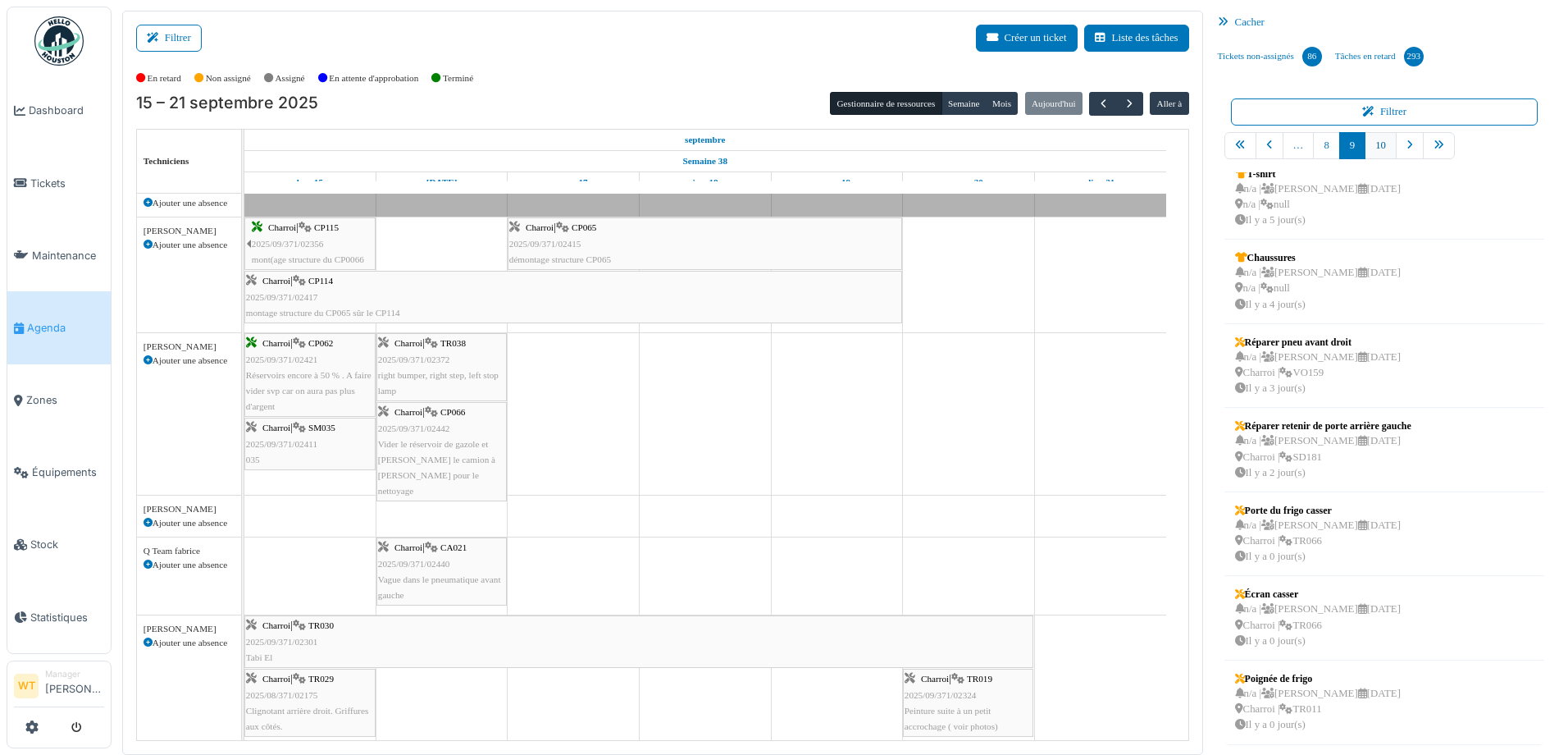
click at [1380, 152] on link "10" at bounding box center [1380, 145] width 32 height 28
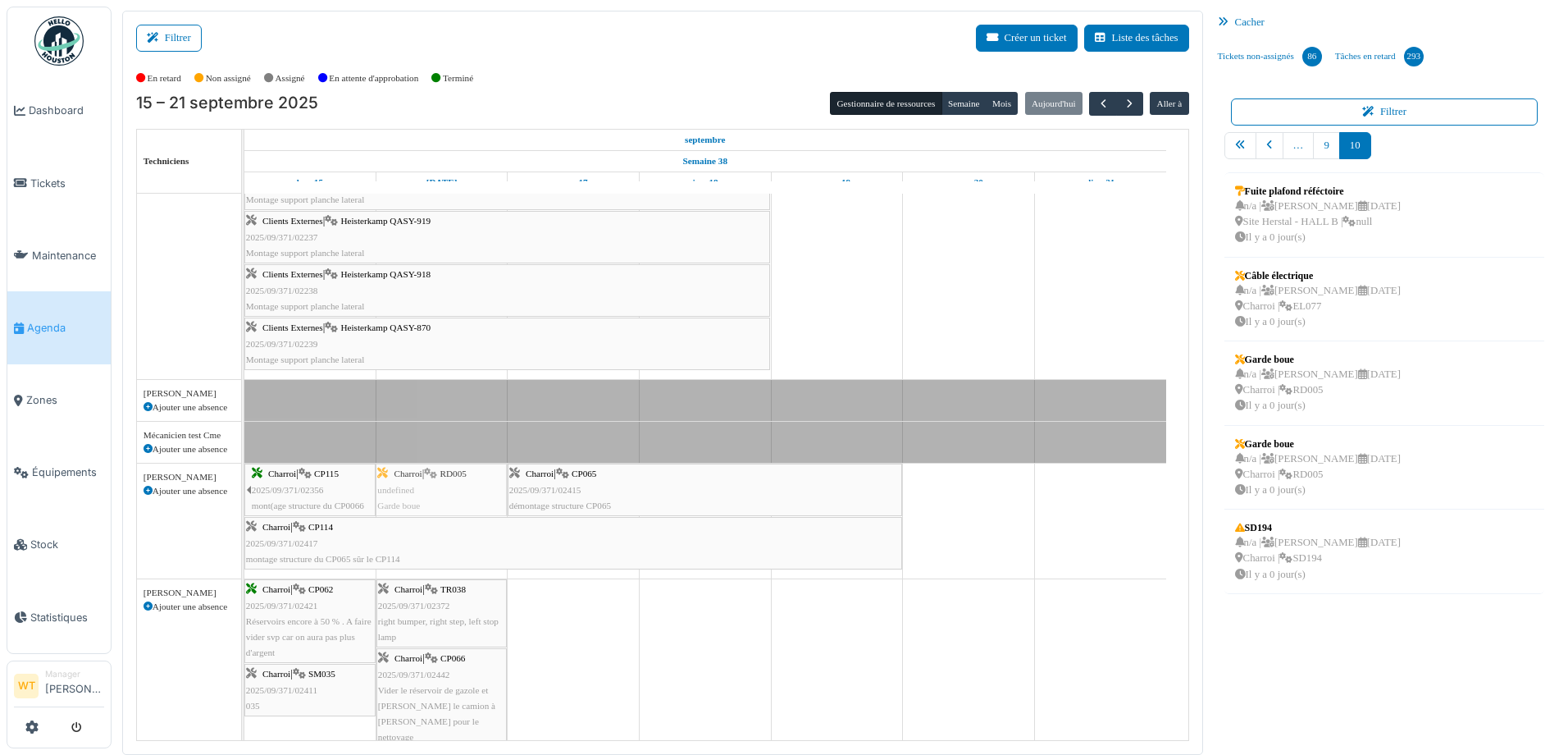
drag, startPoint x: 1301, startPoint y: 478, endPoint x: 489, endPoint y: 528, distance: 813.5
click at [489, 528] on div "Filtrer Créer un ticket Liste des tâches Afficher les tâches non assignées *** …" at bounding box center [839, 382] width 1451 height 745
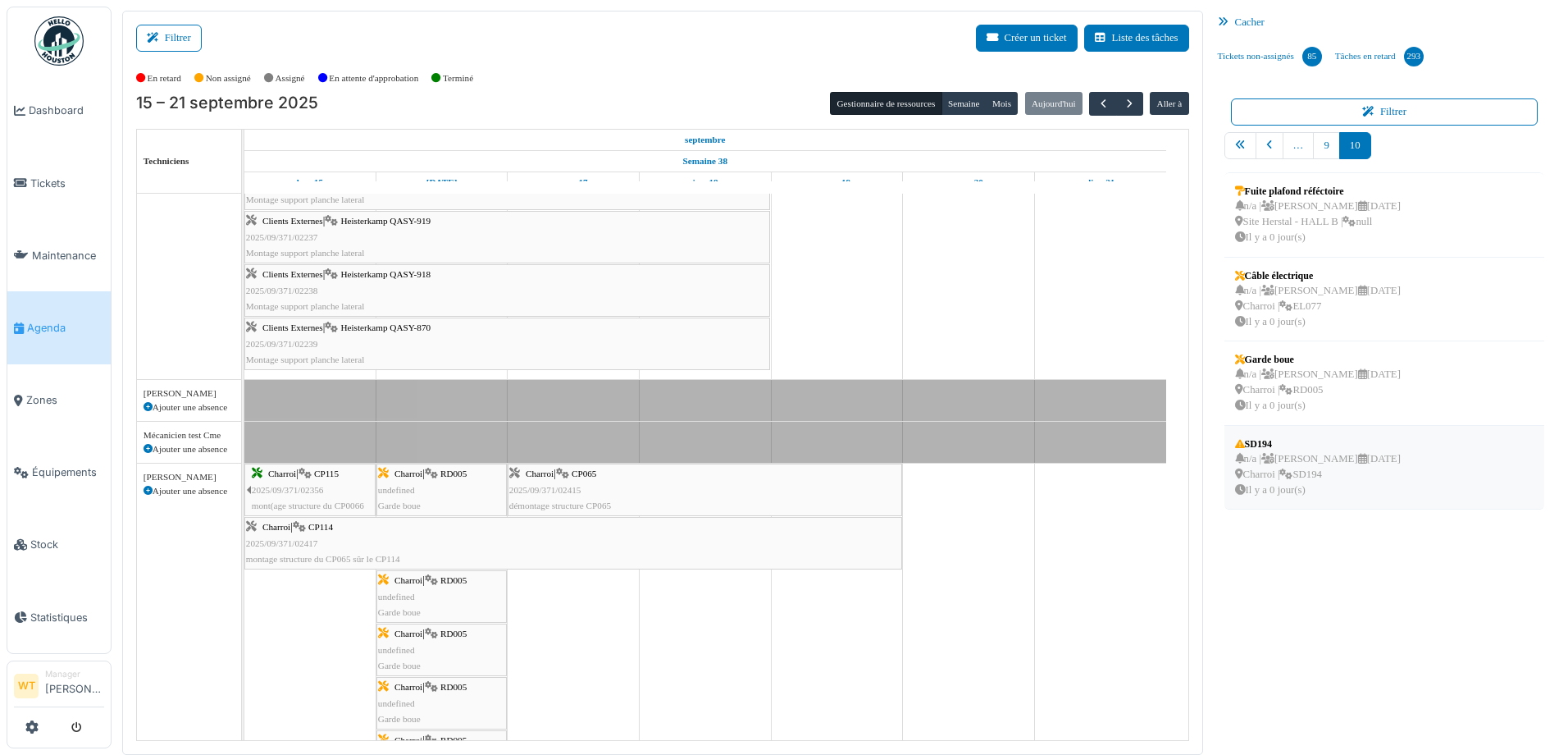
click at [1343, 459] on div "n/a | Michel Bissot 22/09/2025 Charroi | SD194 Il y a 0 jour(s)" at bounding box center [1318, 475] width 166 height 47
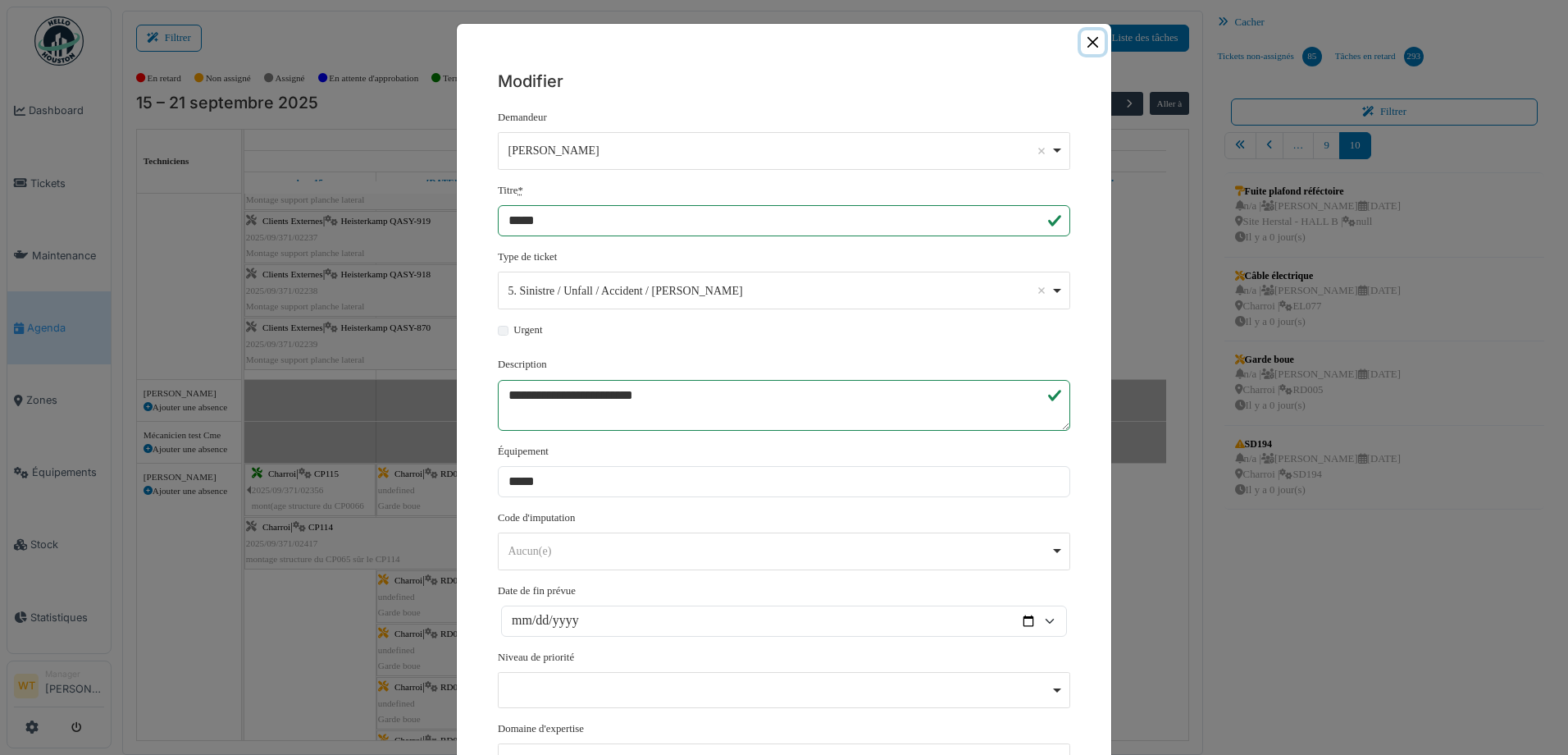
click at [1093, 46] on button "Close" at bounding box center [1092, 42] width 24 height 24
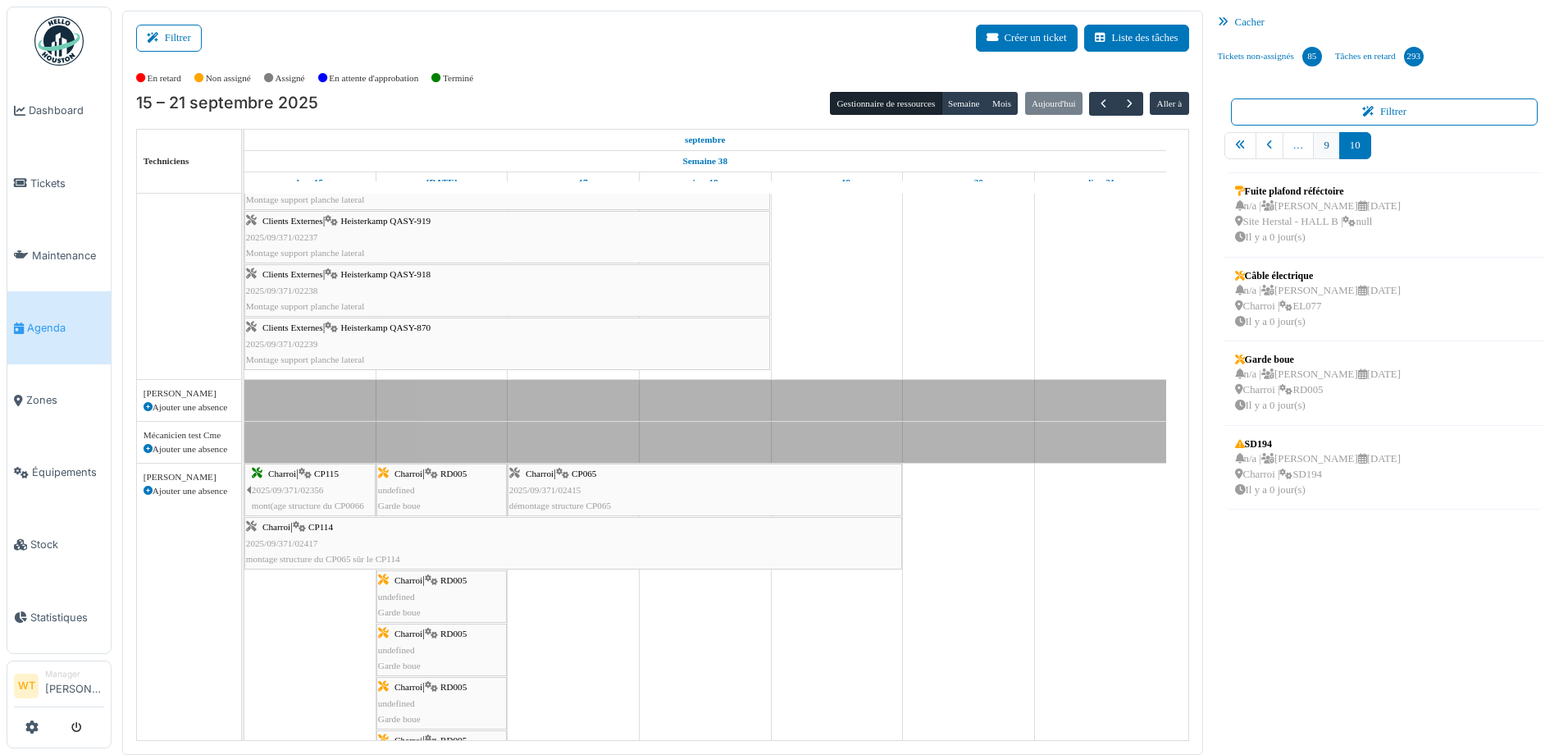
click at [1315, 145] on link "9" at bounding box center [1326, 145] width 27 height 28
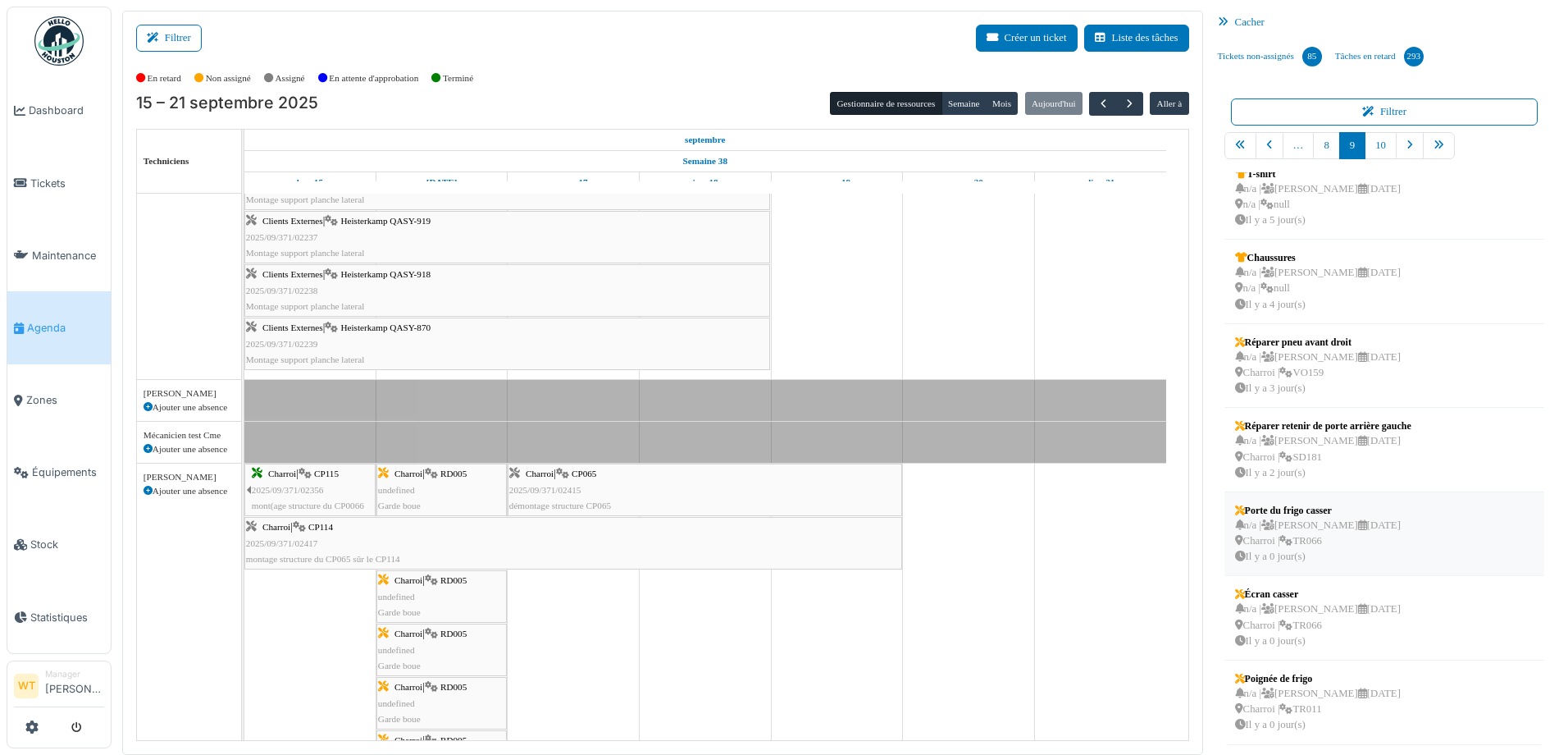
click at [1366, 526] on div "n/a | Marc Vasen 22/09/2025 Charroi | TR066 Il y a 0 jour(s)" at bounding box center [1318, 542] width 166 height 47
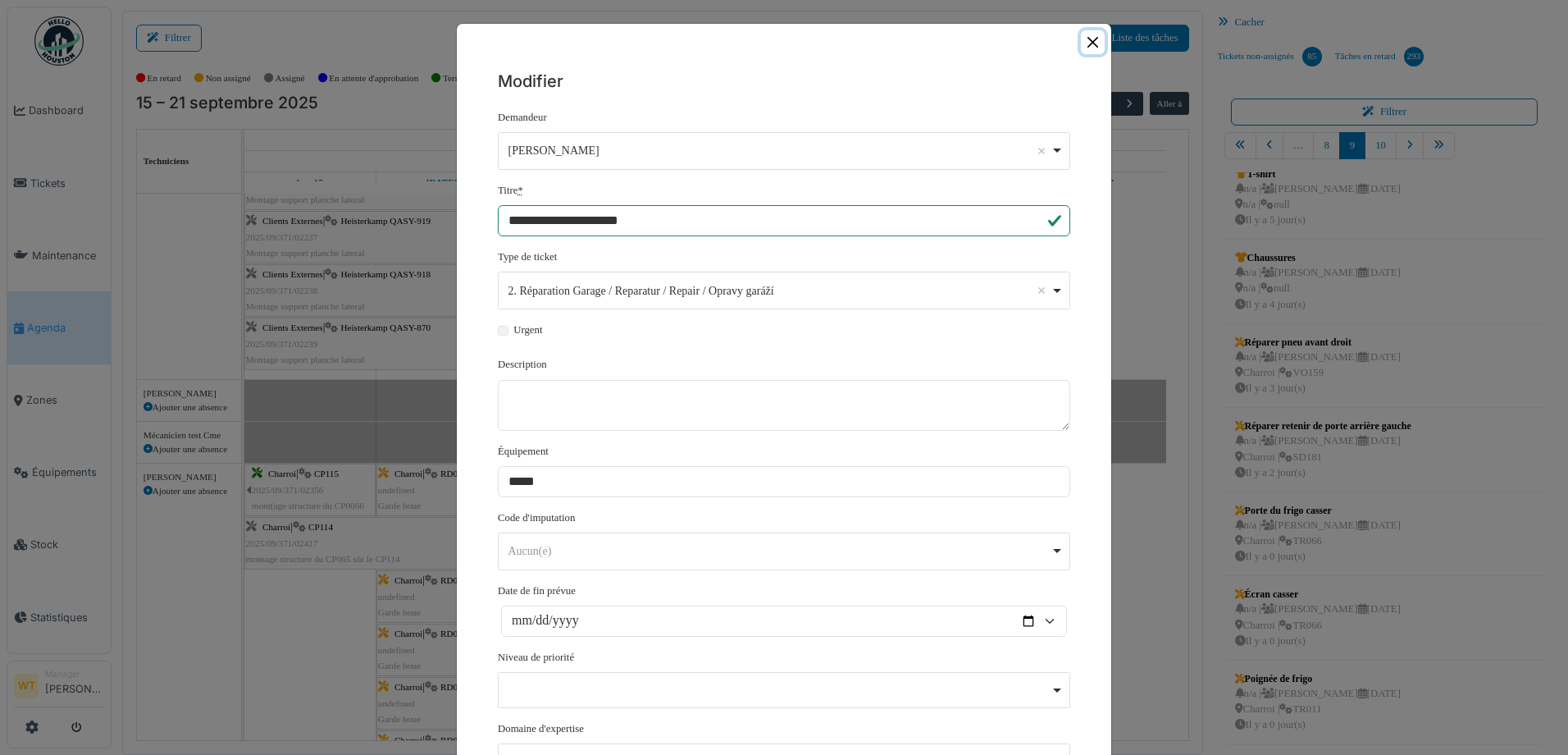
click at [1085, 48] on button "Close" at bounding box center [1092, 42] width 24 height 24
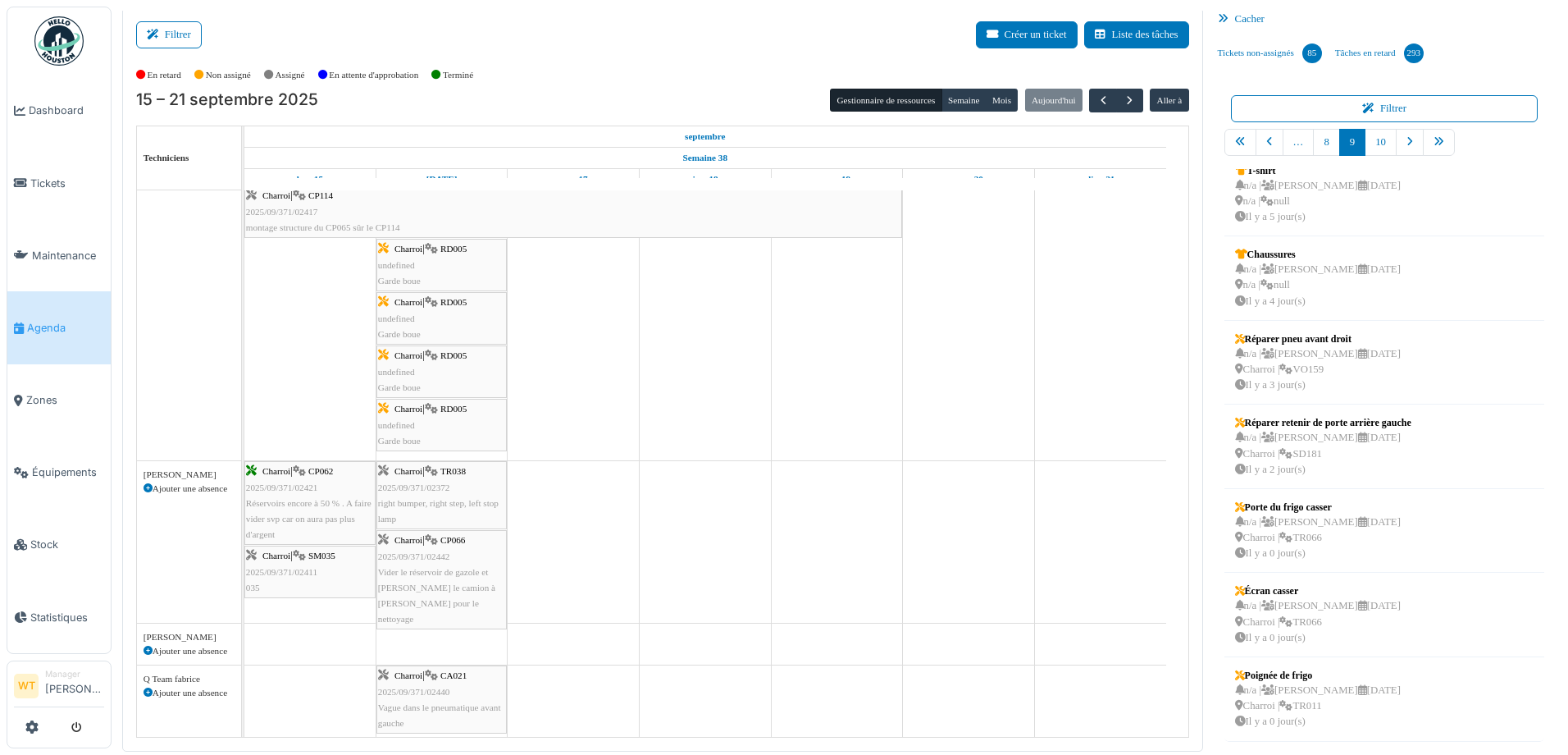
scroll to position [492, 0]
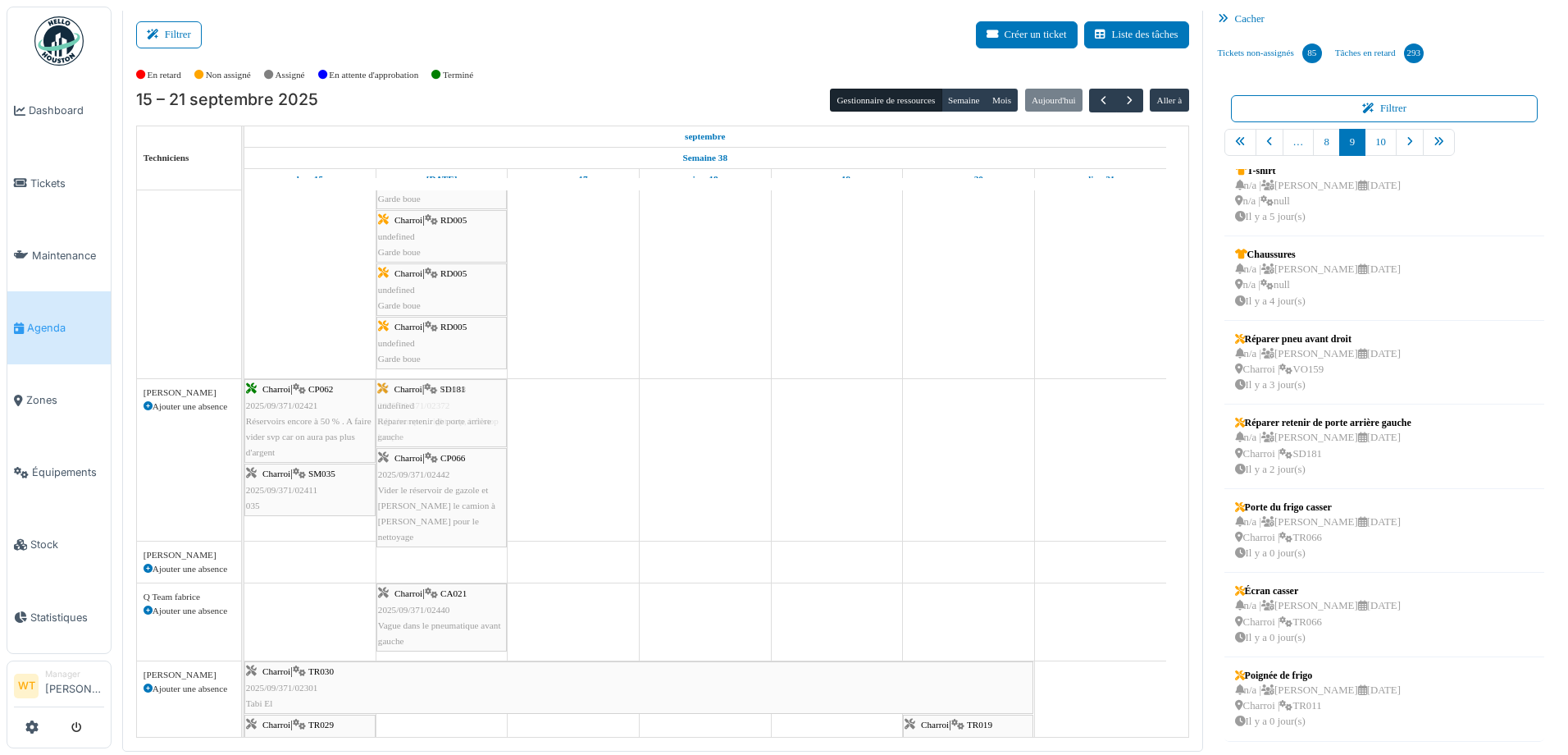
drag, startPoint x: 1281, startPoint y: 459, endPoint x: 453, endPoint y: 470, distance: 828.1
click at [453, 470] on div "Filtrer Créer un ticket Liste des tâches Afficher les tâches non assignées *** …" at bounding box center [839, 379] width 1451 height 745
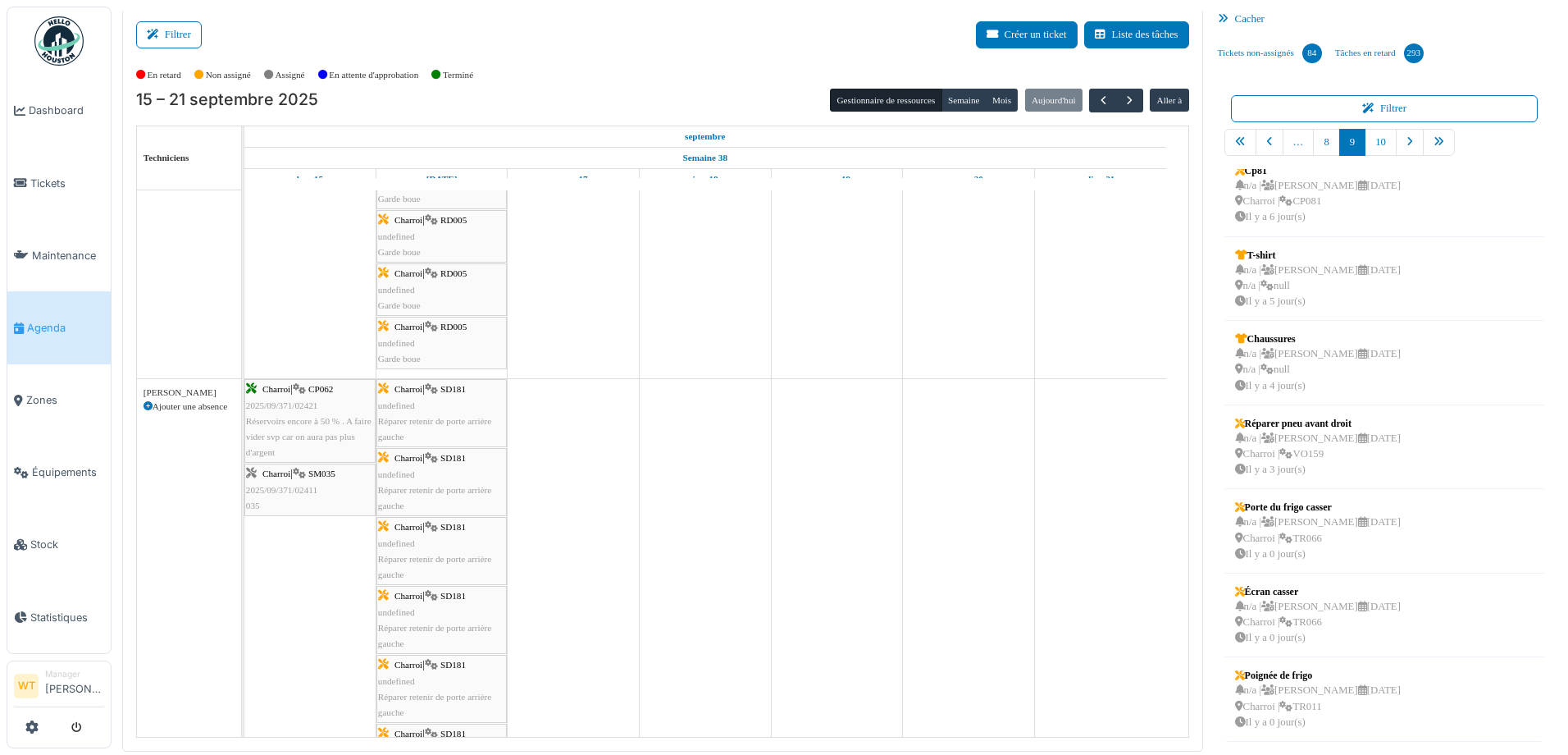
scroll to position [186, 0]
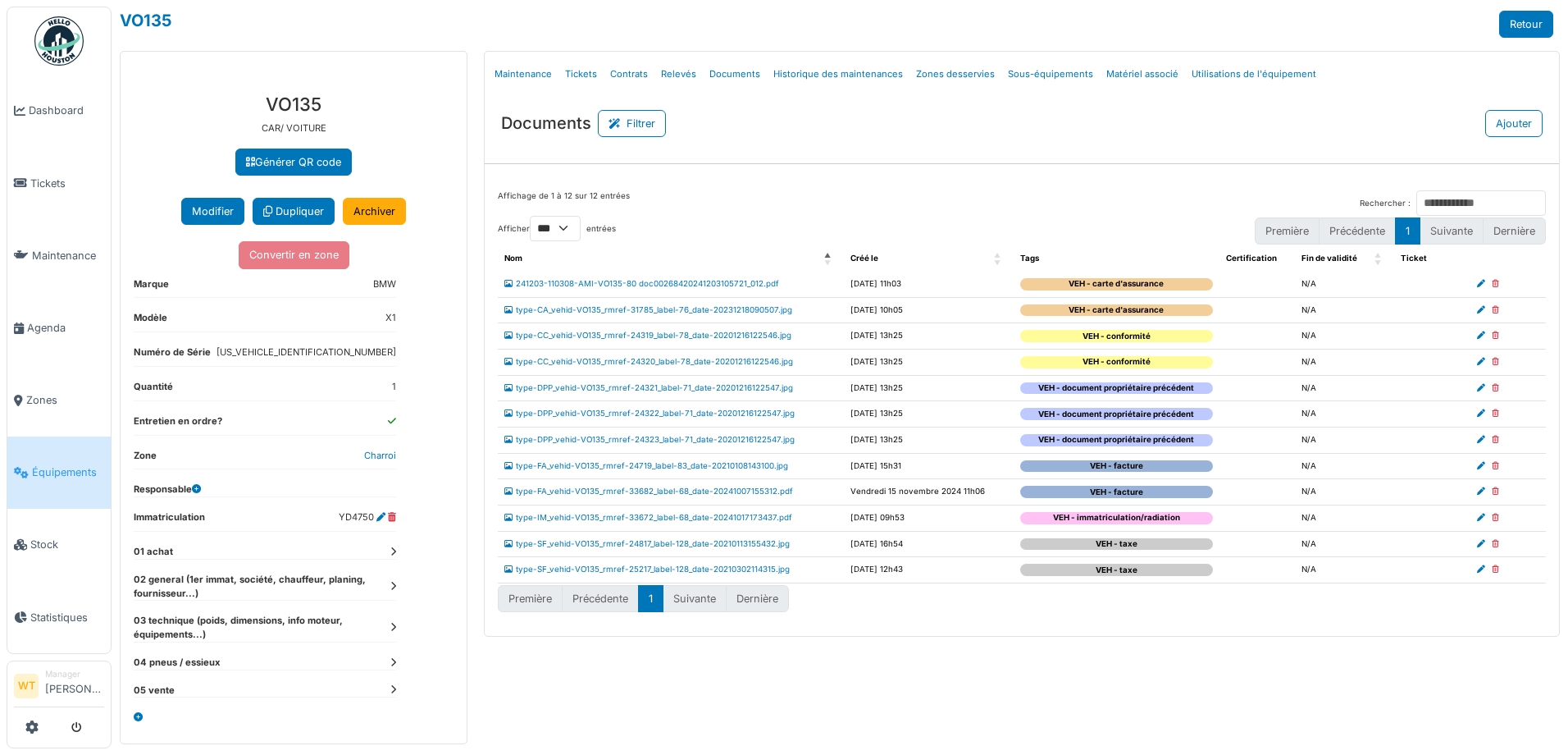
select select "***"
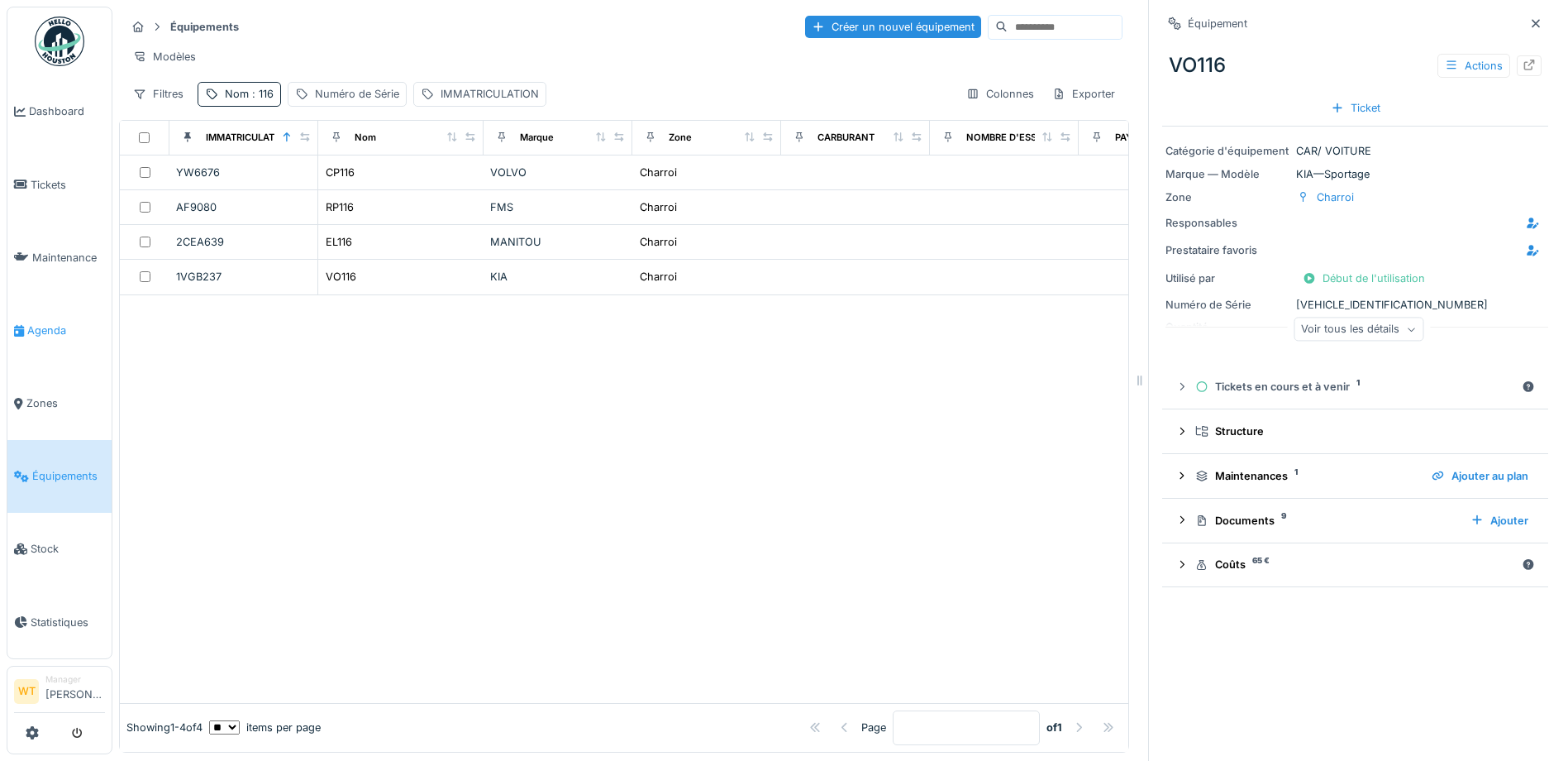
click at [53, 322] on span "Agenda" at bounding box center [66, 330] width 77 height 15
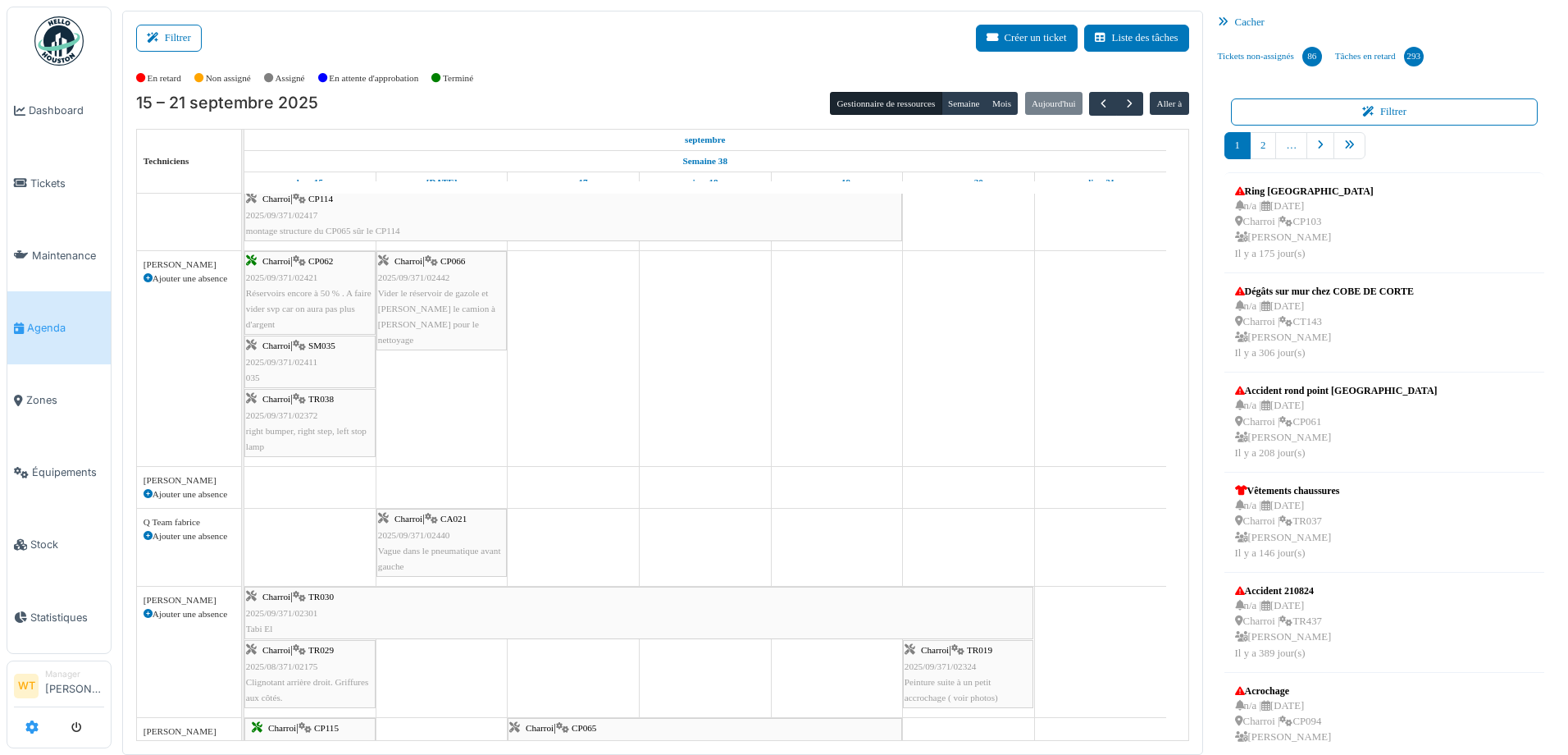
click at [36, 731] on icon at bounding box center [32, 727] width 13 height 13
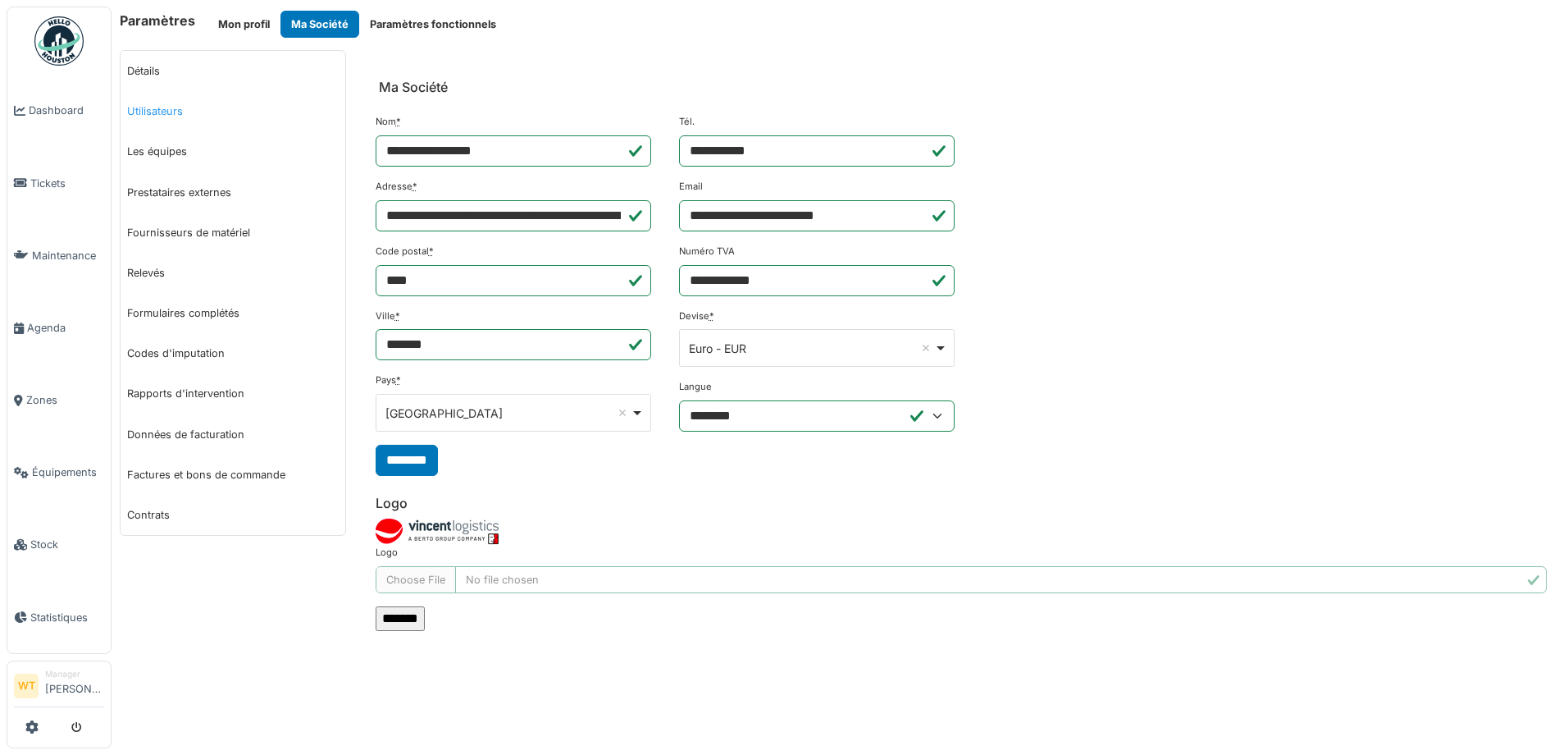
click at [163, 115] on link "Utilisateurs" at bounding box center [232, 111] width 225 height 40
select select "***"
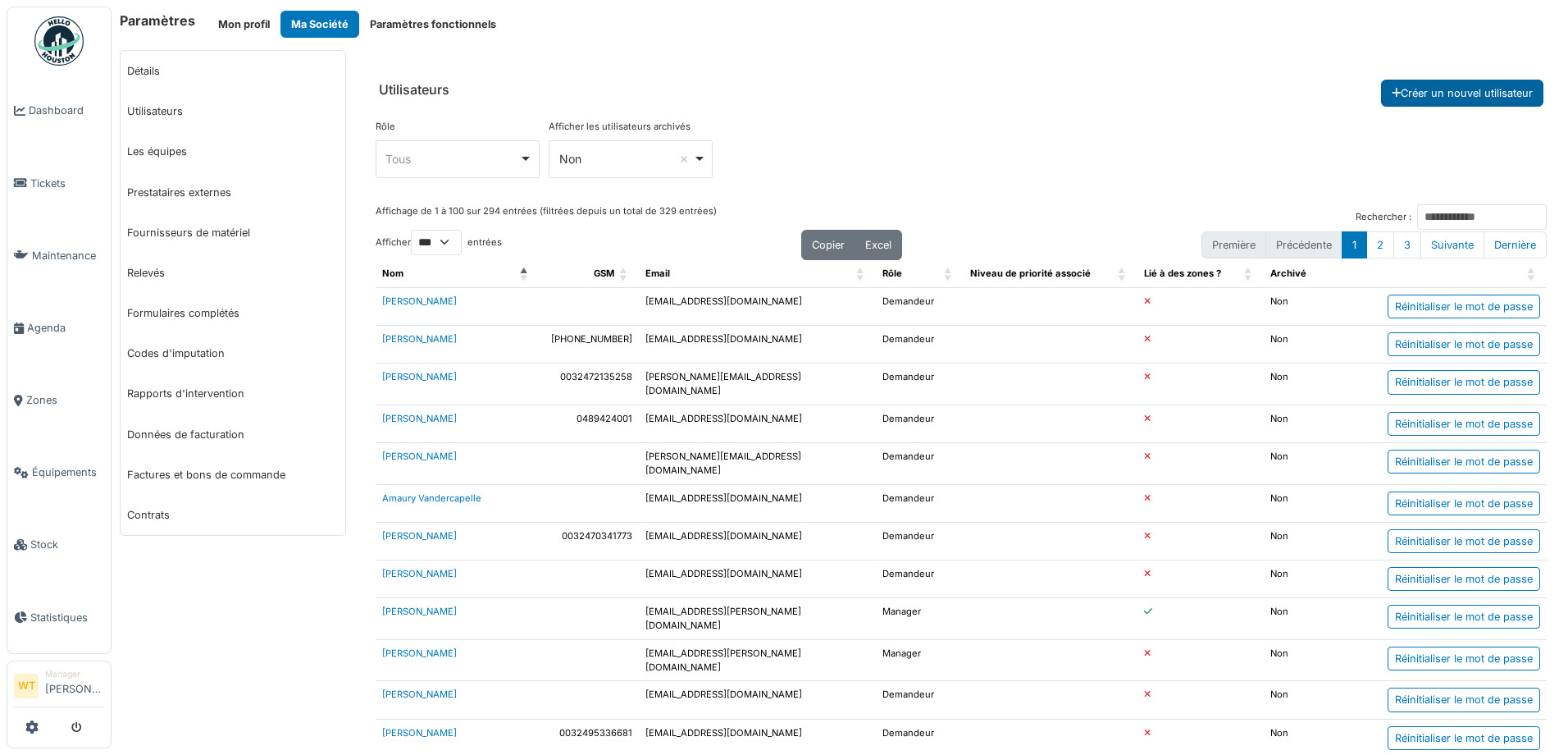
click at [1411, 89] on button "Créer un nouvel utilisateur" at bounding box center [1462, 93] width 162 height 28
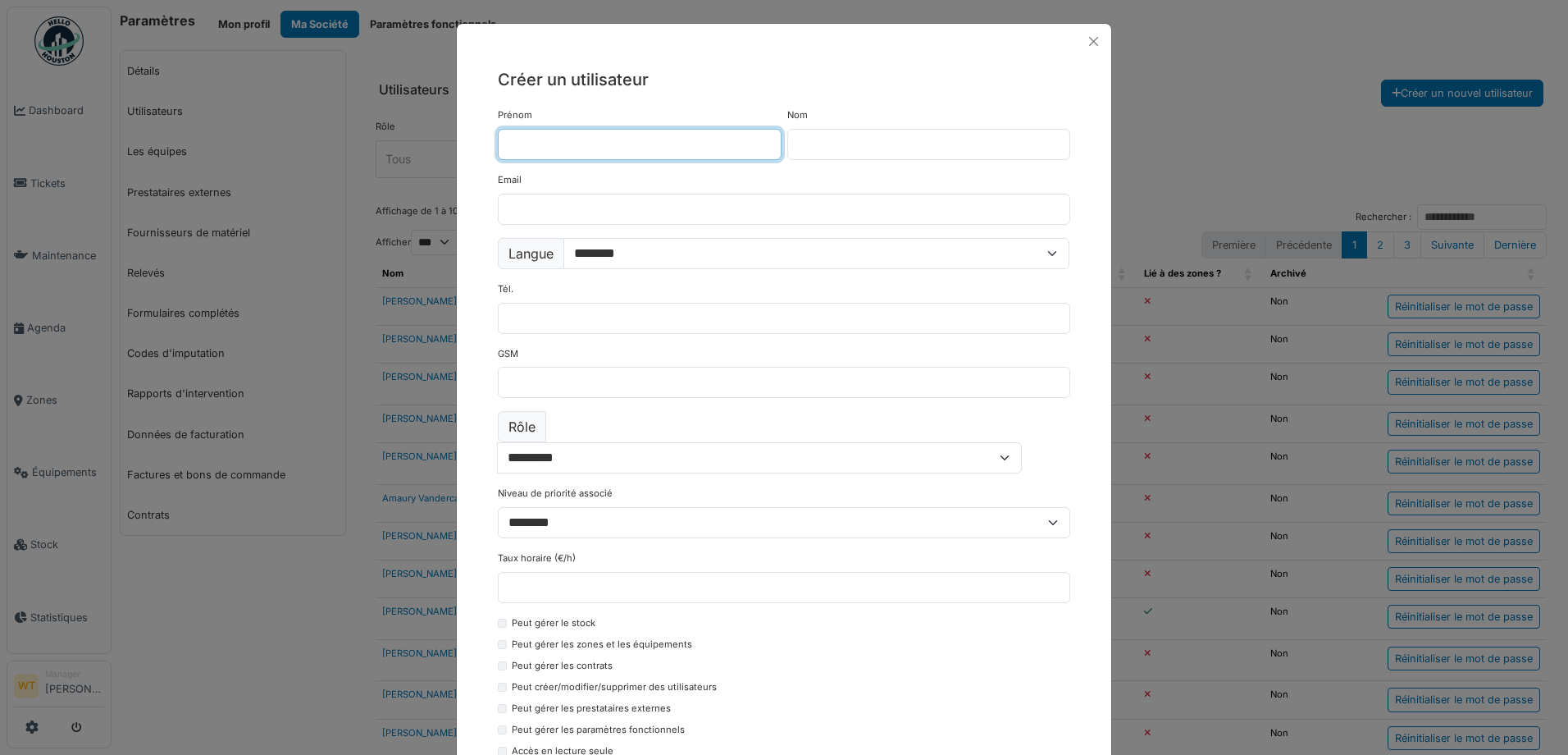
click at [590, 150] on input "Prénom" at bounding box center [639, 144] width 283 height 31
type input "*******"
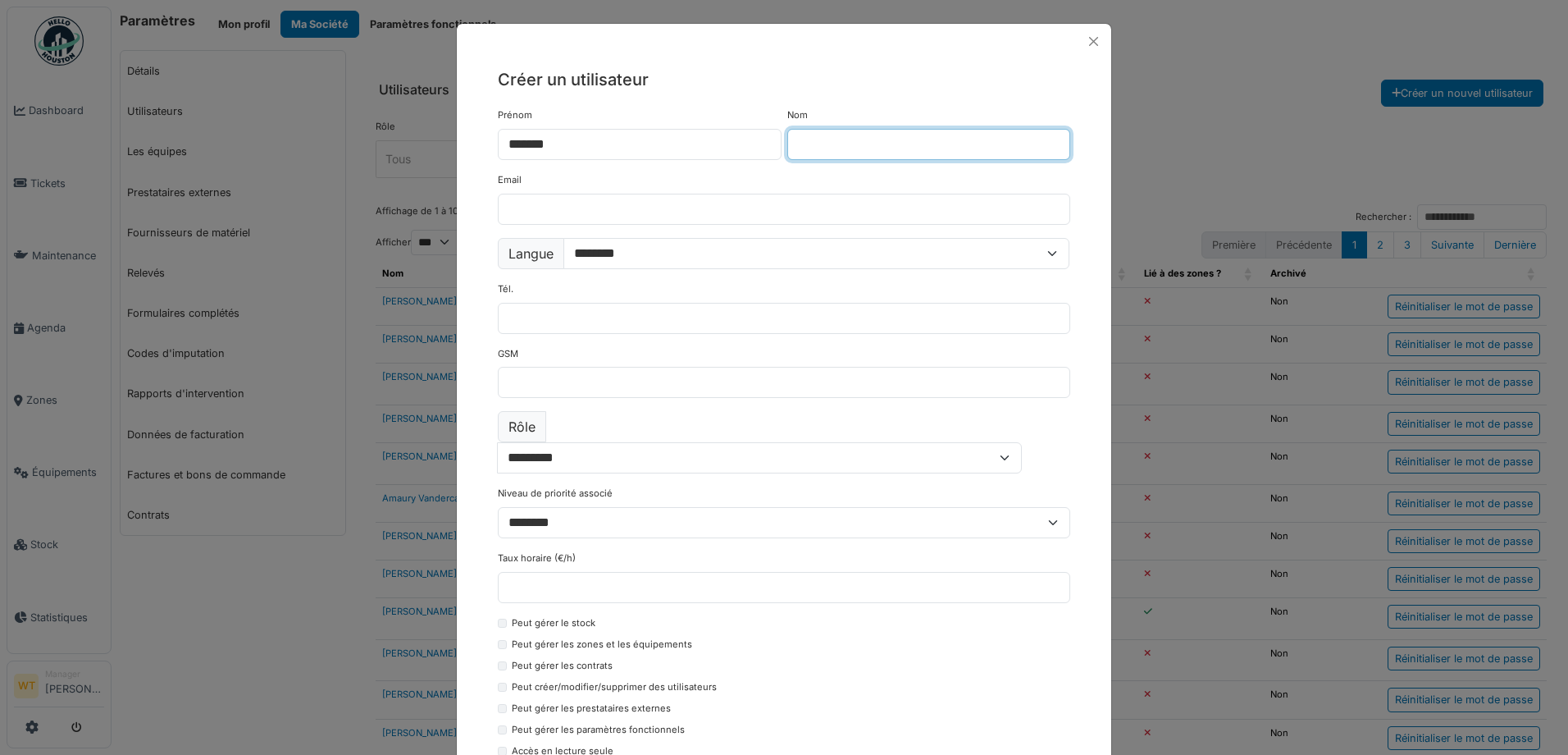
click at [826, 134] on input "Nom" at bounding box center [928, 144] width 283 height 31
type input "*********"
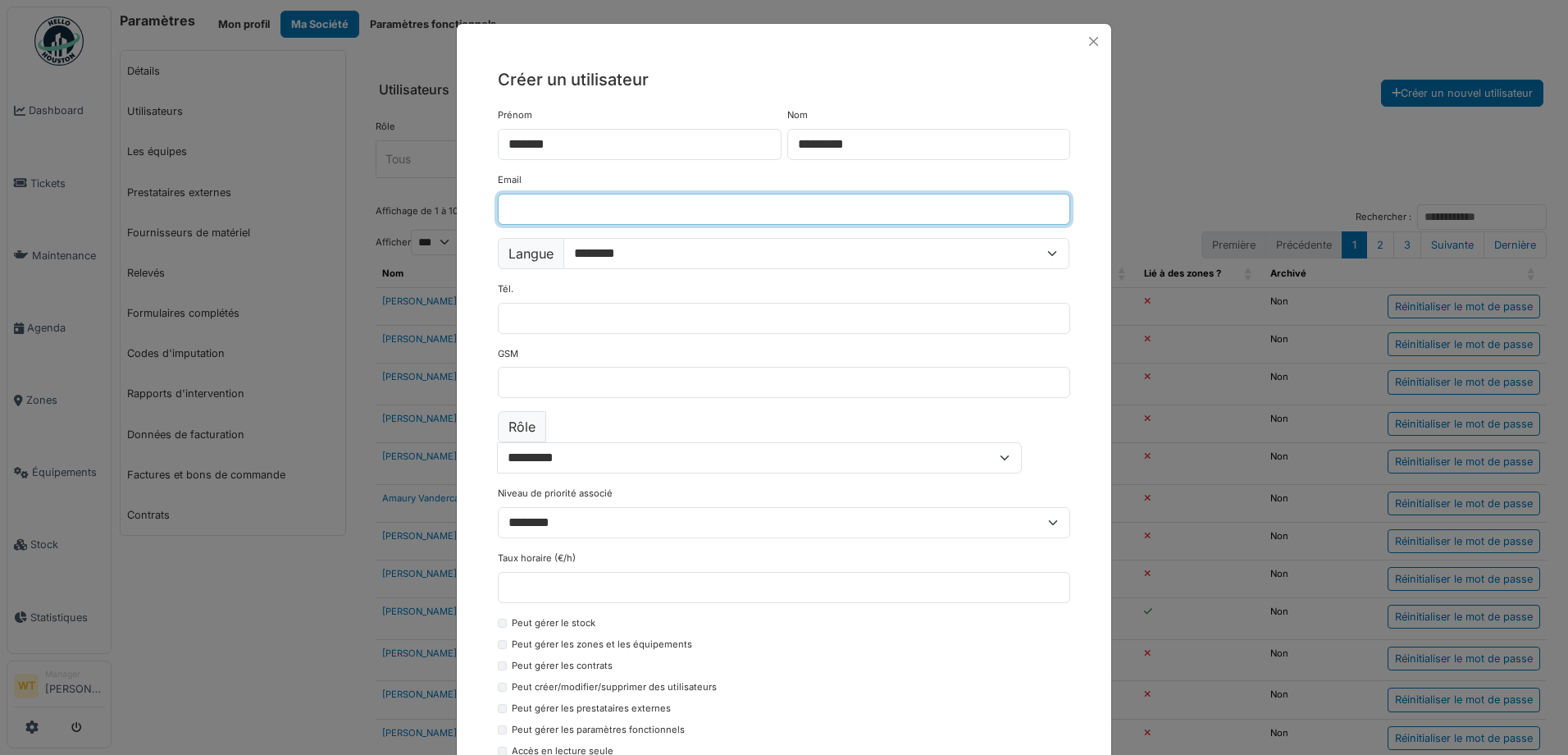
click at [633, 199] on input "Email" at bounding box center [784, 209] width 573 height 31
type input "*"
type input "**********"
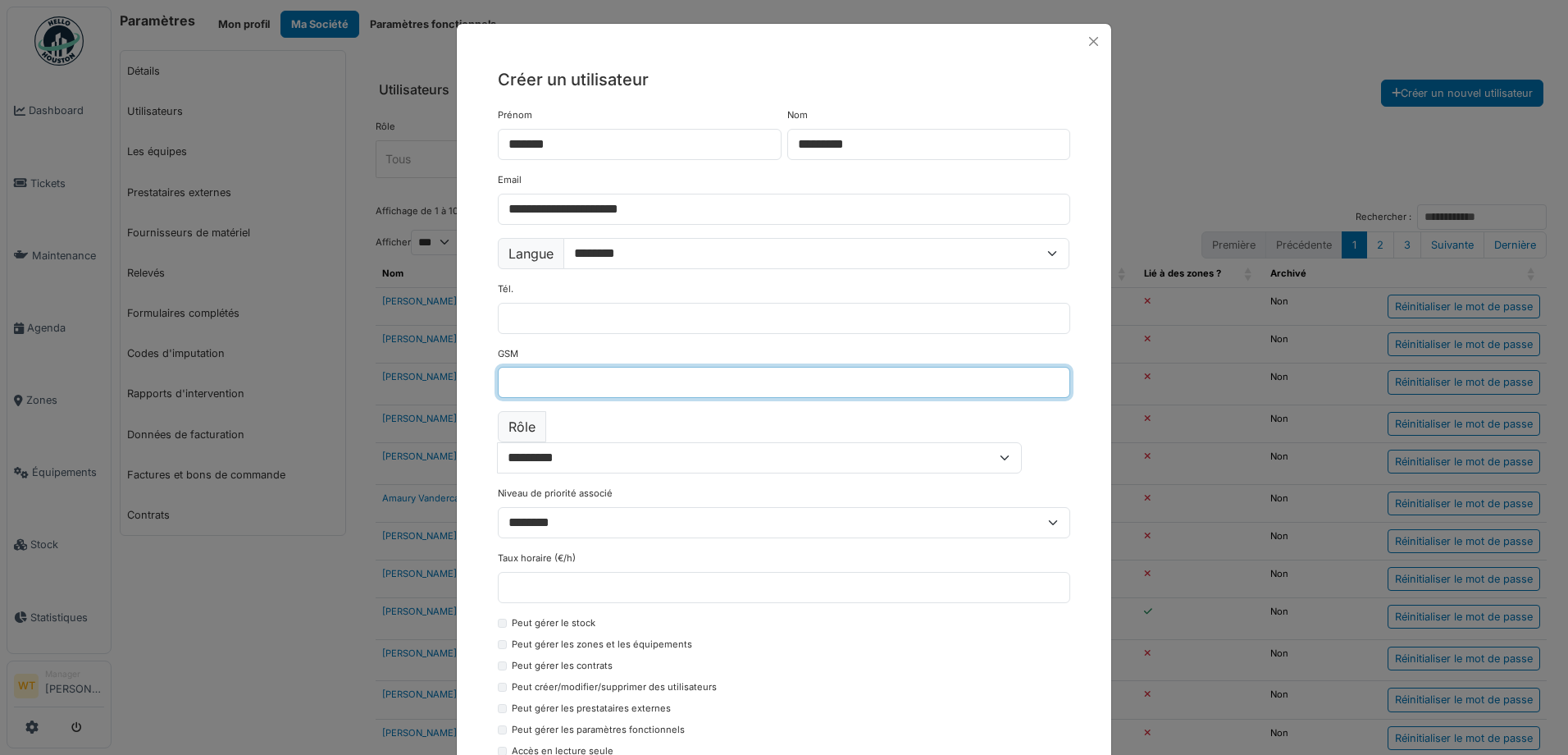
click at [574, 373] on input "GSM" at bounding box center [784, 382] width 573 height 31
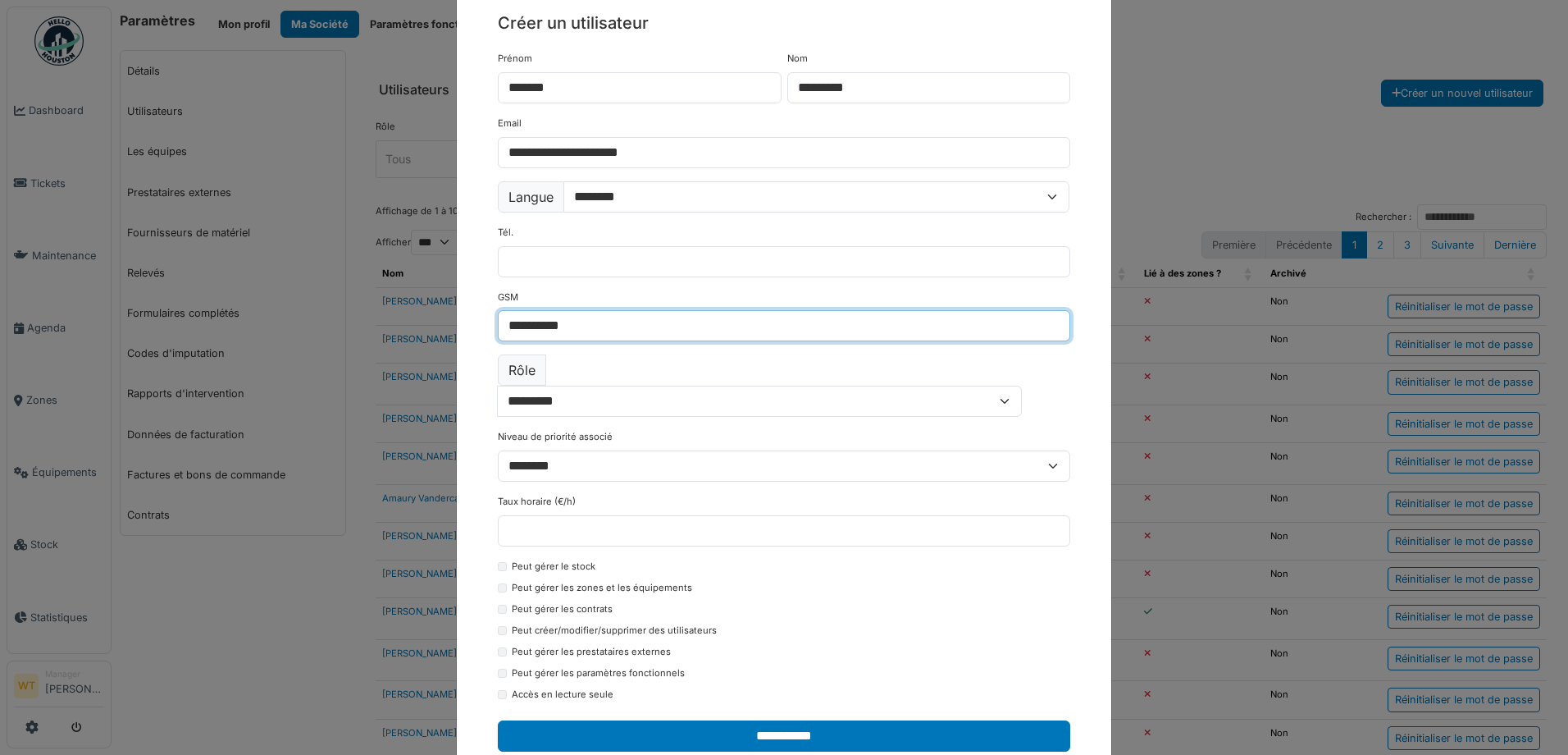
scroll to position [74, 0]
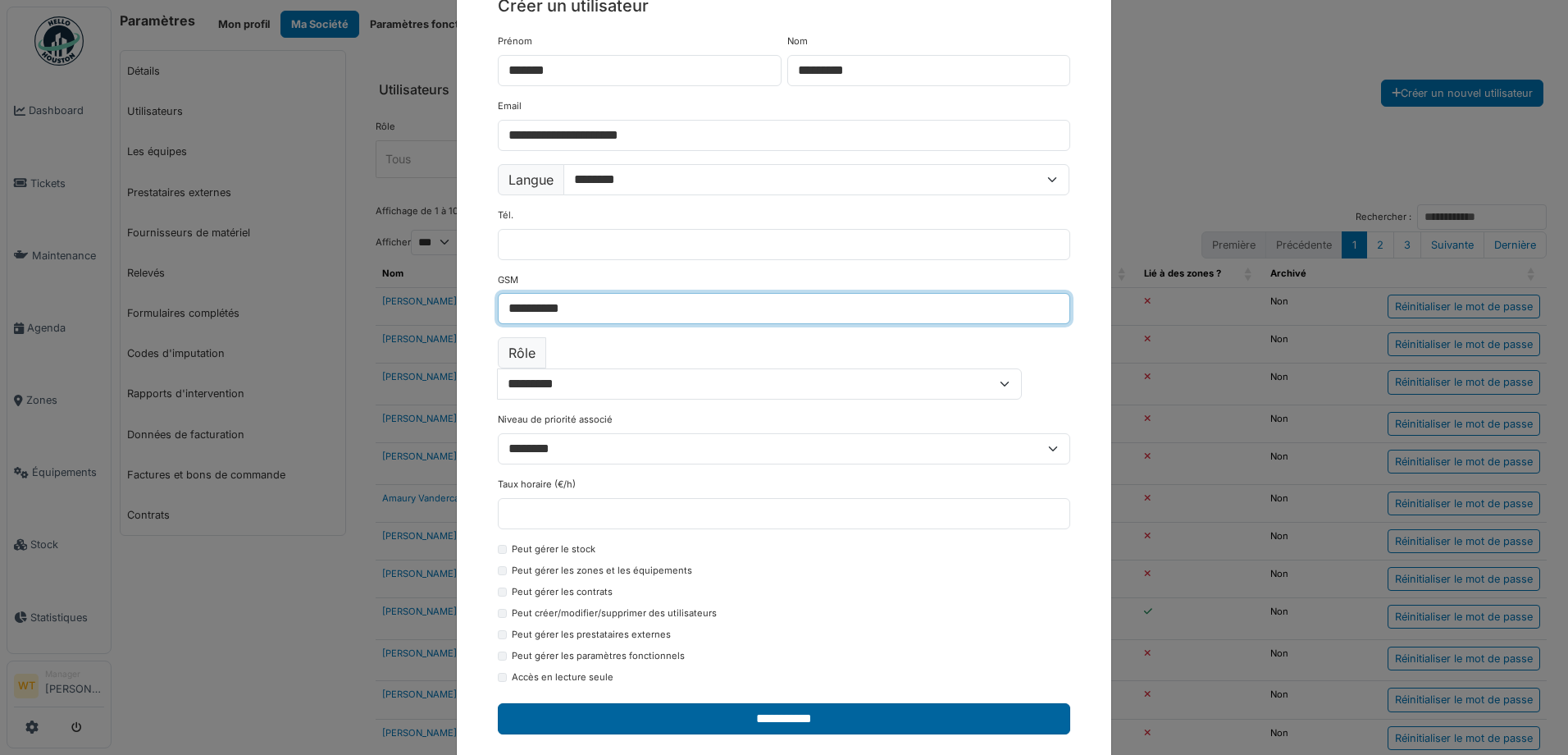
type input "**********"
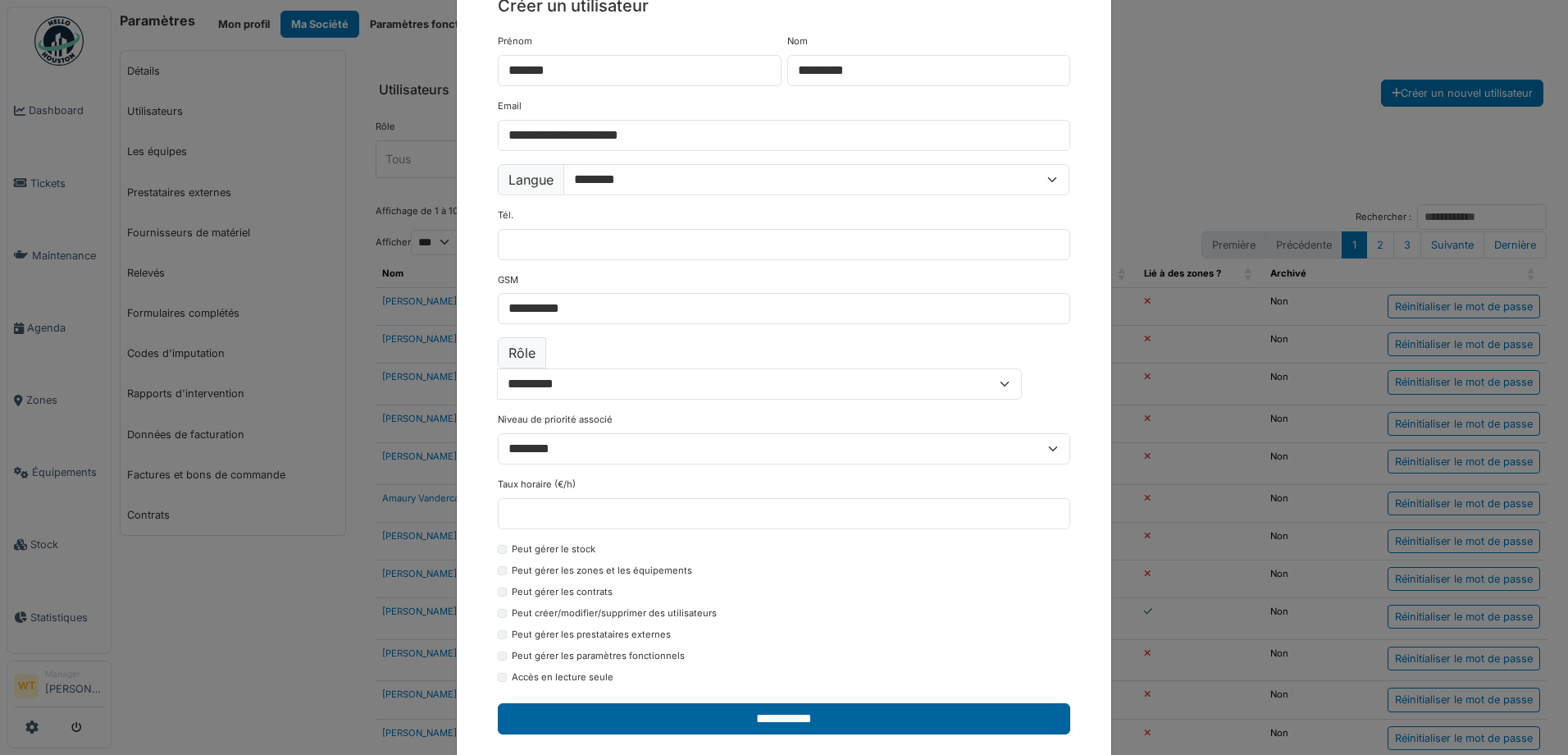
click at [668, 703] on input "**********" at bounding box center [784, 718] width 573 height 31
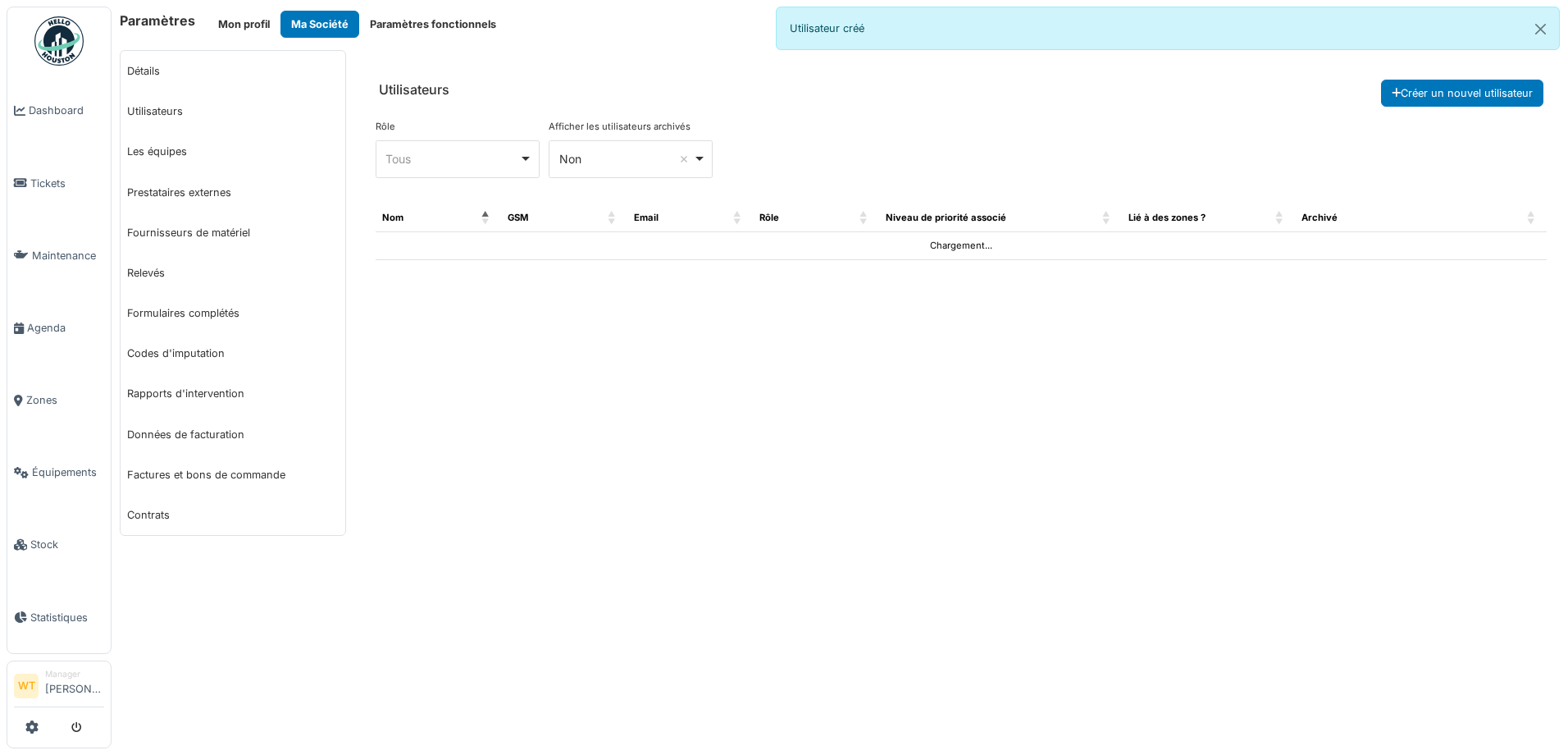
select select "***"
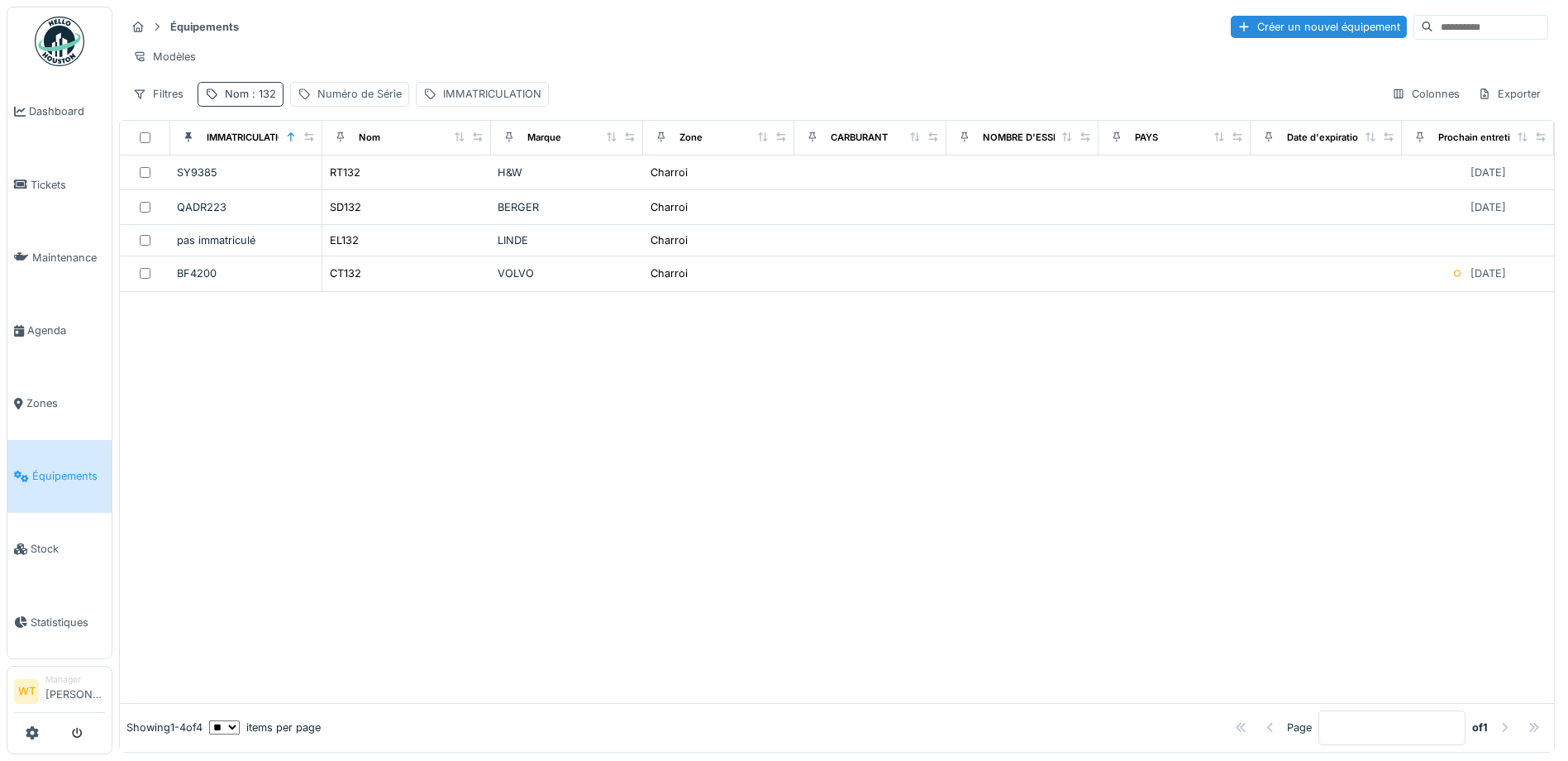
click at [243, 100] on div "Nom : 132" at bounding box center [250, 94] width 52 height 15
click at [356, 182] on icon at bounding box center [350, 185] width 13 height 11
click at [309, 63] on div "Modèles" at bounding box center [836, 56] width 1423 height 24
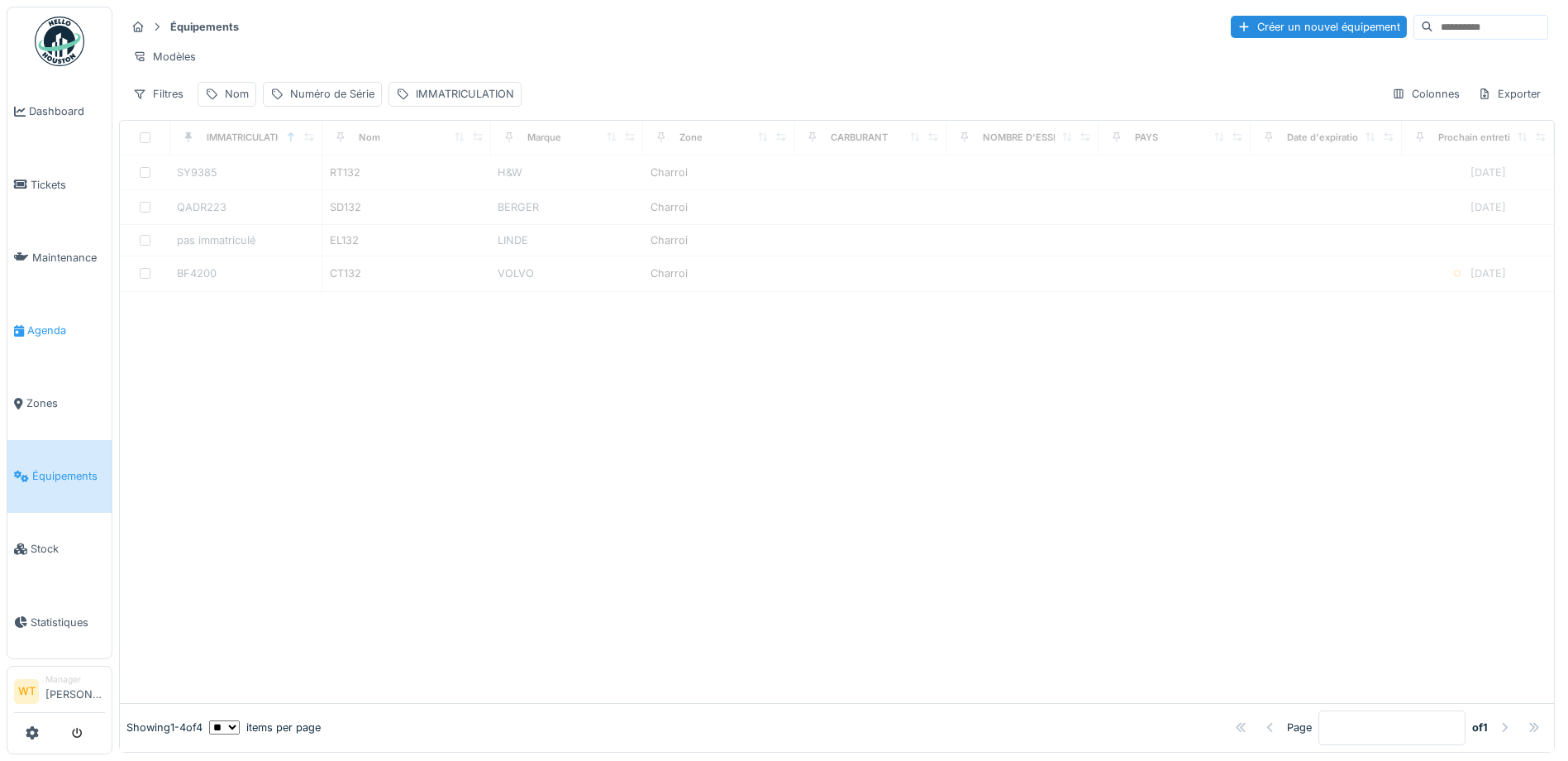
click at [52, 327] on span "Agenda" at bounding box center [66, 330] width 77 height 15
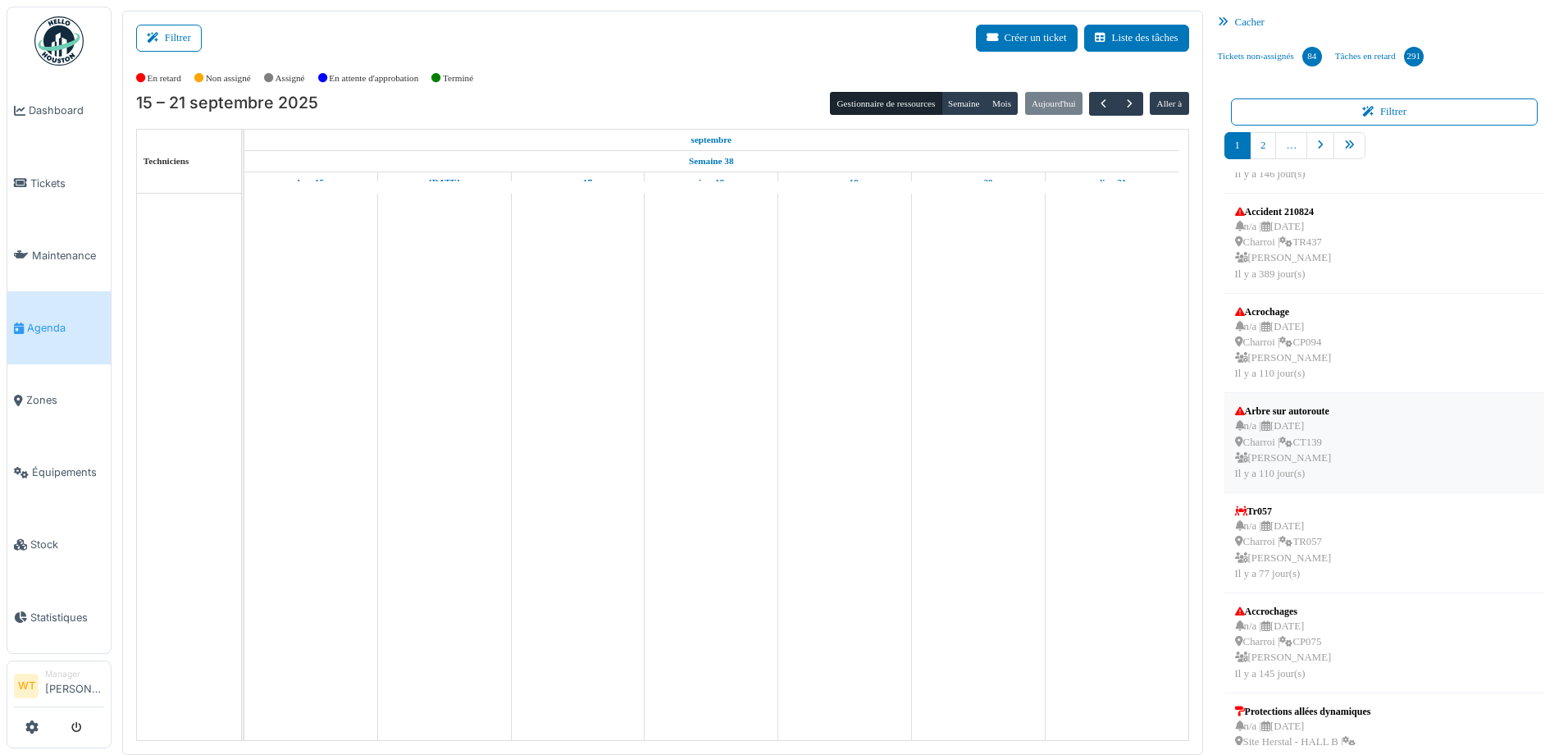
scroll to position [427, 0]
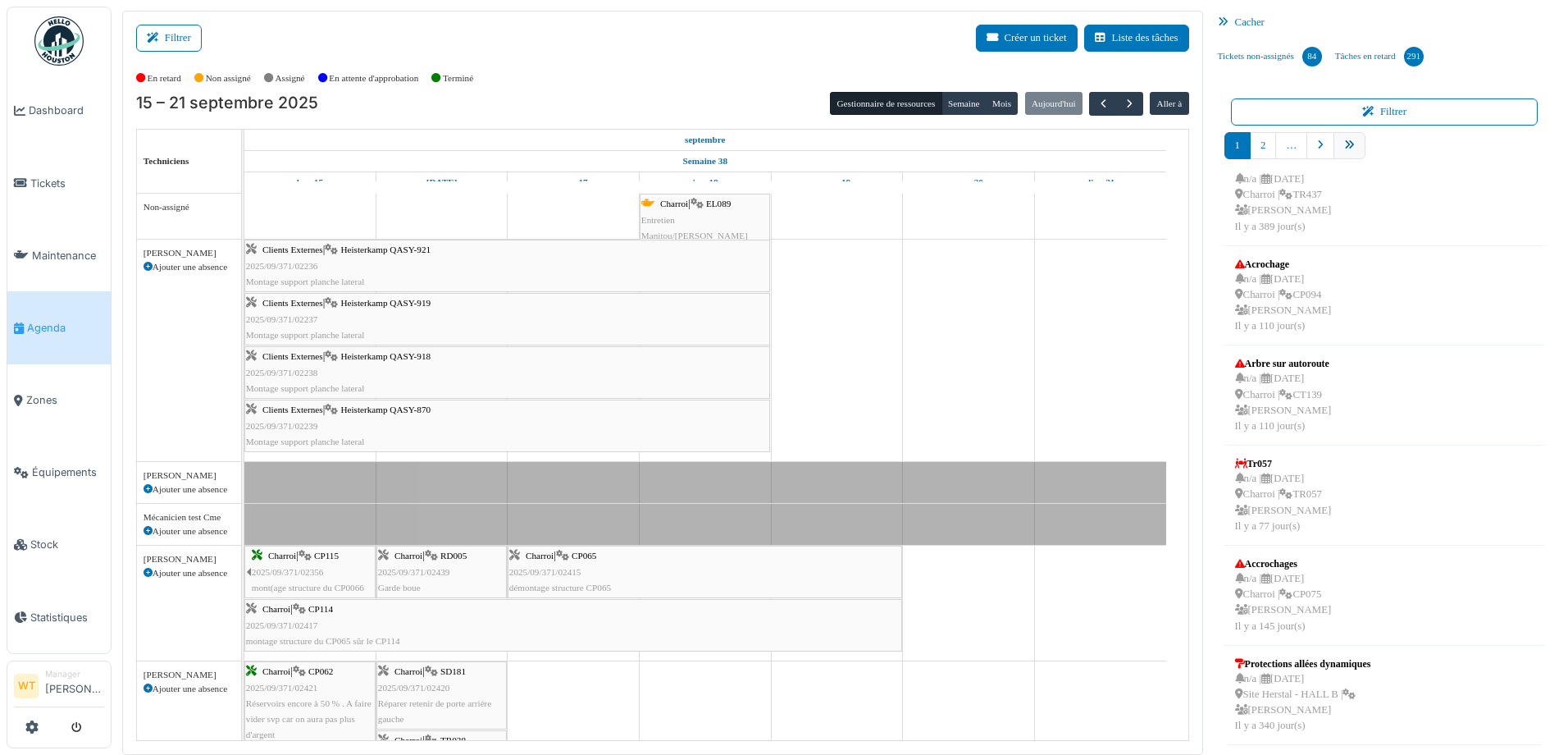
click at [1344, 147] on icon "pager" at bounding box center [1349, 145] width 10 height 10
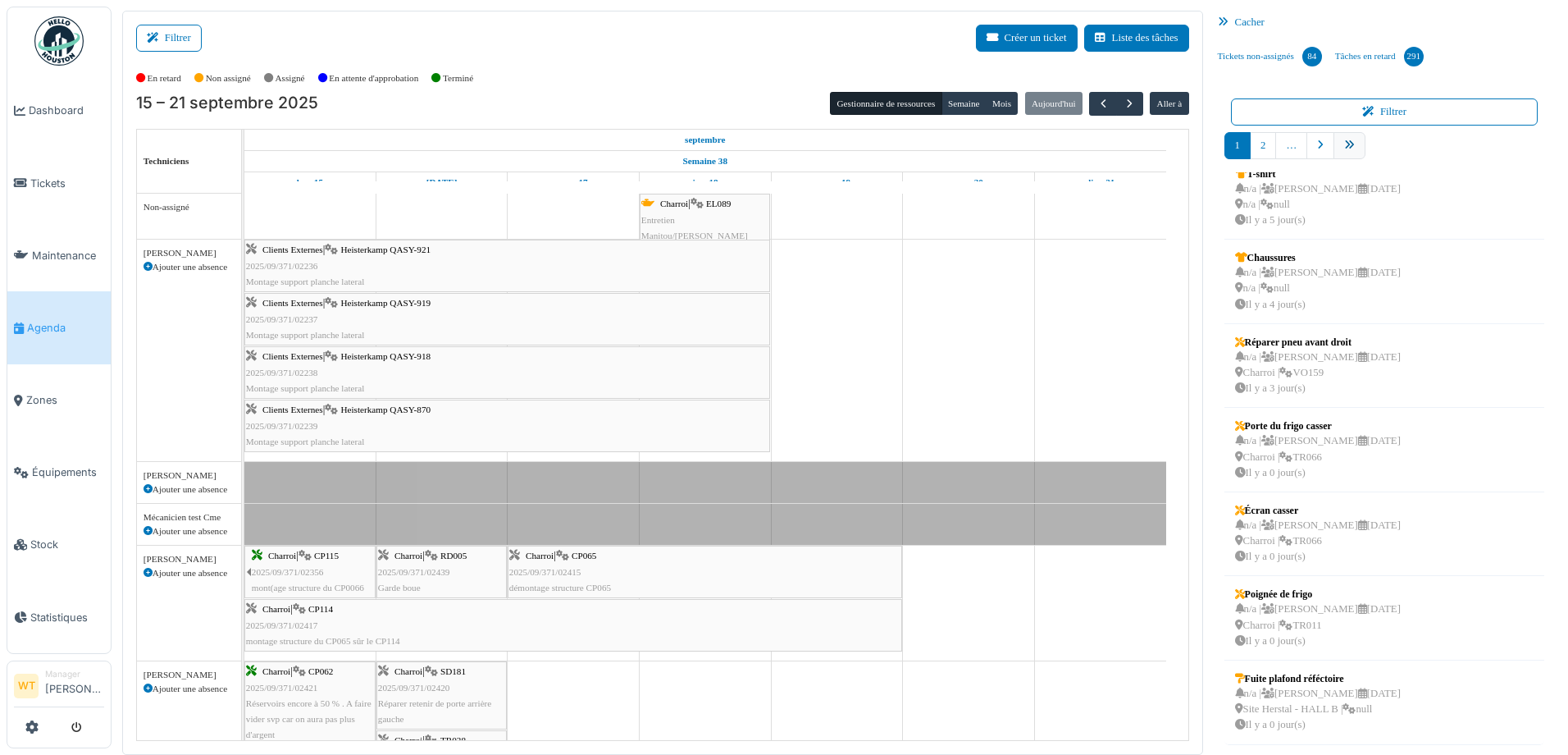
scroll to position [270, 0]
click at [1370, 143] on link "10" at bounding box center [1380, 145] width 32 height 28
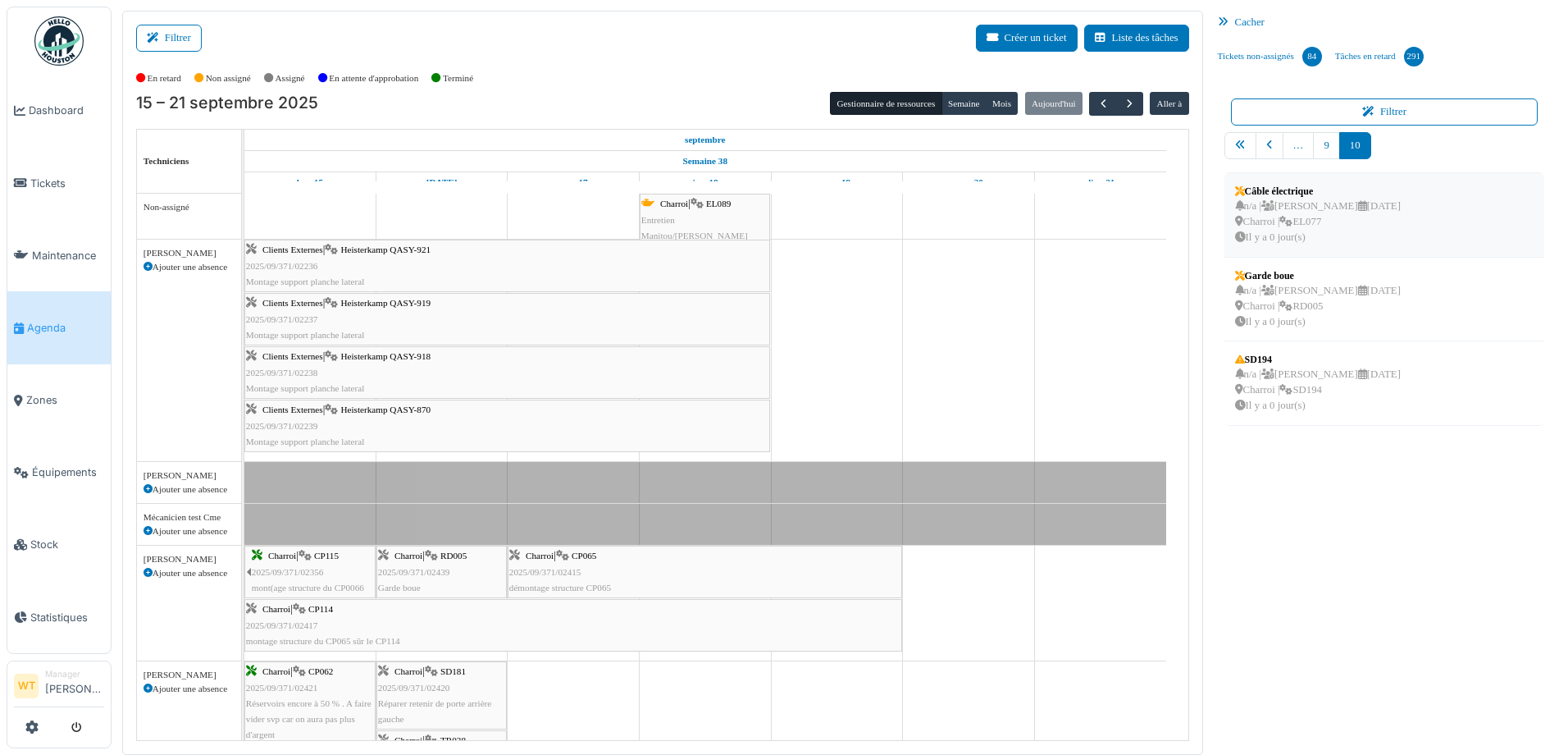
click at [1311, 219] on div "n/a | Marc Vasen 22/09/2025 Charroi | EL077 Il y a 0 jour(s)" at bounding box center [1318, 222] width 166 height 47
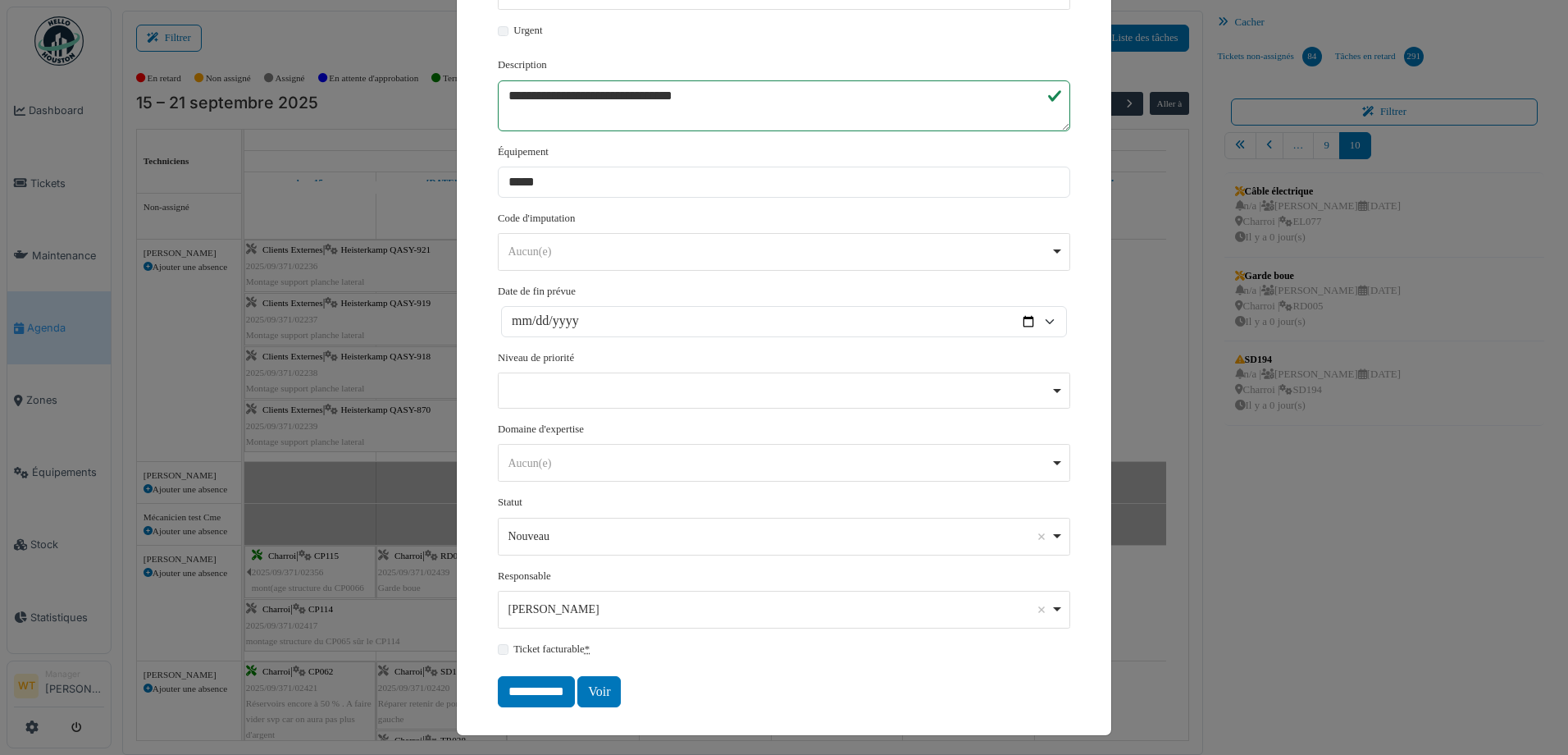
scroll to position [304, 0]
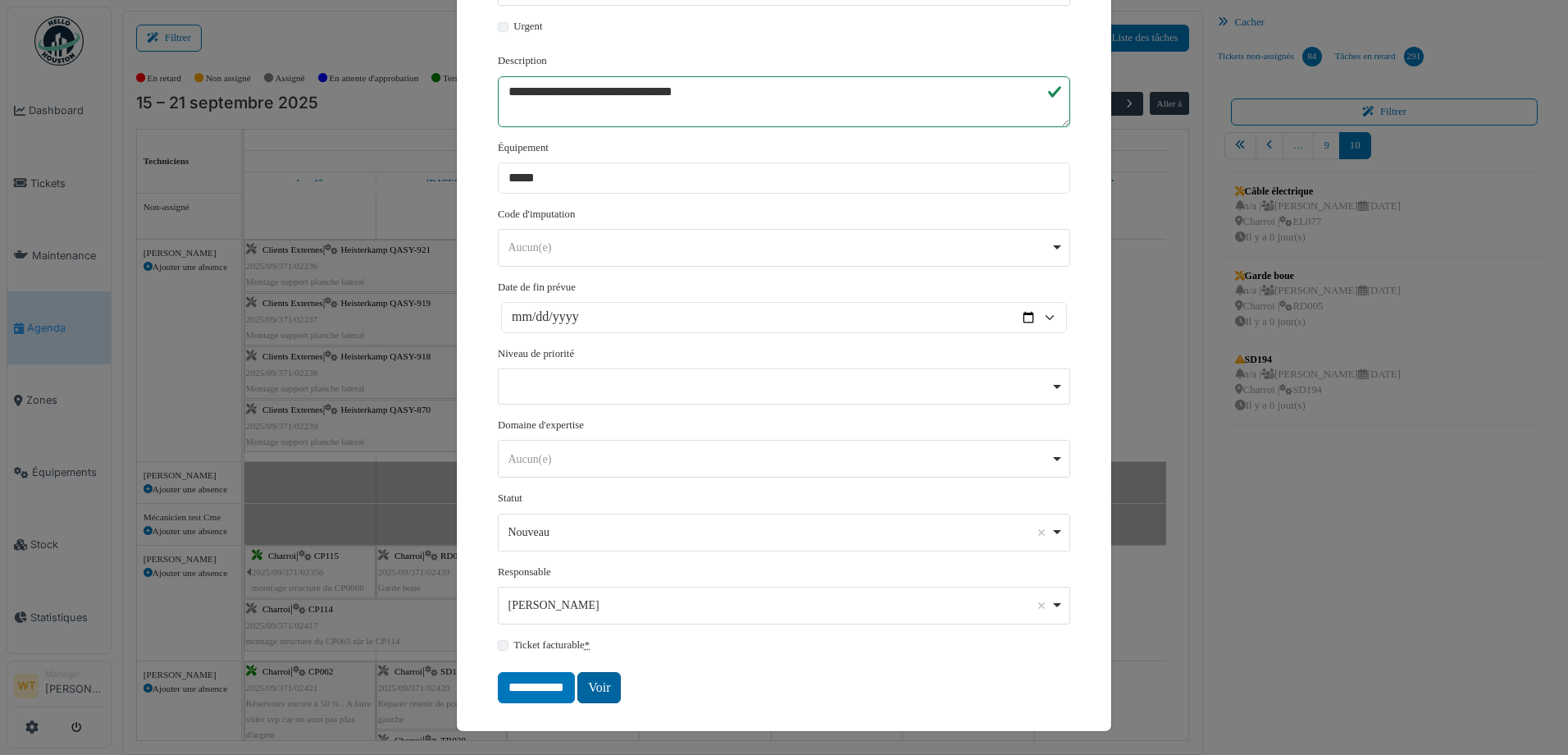
click at [591, 691] on link "Voir" at bounding box center [599, 687] width 44 height 31
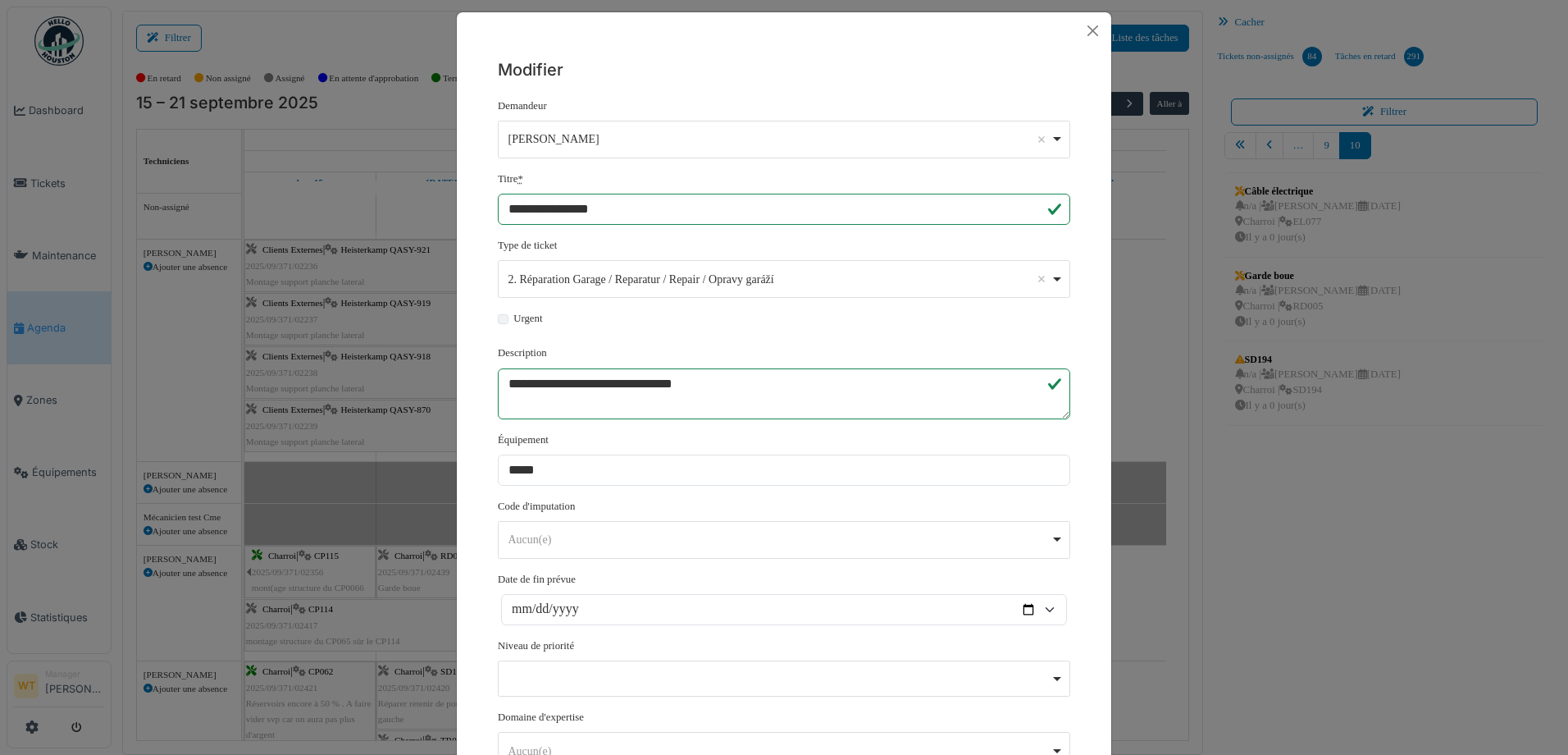
scroll to position [0, 0]
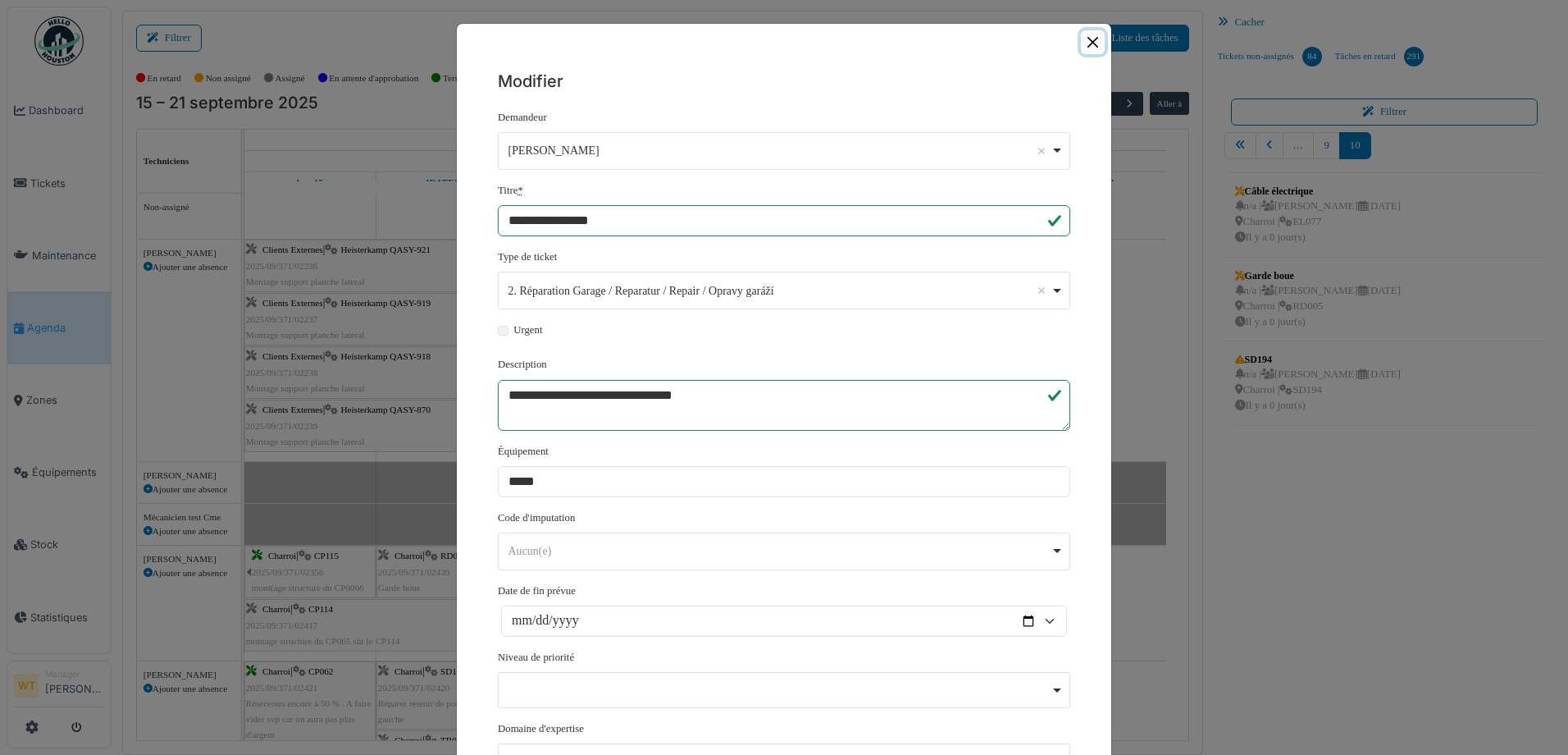
click at [1081, 45] on button "Close" at bounding box center [1092, 42] width 24 height 24
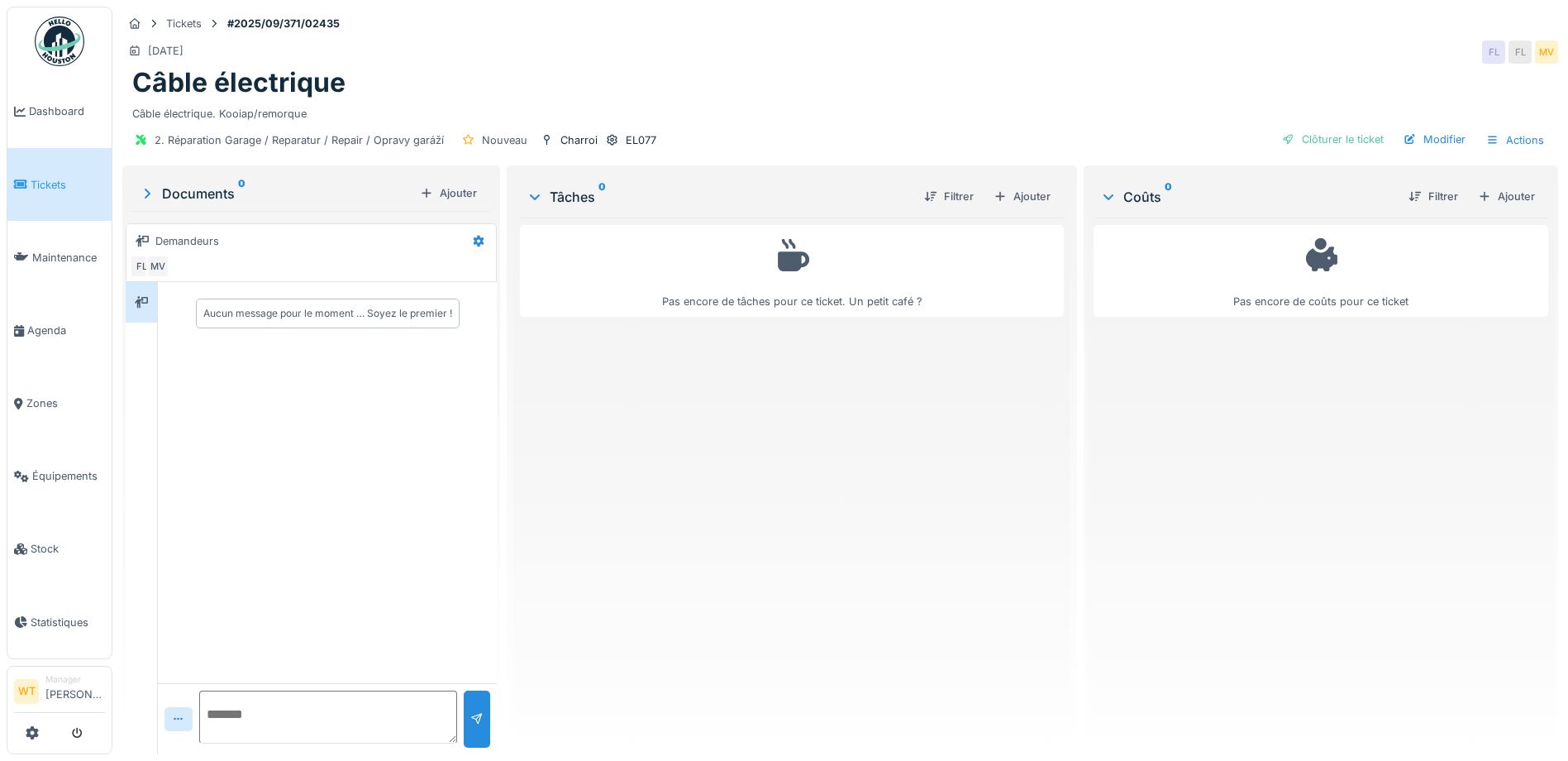
click at [1492, 198] on div "Ajouter" at bounding box center [1507, 196] width 71 height 22
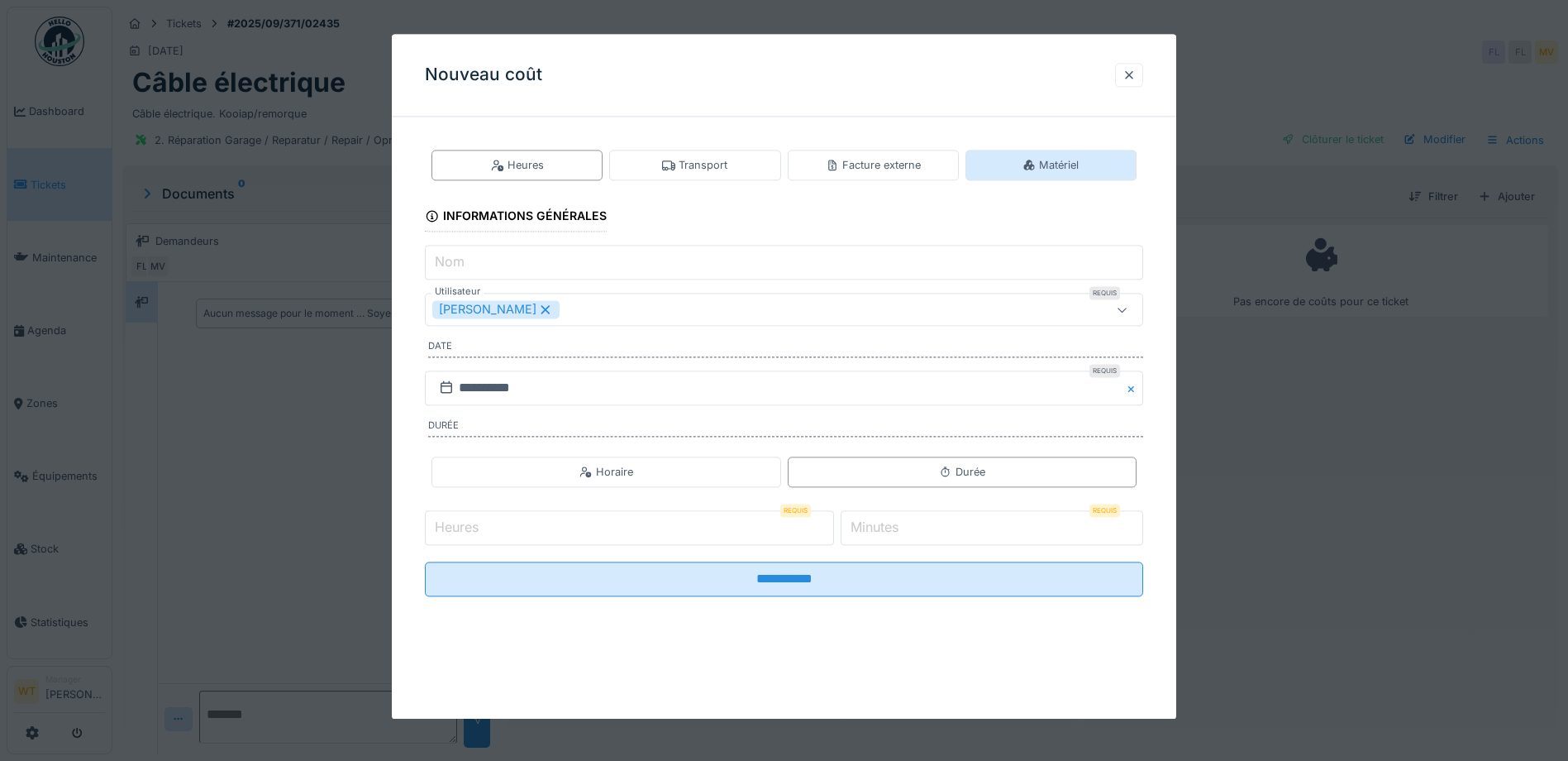
click at [1011, 164] on div "Matériel" at bounding box center [1050, 165] width 171 height 31
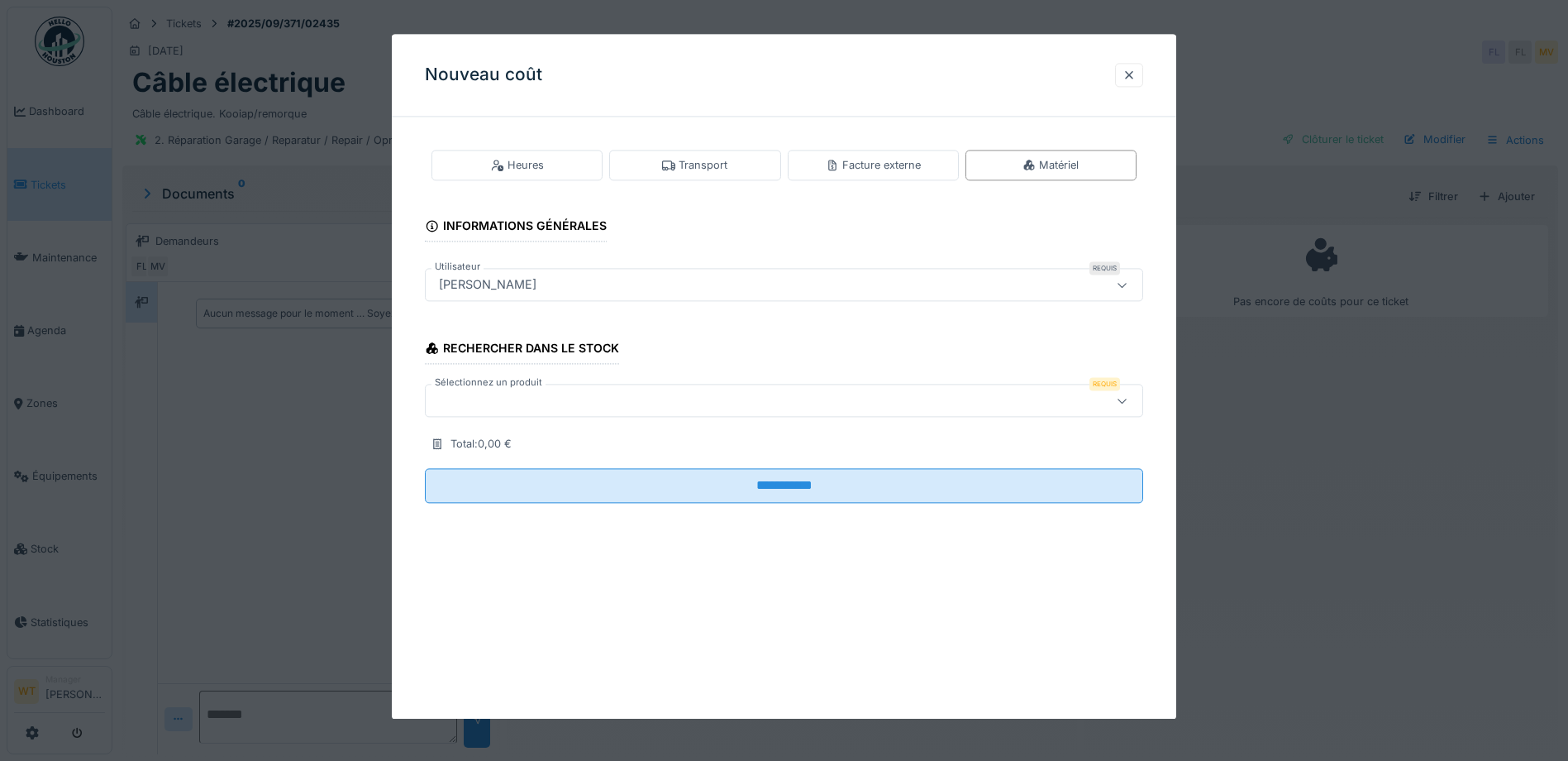
click at [545, 411] on div at bounding box center [784, 401] width 719 height 33
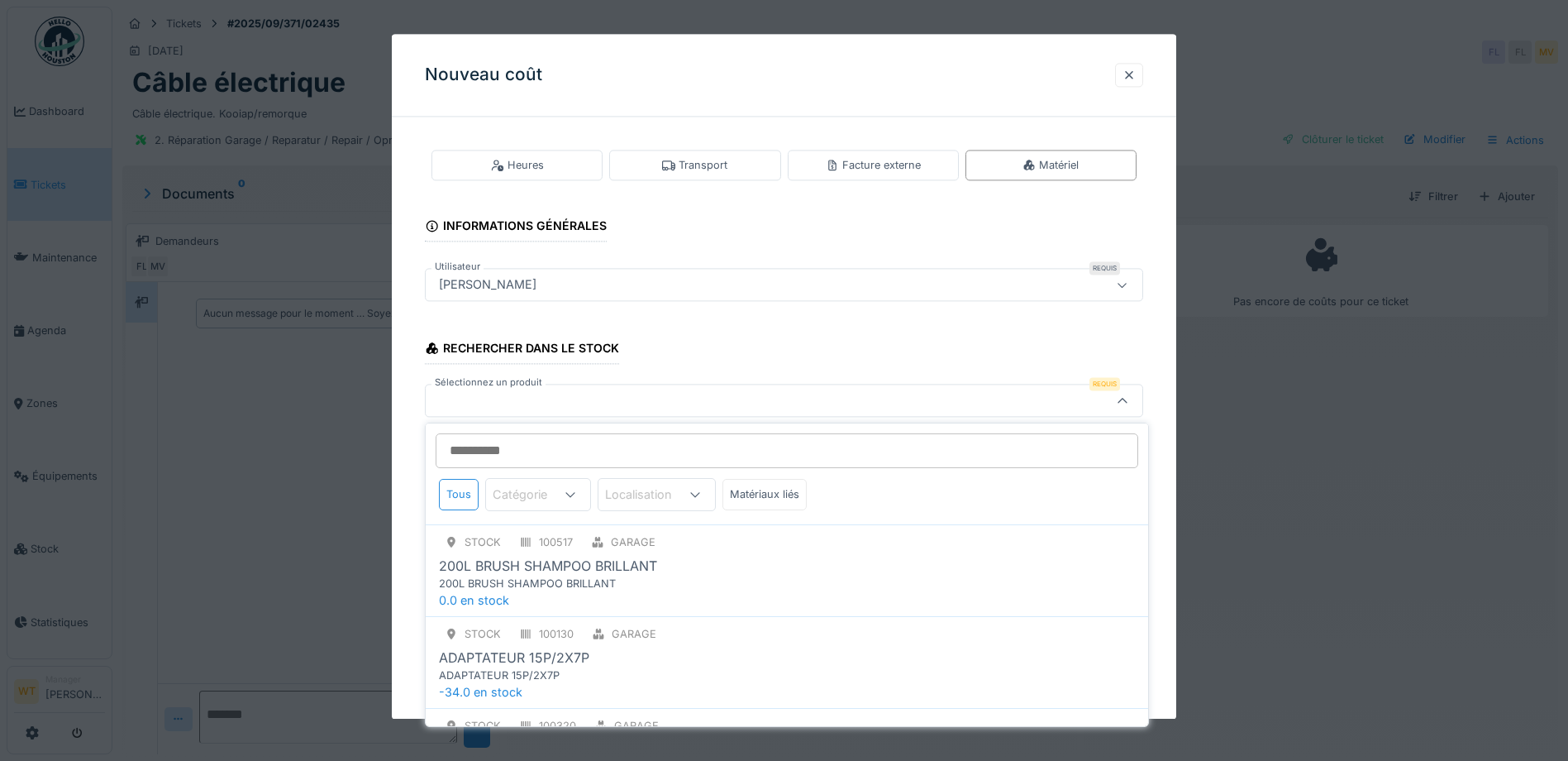
click at [527, 448] on input "Sélectionnez un produit" at bounding box center [786, 450] width 702 height 34
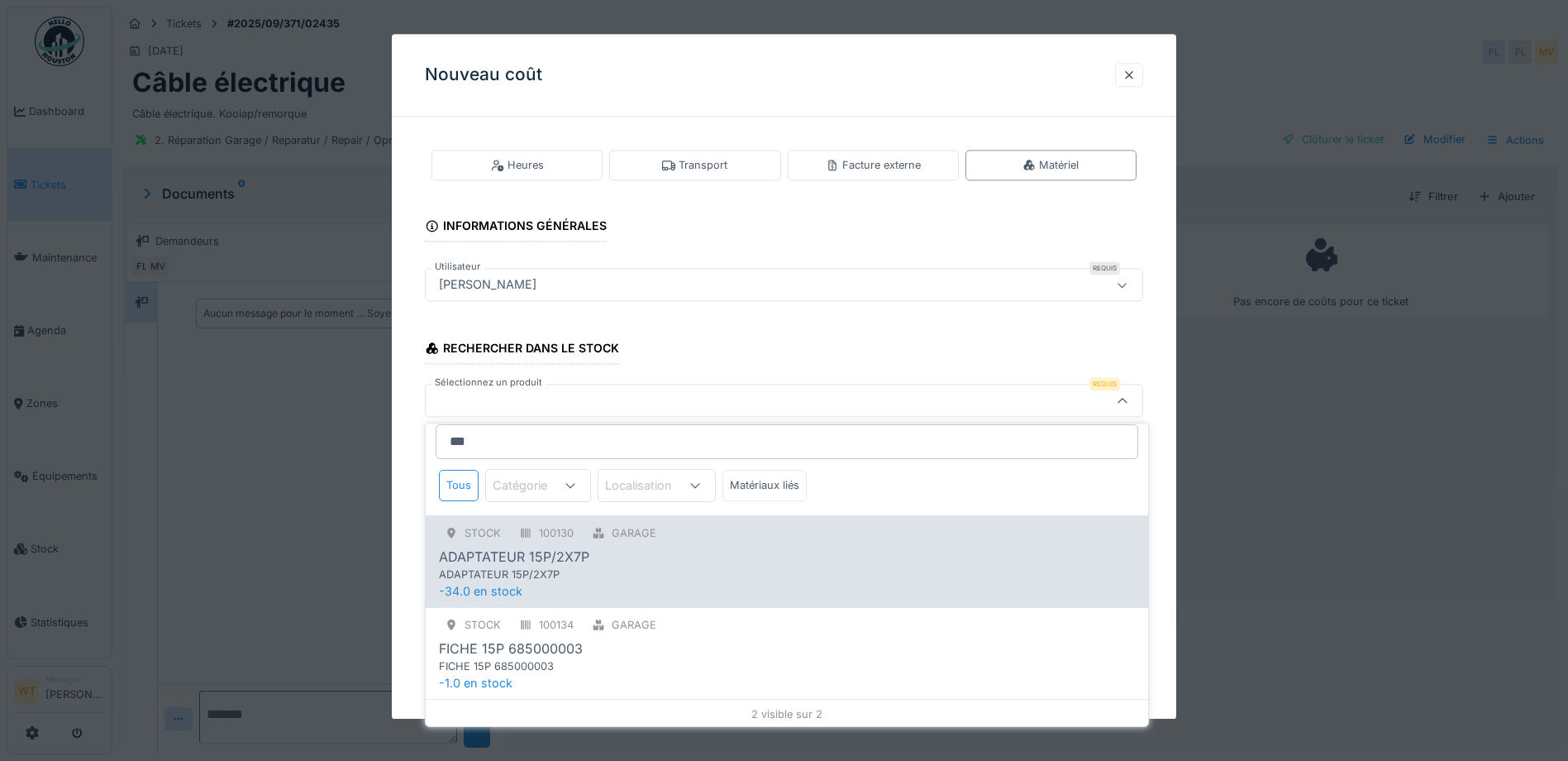
scroll to position [11, 0]
type input "***"
click at [607, 559] on div "ADAPTATEUR 15P/2X7P" at bounding box center [786, 554] width 696 height 20
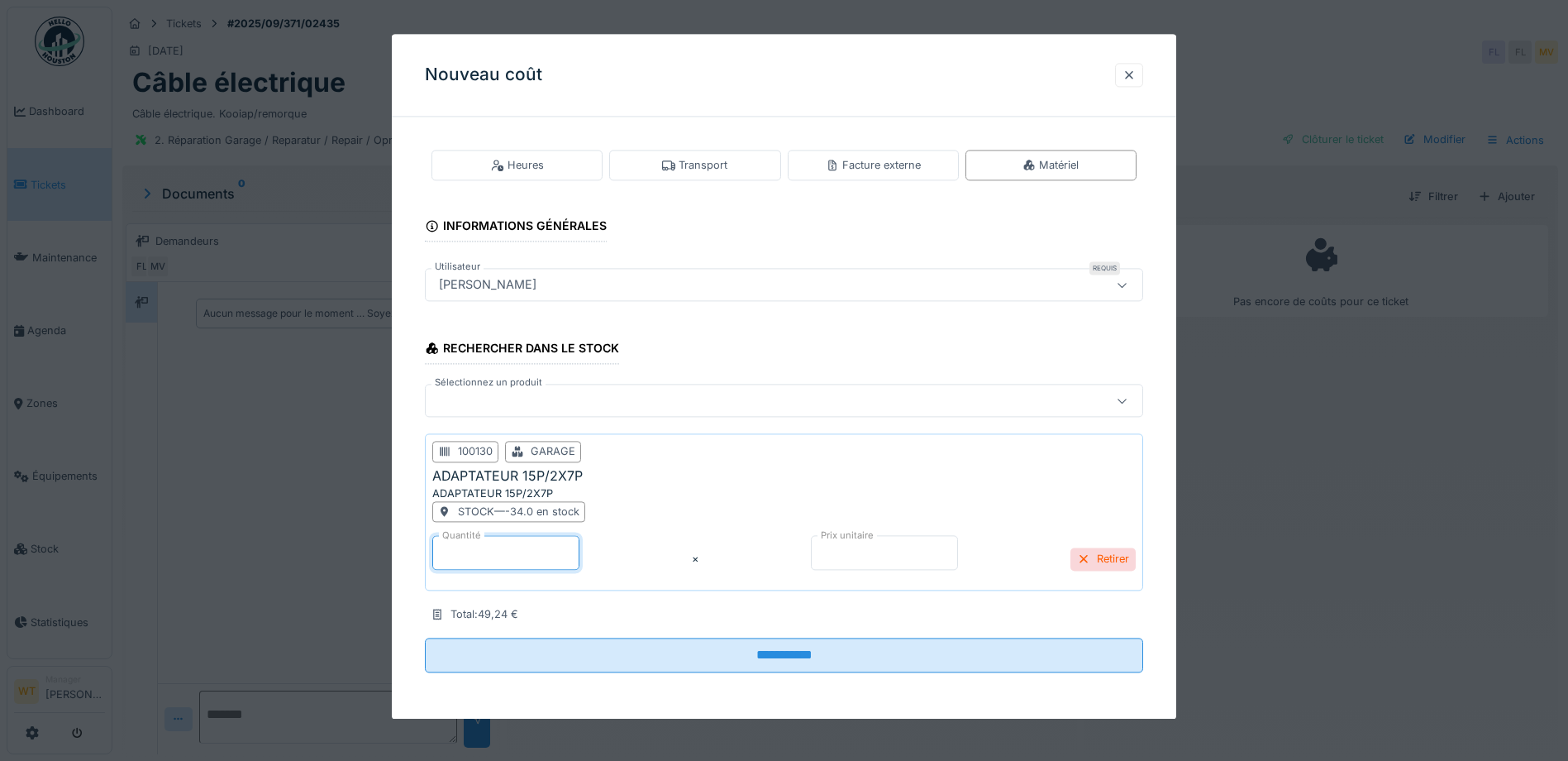
click at [559, 559] on input "*" at bounding box center [505, 553] width 147 height 34
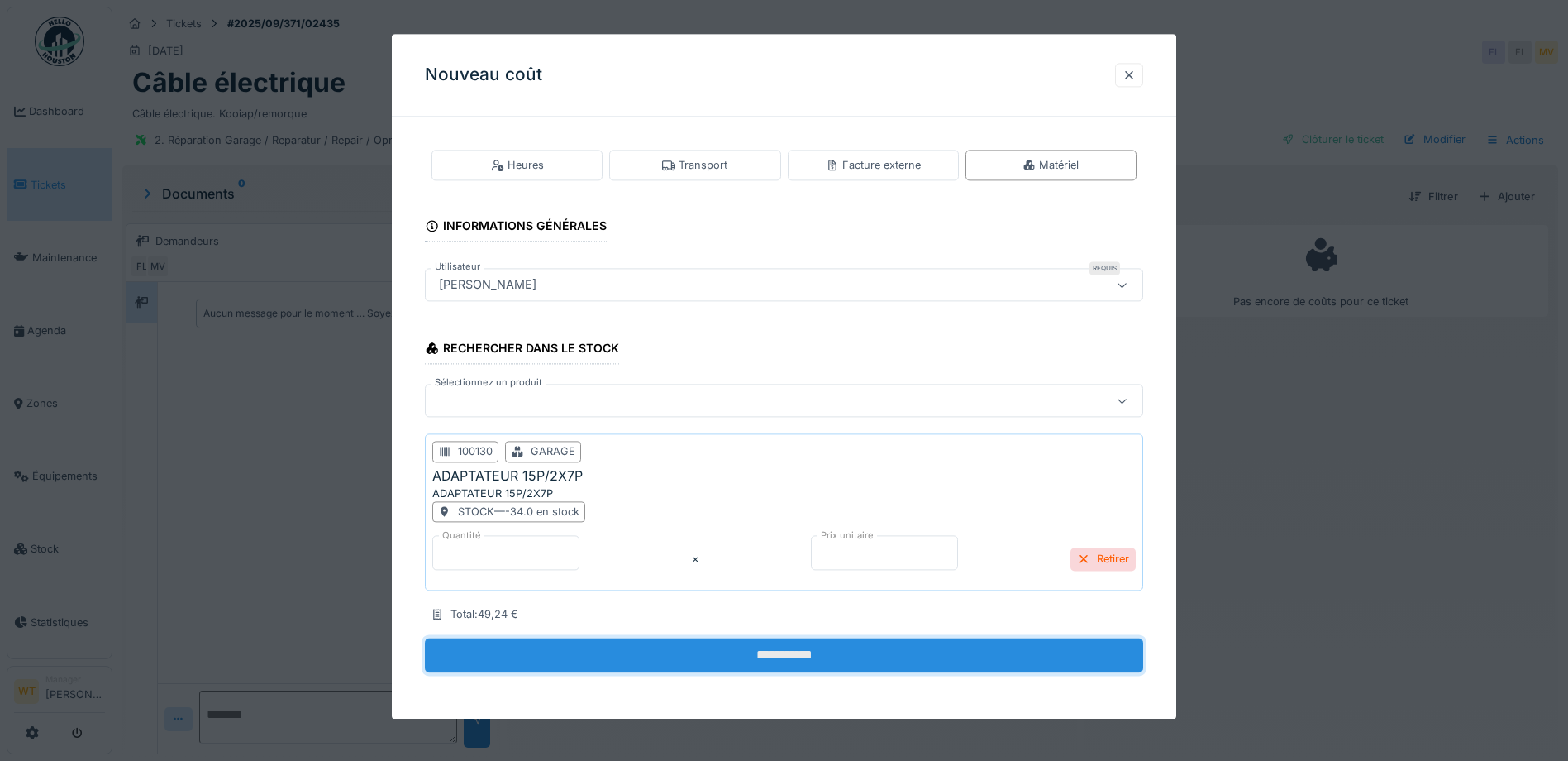
click at [604, 649] on input "**********" at bounding box center [784, 656] width 719 height 34
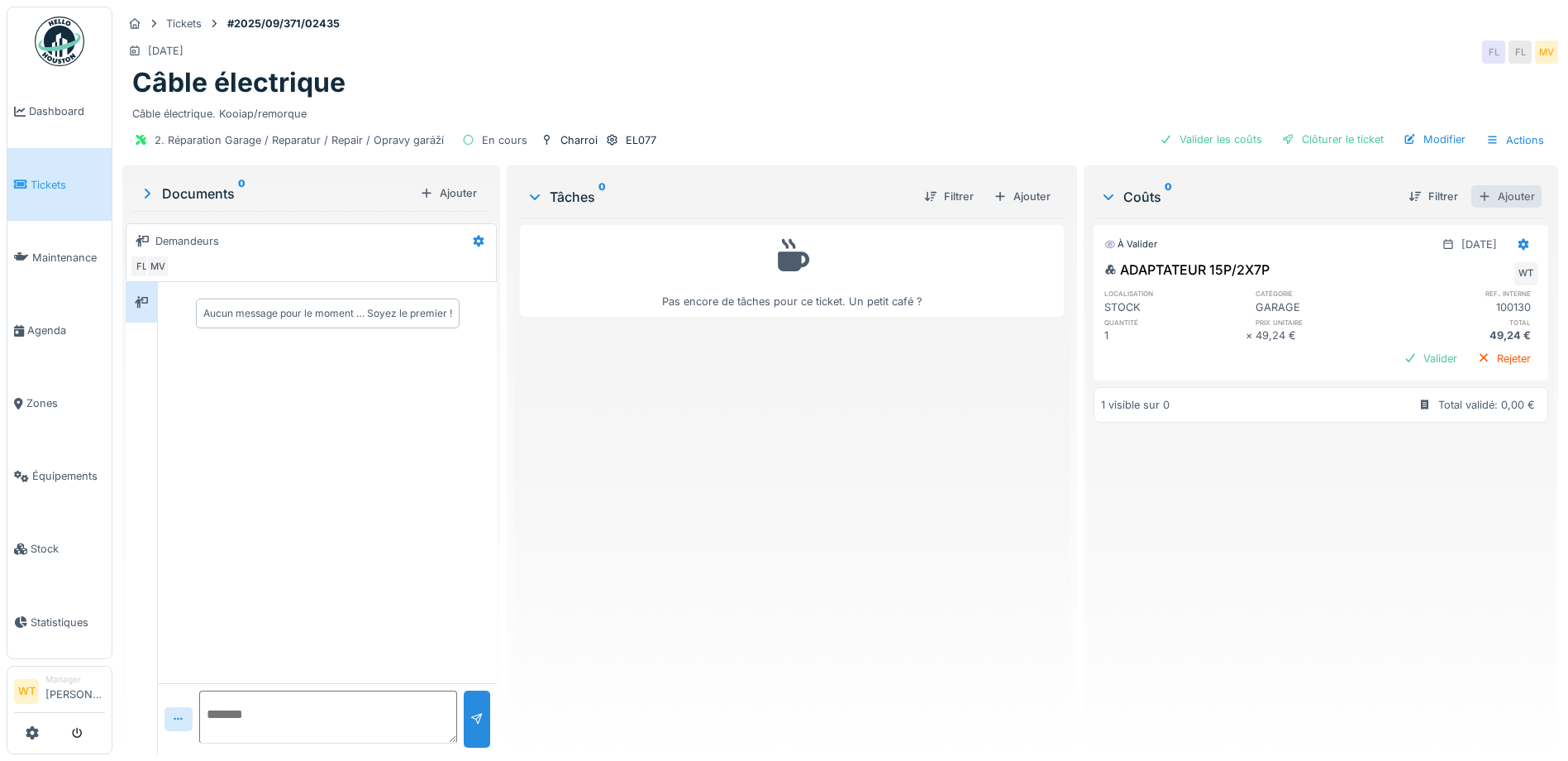
click at [1490, 206] on div "Ajouter" at bounding box center [1507, 196] width 71 height 22
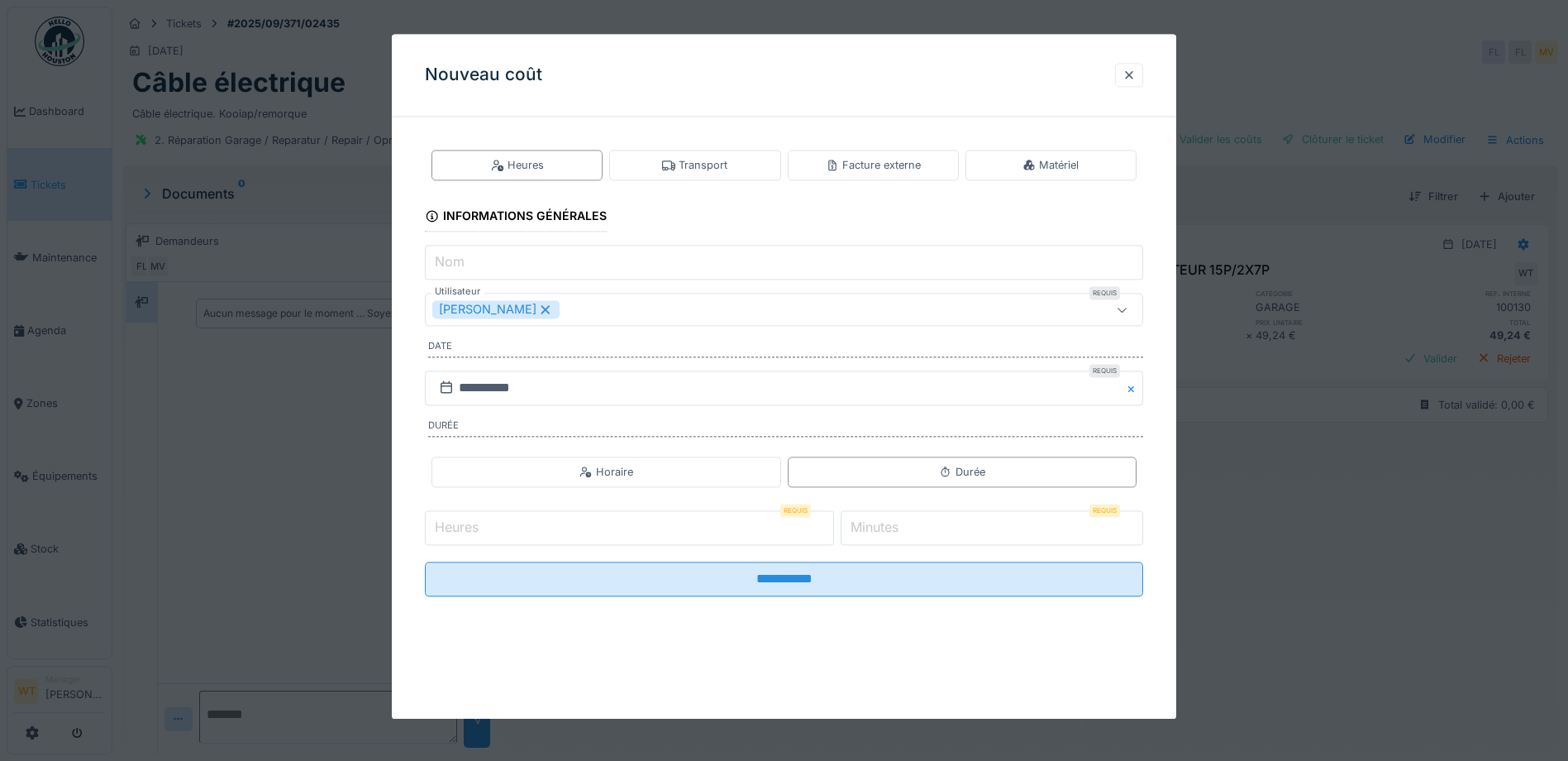
click at [538, 315] on icon at bounding box center [546, 309] width 15 height 11
click at [529, 315] on div "Utilisateurs" at bounding box center [741, 310] width 619 height 18
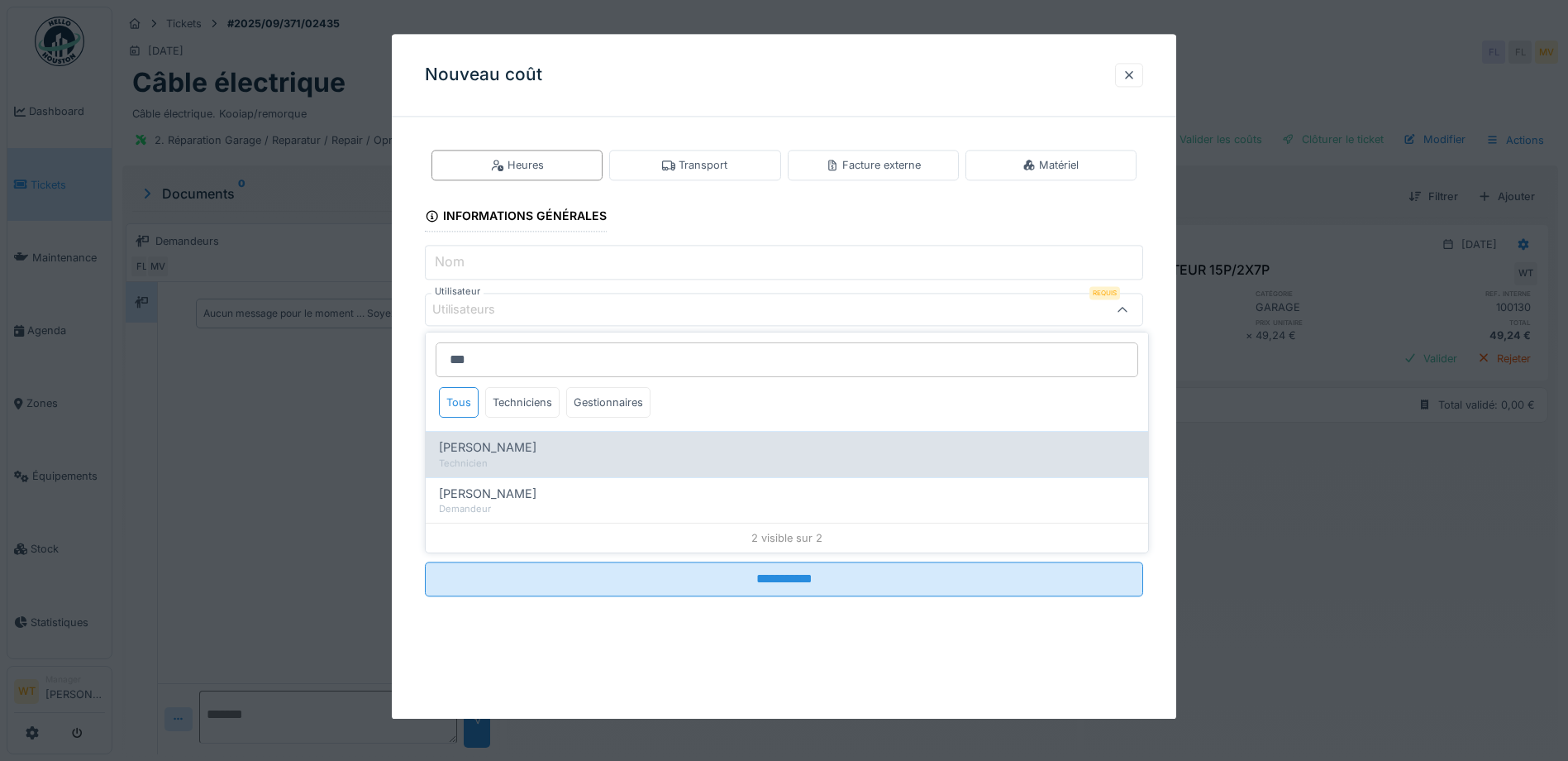
type input "***"
click at [582, 446] on div "Ivan Marcius" at bounding box center [786, 446] width 696 height 18
type input "****"
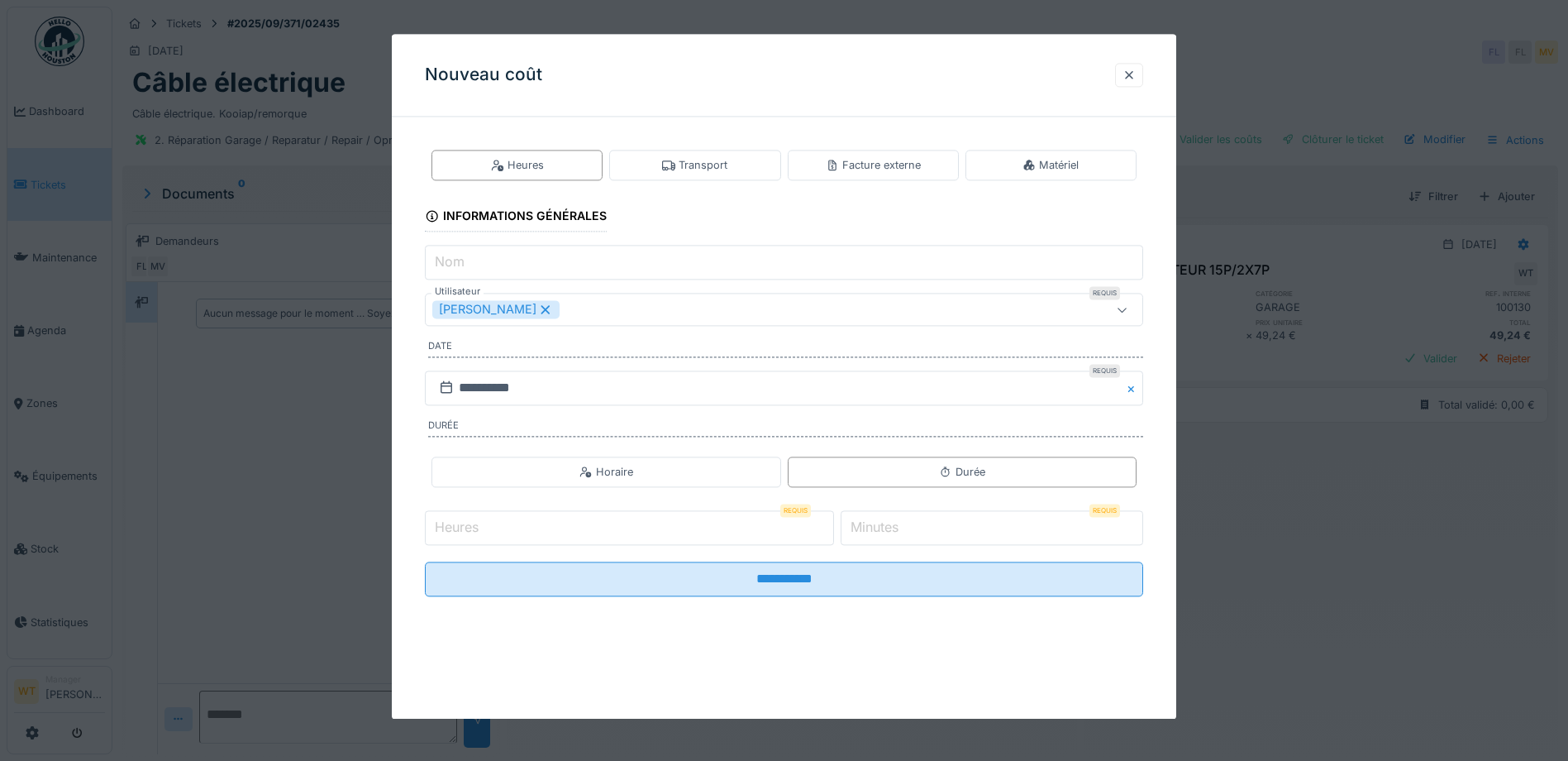
click at [653, 327] on fieldset "**********" at bounding box center [784, 370] width 719 height 480
click at [619, 526] on input "Heures" at bounding box center [630, 528] width 409 height 34
type input "*"
click at [892, 537] on input "*" at bounding box center [992, 528] width 303 height 34
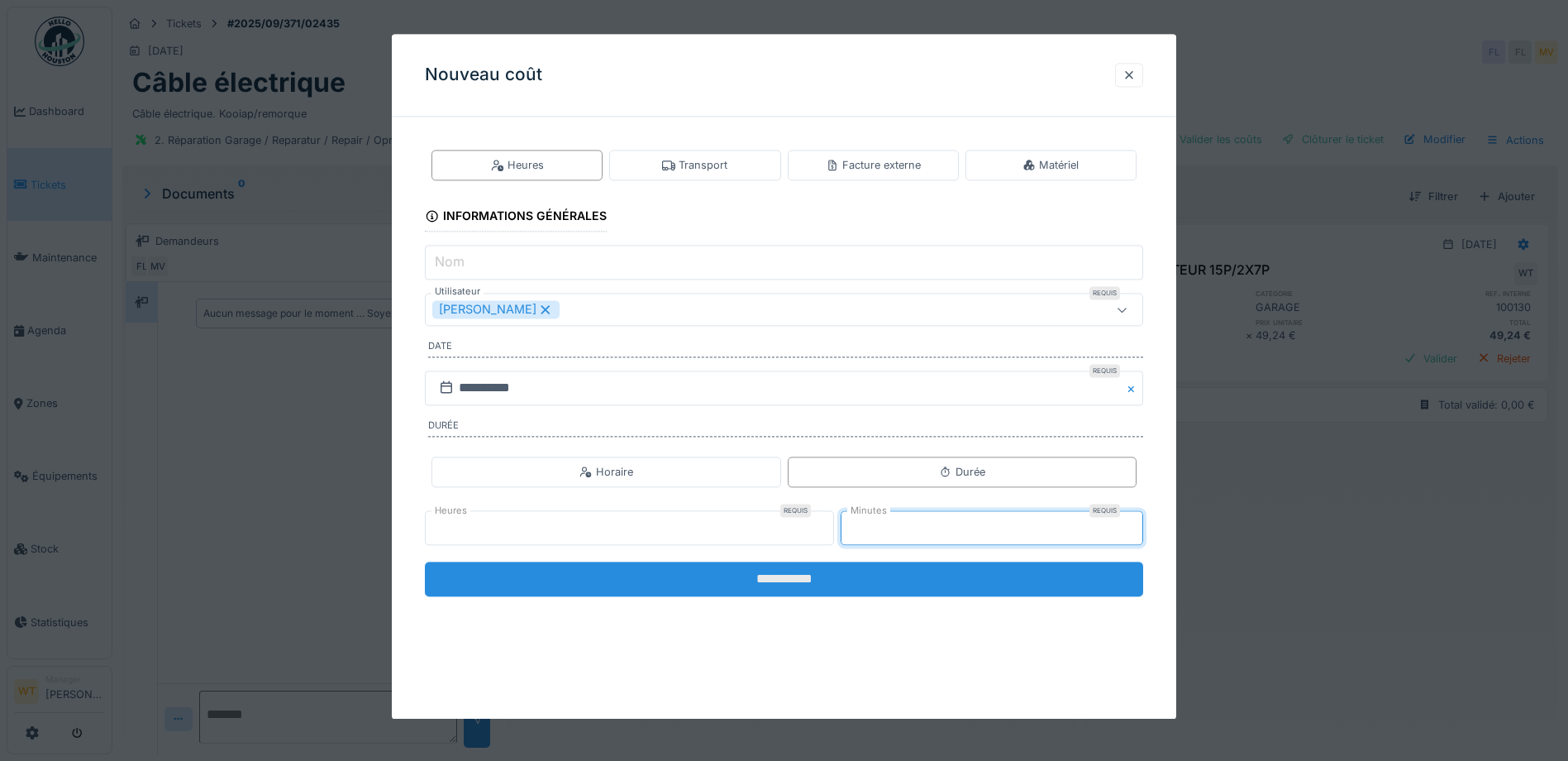
type input "**"
click at [888, 572] on input "**********" at bounding box center [784, 578] width 719 height 34
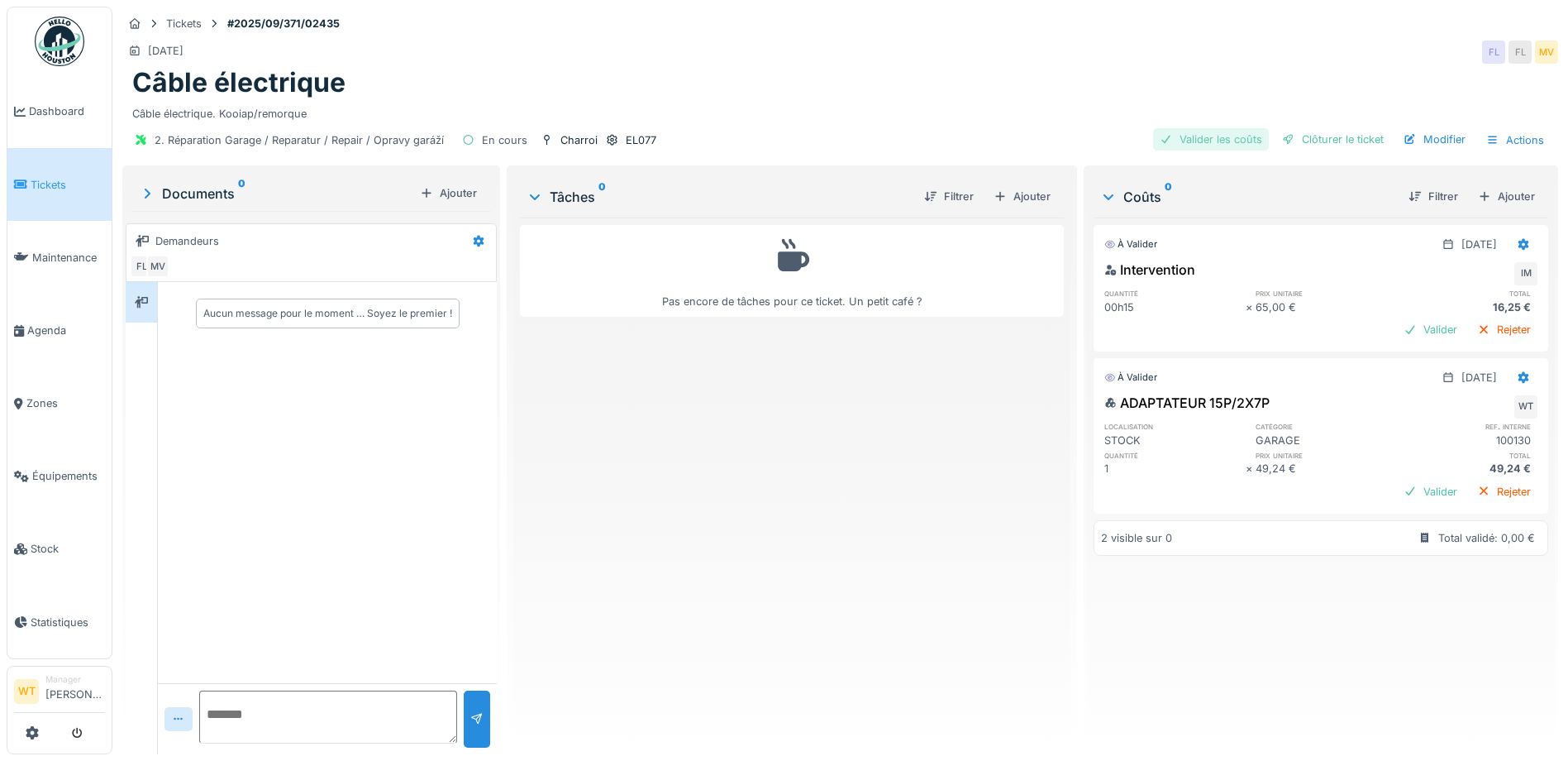
click at [1185, 144] on div "Valider les coûts" at bounding box center [1211, 139] width 116 height 22
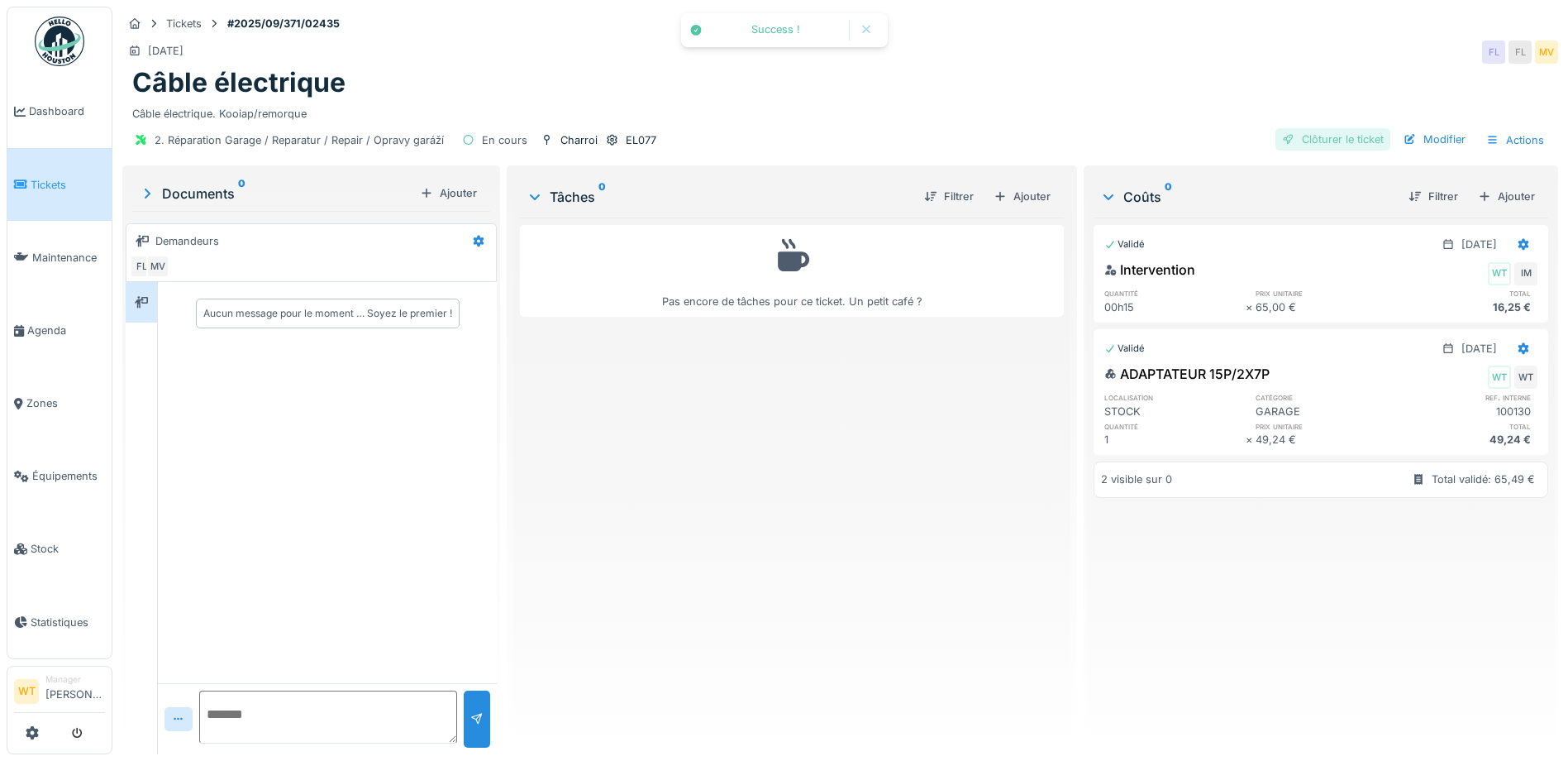
click at [1321, 134] on div "Clôturer le ticket" at bounding box center [1333, 139] width 115 height 22
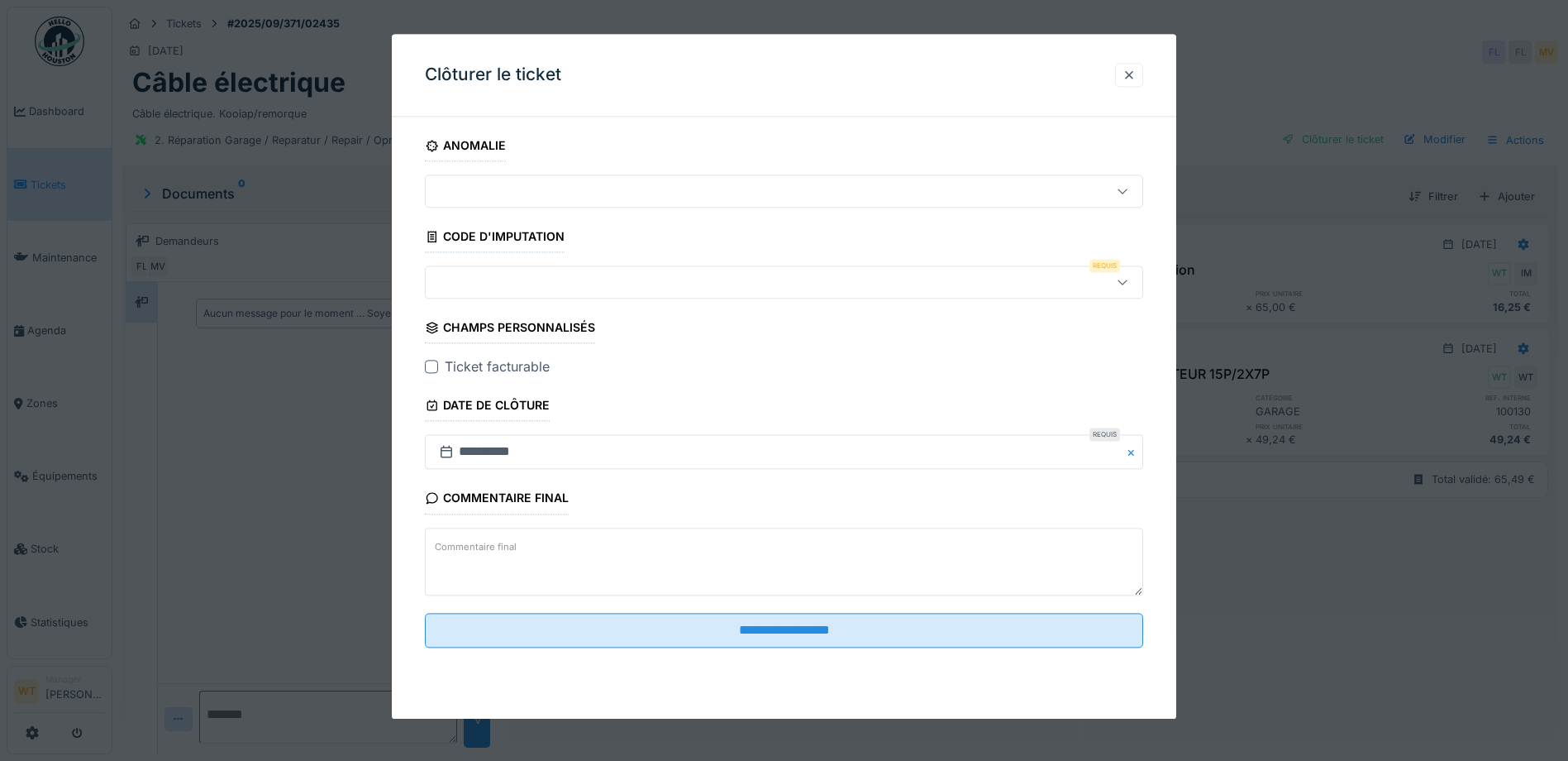
click at [606, 286] on div at bounding box center [741, 282] width 619 height 18
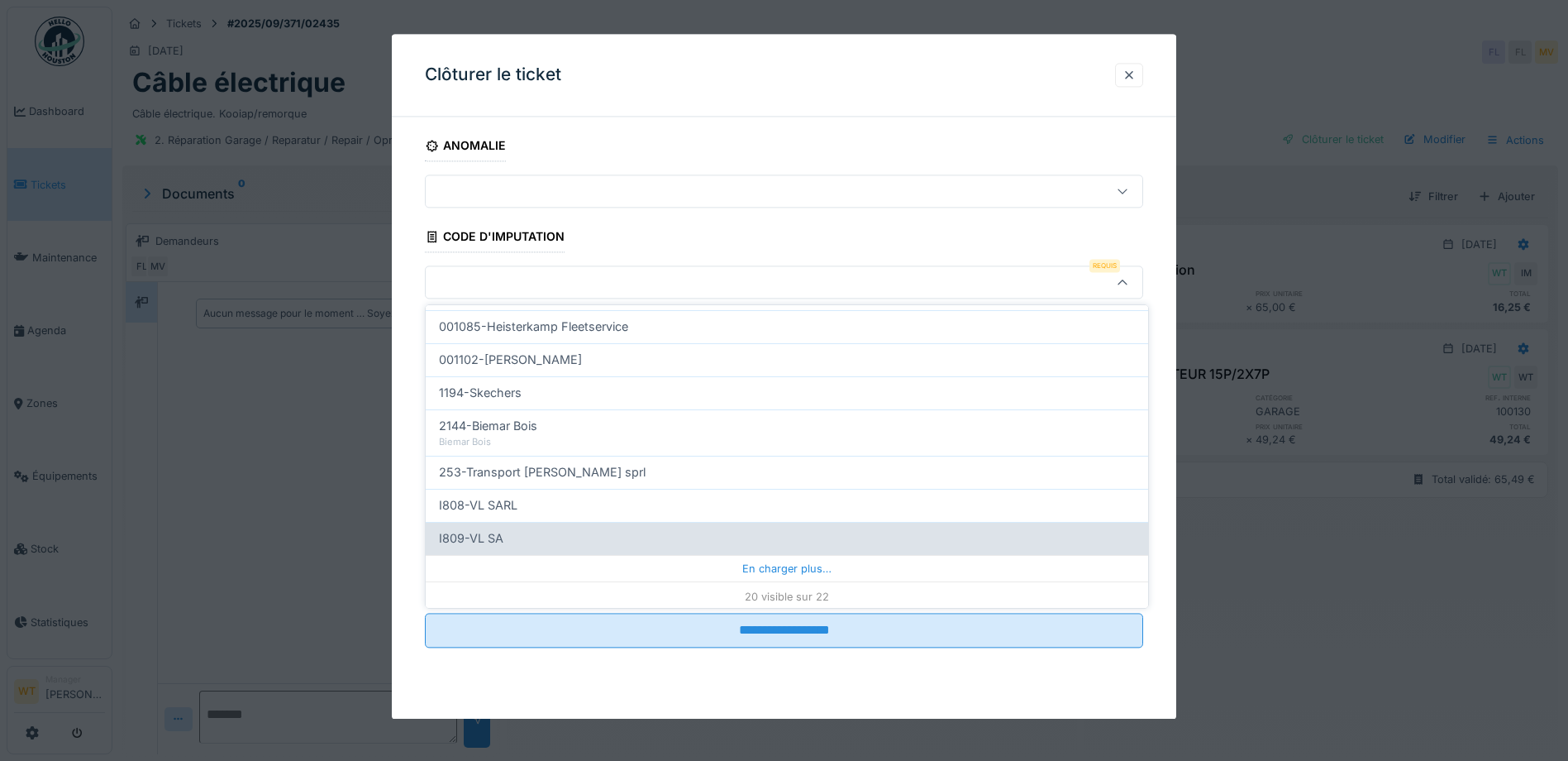
scroll to position [529, 0]
click at [524, 529] on div "I809-VL SA" at bounding box center [786, 534] width 696 height 18
type input "***"
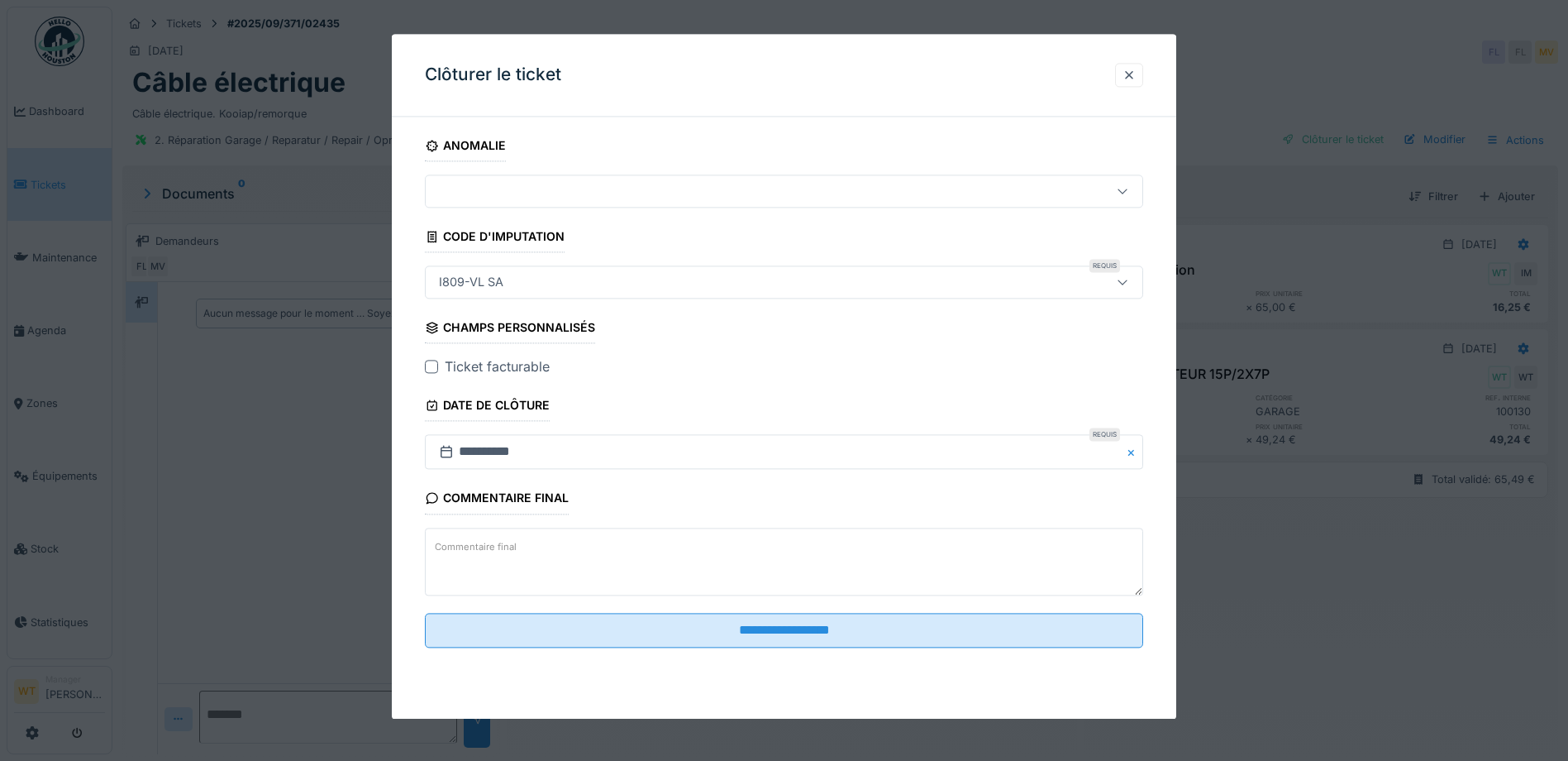
click at [425, 361] on div at bounding box center [432, 367] width 13 height 13
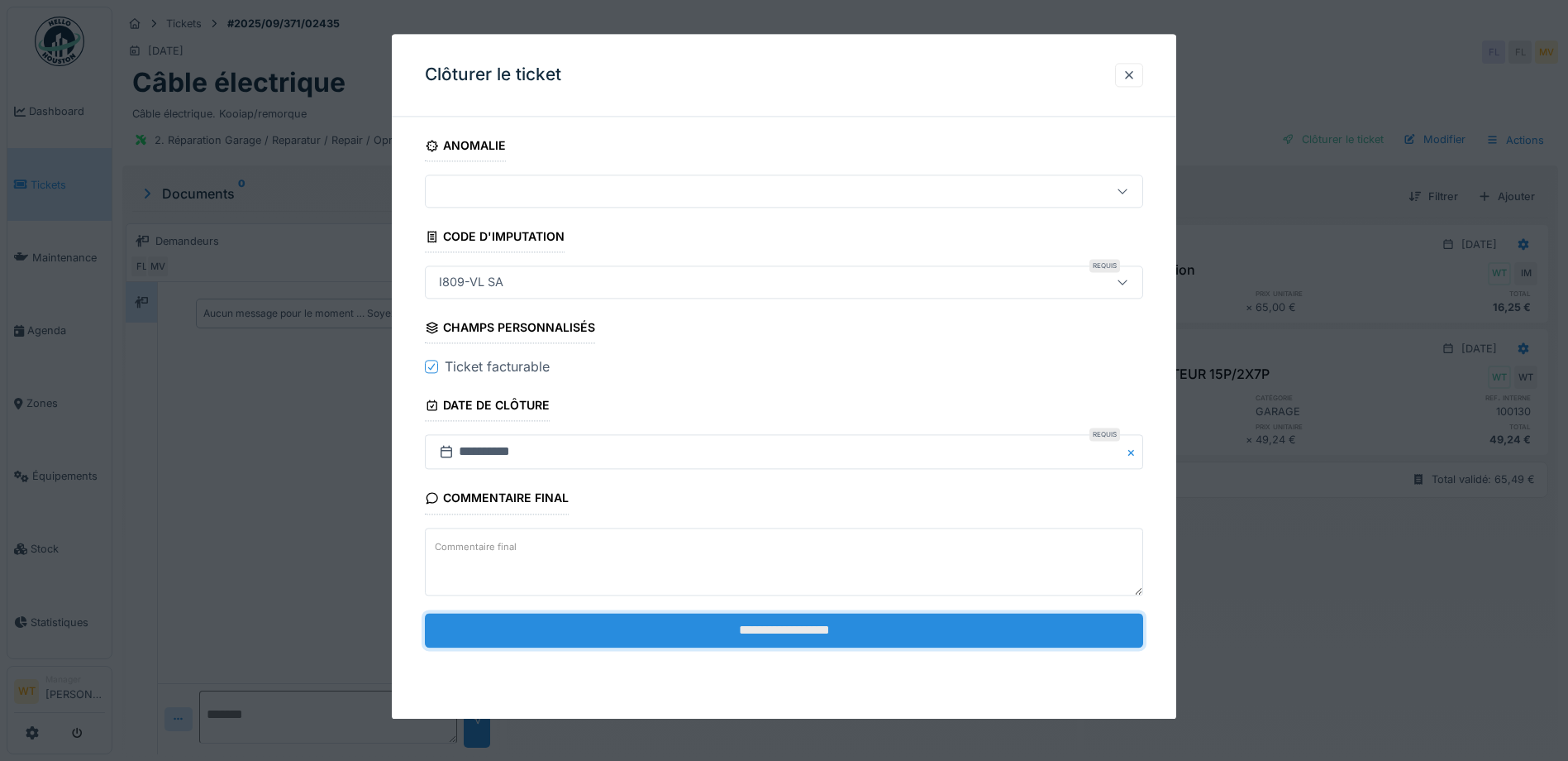
click at [683, 641] on input "**********" at bounding box center [784, 630] width 719 height 34
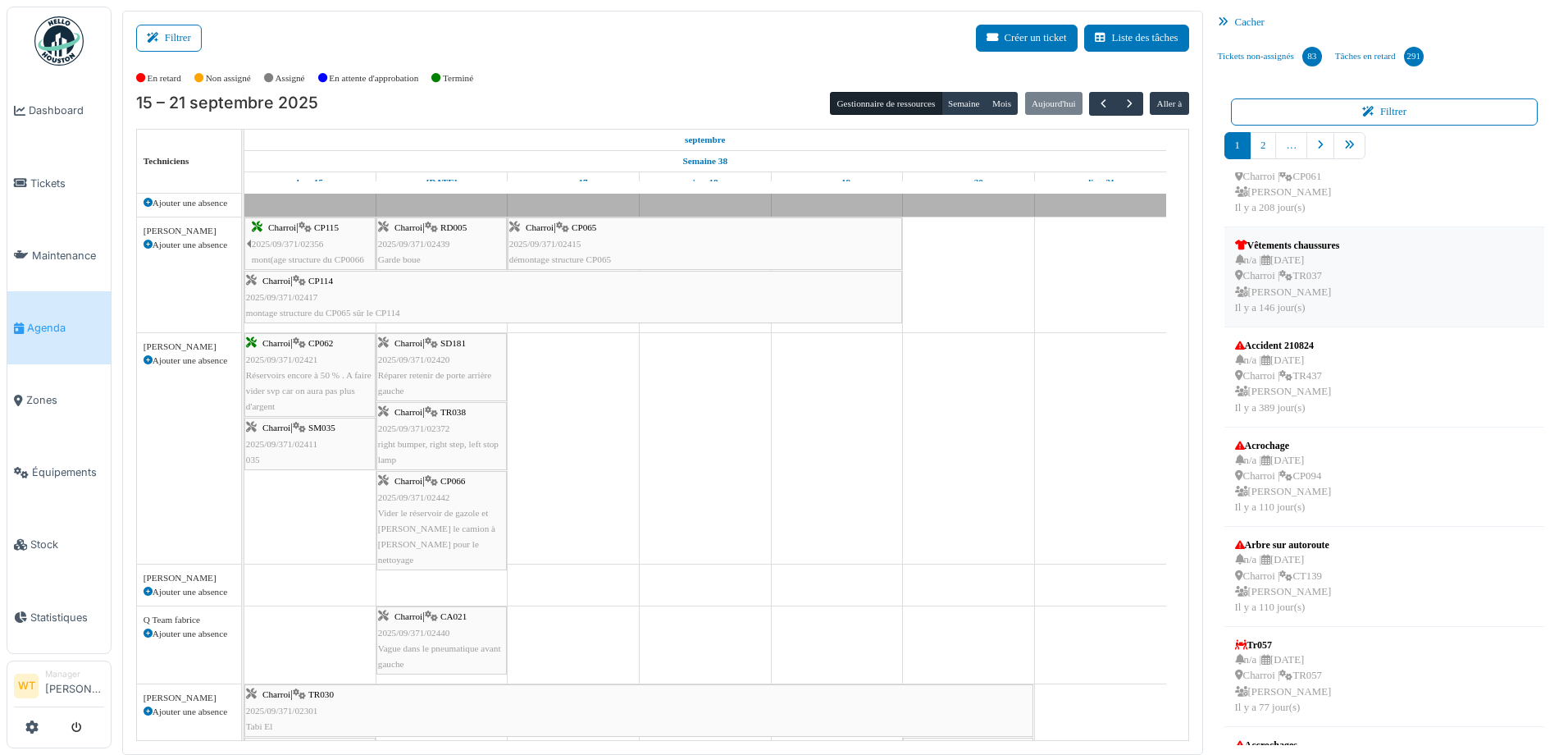
scroll to position [247, 0]
click at [1346, 150] on link "pager" at bounding box center [1350, 145] width 32 height 28
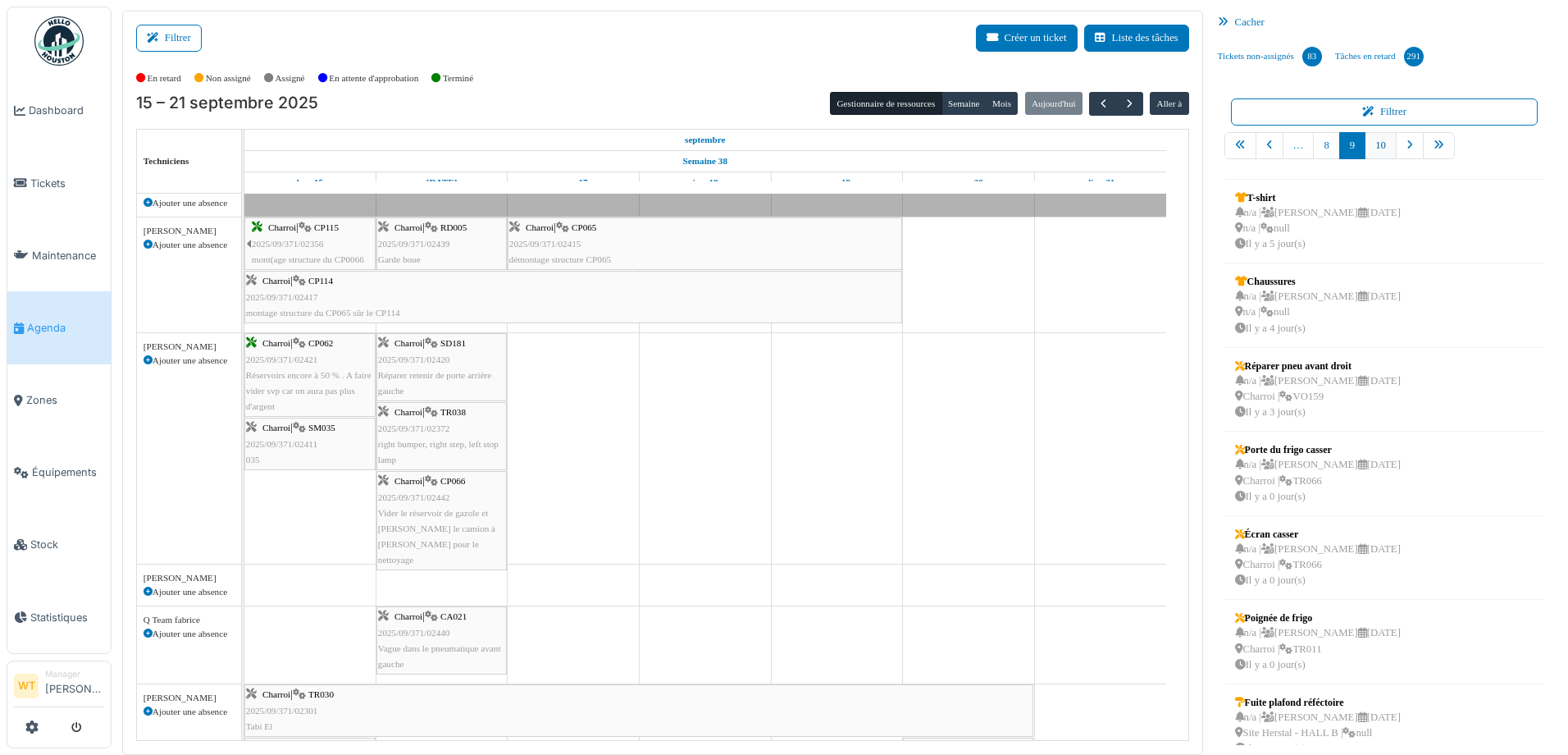
click at [1369, 148] on link "10" at bounding box center [1380, 145] width 32 height 28
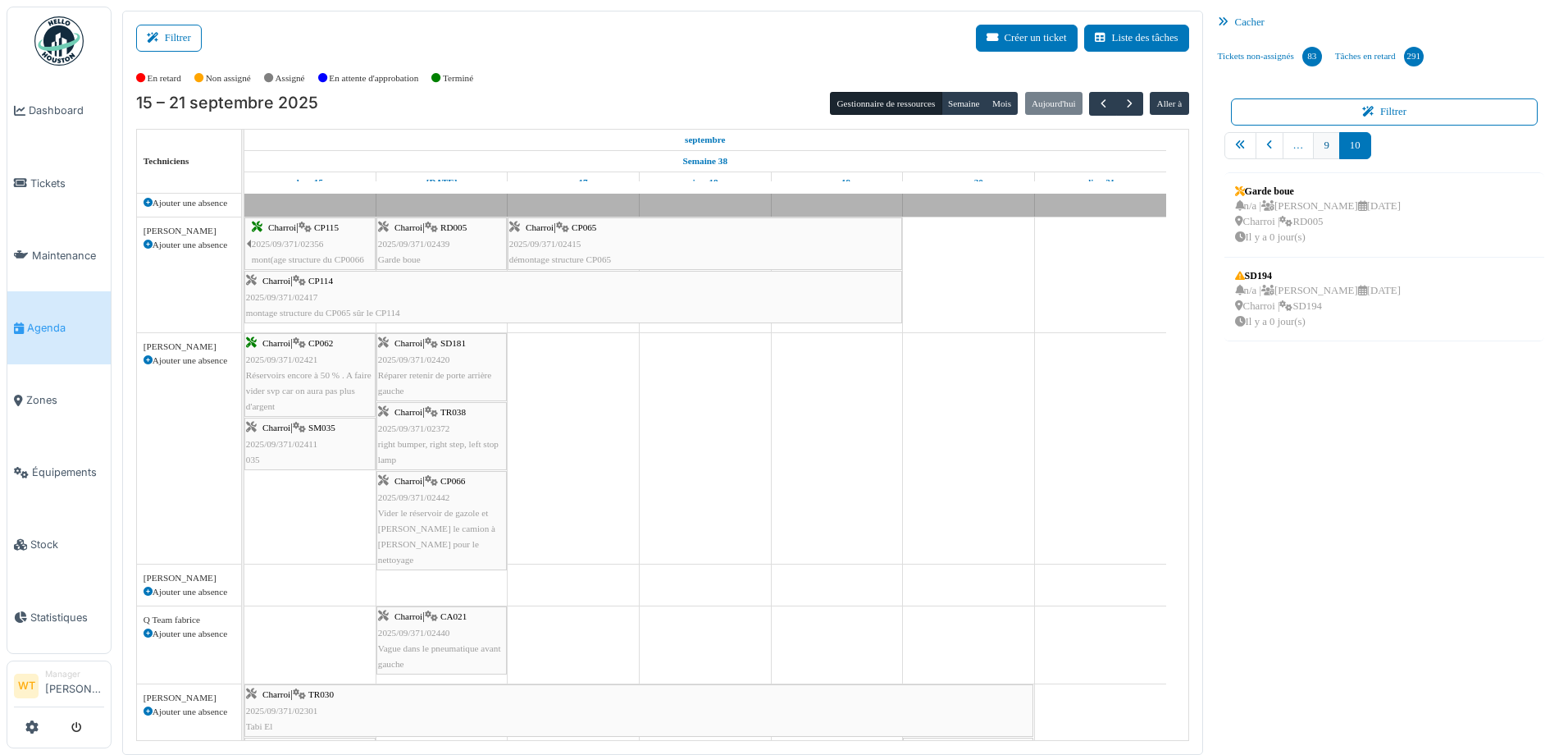
click at [1322, 147] on link "9" at bounding box center [1326, 145] width 27 height 28
